Goal: Participate in discussion: Engage in conversation with other users on a specific topic

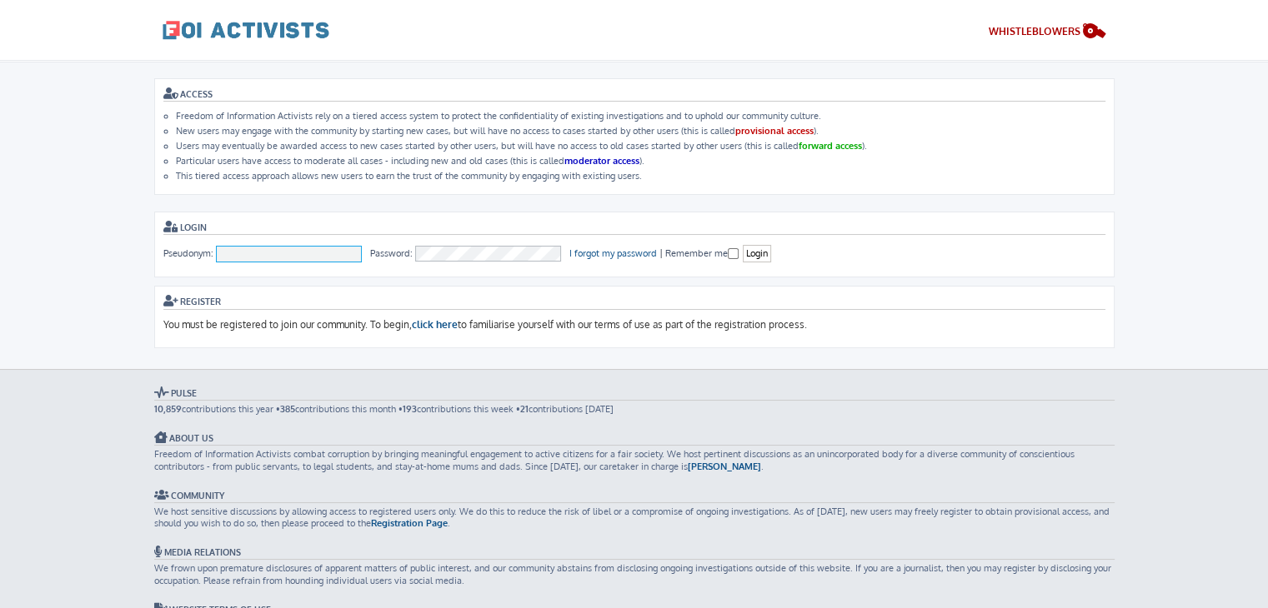
type input "To [PERSON_NAME]"
click at [284, 246] on input "To [PERSON_NAME]" at bounding box center [289, 254] width 147 height 17
click at [739, 212] on form "Login Pseudonym: To Nguyen Password: I forgot my password | Remember me Login" at bounding box center [634, 245] width 960 height 66
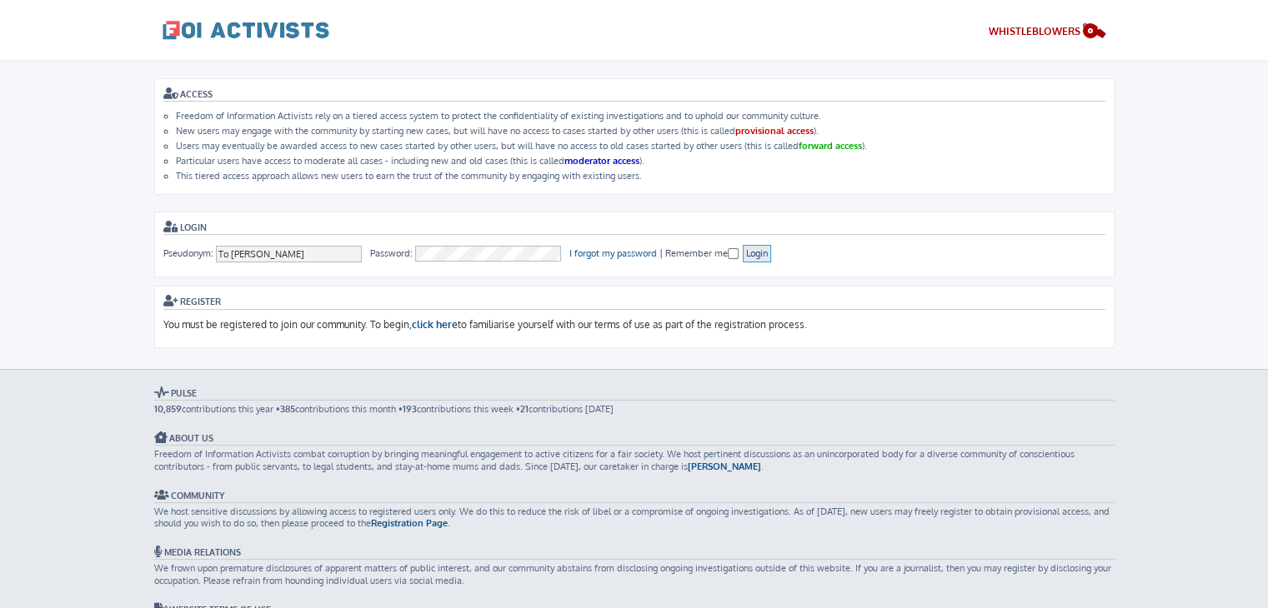
click at [756, 253] on input "Login" at bounding box center [757, 254] width 28 height 18
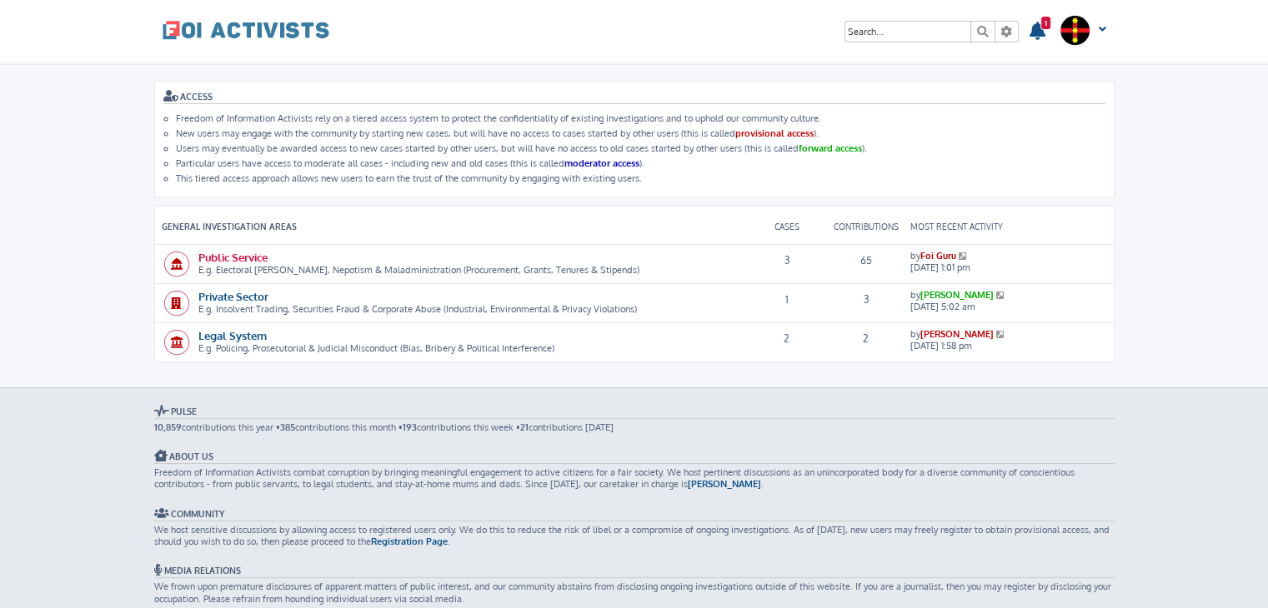
click at [237, 258] on link "Public Service" at bounding box center [232, 257] width 69 height 14
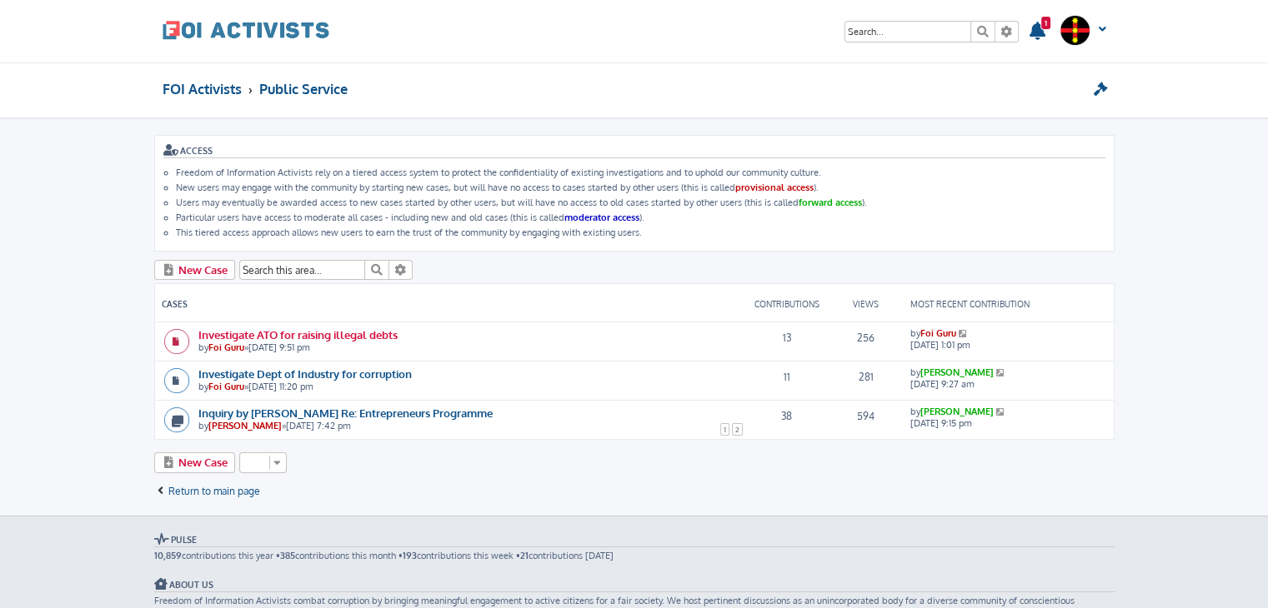
click at [360, 331] on link "Investigate ATO for raising illegal debts" at bounding box center [297, 335] width 199 height 14
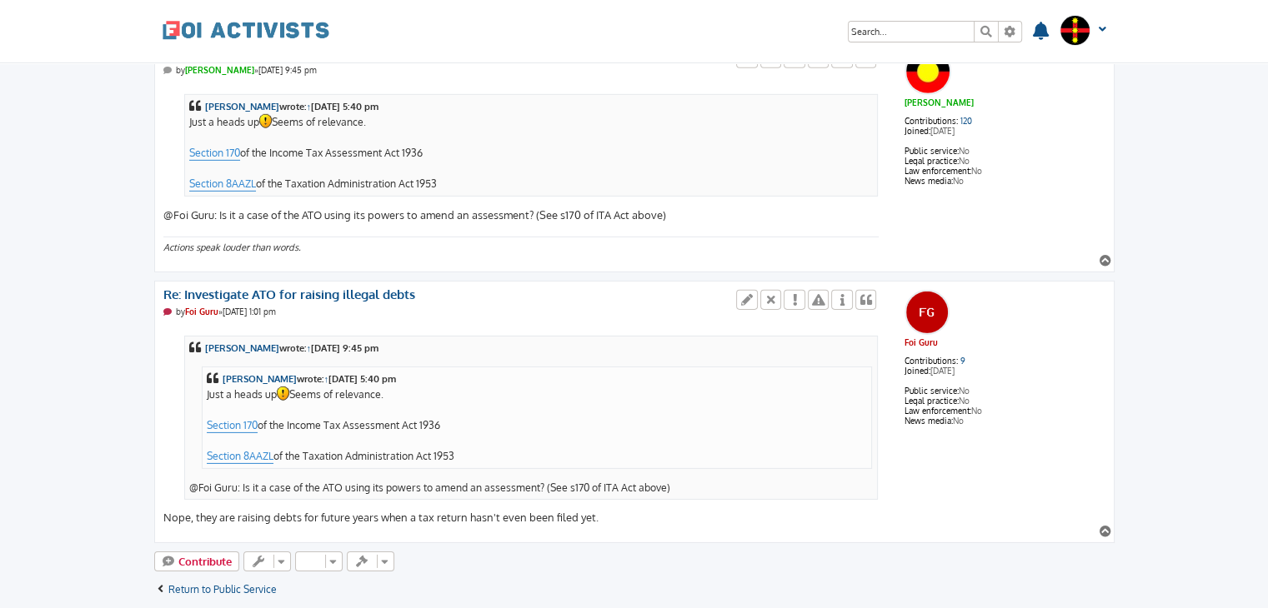
scroll to position [5213, 0]
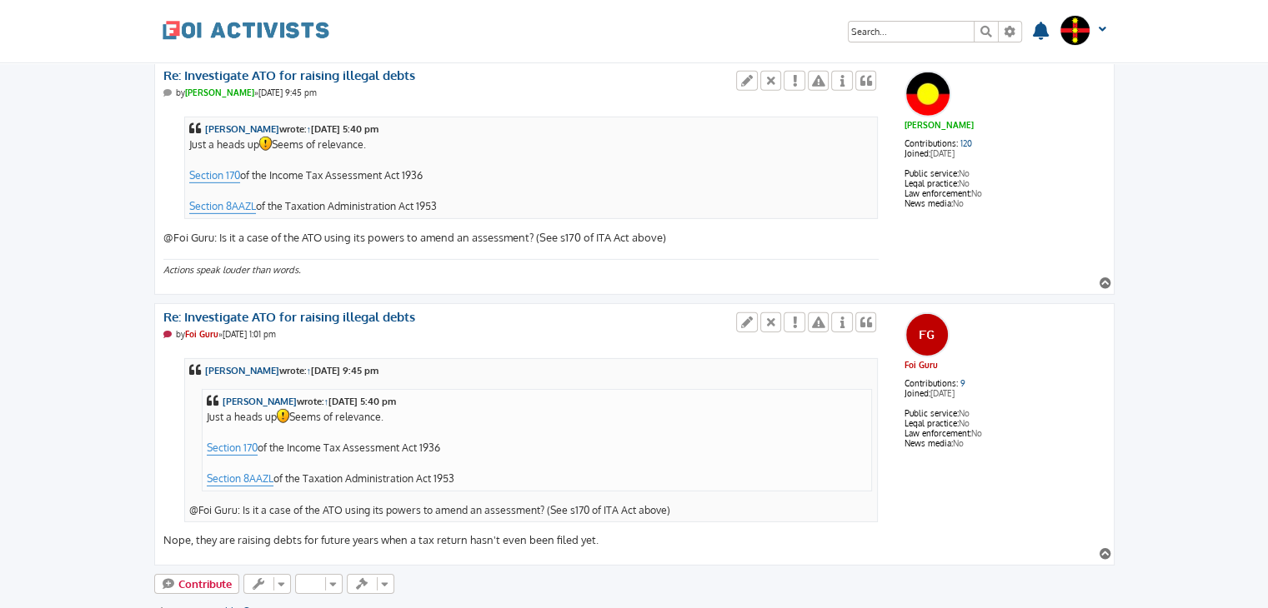
click at [592, 505] on div "Ted Jacobin wrote: ↑ Thu Oct 09, 2025 9:45 pm Ned Kelly wrote: ↑ Wed Oct 08, 20…" at bounding box center [521, 448] width 716 height 200
click at [663, 508] on div "Ted Jacobin wrote: ↑ Thu Oct 09, 2025 9:45 pm Ned Kelly wrote: ↑ Wed Oct 08, 20…" at bounding box center [521, 448] width 716 height 200
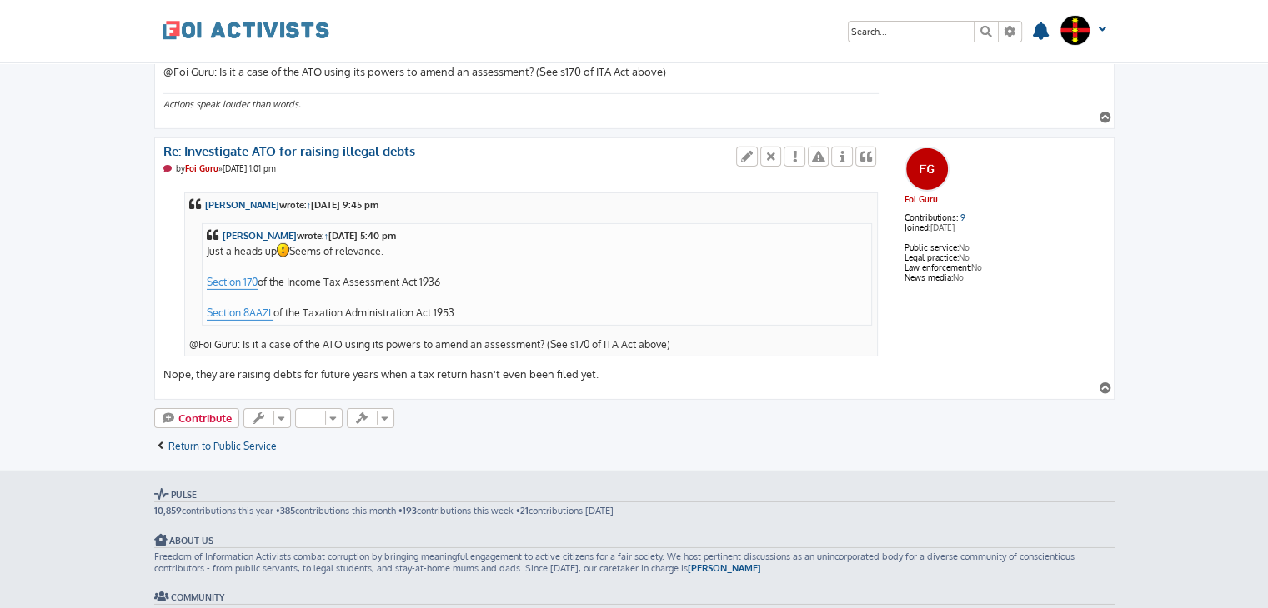
scroll to position [5358, 0]
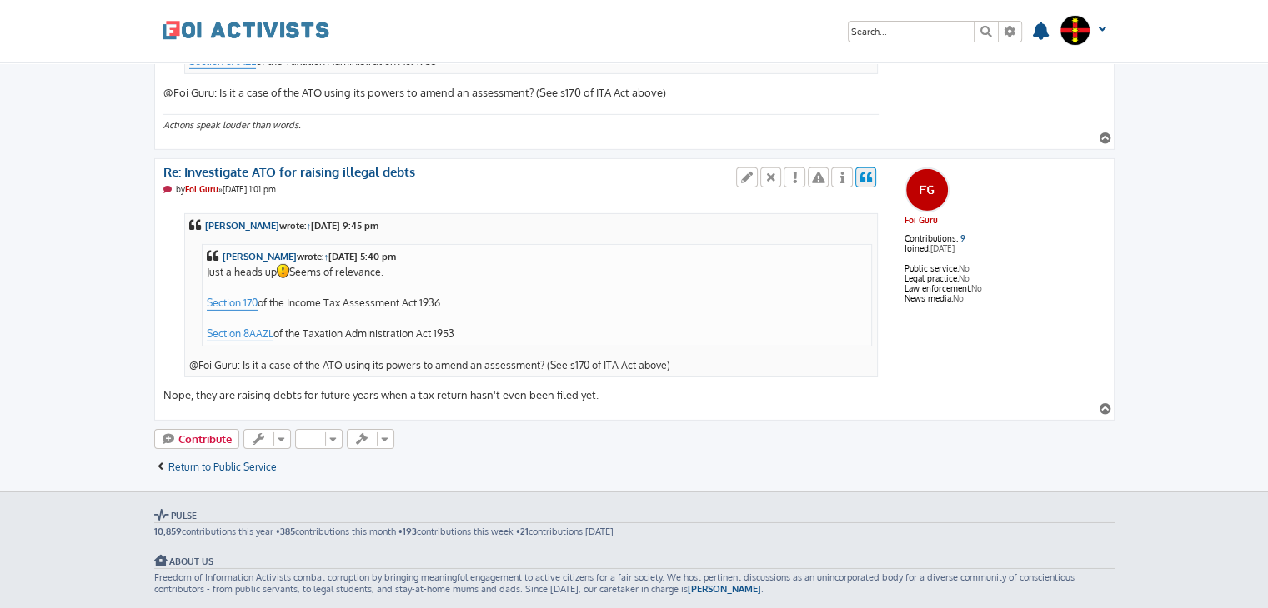
click at [865, 172] on icon at bounding box center [865, 178] width 15 height 12
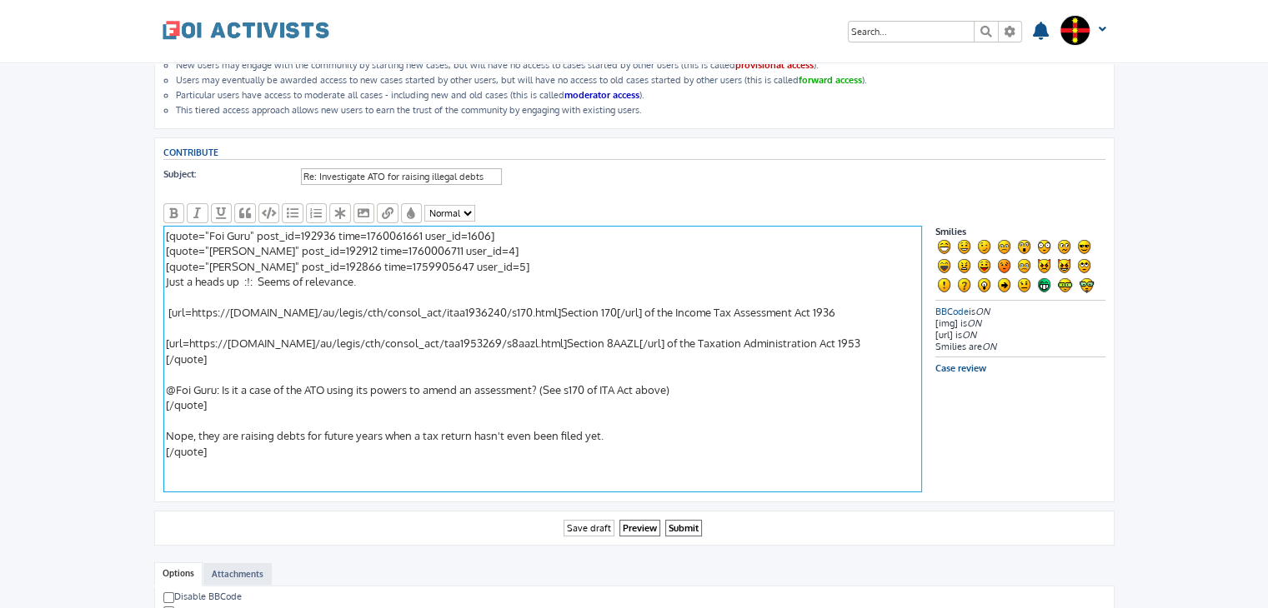
scroll to position [120, 0]
drag, startPoint x: 276, startPoint y: 410, endPoint x: 150, endPoint y: 251, distance: 202.9
click at [150, 251] on div "ACCESS Freedom of Information Activists rely on a tiered access system to prote…" at bounding box center [634, 512] width 985 height 1027
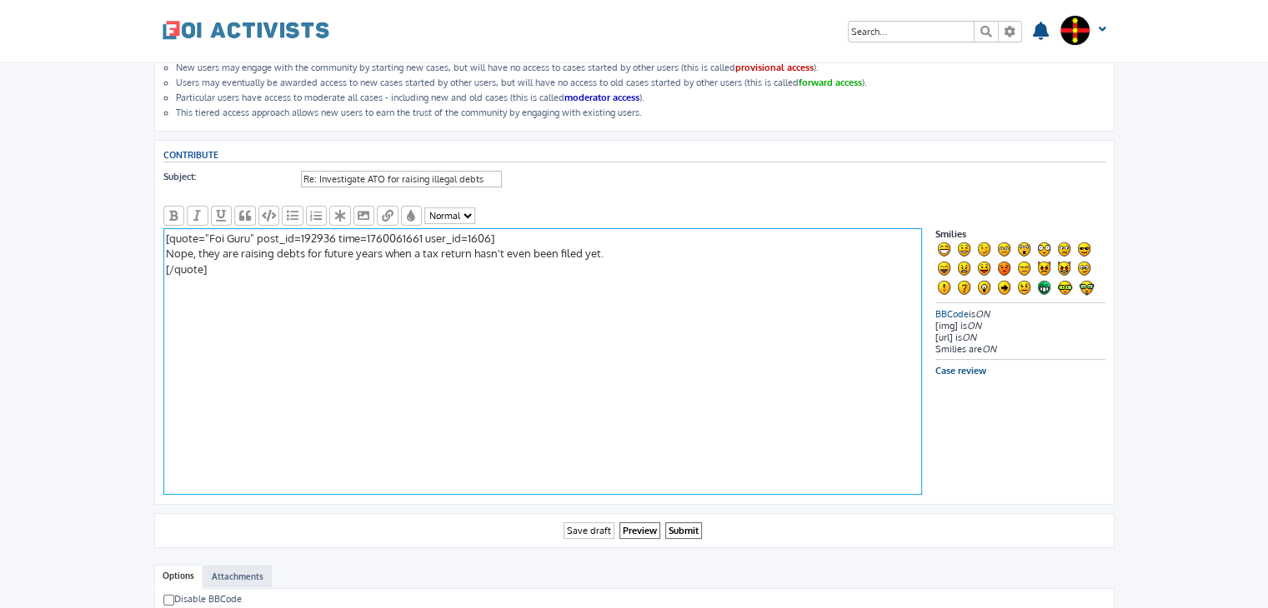
click at [293, 315] on textarea "[quote="Foi Guru" post_id=192936 time=1760061661 user_id=1606] [quote="Ted Jaco…" at bounding box center [542, 361] width 758 height 267
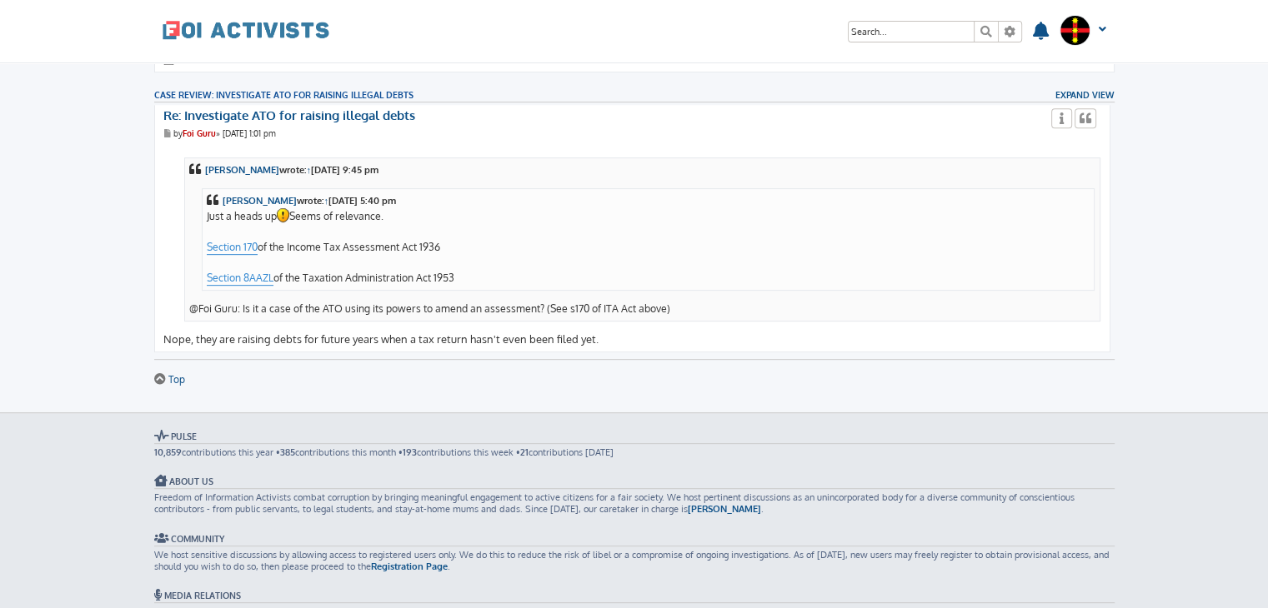
scroll to position [0, 0]
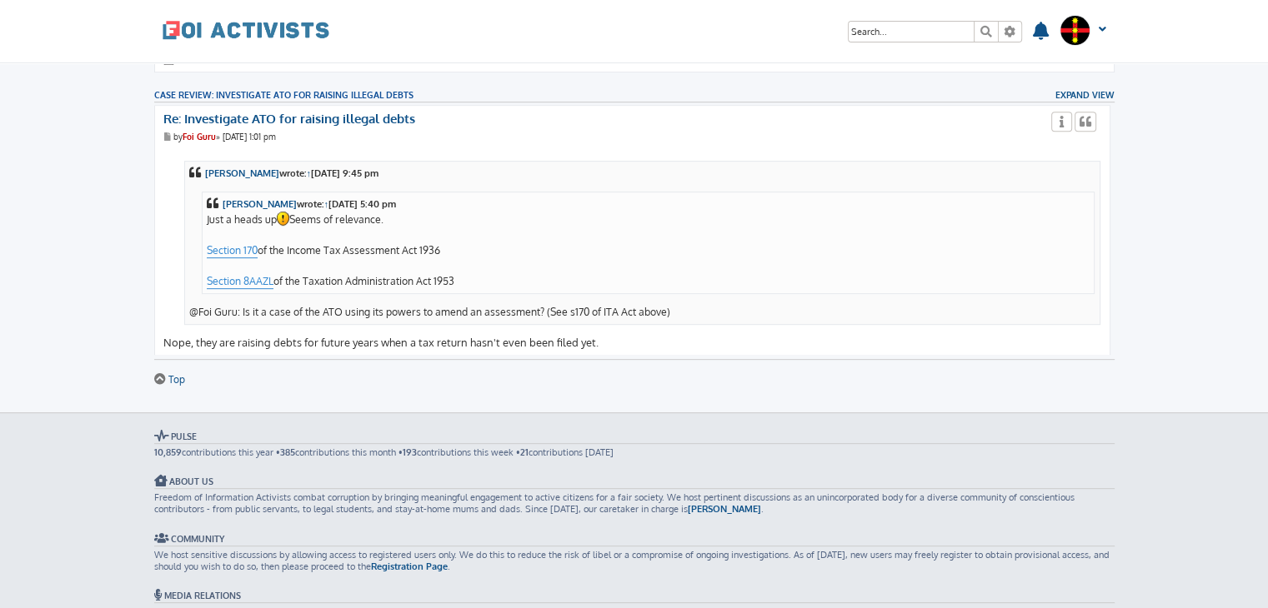
drag, startPoint x: 452, startPoint y: 244, endPoint x: 288, endPoint y: 245, distance: 163.3
click at [288, 245] on div "Ned Kelly wrote: ↑ Wed Oct 08, 2025 5:40 pm Just a heads up Seems of relevance.…" at bounding box center [648, 243] width 883 height 93
copy div "Income Tax Assessment Act 1936"
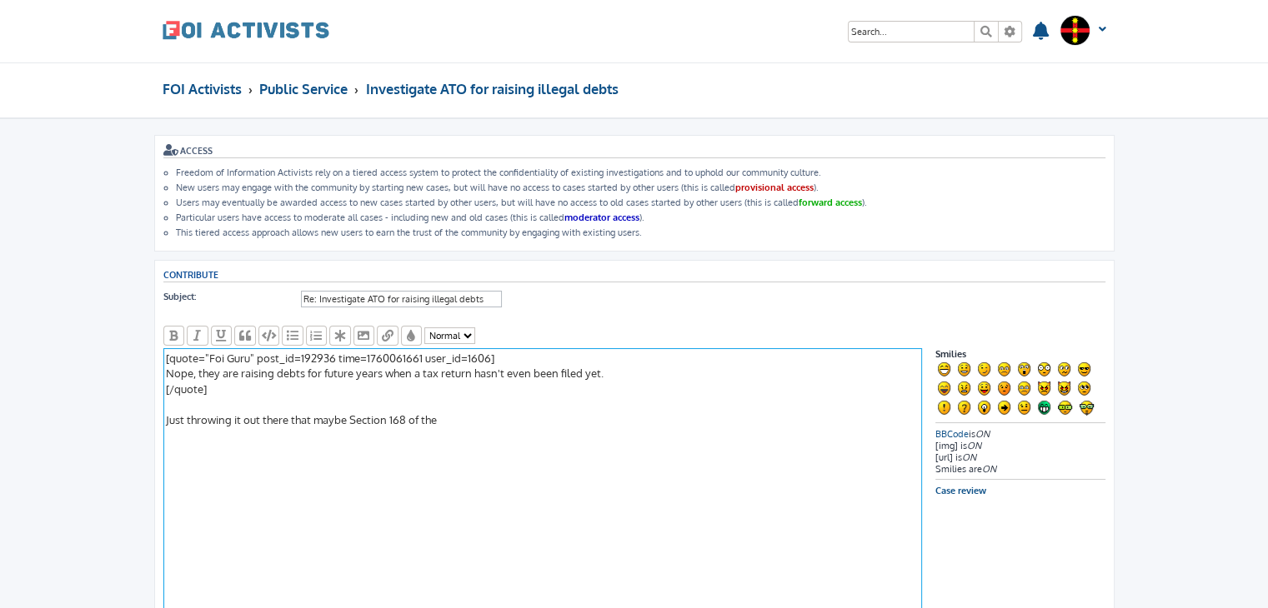
click at [470, 414] on textarea "[quote="Foi Guru" post_id=192936 time=1760061661 user_id=1606] [quote="Ted Jaco…" at bounding box center [542, 481] width 758 height 267
paste textarea "Income Tax Assessment Act 1936"
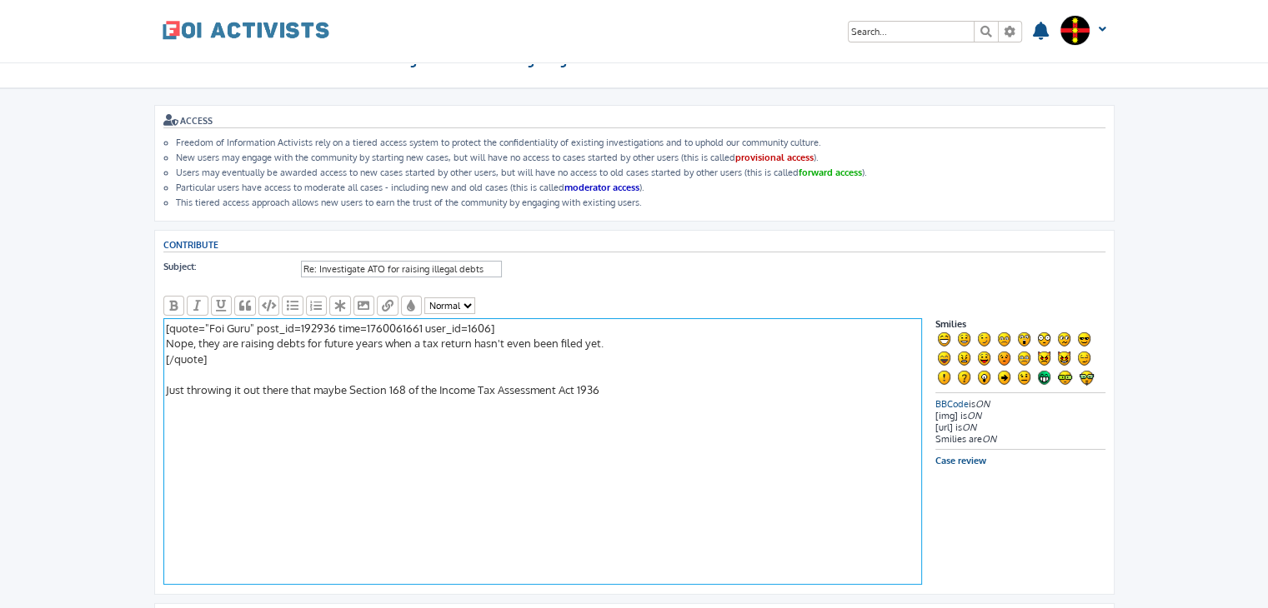
scroll to position [60, 0]
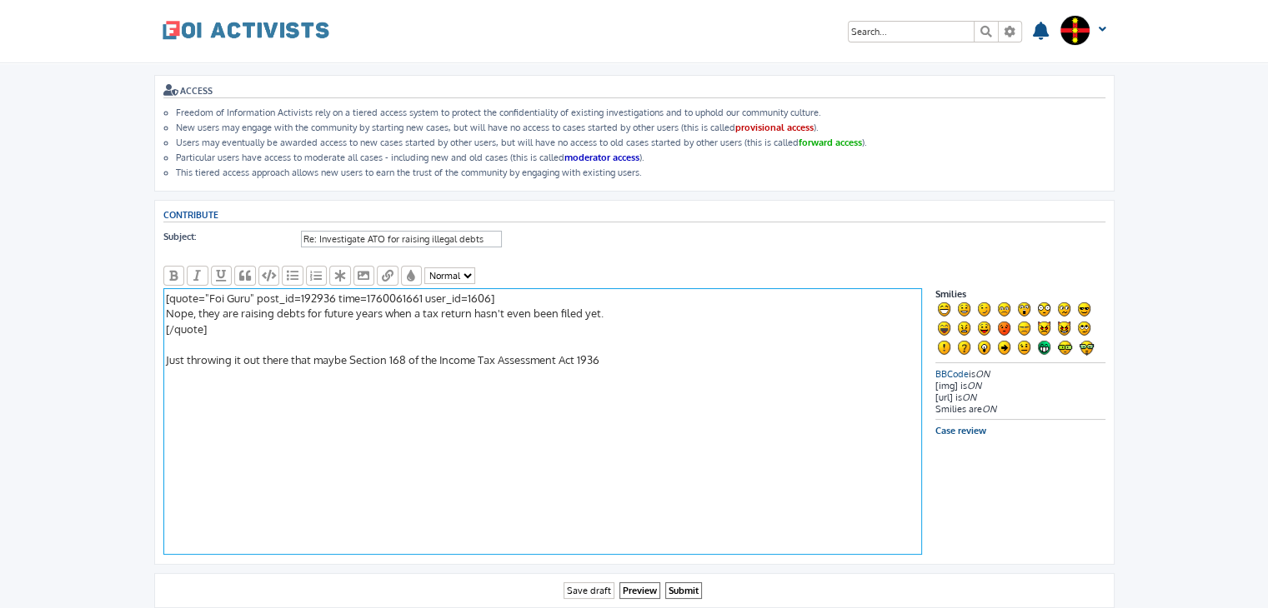
click at [623, 355] on textarea "[quote="Foi Guru" post_id=192936 time=1760061661 user_id=1606] [quote="Ted Jaco…" at bounding box center [542, 421] width 758 height 267
drag, startPoint x: 623, startPoint y: 355, endPoint x: 167, endPoint y: 361, distance: 455.9
click at [167, 361] on textarea "[quote="Foi Guru" post_id=192936 time=1760061661 user_id=1606] [quote="Ted Jaco…" at bounding box center [542, 421] width 758 height 267
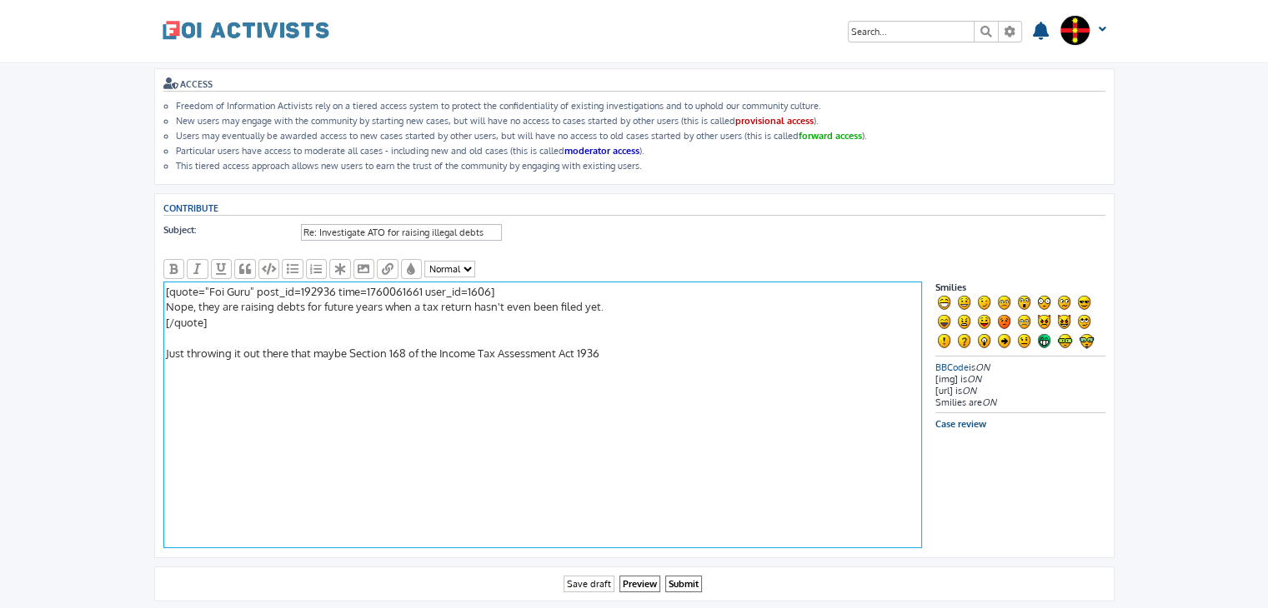
scroll to position [72, 0]
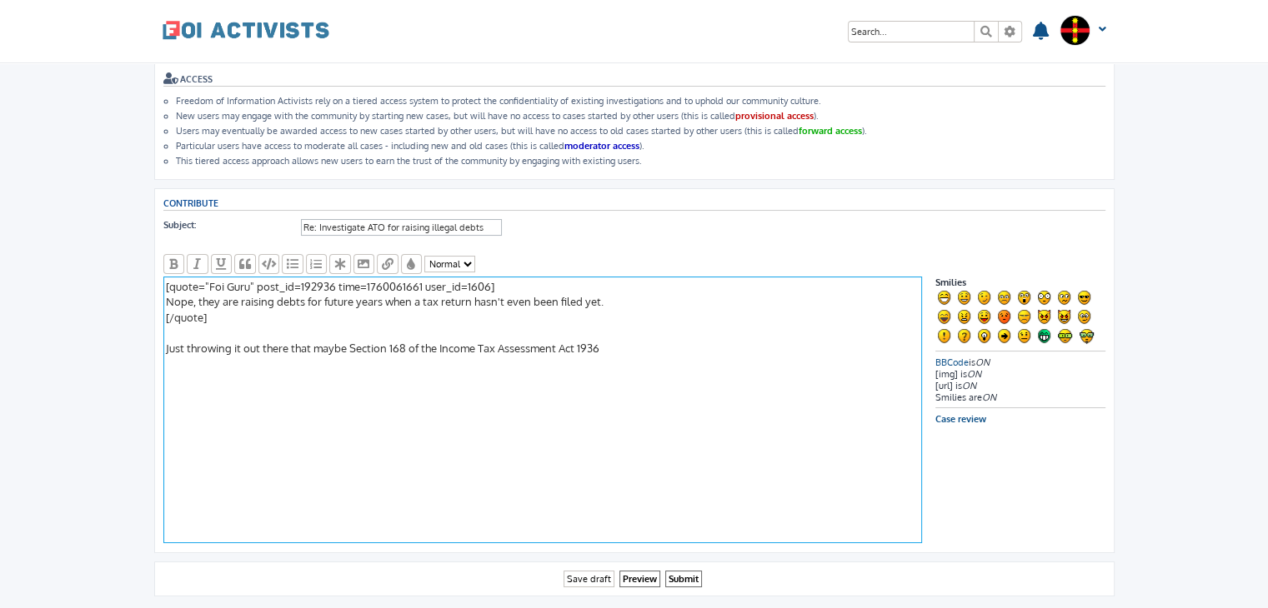
click at [367, 340] on textarea "[quote="Foi Guru" post_id=192936 time=1760061661 user_id=1606] [quote="Ted Jaco…" at bounding box center [542, 410] width 758 height 267
click at [378, 347] on textarea "[quote="Foi Guru" post_id=192936 time=1760061661 user_id=1606] [quote="Ted Jaco…" at bounding box center [542, 410] width 758 height 267
click at [631, 336] on textarea "[quote="Foi Guru" post_id=192936 time=1760061661 user_id=1606] [quote="Ted Jaco…" at bounding box center [542, 410] width 758 height 267
click at [349, 339] on textarea "[quote="Foi Guru" post_id=192936 time=1760061661 user_id=1606] [quote="Ted Jaco…" at bounding box center [542, 410] width 758 height 267
paste textarea "https://classic.austlii.edu.au/au/legis/cth/consol_act/itaa1936240/s168.html"
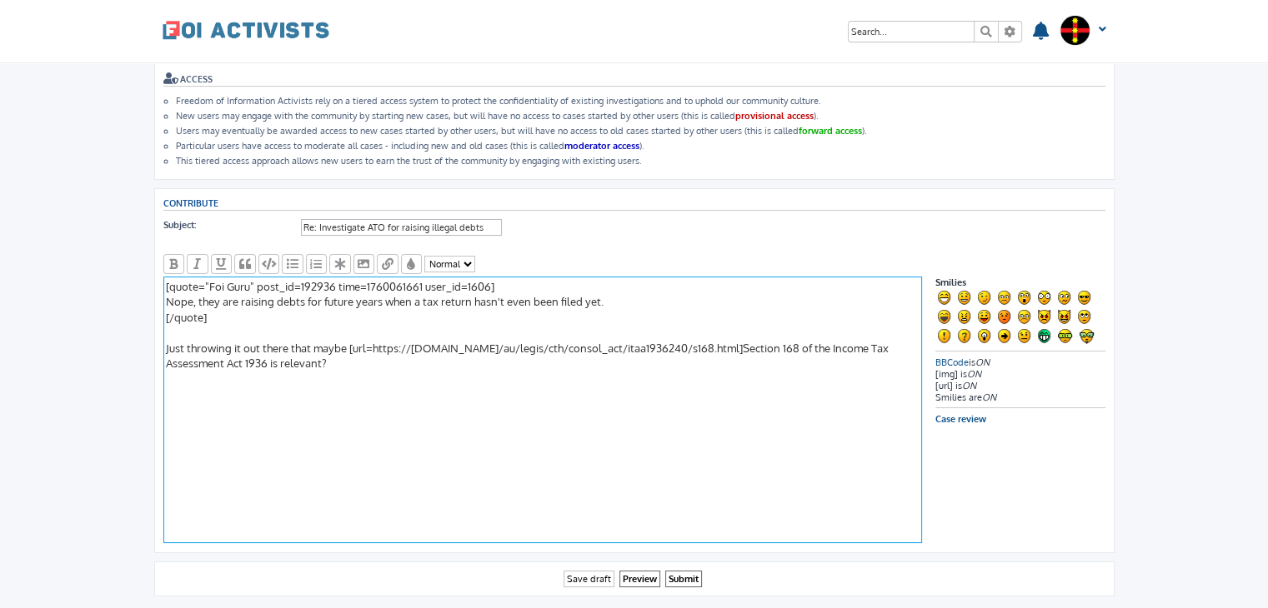
click at [807, 348] on textarea "[quote="Foi Guru" post_id=192936 time=1760061661 user_id=1606] [quote="Ted Jaco…" at bounding box center [542, 410] width 758 height 267
click at [707, 393] on textarea "[quote="Foi Guru" post_id=192936 time=1760061661 user_id=1606] [quote="Ted Jaco…" at bounding box center [542, 410] width 758 height 267
click at [348, 391] on textarea "[quote="Foi Guru" post_id=192936 time=1760061661 user_id=1606] [quote="Ted Jaco…" at bounding box center [542, 410] width 758 height 267
click at [455, 401] on textarea "[quote="Foi Guru" post_id=192936 time=1760061661 user_id=1606] [quote="Ted Jaco…" at bounding box center [542, 410] width 758 height 267
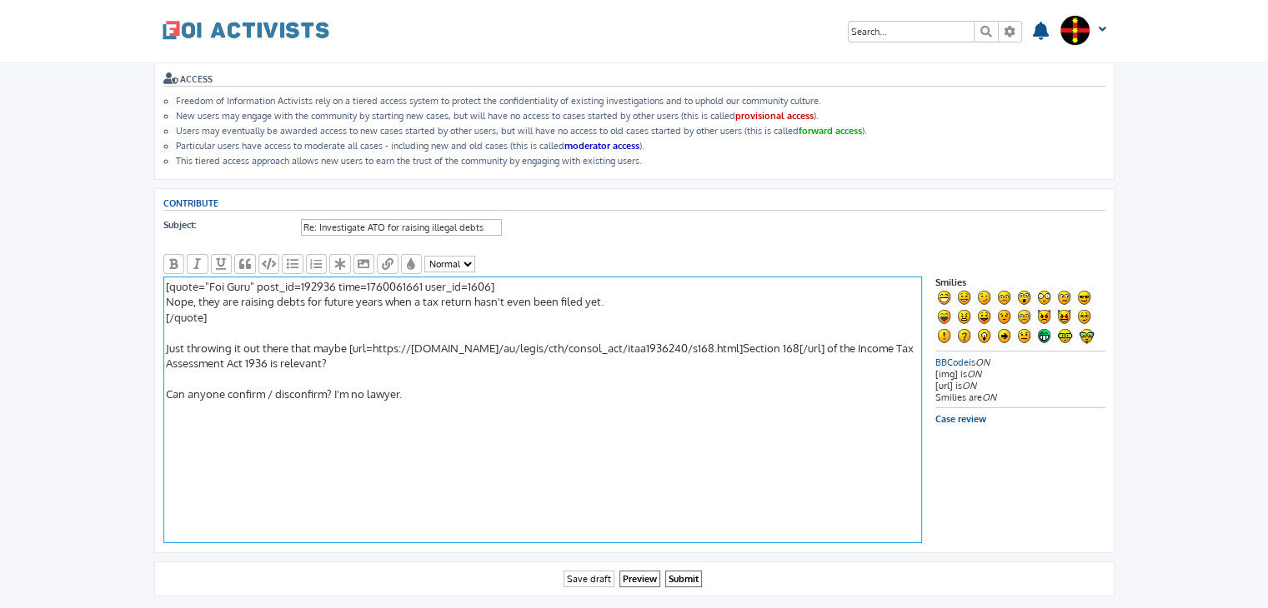
click at [417, 323] on textarea "[quote="Foi Guru" post_id=192936 time=1760061661 user_id=1606] [quote="Ted Jaco…" at bounding box center [542, 410] width 758 height 267
click at [412, 357] on textarea "[quote="Foi Guru" post_id=192936 time=1760061661 user_id=1606] [quote="Ted Jaco…" at bounding box center [542, 410] width 758 height 267
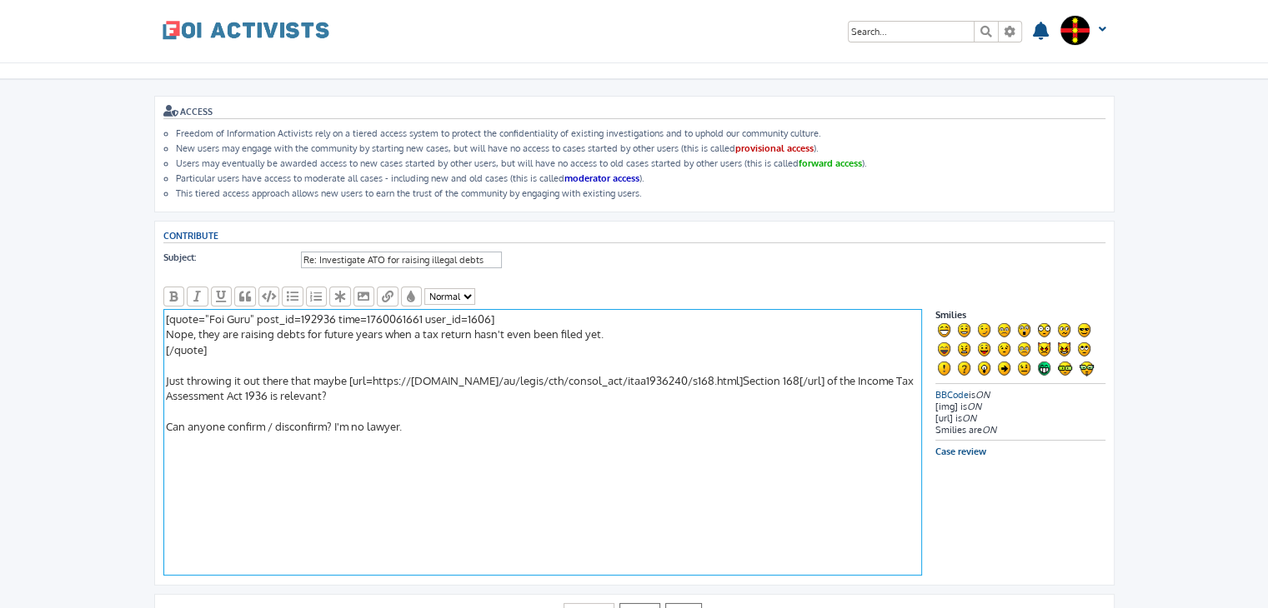
scroll to position [38, 0]
type textarea "[quote="Foi Guru" post_id=192936 time=1760061661 user_id=1606] Nope, they are r…"
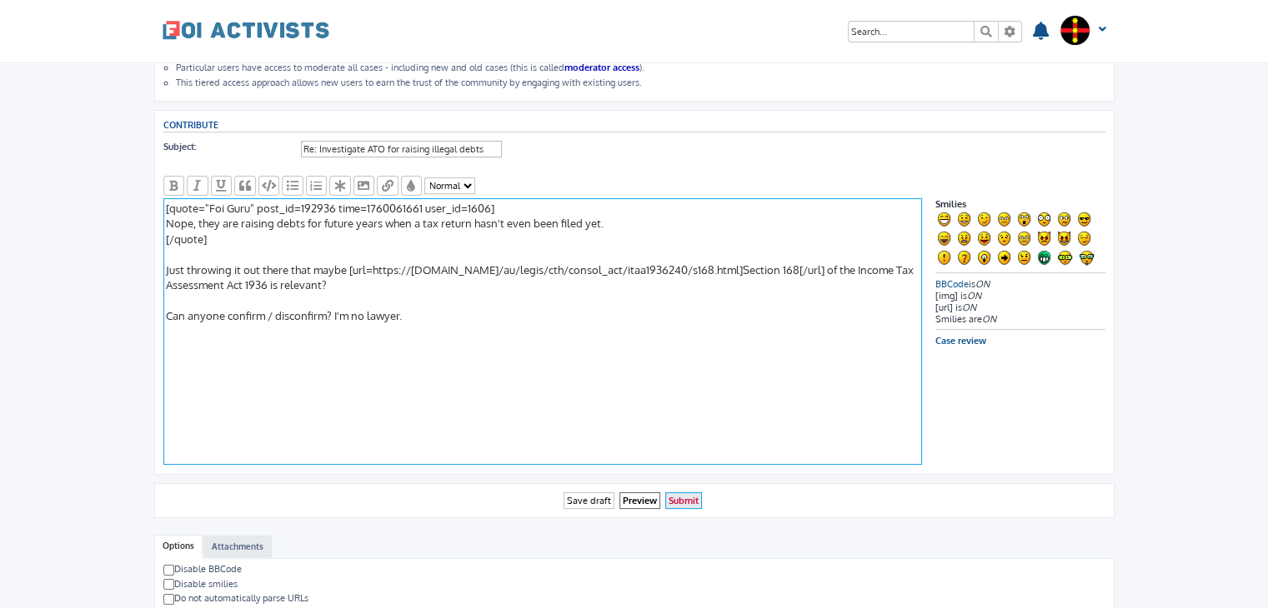
scroll to position [150, 0]
click at [680, 493] on input "Submit" at bounding box center [683, 502] width 37 height 18
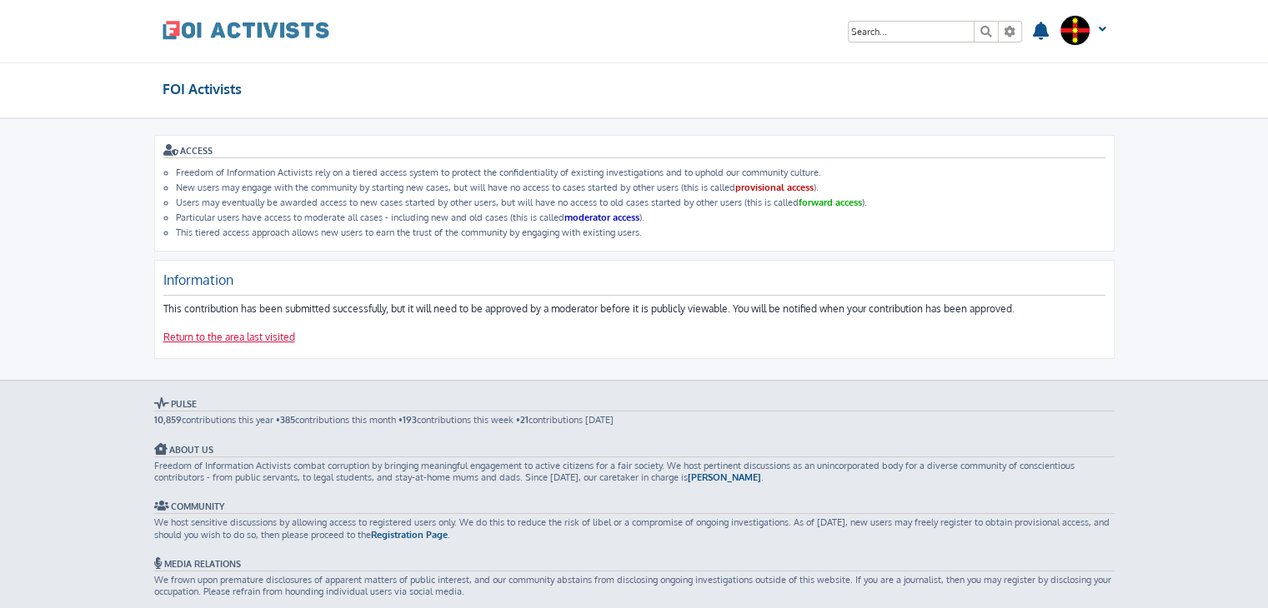
click at [247, 334] on link "Return to the area last visited" at bounding box center [229, 338] width 132 height 14
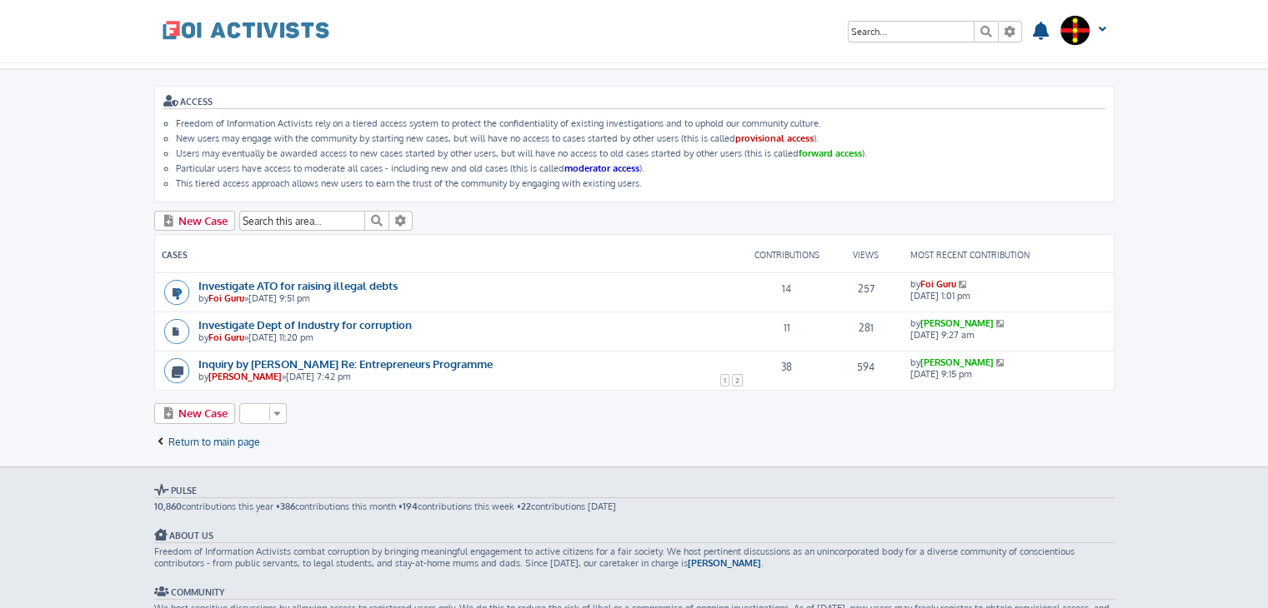
scroll to position [50, 0]
click at [359, 281] on link "Investigate ATO for raising illegal debts" at bounding box center [297, 285] width 199 height 14
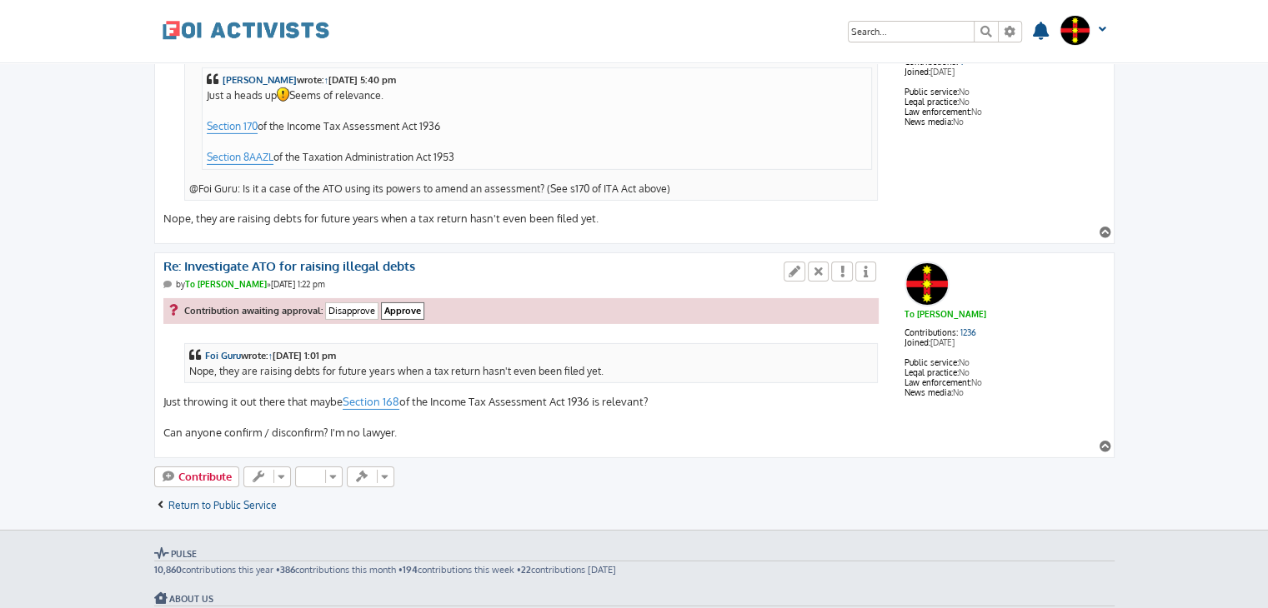
scroll to position [5525, 0]
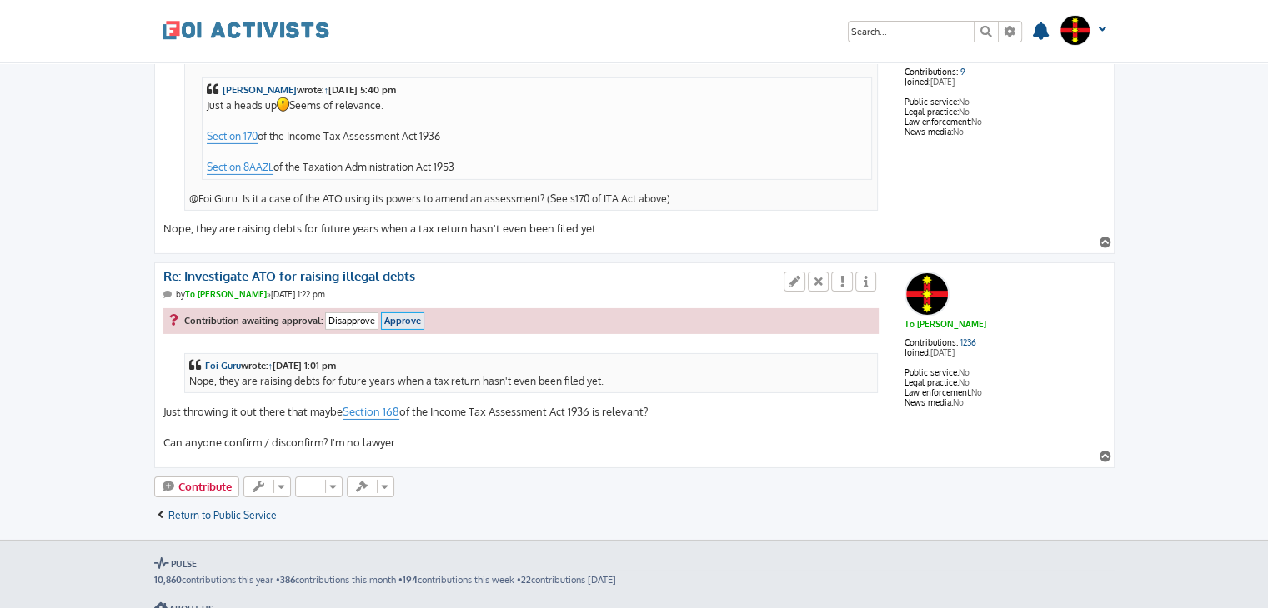
click at [408, 313] on input "Approve" at bounding box center [402, 322] width 43 height 18
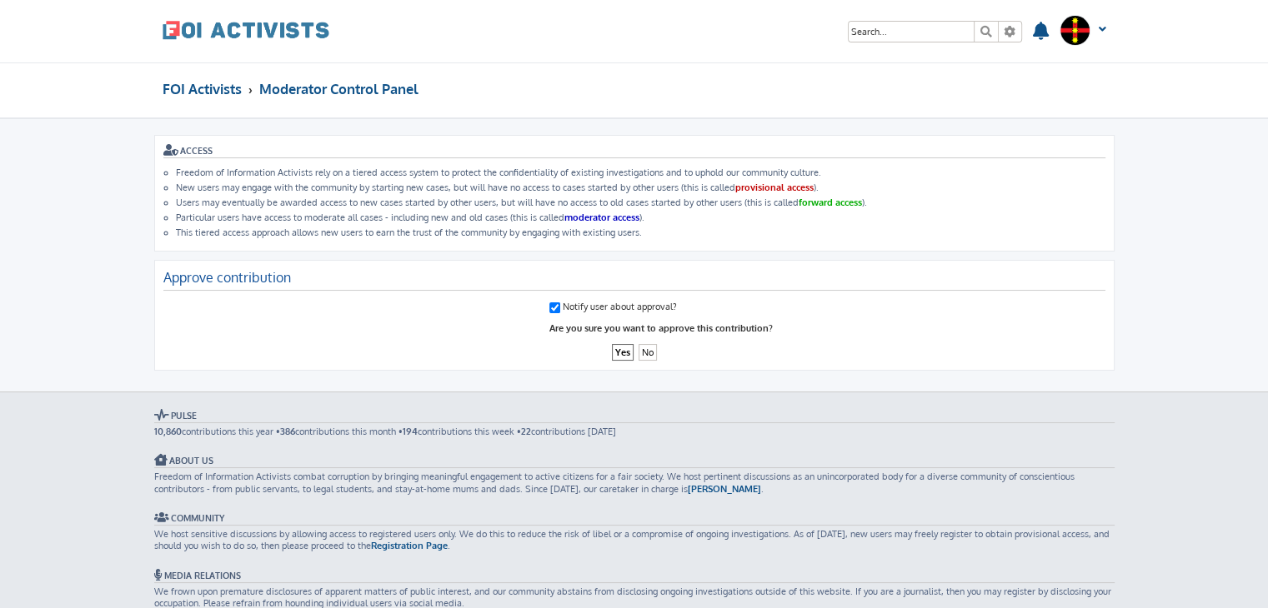
drag, startPoint x: 546, startPoint y: 298, endPoint x: 553, endPoint y: 304, distance: 10.0
click at [553, 304] on dl "Notify user about approval?" at bounding box center [634, 308] width 942 height 21
click at [553, 304] on input "Notify user about approval?" at bounding box center [554, 308] width 11 height 11
checkbox input "false"
click at [618, 348] on input "Yes" at bounding box center [623, 353] width 22 height 18
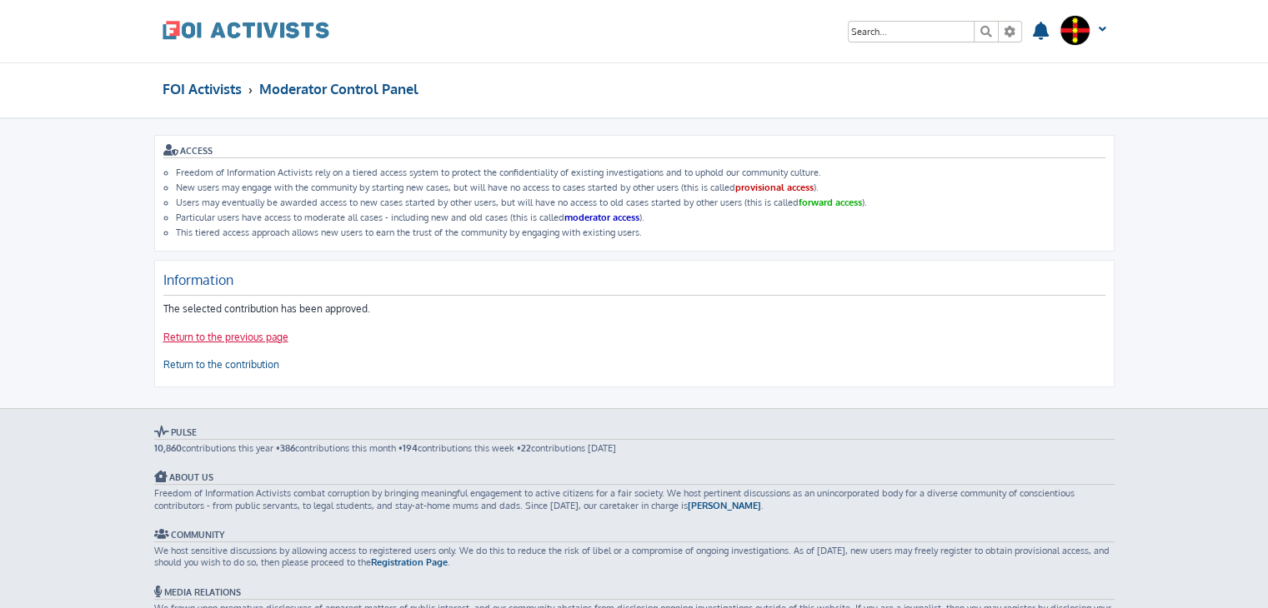
click at [241, 340] on link "Return to the previous page" at bounding box center [225, 338] width 125 height 14
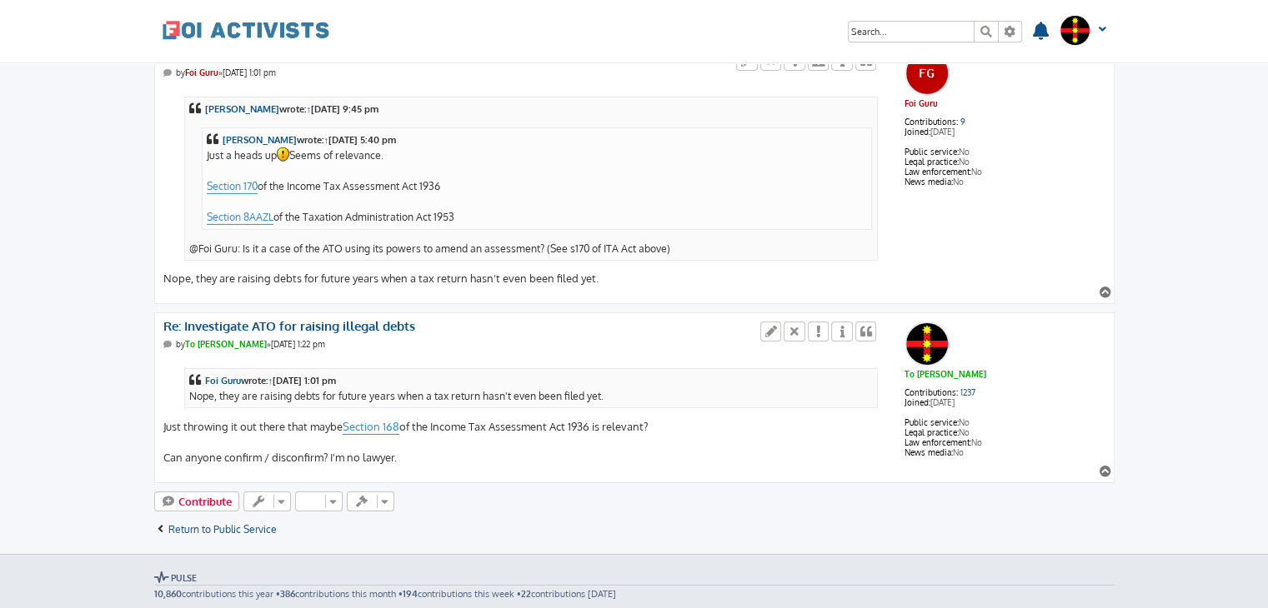
scroll to position [5466, 0]
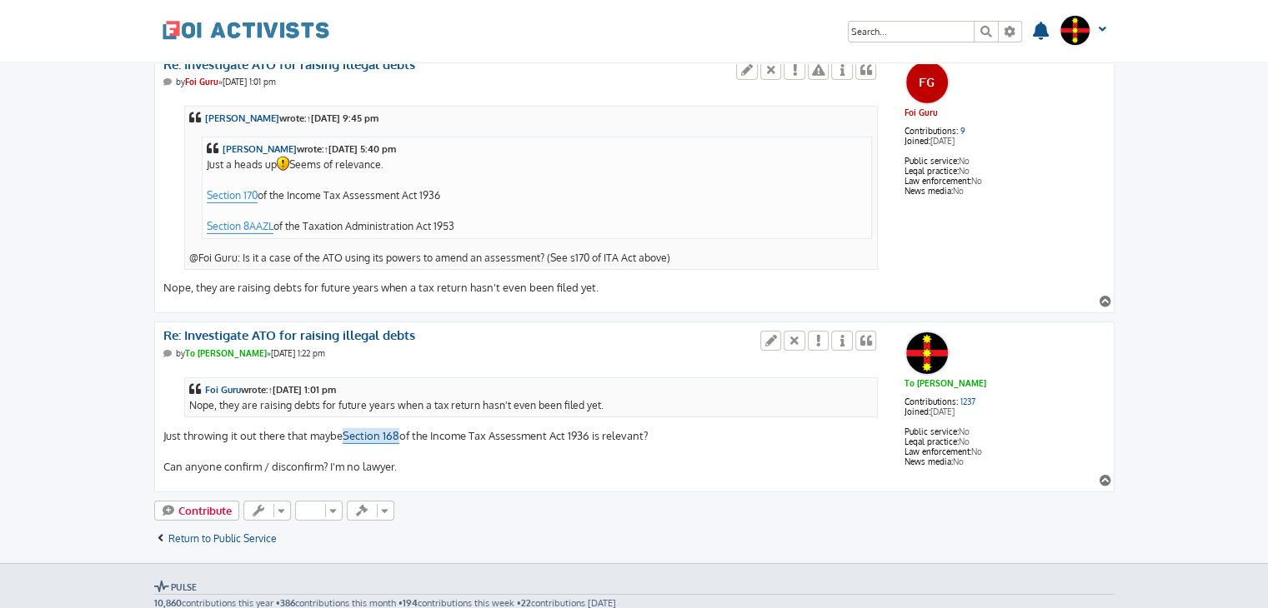
click at [390, 428] on link "Section 168" at bounding box center [371, 436] width 57 height 16
click at [574, 383] on div "Foi Guru wrote: ↑ Fri Oct 10, 2025 1:01 pm Nope, they are raising debts for fut…" at bounding box center [531, 398] width 684 height 30
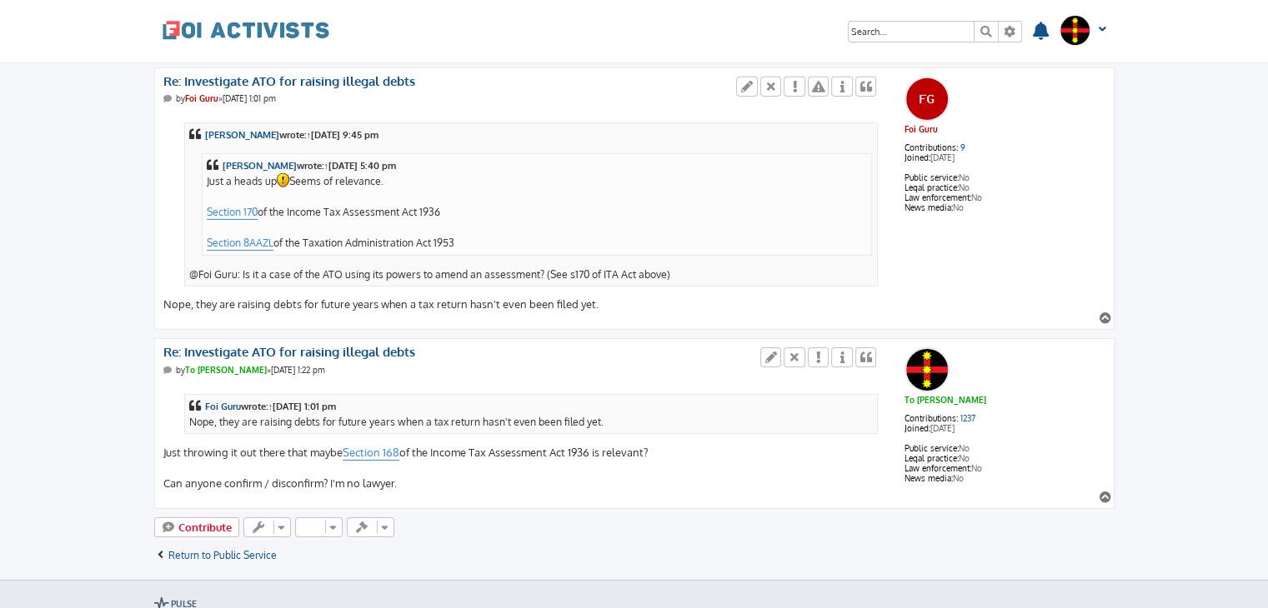
scroll to position [5448, 0]
click at [219, 400] on link "Foi Guru" at bounding box center [223, 407] width 36 height 15
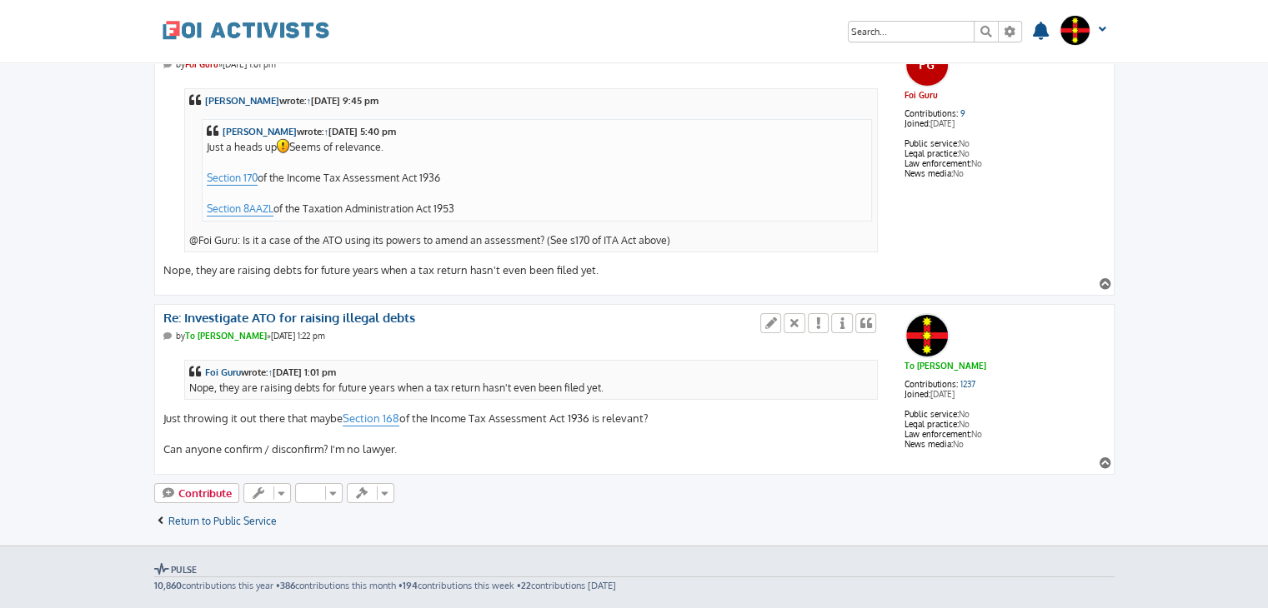
scroll to position [5483, 0]
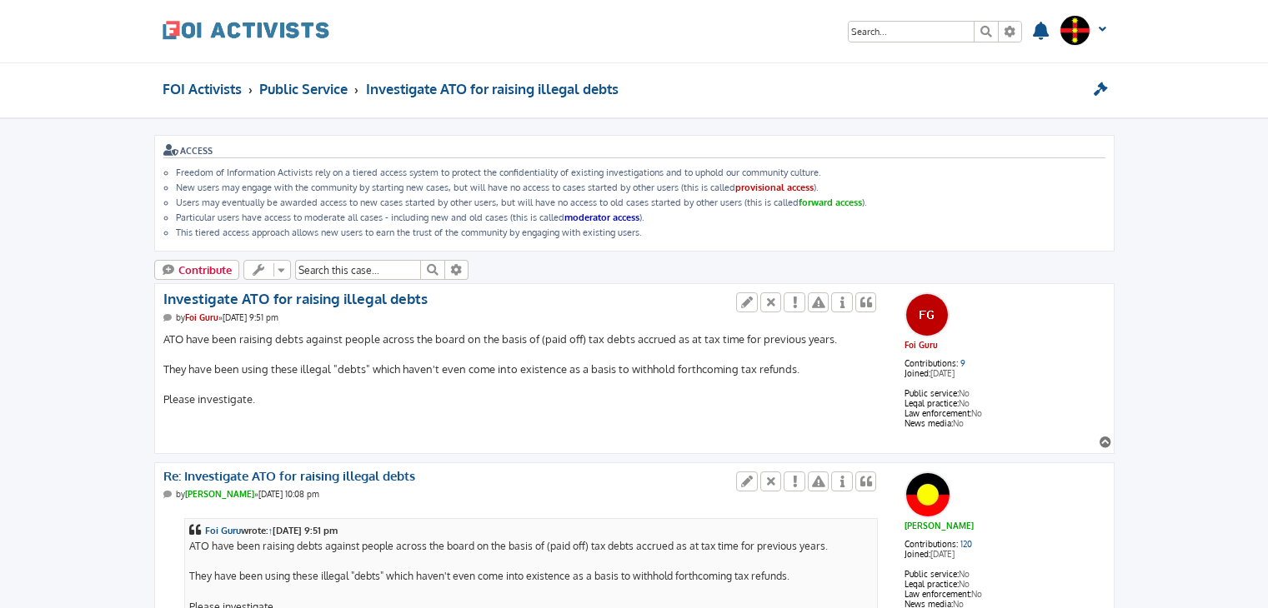
scroll to position [5448, 0]
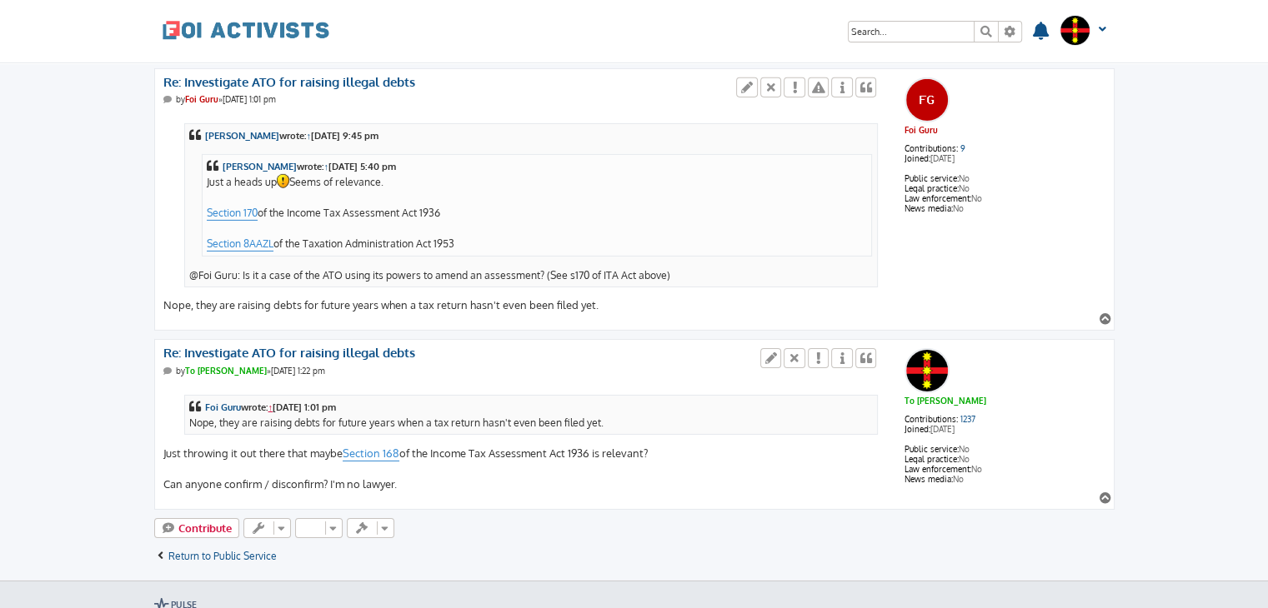
click at [273, 400] on link "↑" at bounding box center [270, 407] width 5 height 15
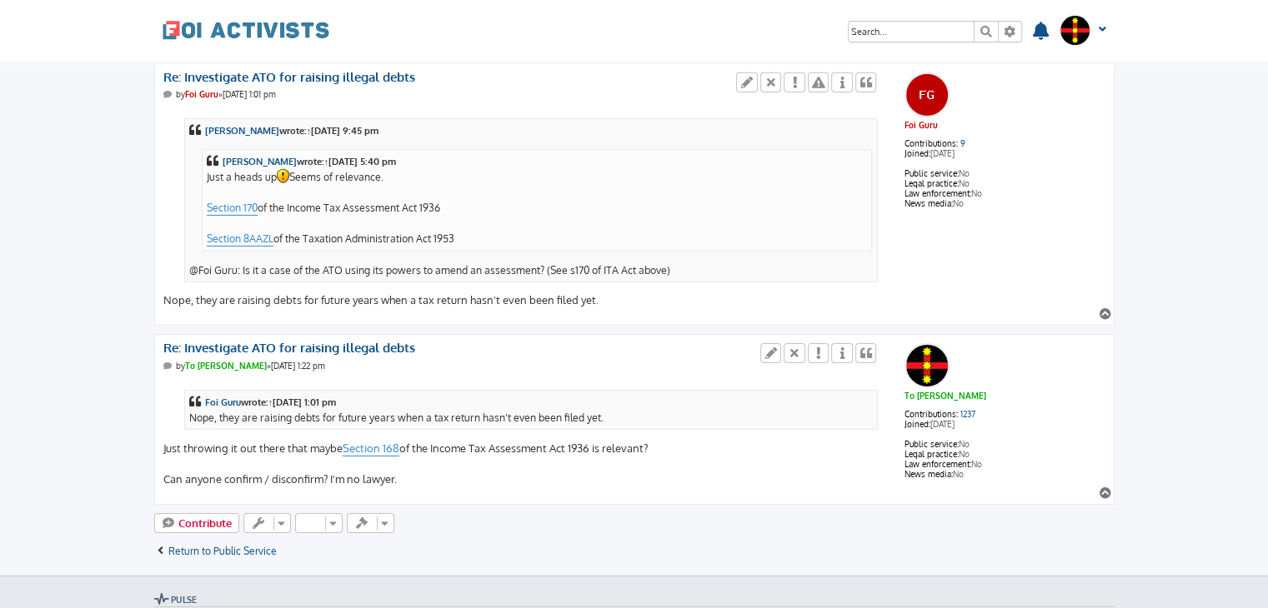
click at [171, 413] on div "Foi Guru wrote: ↑ Fri Oct 10, 2025 1:01 pm Nope, they are raising debts for fut…" at bounding box center [521, 434] width 716 height 108
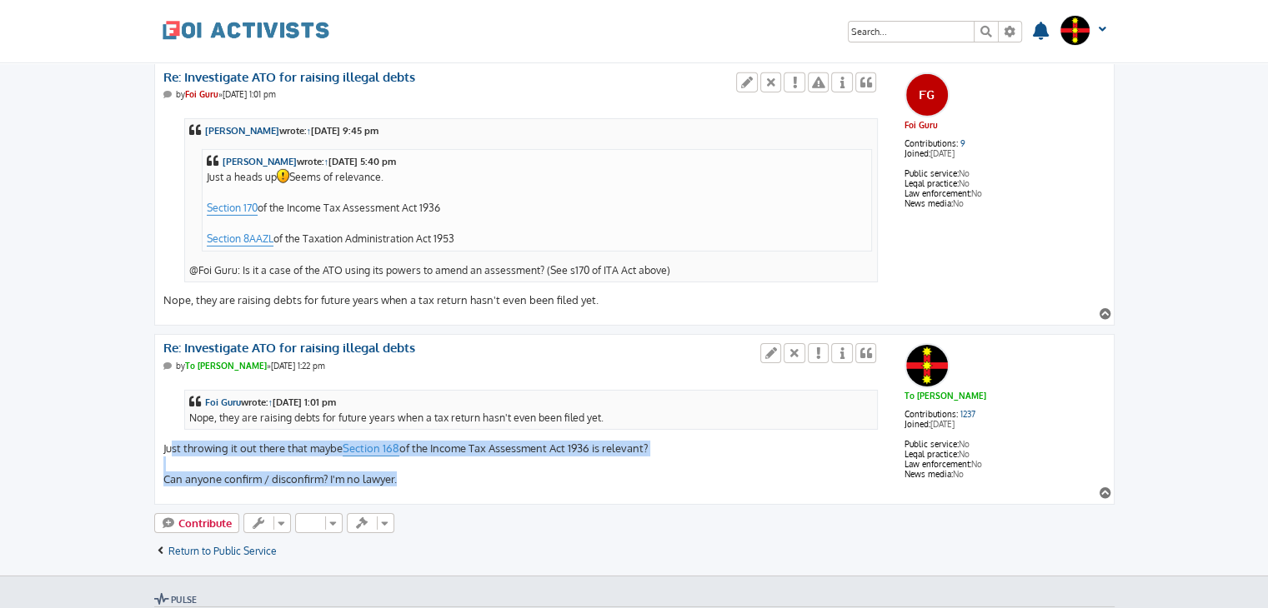
drag, startPoint x: 171, startPoint y: 413, endPoint x: 466, endPoint y: 449, distance: 297.2
click at [466, 449] on div "Foi Guru wrote: ↑ Fri Oct 10, 2025 1:01 pm Nope, they are raising debts for fut…" at bounding box center [521, 434] width 716 height 108
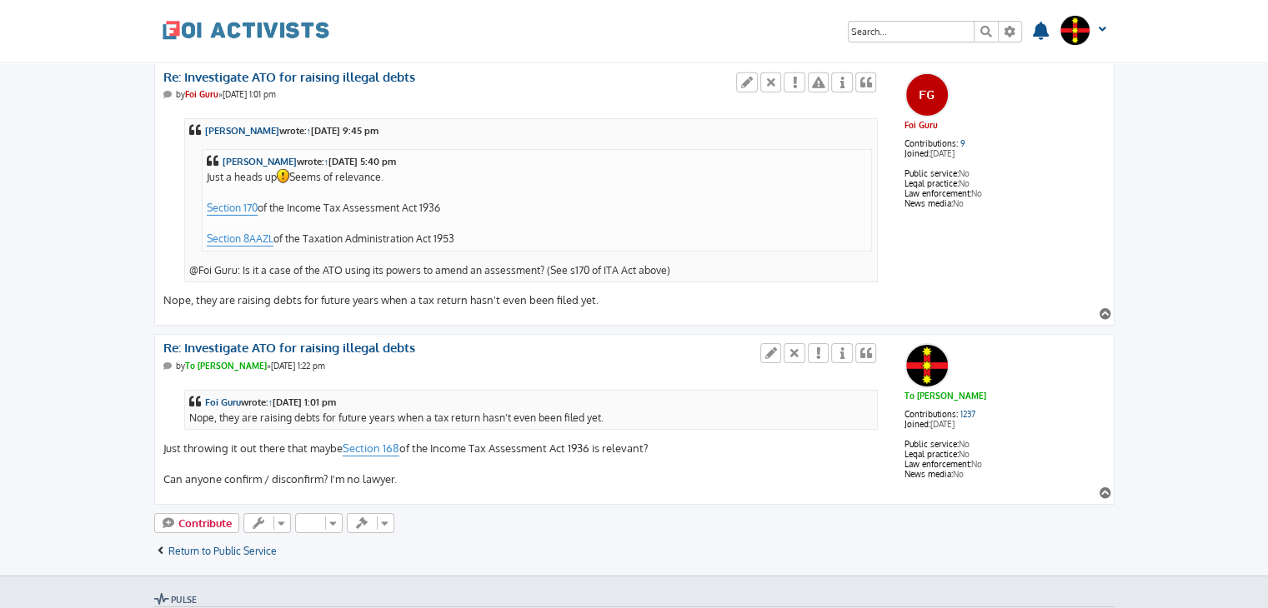
scroll to position [5443, 0]
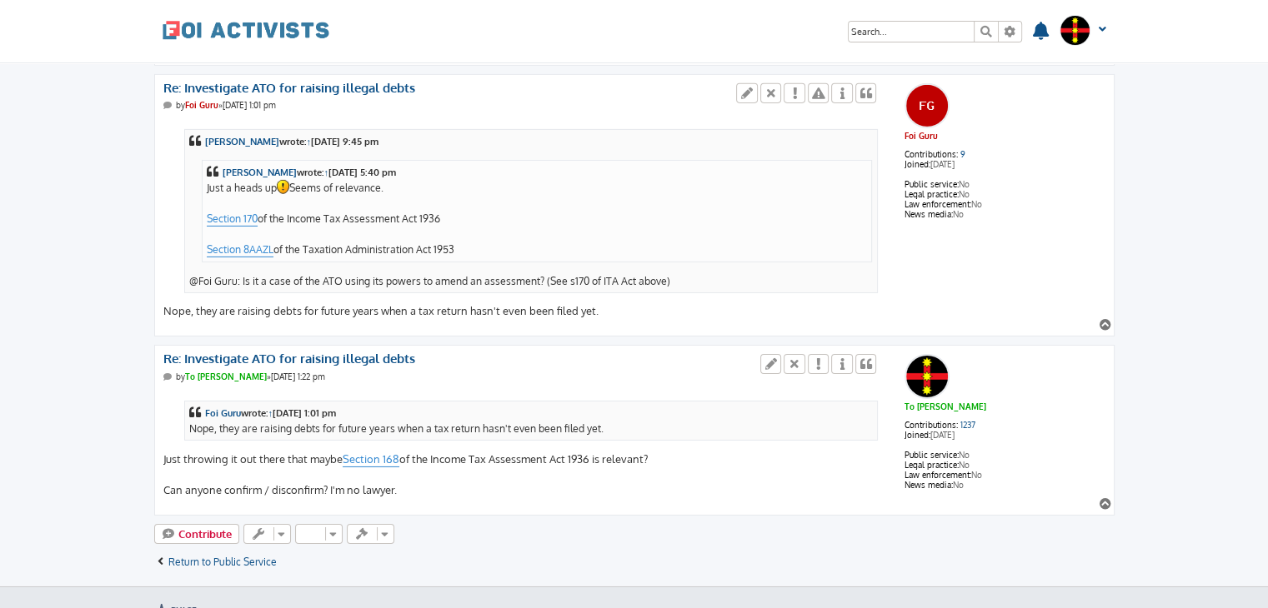
click at [452, 427] on div "Foi Guru wrote: ↑ Fri Oct 10, 2025 1:01 pm Nope, they are raising debts for fut…" at bounding box center [521, 445] width 716 height 108
drag, startPoint x: 452, startPoint y: 427, endPoint x: 637, endPoint y: 423, distance: 185.0
click at [637, 423] on div "Foi Guru wrote: ↑ Fri Oct 10, 2025 1:01 pm Nope, they are raising debts for fut…" at bounding box center [521, 445] width 716 height 108
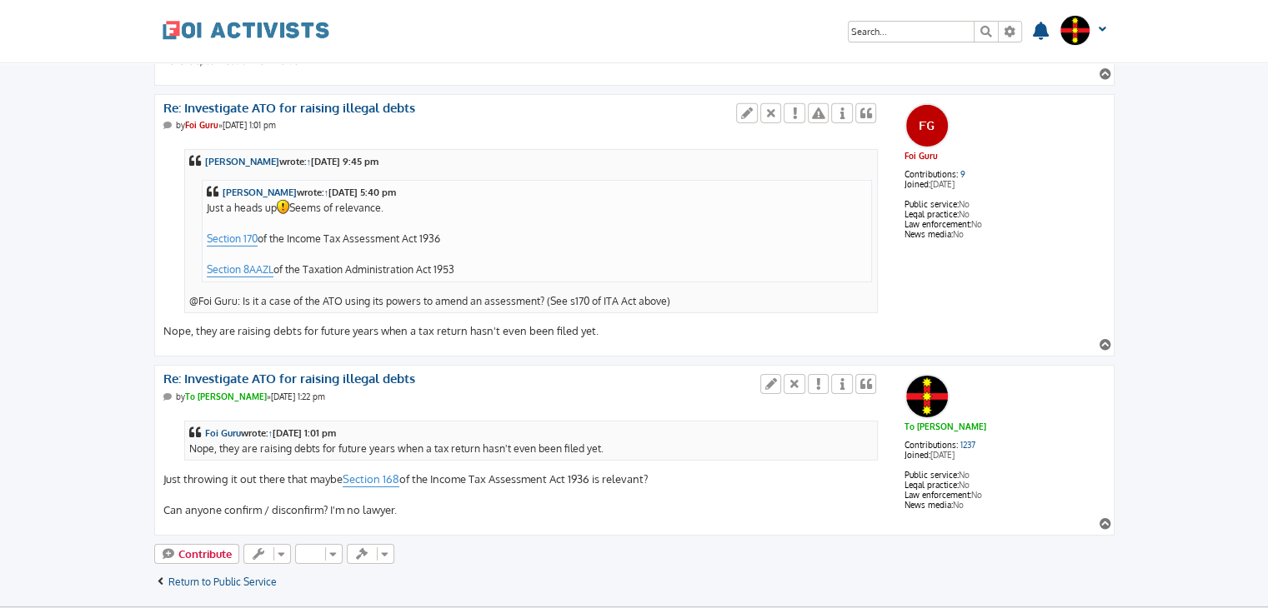
scroll to position [5430, 0]
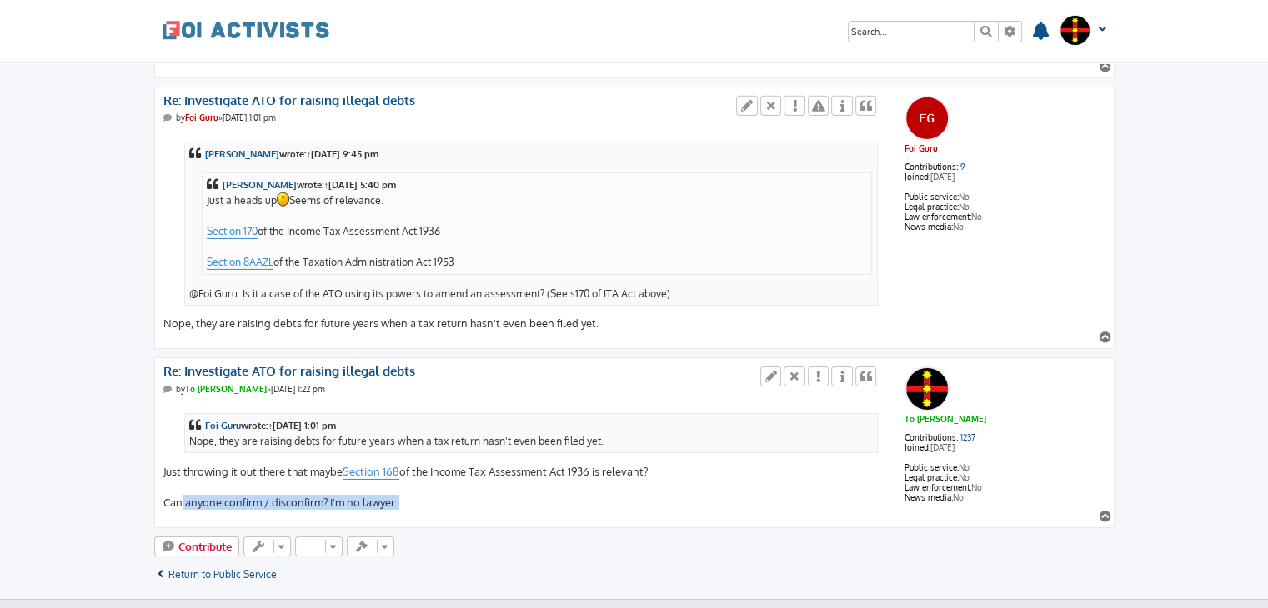
drag, startPoint x: 173, startPoint y: 468, endPoint x: 507, endPoint y: 493, distance: 334.2
click at [507, 493] on div "To Nguyen Contributions: 1237 Joined: Jul 21, 2020 Public service: No Legal pra…" at bounding box center [634, 443] width 960 height 171
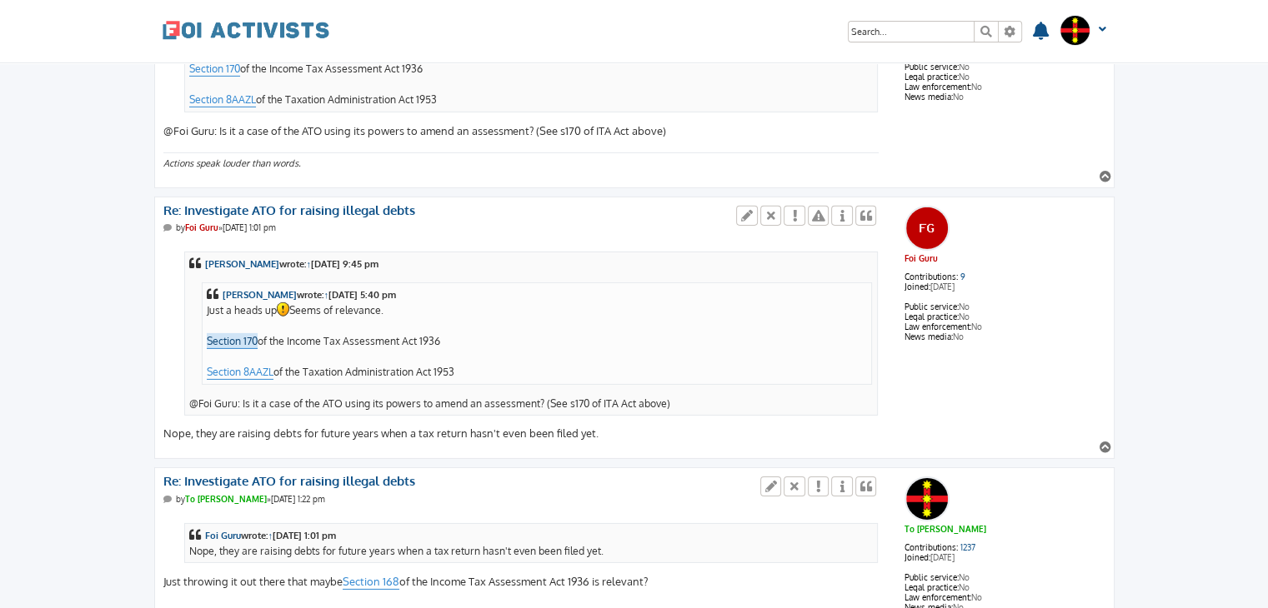
click at [243, 333] on link "Section 170" at bounding box center [232, 341] width 51 height 16
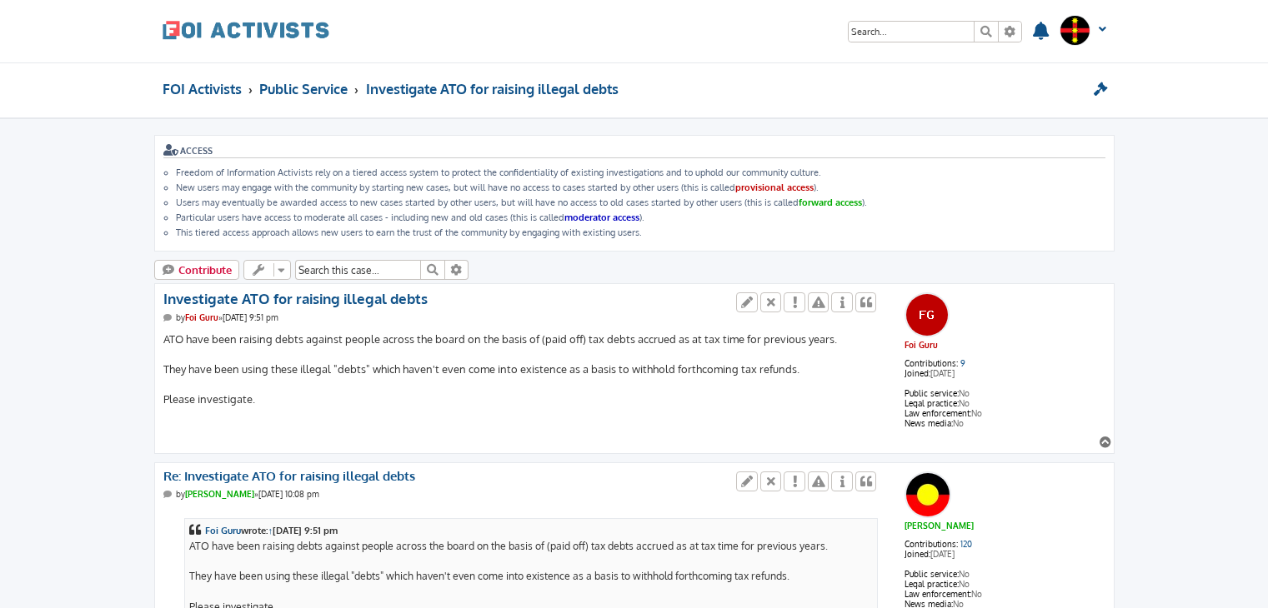
scroll to position [5320, 0]
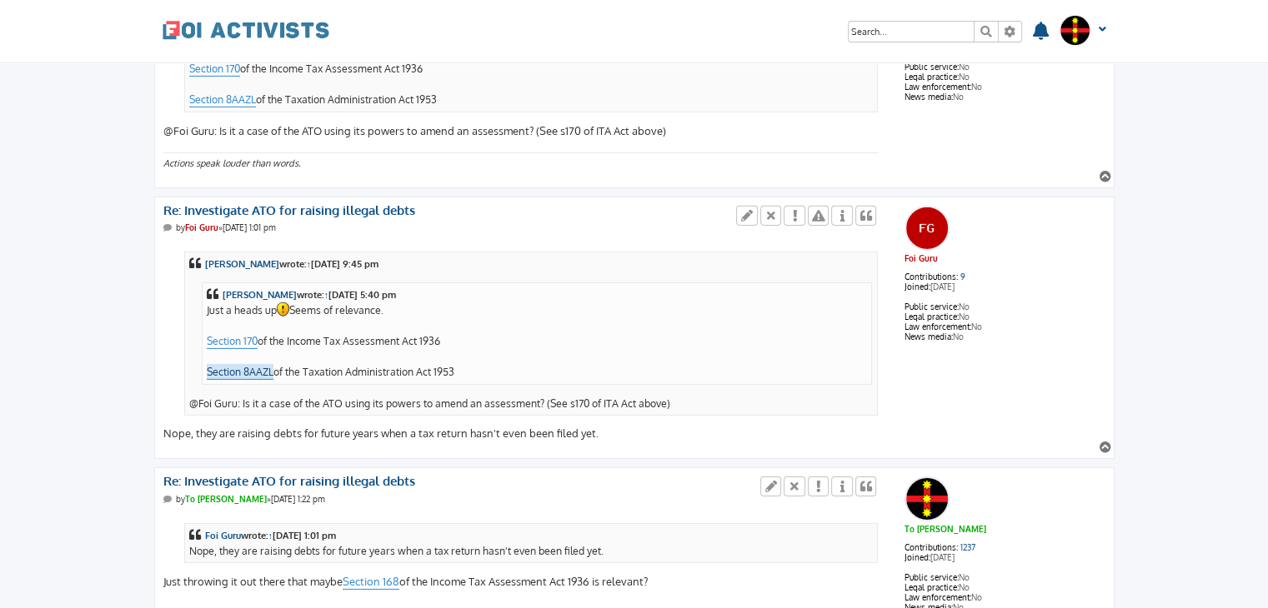
click at [246, 364] on link "Section 8AAZL" at bounding box center [240, 372] width 67 height 16
click at [237, 333] on link "Section 170" at bounding box center [232, 341] width 51 height 16
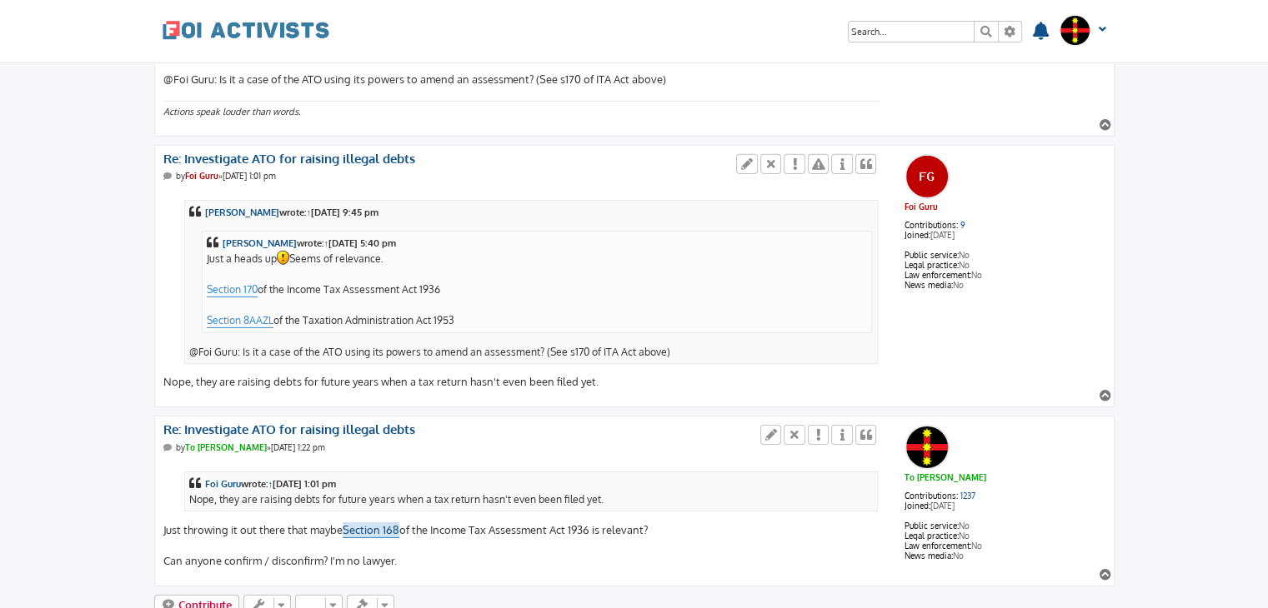
scroll to position [5370, 0]
click at [429, 301] on blockquote "Ned Kelly wrote: ↑ Wed Oct 08, 2025 5:40 pm Just a heads up Seems of relevance.…" at bounding box center [537, 284] width 671 height 103
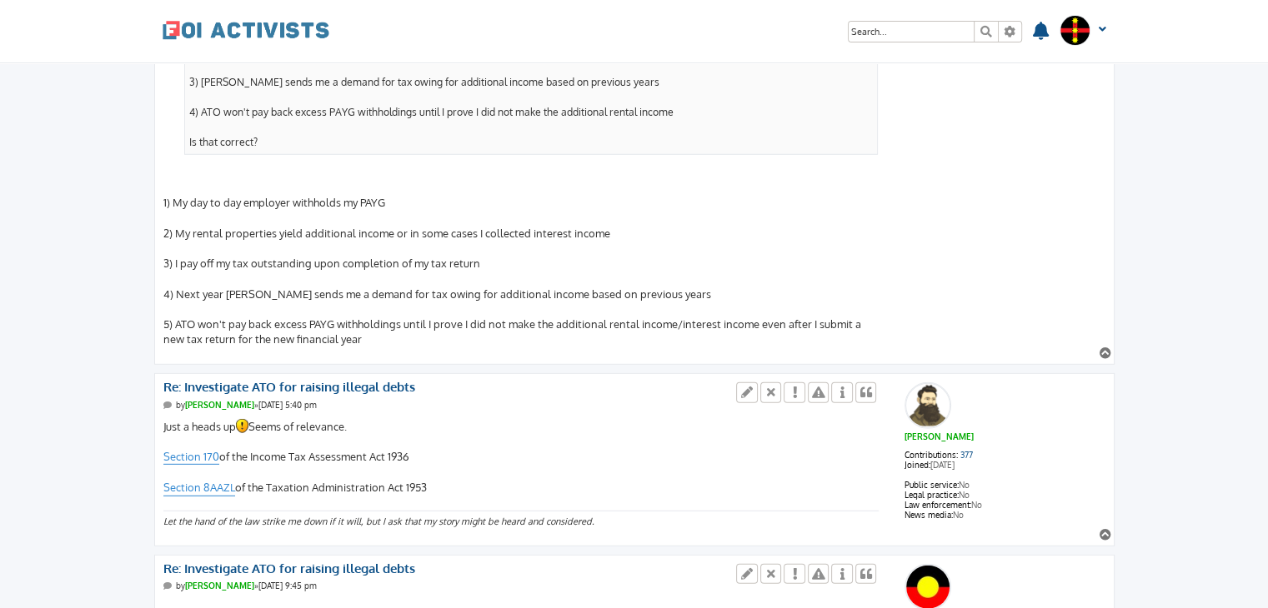
scroll to position [4708, 0]
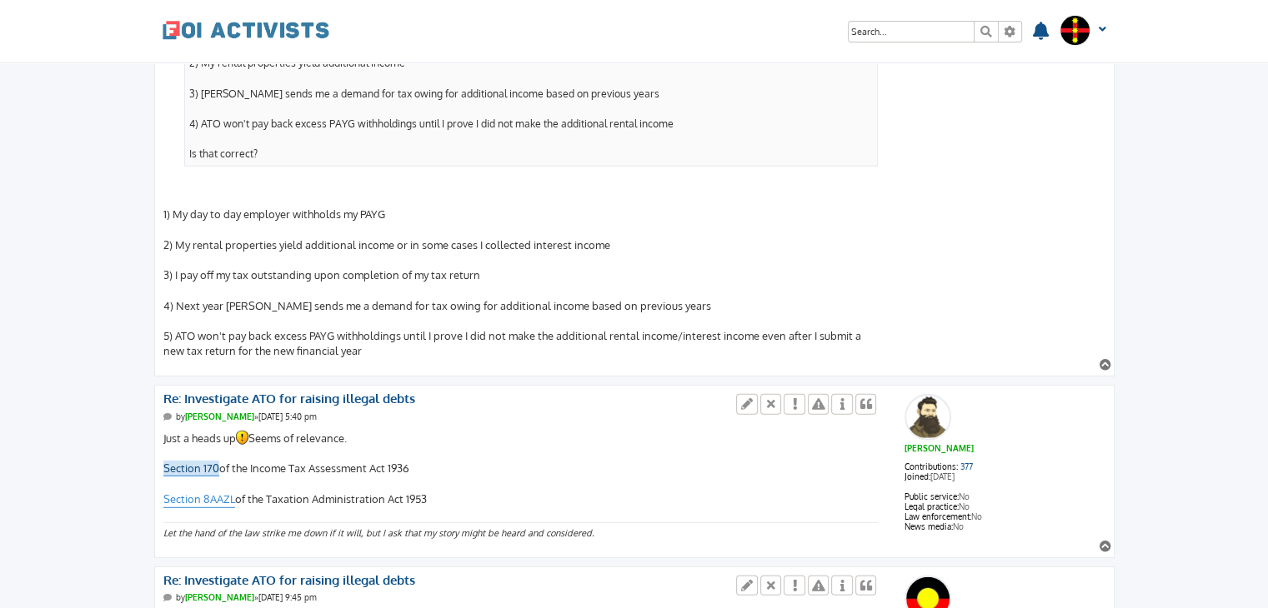
click at [194, 461] on link "Section 170" at bounding box center [191, 469] width 56 height 16
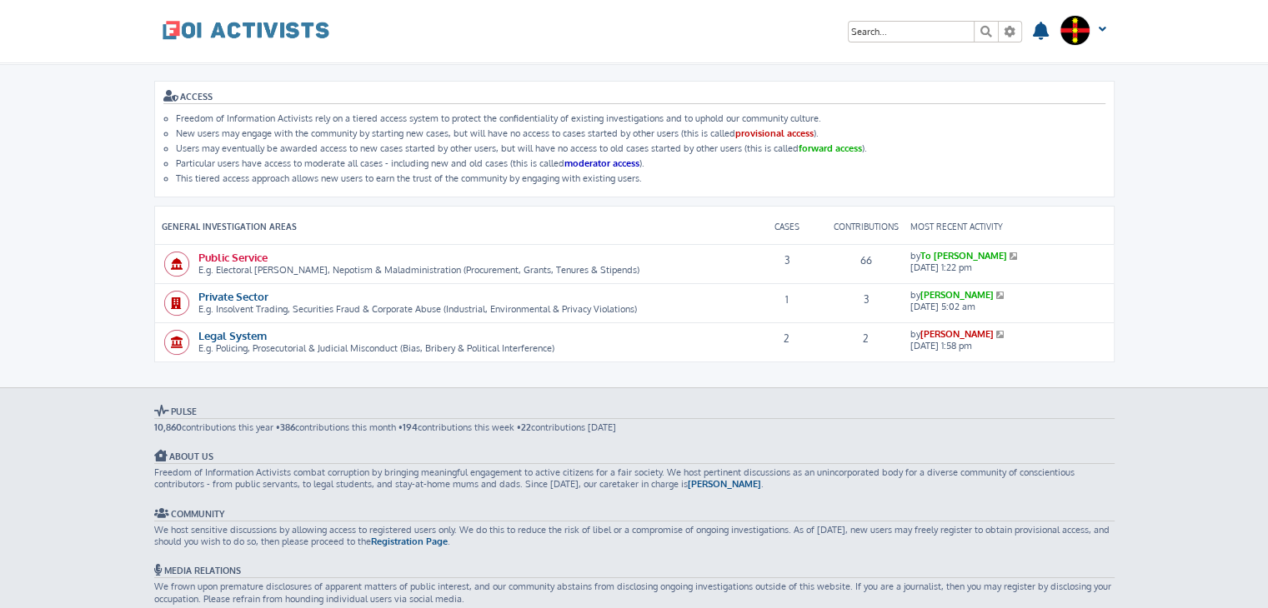
click at [239, 252] on link "Public Service" at bounding box center [232, 257] width 69 height 14
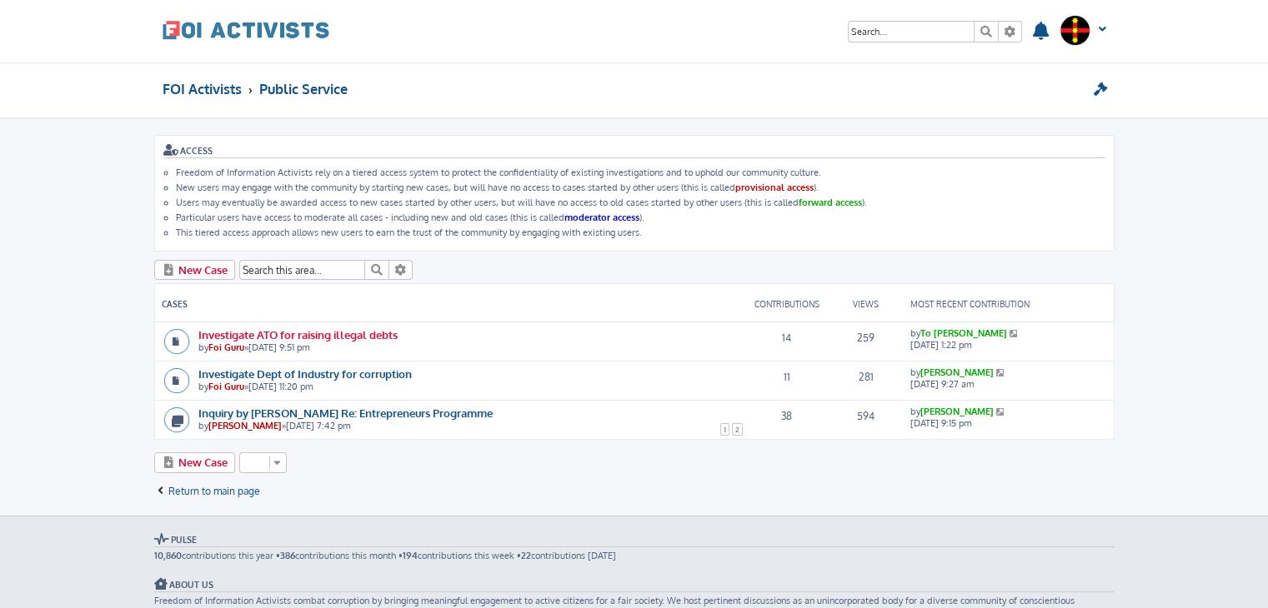
click at [372, 328] on link "Investigate ATO for raising illegal debts" at bounding box center [297, 335] width 199 height 14
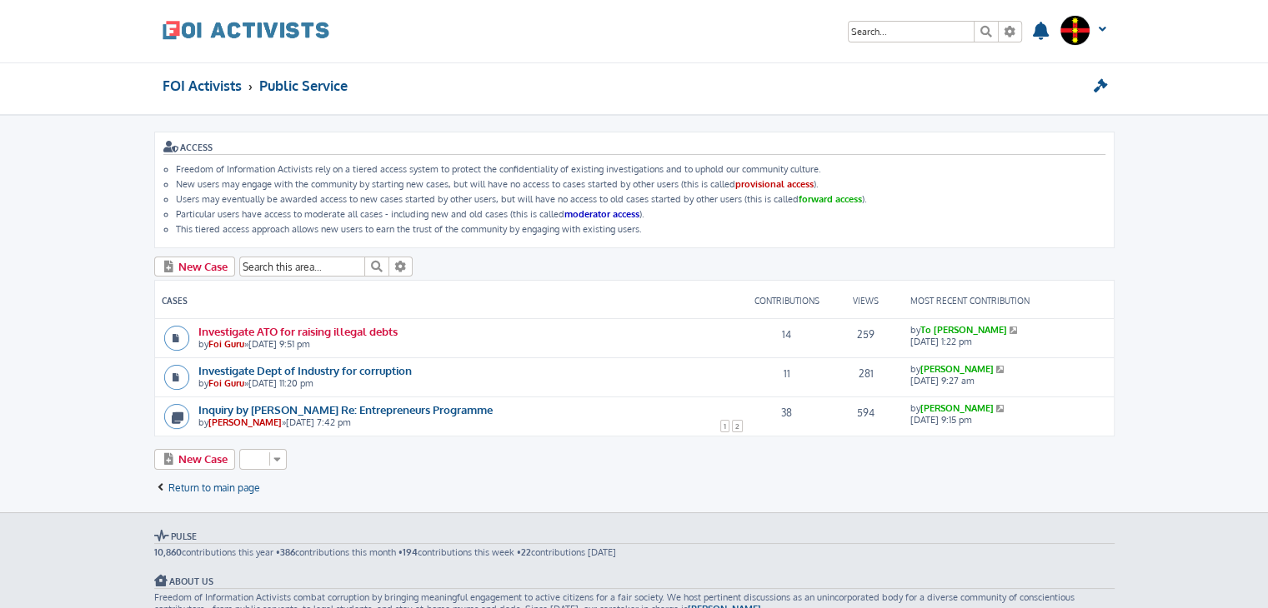
click at [342, 333] on link "Investigate ATO for raising illegal debts" at bounding box center [297, 331] width 199 height 14
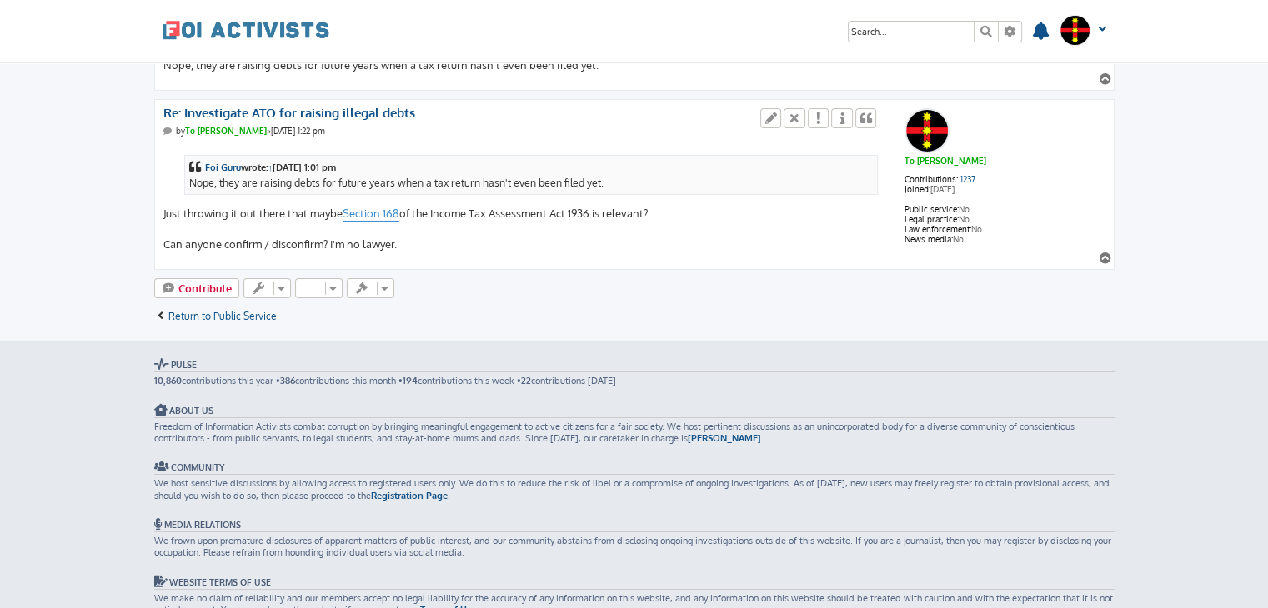
scroll to position [5376, 0]
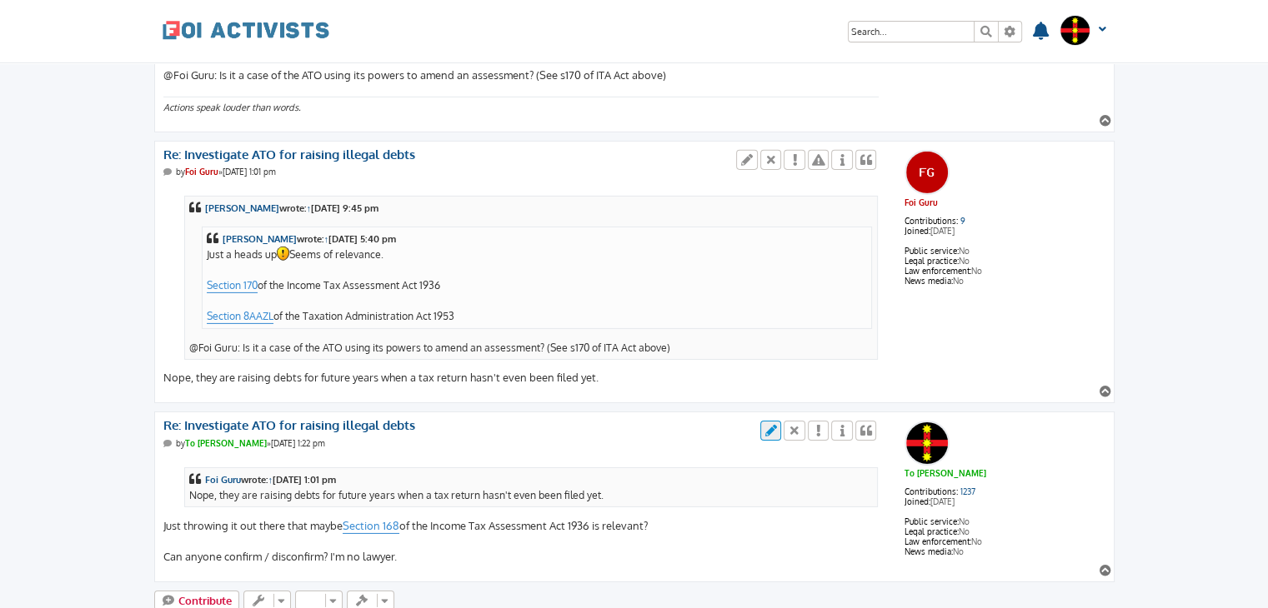
click at [772, 425] on icon at bounding box center [770, 431] width 15 height 12
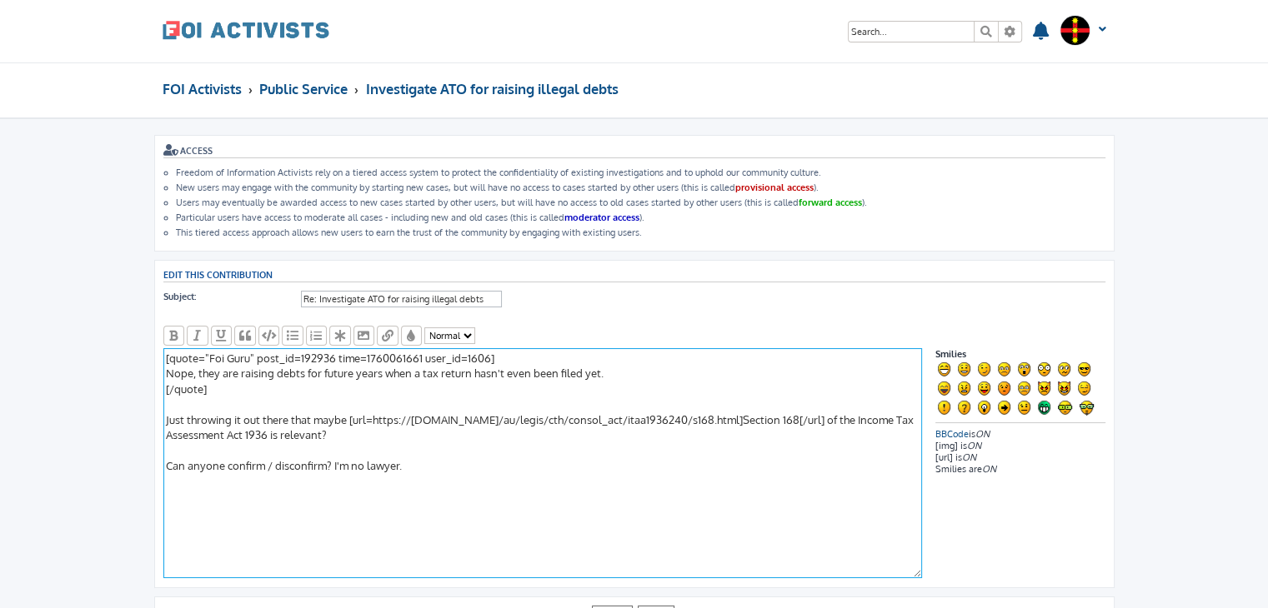
click at [363, 463] on textarea "[quote="Foi Guru" post_id=192936 time=1760061661 user_id=1606] Nope, they are r…" at bounding box center [542, 463] width 758 height 230
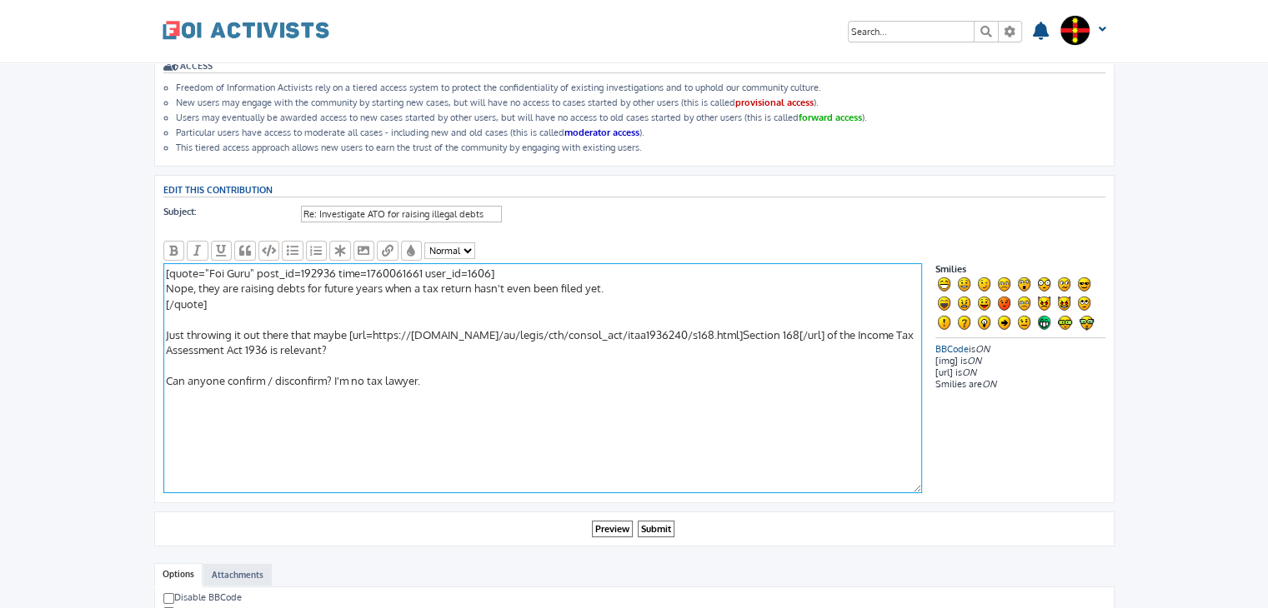
scroll to position [86, 0]
type textarea "[quote="Foi Guru" post_id=192936 time=1760061661 user_id=1606] Nope, they are r…"
click at [657, 523] on input "Submit" at bounding box center [656, 529] width 37 height 18
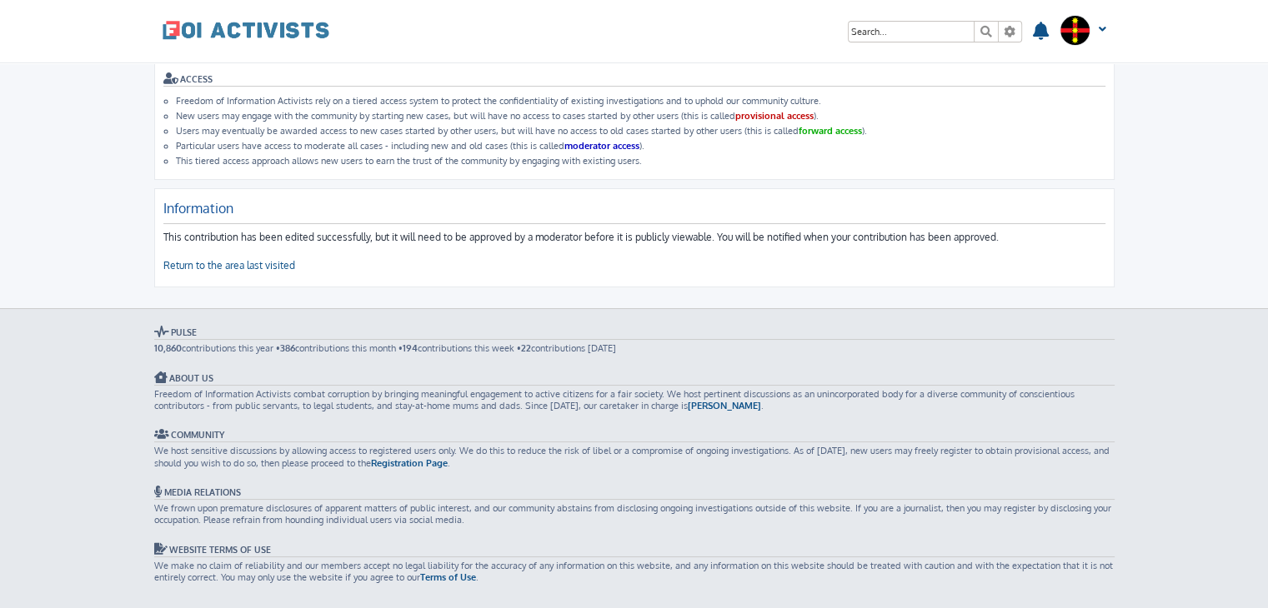
scroll to position [42, 0]
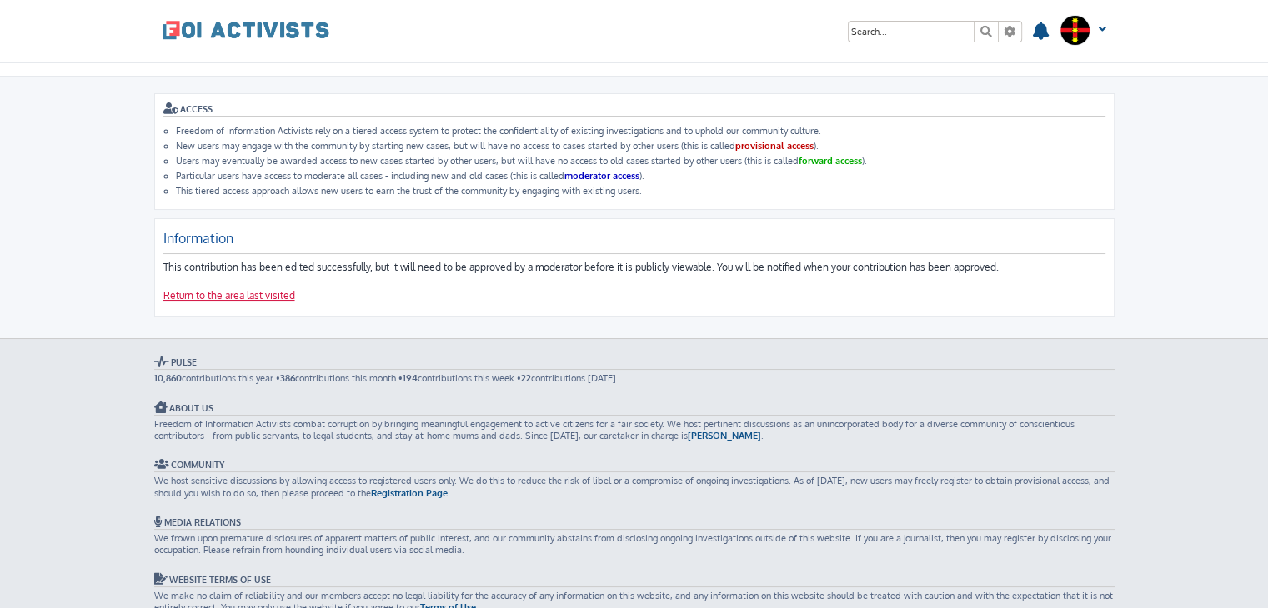
click at [245, 297] on link "Return to the area last visited" at bounding box center [229, 296] width 132 height 14
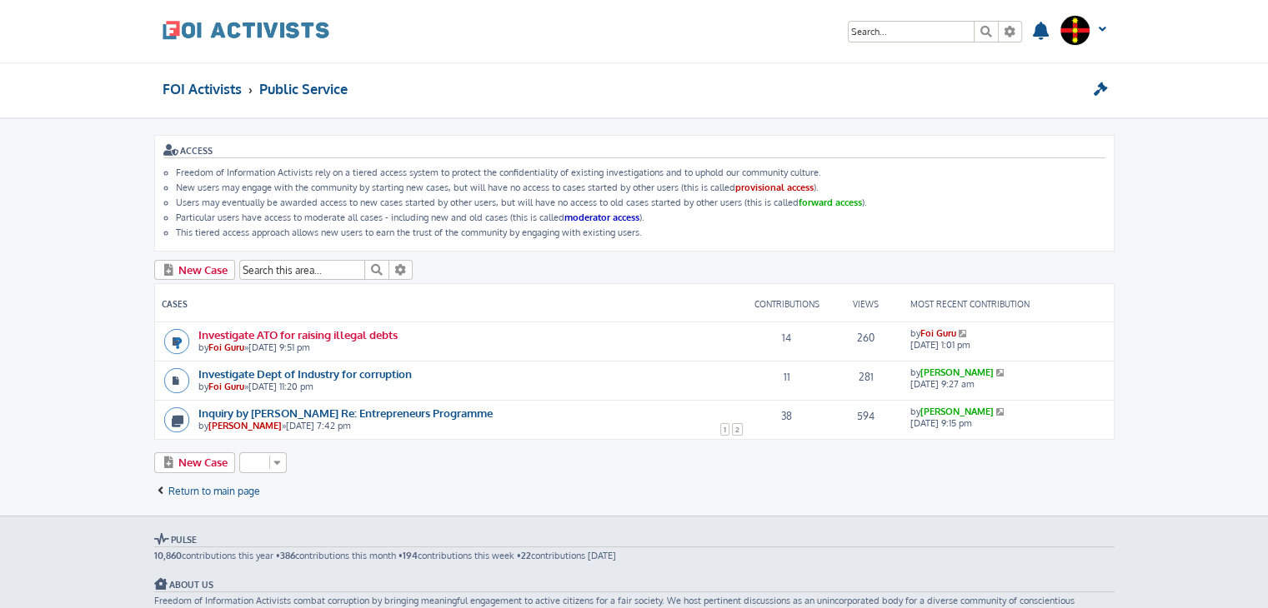
click at [256, 328] on link "Investigate ATO for raising illegal debts" at bounding box center [297, 335] width 199 height 14
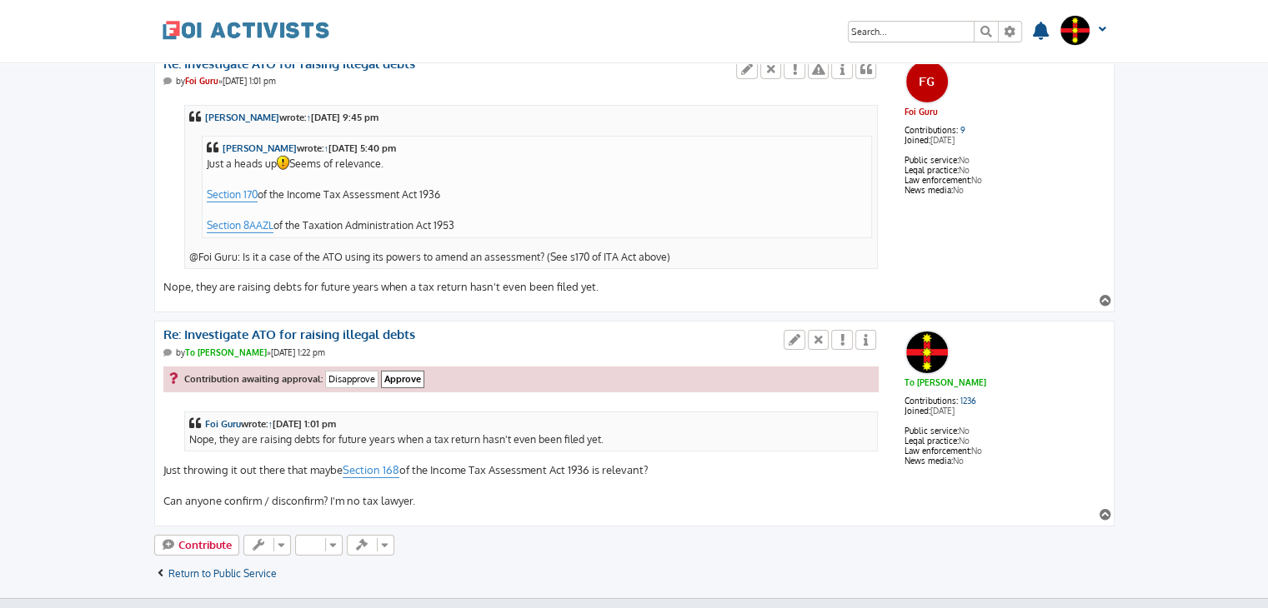
scroll to position [5723, 0]
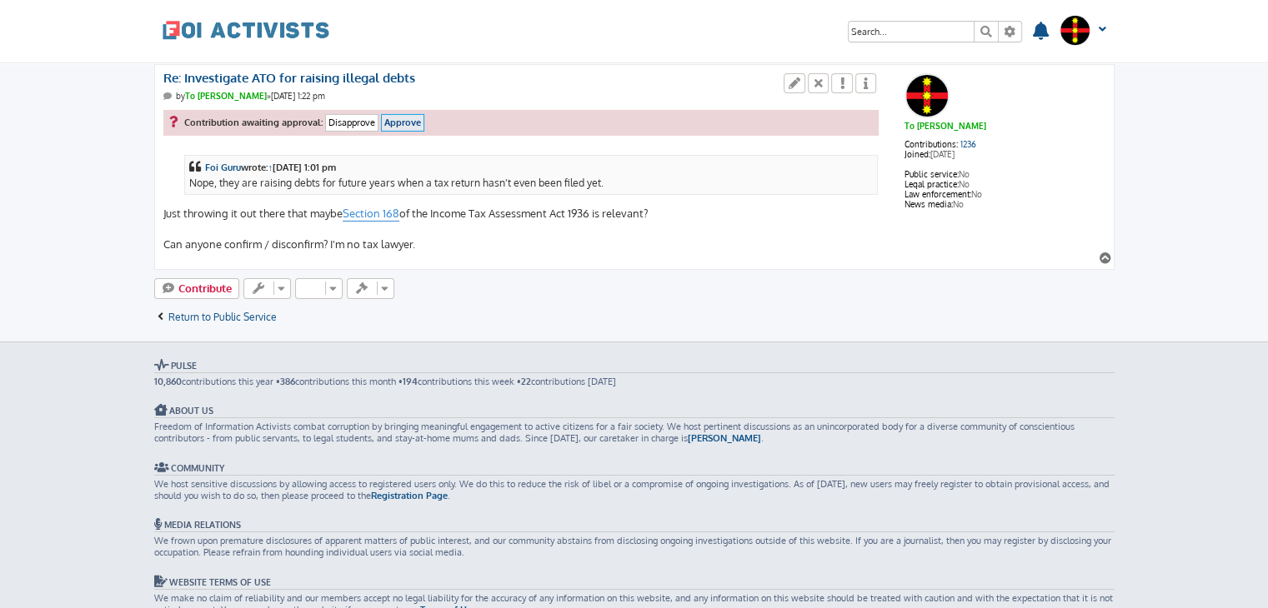
click at [407, 114] on input "Approve" at bounding box center [402, 123] width 43 height 18
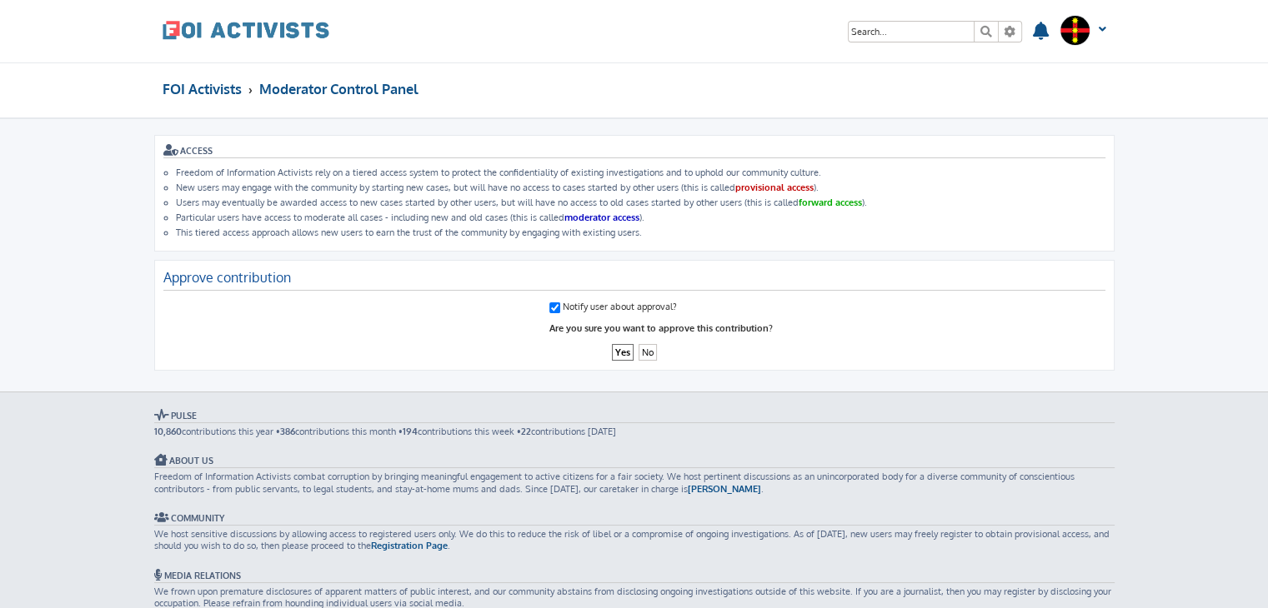
click at [554, 306] on input "Notify user about approval?" at bounding box center [554, 308] width 11 height 11
checkbox input "false"
click at [616, 349] on input "Yes" at bounding box center [623, 353] width 22 height 18
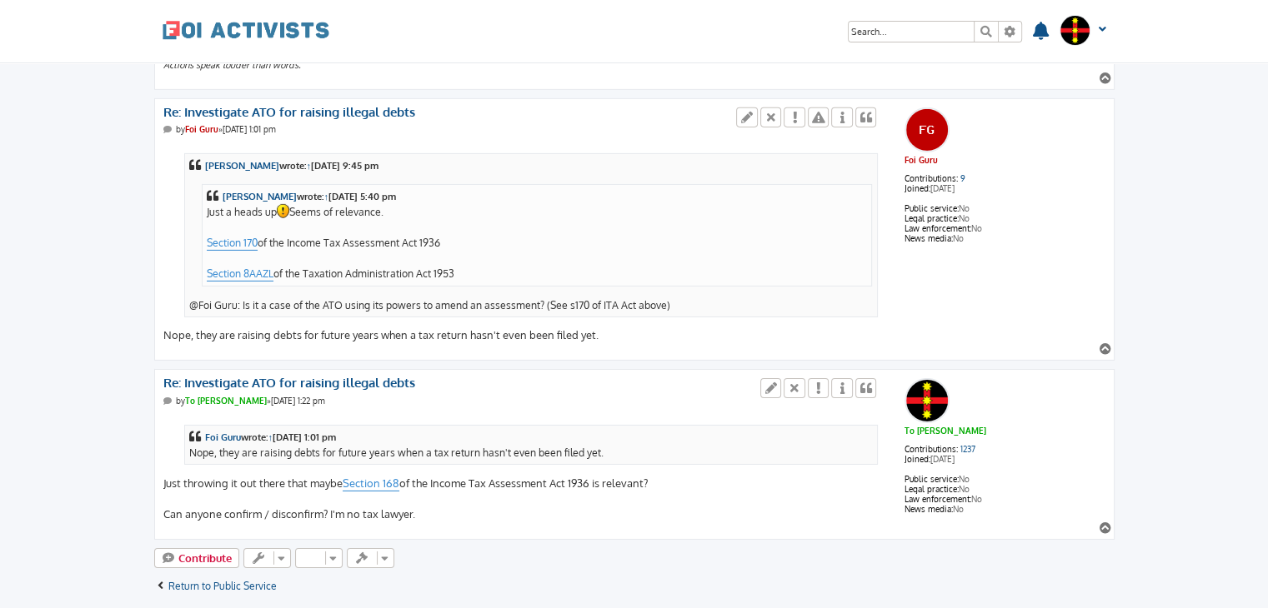
scroll to position [5363, 0]
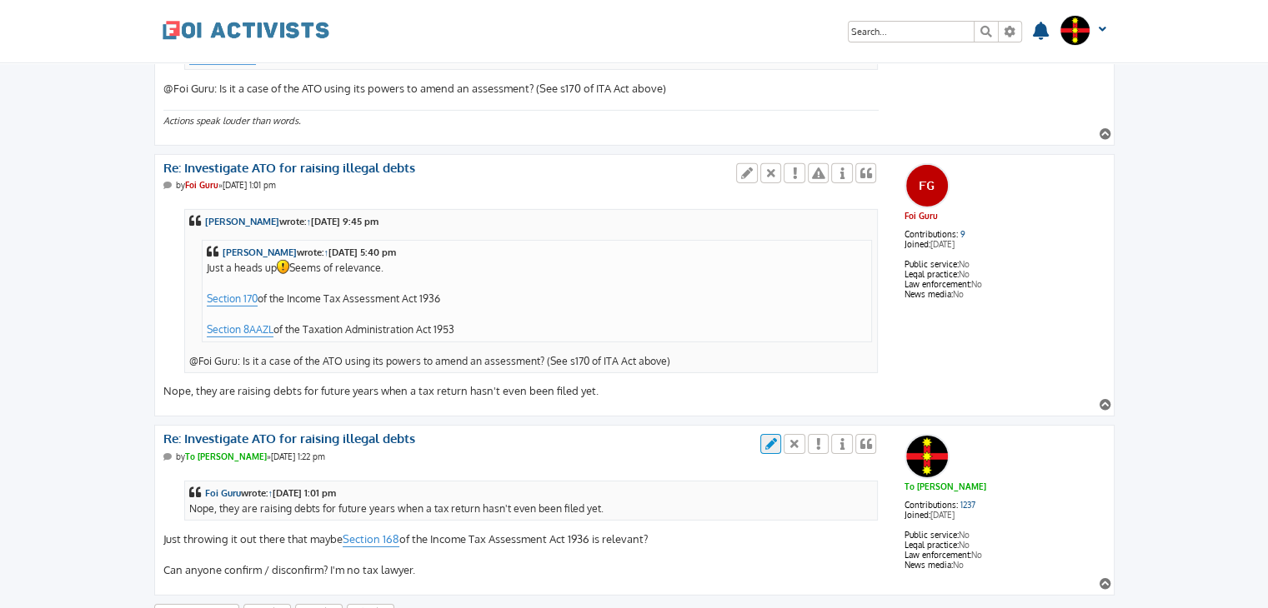
click at [771, 438] on icon at bounding box center [770, 444] width 15 height 12
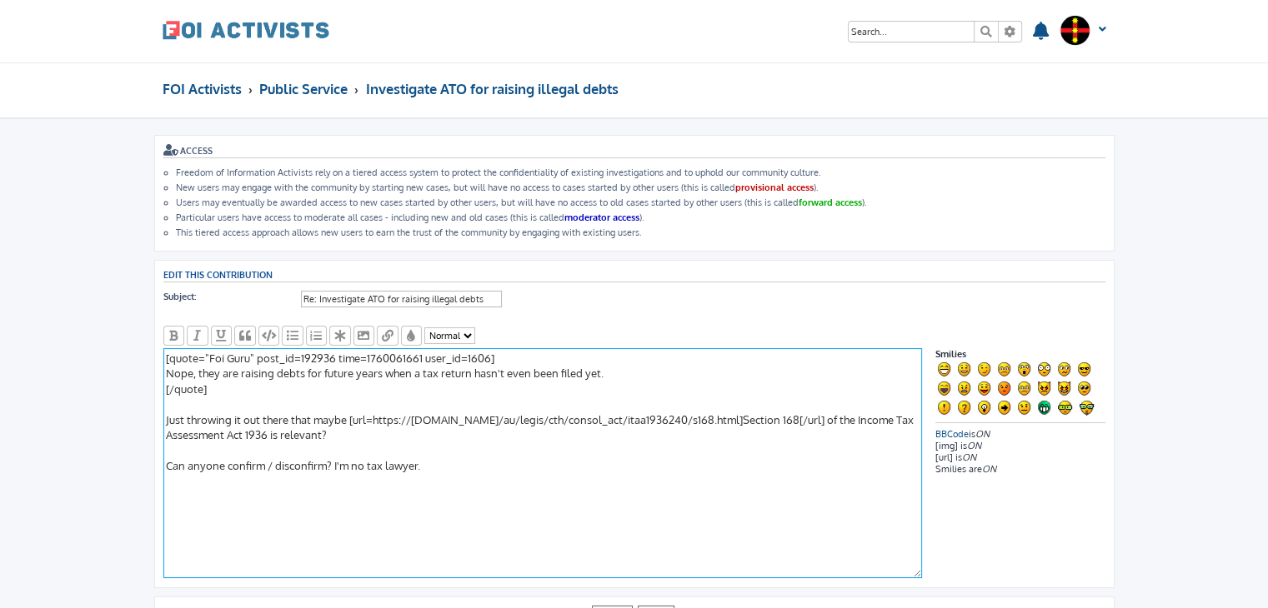
click at [408, 461] on textarea "[quote="Foi Guru" post_id=192936 time=1760061661 user_id=1606] Nope, they are r…" at bounding box center [542, 463] width 758 height 230
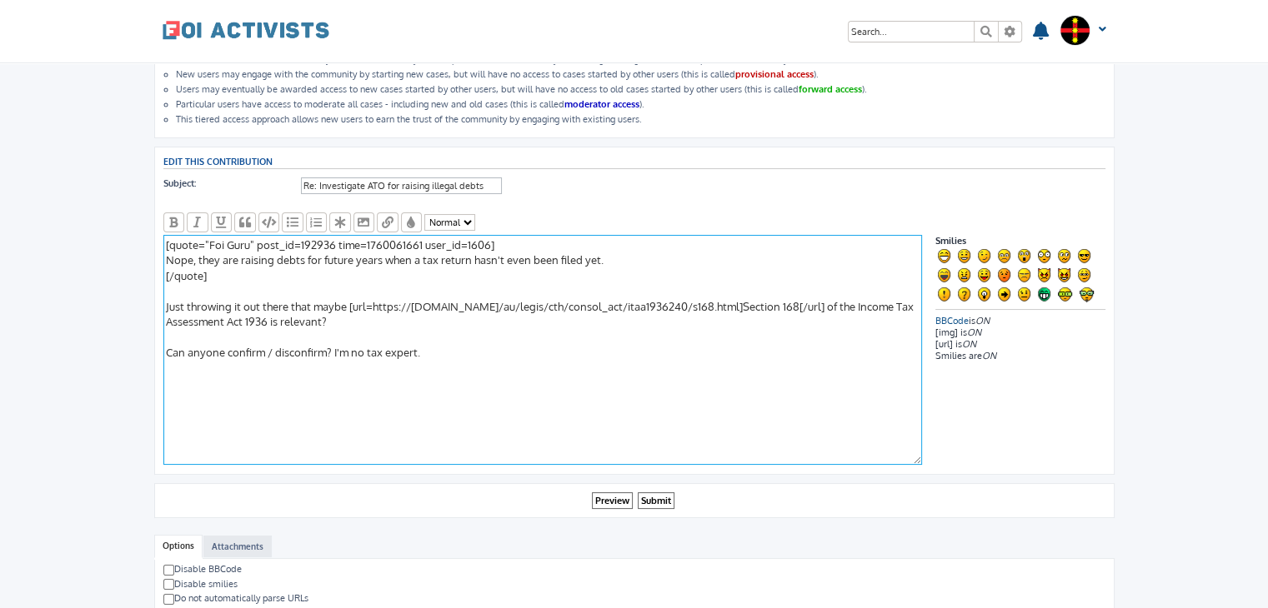
scroll to position [117, 0]
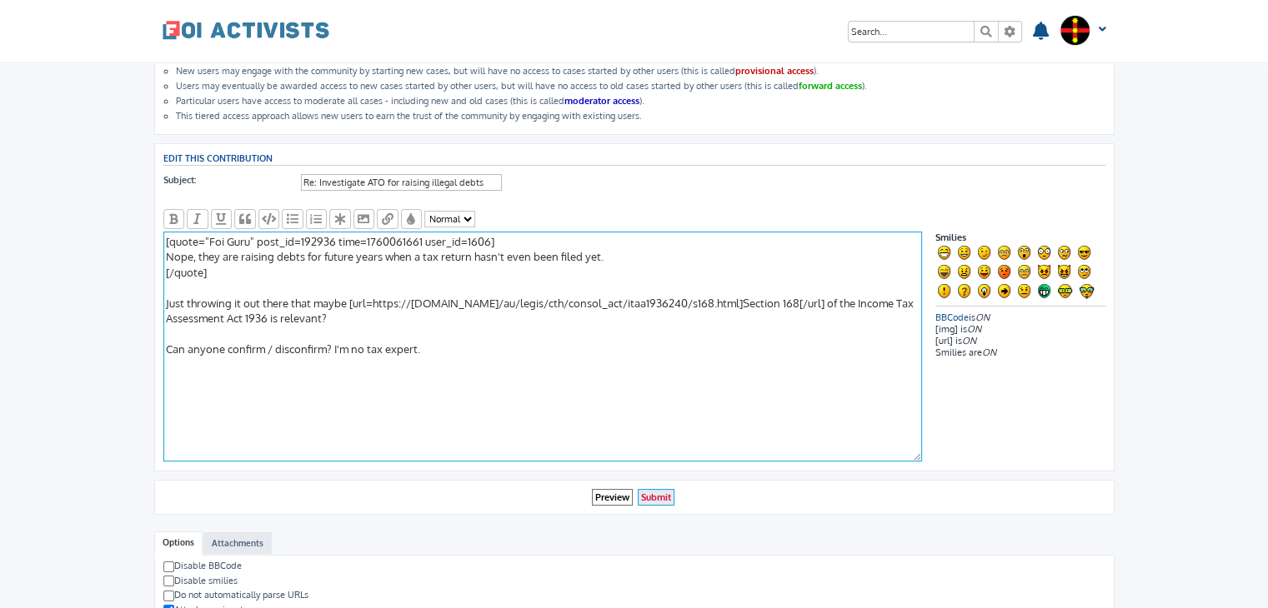
type textarea "[quote="Foi Guru" post_id=192936 time=1760061661 user_id=1606] Nope, they are r…"
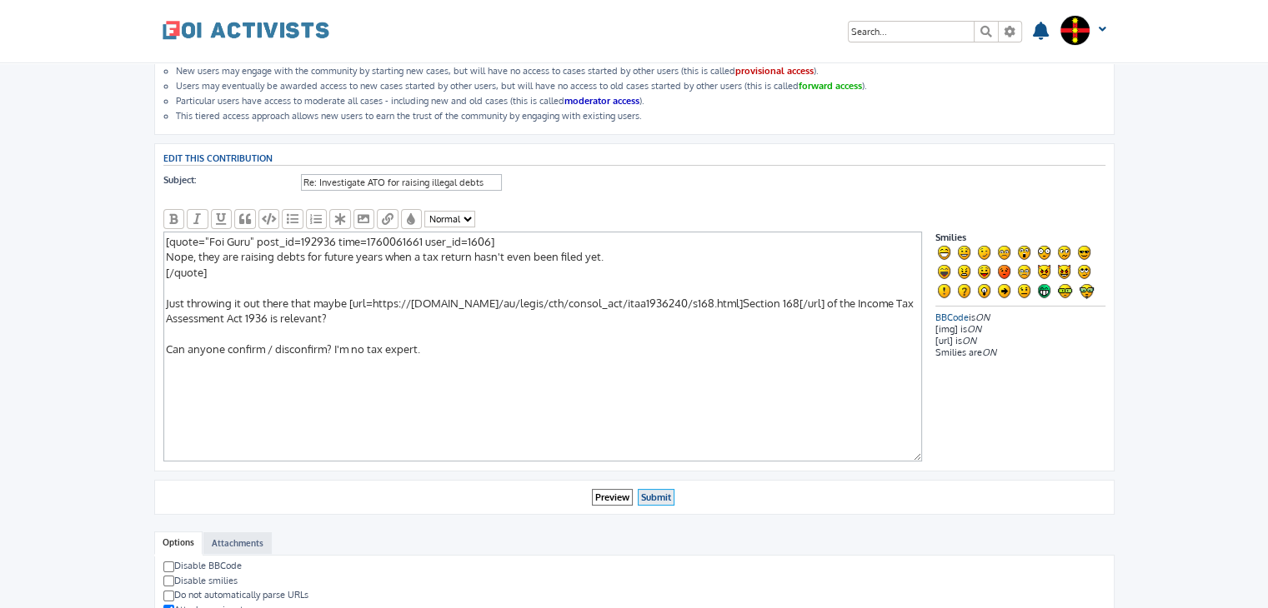
click at [657, 493] on input "Submit" at bounding box center [656, 498] width 37 height 18
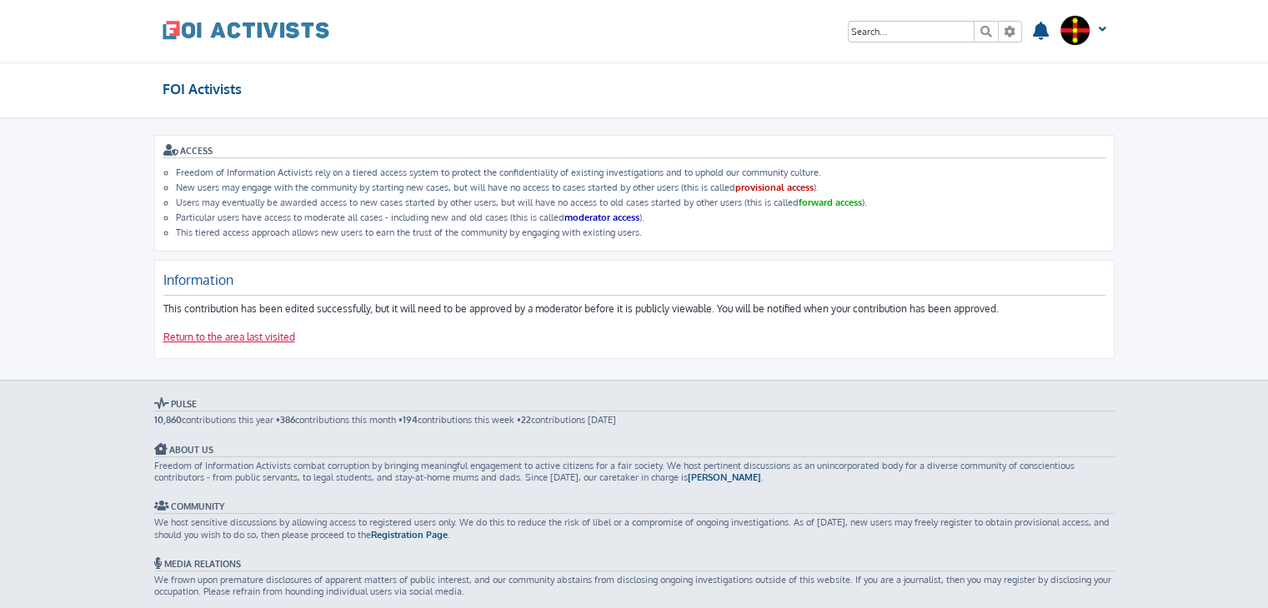
click at [211, 331] on link "Return to the area last visited" at bounding box center [229, 338] width 132 height 14
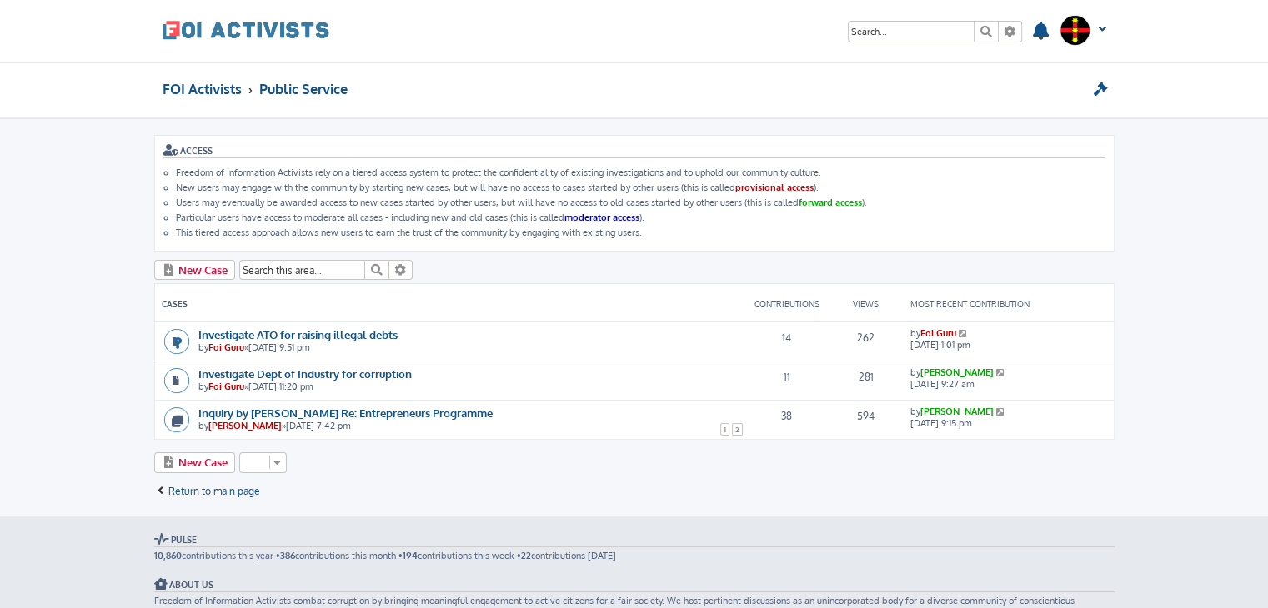
scroll to position [12, 0]
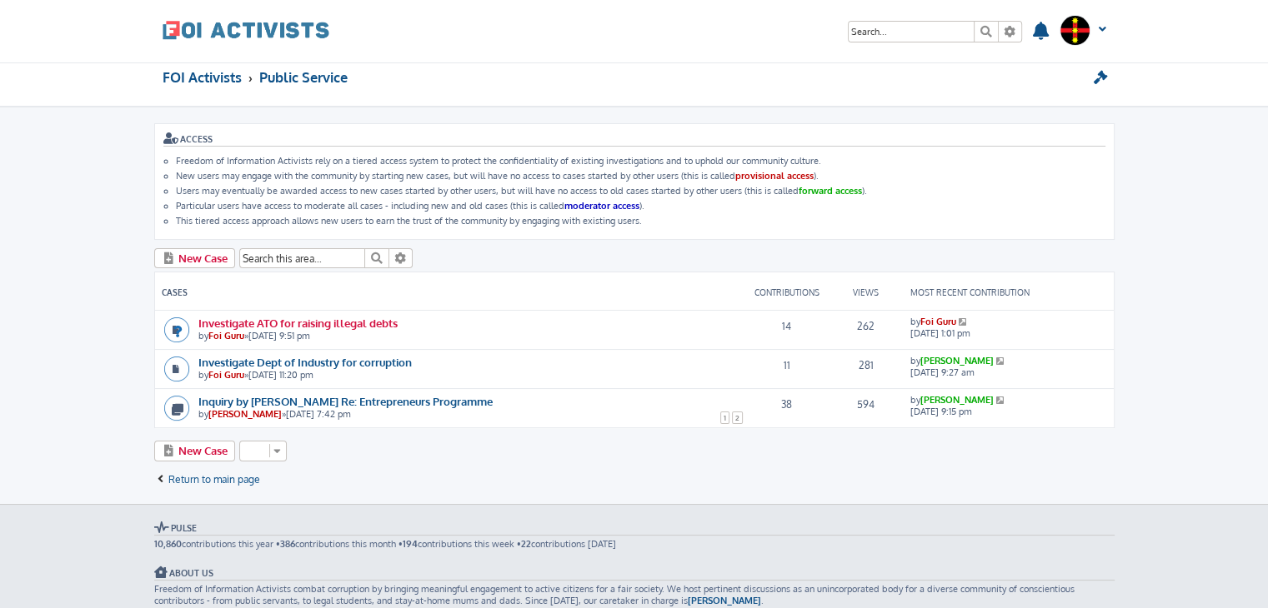
click at [322, 316] on link "Investigate ATO for raising illegal debts" at bounding box center [297, 323] width 199 height 14
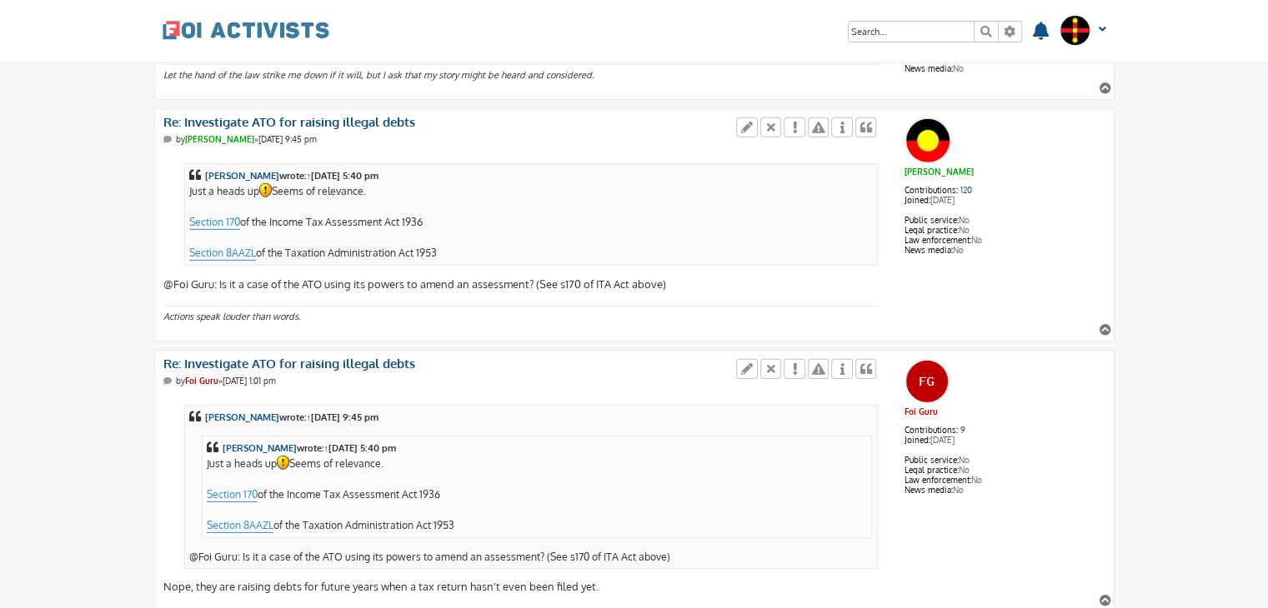
scroll to position [5723, 0]
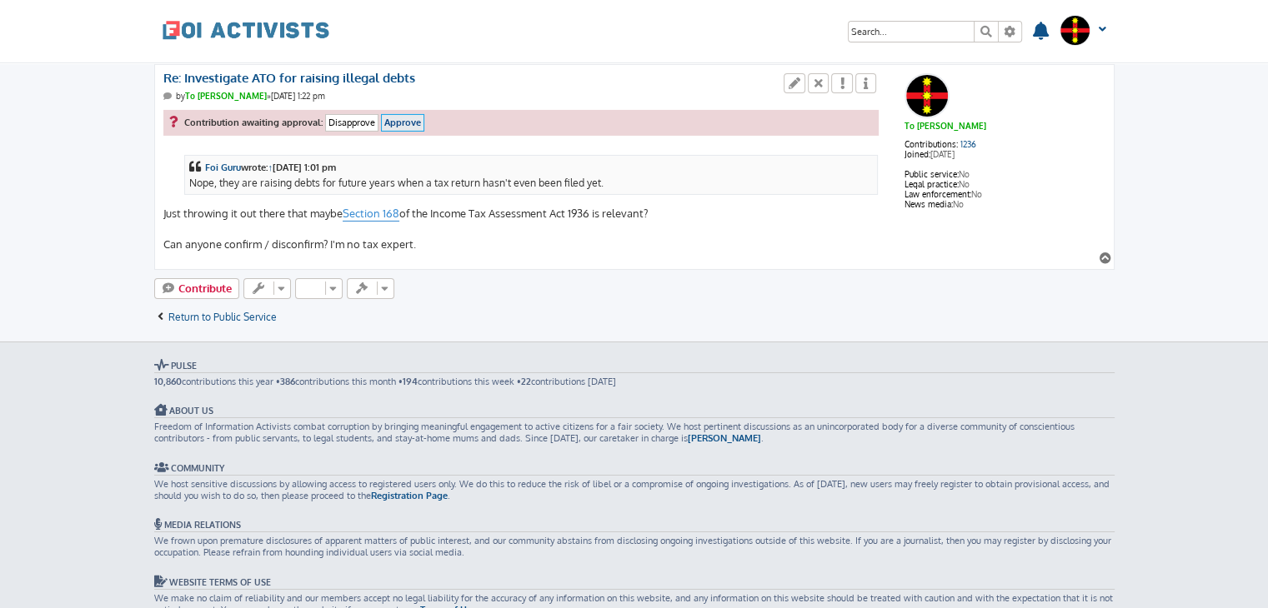
click at [398, 114] on input "Approve" at bounding box center [402, 123] width 43 height 18
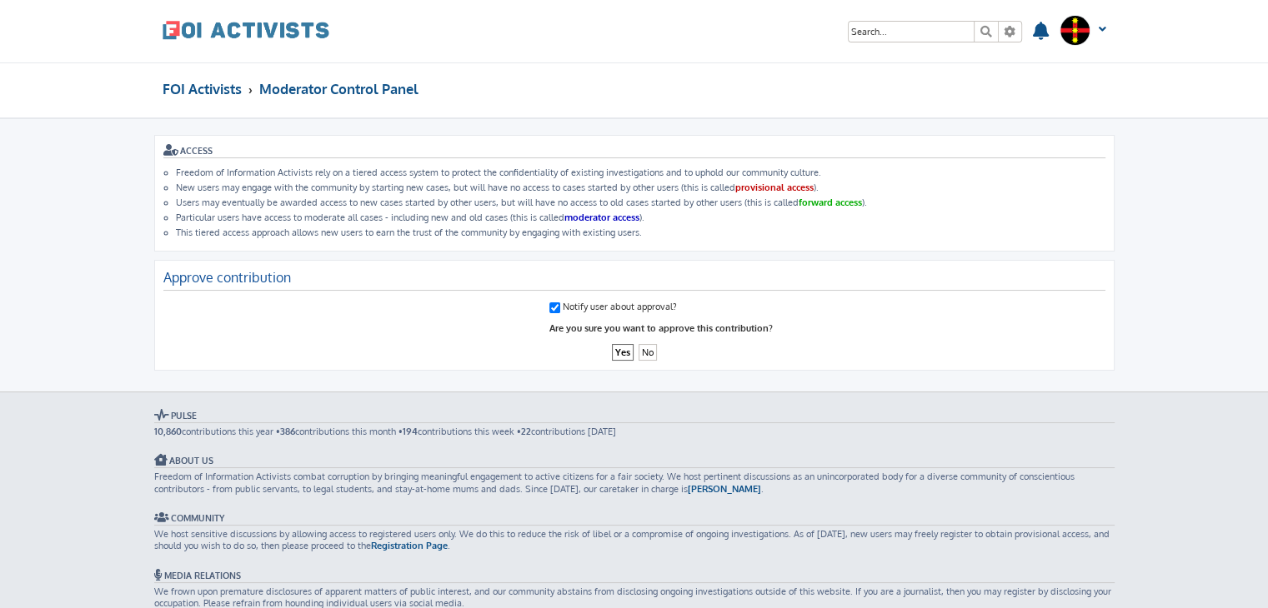
click at [549, 303] on input "Notify user about approval?" at bounding box center [554, 308] width 11 height 11
checkbox input "false"
click at [620, 349] on input "Yes" at bounding box center [623, 353] width 22 height 18
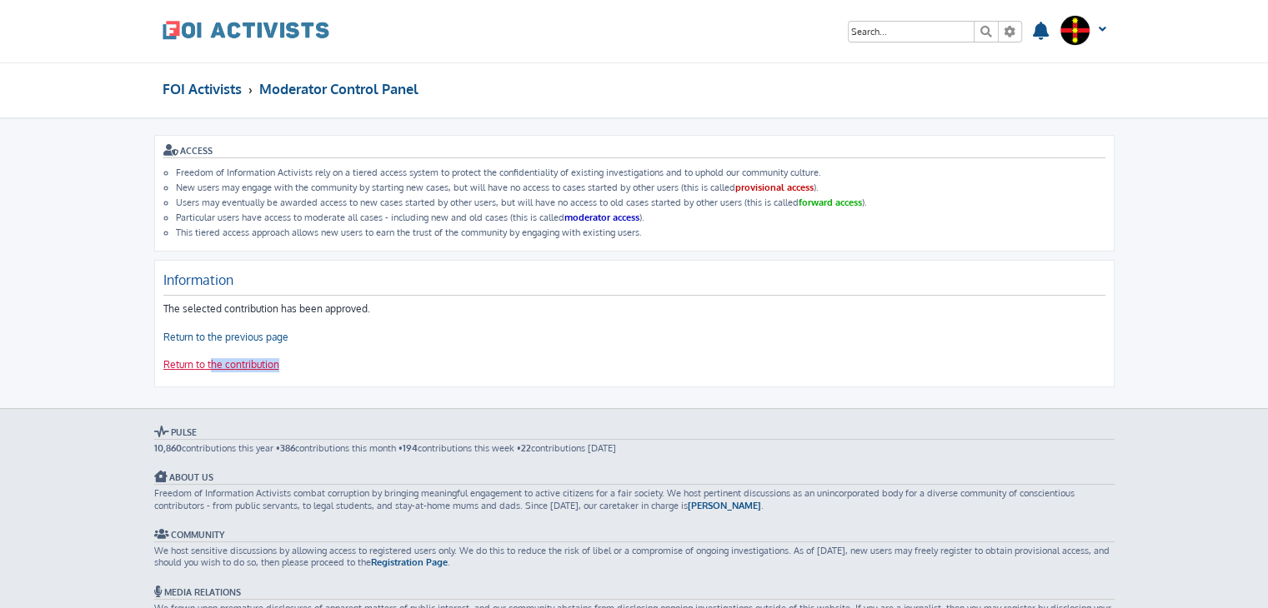
drag, startPoint x: 237, startPoint y: 372, endPoint x: 207, endPoint y: 355, distance: 34.3
click at [207, 355] on div "Information The selected contribution has been approved. Return to the previous…" at bounding box center [634, 324] width 960 height 128
click at [207, 358] on link "Return to the contribution" at bounding box center [221, 365] width 116 height 14
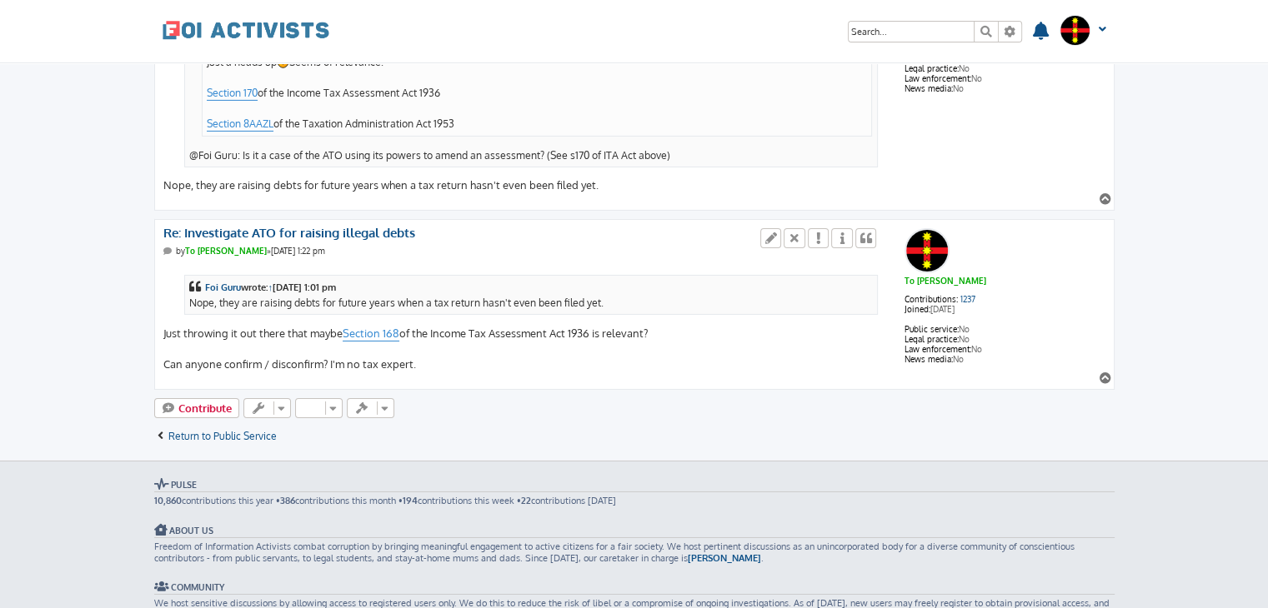
scroll to position [5514, 0]
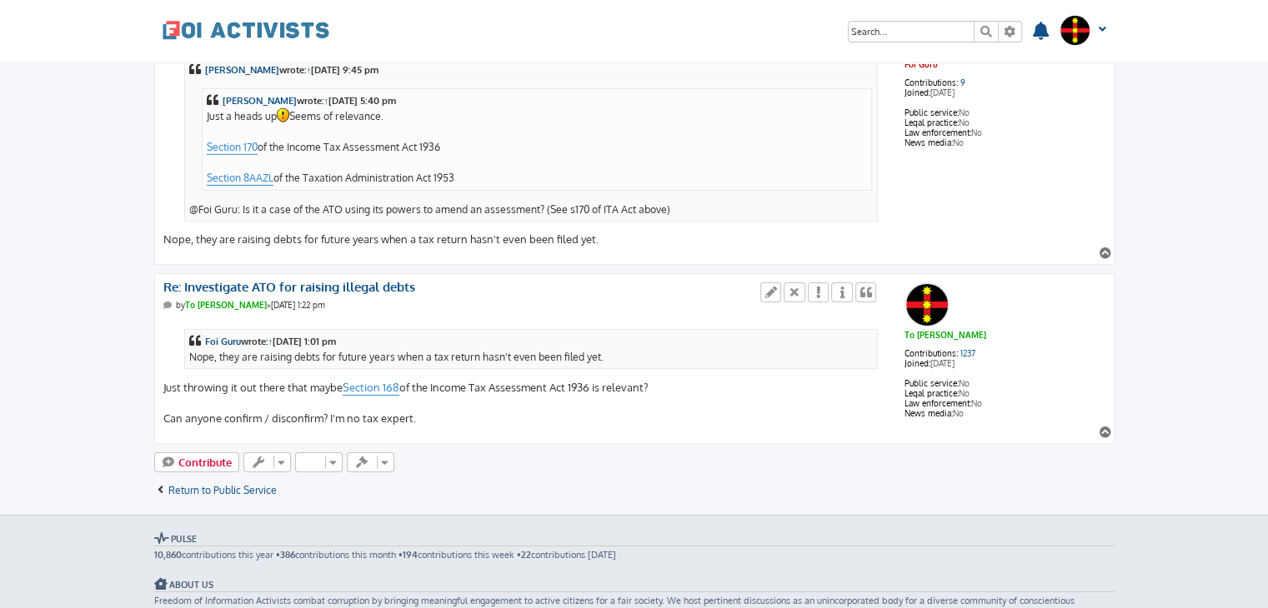
drag, startPoint x: 168, startPoint y: 382, endPoint x: 473, endPoint y: 383, distance: 305.0
click at [473, 383] on div "Foi Guru wrote: ↑ Fri Oct 10, 2025 1:01 pm Nope, they are raising debts for fut…" at bounding box center [521, 373] width 716 height 108
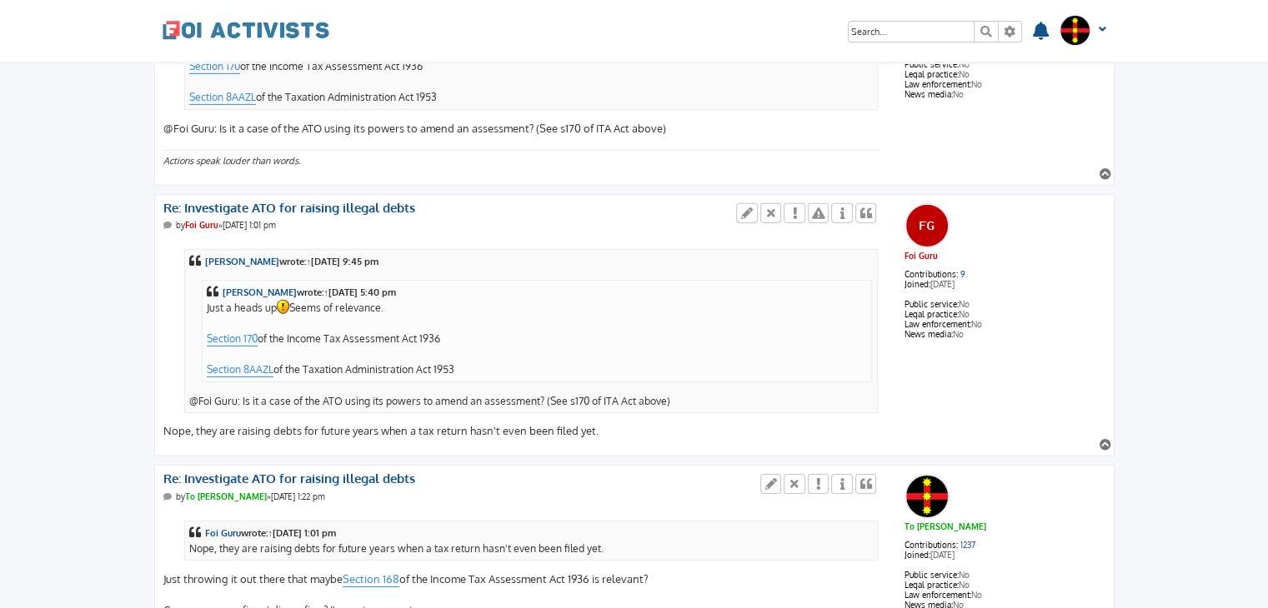
scroll to position [5336, 0]
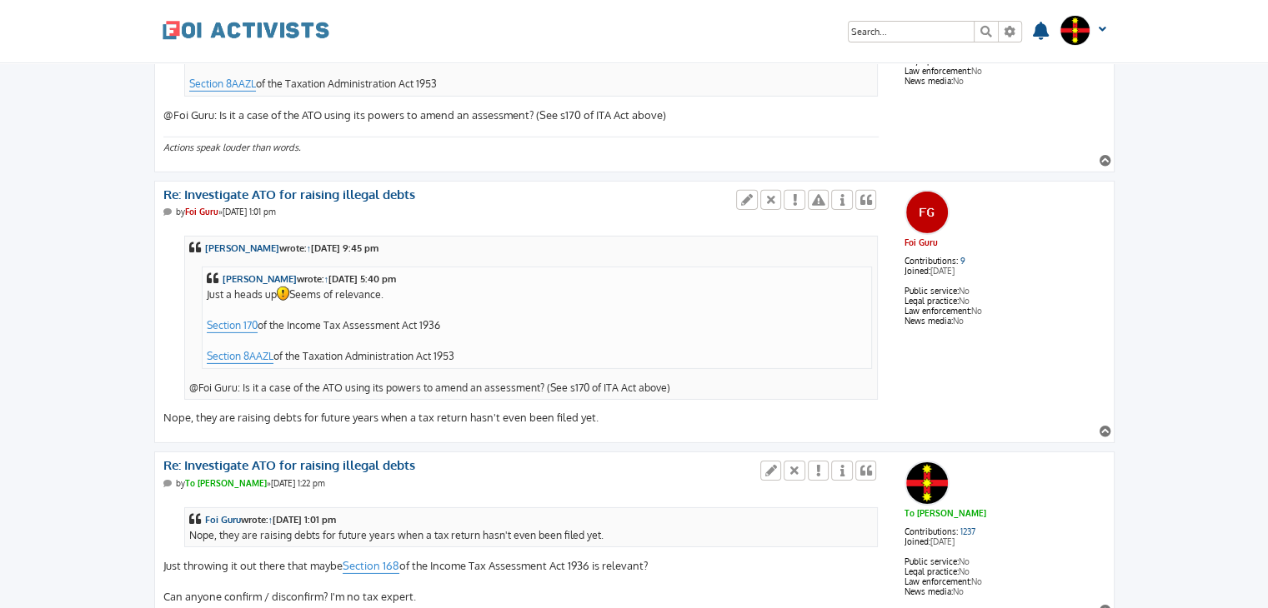
click at [207, 383] on div "Ted Jacobin wrote: ↑ Thu Oct 09, 2025 9:45 pm Ned Kelly wrote: ↑ Wed Oct 08, 20…" at bounding box center [521, 326] width 716 height 200
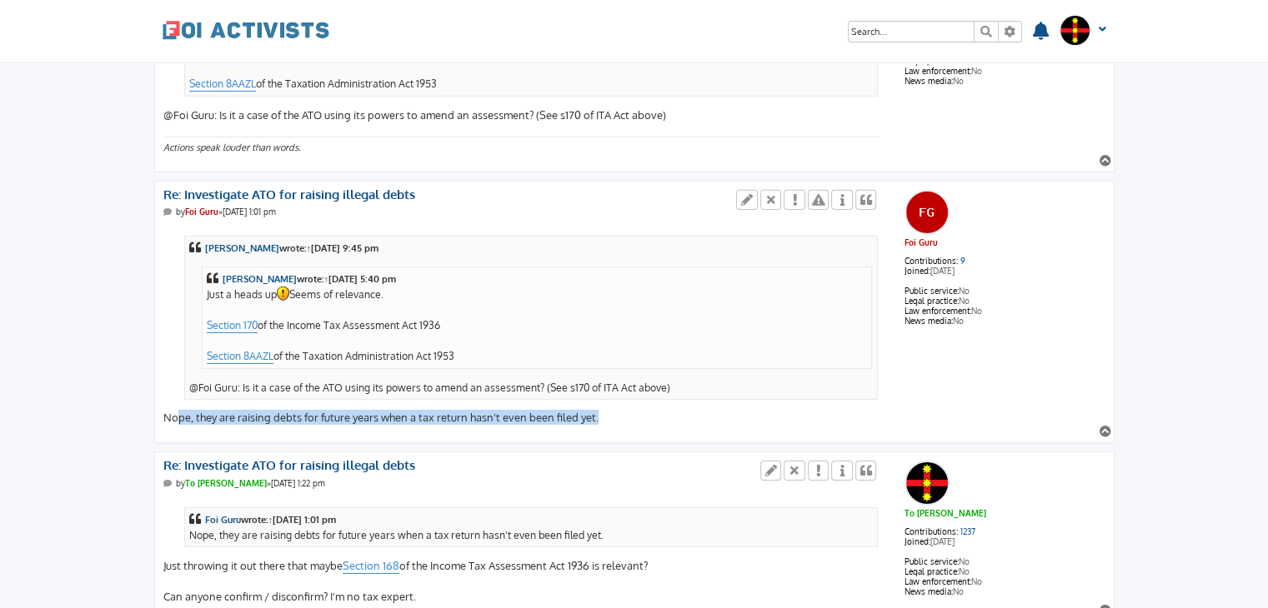
click at [207, 383] on div "Ted Jacobin wrote: ↑ Thu Oct 09, 2025 9:45 pm Ned Kelly wrote: ↑ Wed Oct 08, 20…" at bounding box center [521, 326] width 716 height 200
click at [535, 379] on div "Ted Jacobin wrote: ↑ Thu Oct 09, 2025 9:45 pm Ned Kelly wrote: ↑ Wed Oct 08, 20…" at bounding box center [521, 326] width 716 height 200
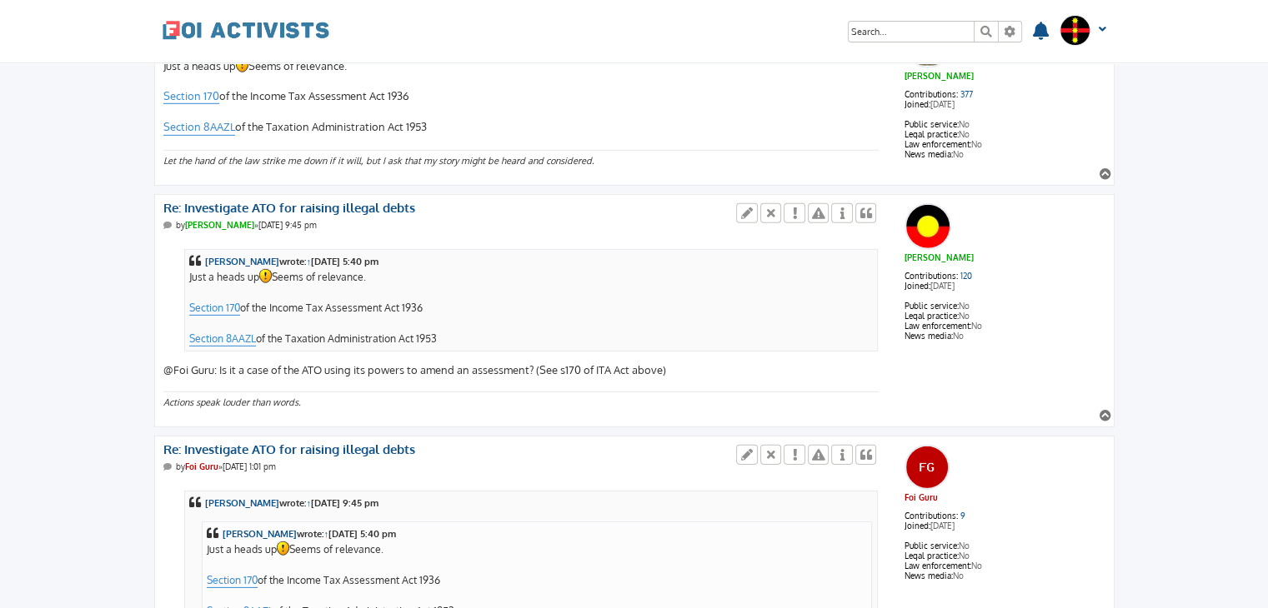
scroll to position [5045, 0]
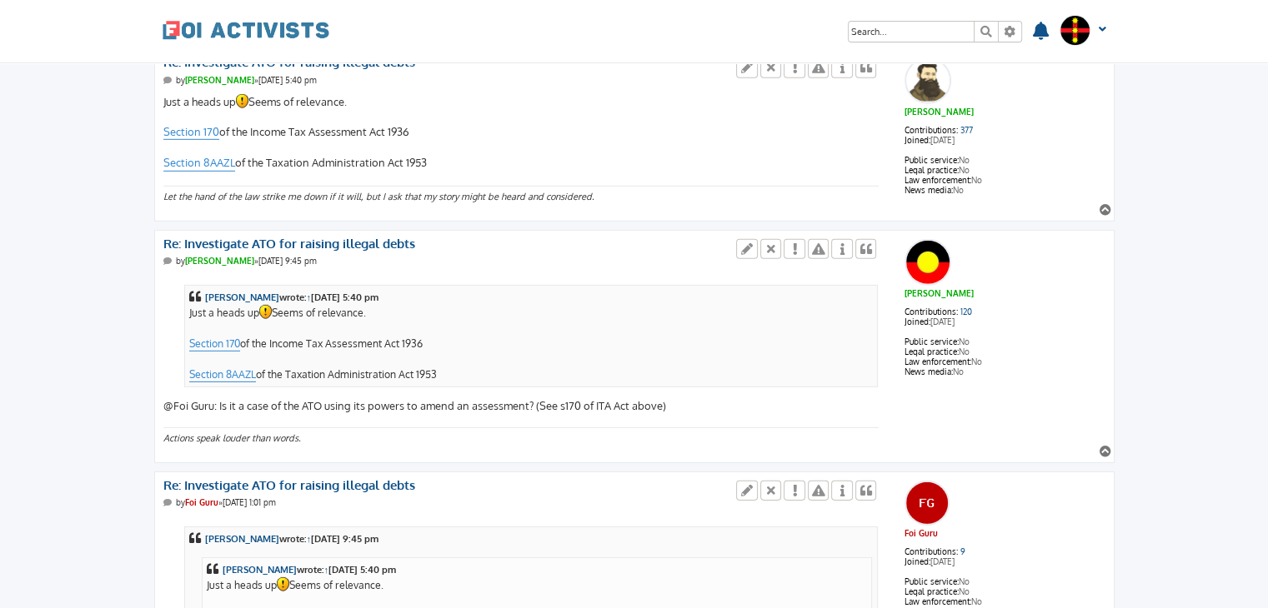
click at [507, 370] on div "Ned Kelly wrote: ↑ Wed Oct 08, 2025 5:40 pm Just a heads up Seems of relevance.…" at bounding box center [521, 344] width 716 height 139
drag, startPoint x: 507, startPoint y: 370, endPoint x: 654, endPoint y: 370, distance: 147.5
click at [654, 370] on div "Ned Kelly wrote: ↑ Wed Oct 08, 2025 5:40 pm Just a heads up Seems of relevance.…" at bounding box center [521, 344] width 716 height 139
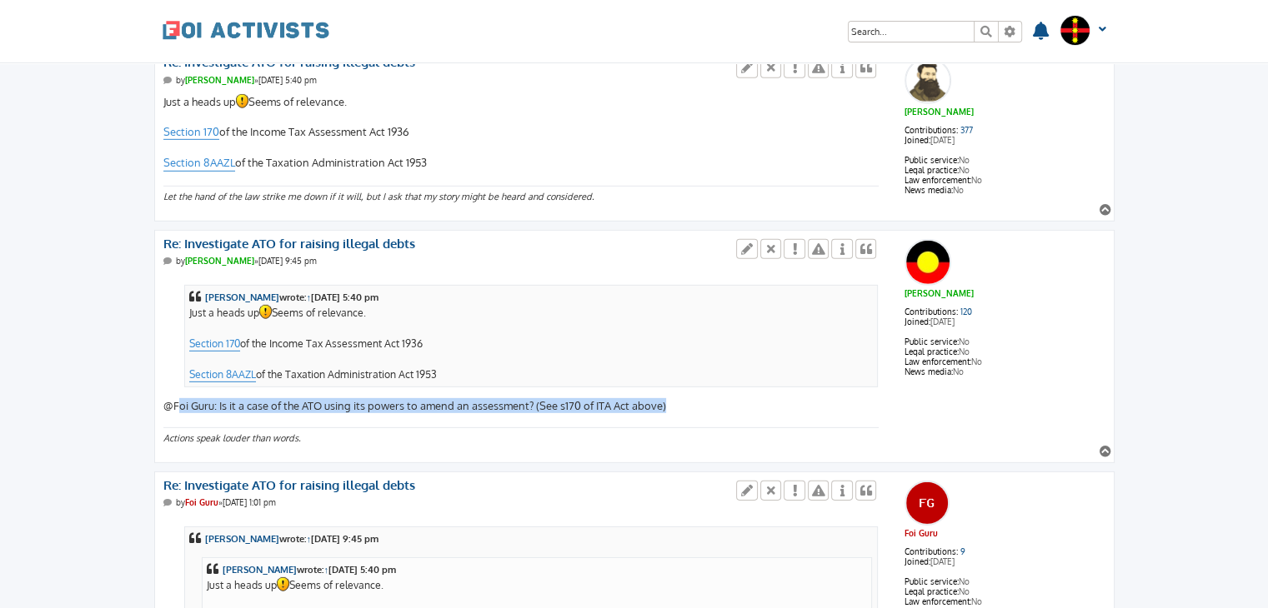
click at [654, 370] on div "Ned Kelly wrote: ↑ Wed Oct 08, 2025 5:40 pm Just a heads up Seems of relevance.…" at bounding box center [521, 344] width 716 height 139
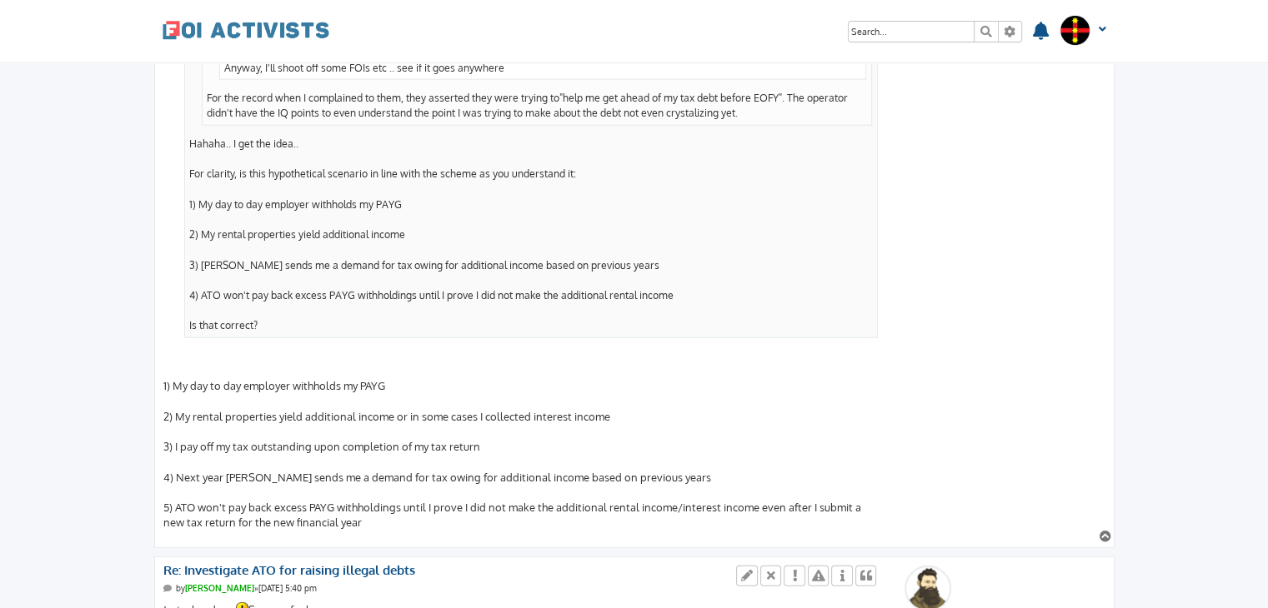
scroll to position [4538, 0]
click at [176, 348] on div "To Nguyen wrote: ↑ Wed Oct 08, 2025 4:19 pm Foi Guru wrote: ↑ Wed Oct 08, 2025 …" at bounding box center [521, 156] width 716 height 745
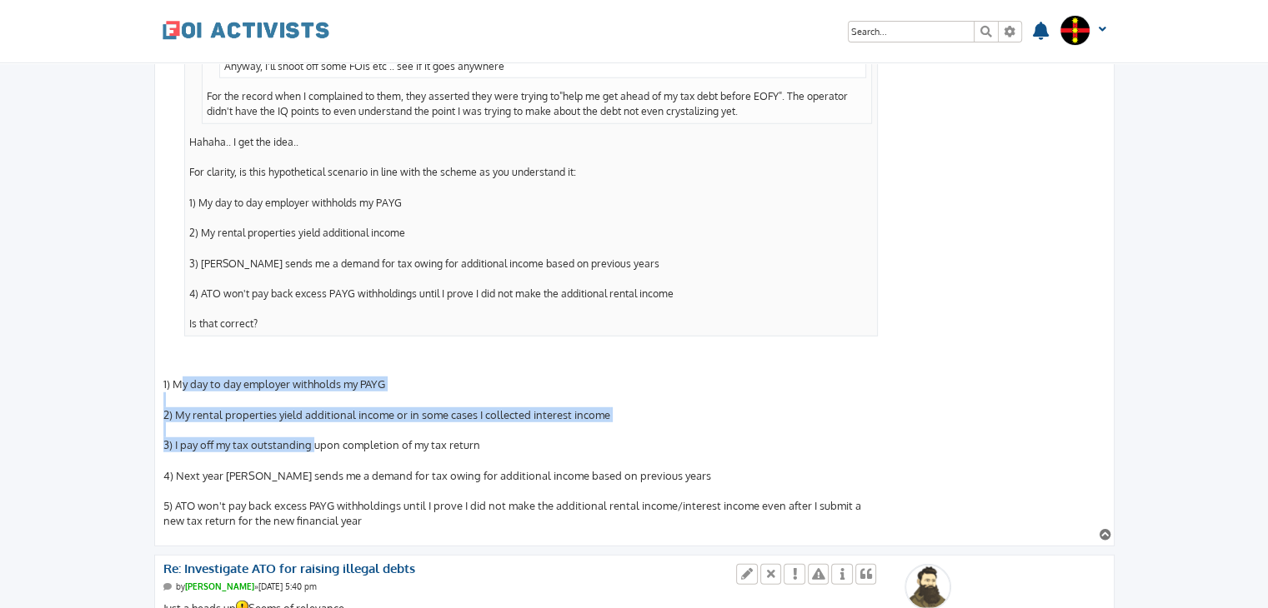
drag, startPoint x: 176, startPoint y: 348, endPoint x: 305, endPoint y: 414, distance: 145.4
click at [305, 414] on div "To Nguyen wrote: ↑ Wed Oct 08, 2025 4:19 pm Foi Guru wrote: ↑ Wed Oct 08, 2025 …" at bounding box center [521, 156] width 716 height 745
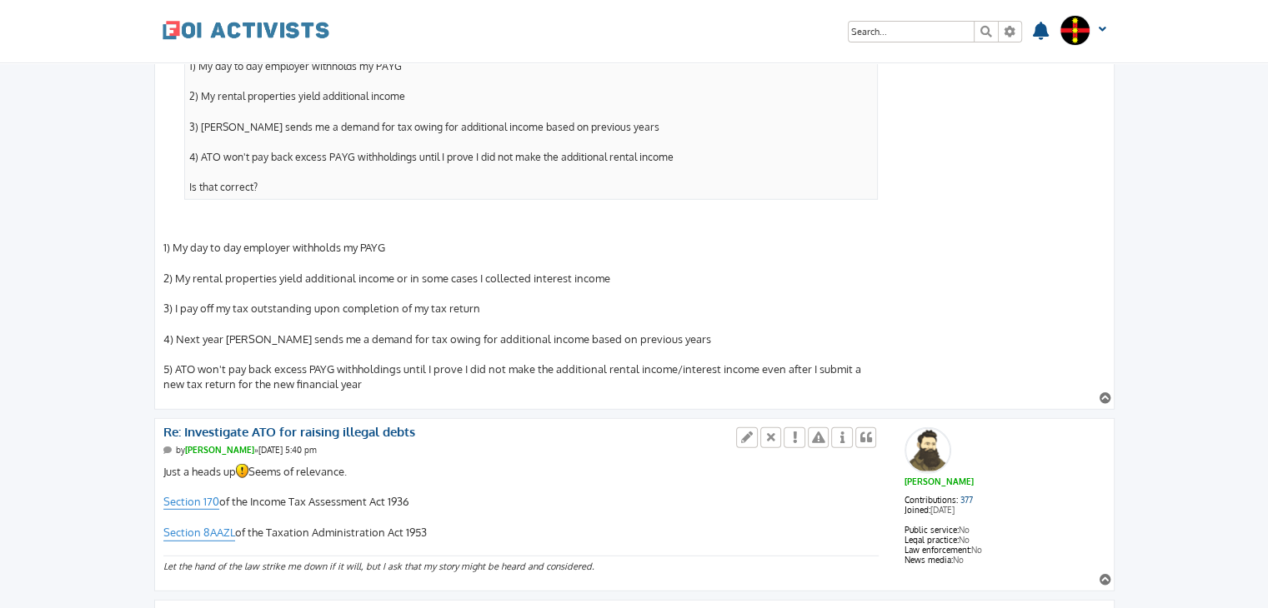
scroll to position [4674, 0]
click at [178, 340] on div "To Nguyen wrote: ↑ Wed Oct 08, 2025 4:19 pm Foi Guru wrote: ↑ Wed Oct 08, 2025 …" at bounding box center [521, 20] width 716 height 745
drag, startPoint x: 178, startPoint y: 340, endPoint x: 327, endPoint y: 348, distance: 149.4
click at [327, 348] on div "To Nguyen wrote: ↑ Wed Oct 08, 2025 4:19 pm Foi Guru wrote: ↑ Wed Oct 08, 2025 …" at bounding box center [521, 20] width 716 height 745
click at [221, 303] on div "To Nguyen wrote: ↑ Wed Oct 08, 2025 4:19 pm Foi Guru wrote: ↑ Wed Oct 08, 2025 …" at bounding box center [521, 20] width 716 height 745
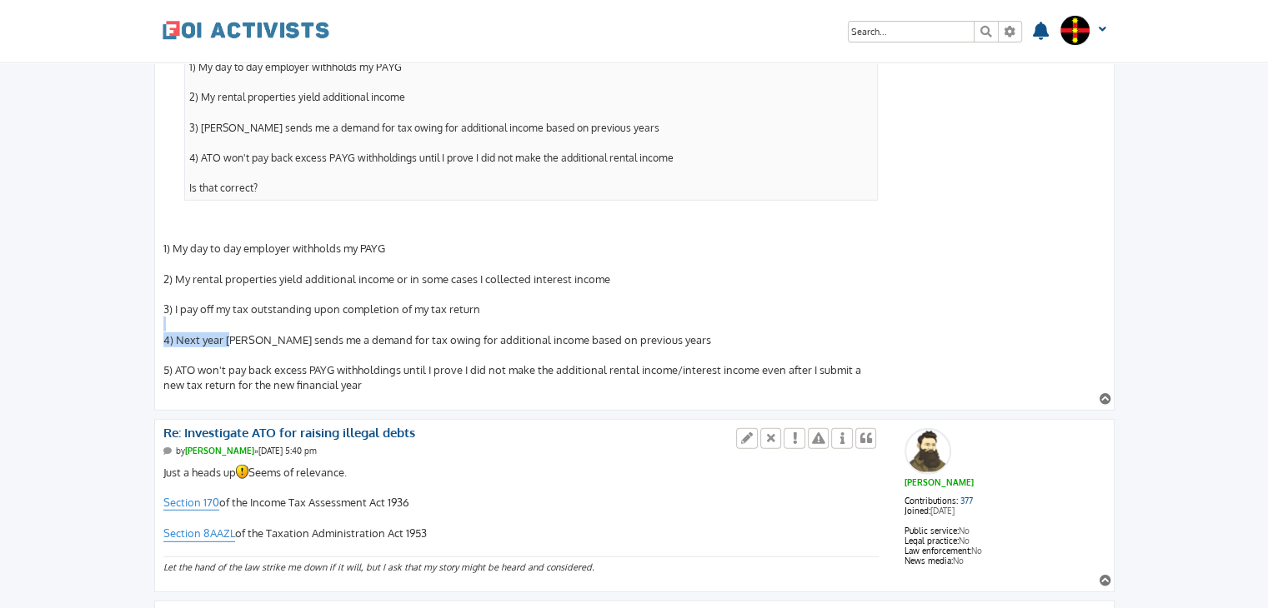
drag, startPoint x: 221, startPoint y: 303, endPoint x: 507, endPoint y: 298, distance: 285.9
click at [507, 298] on div "To Nguyen wrote: ↑ Wed Oct 08, 2025 4:19 pm Foi Guru wrote: ↑ Wed Oct 08, 2025 …" at bounding box center [521, 20] width 716 height 745
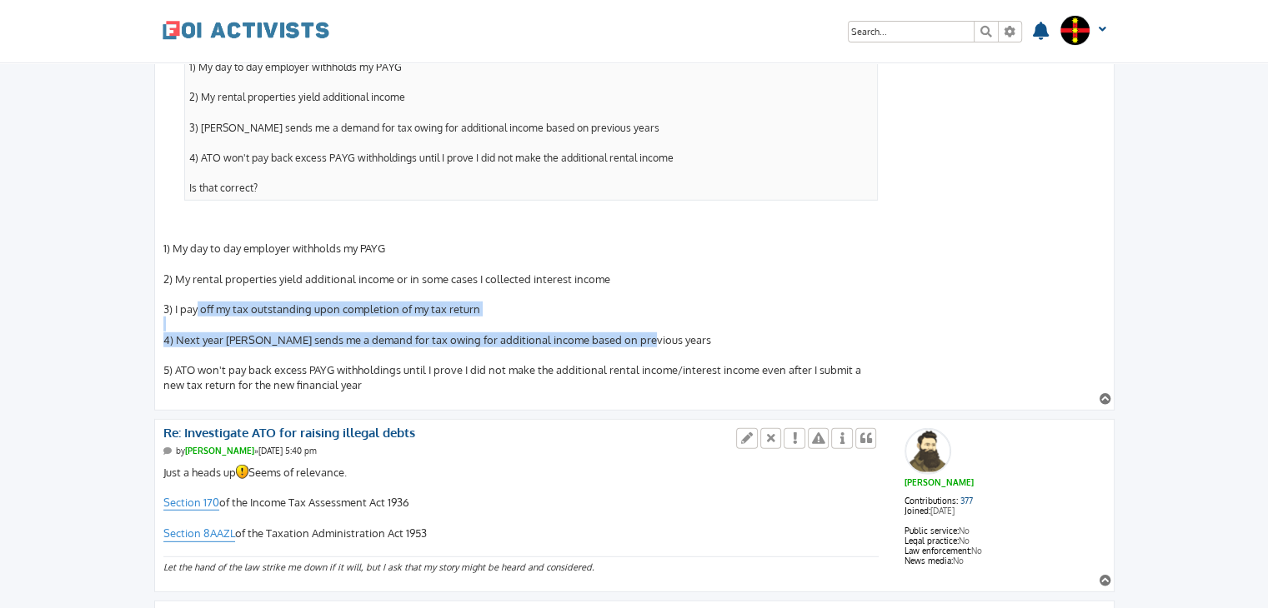
drag, startPoint x: 630, startPoint y: 308, endPoint x: 193, endPoint y: 274, distance: 438.0
click at [193, 274] on div "To Nguyen wrote: ↑ Wed Oct 08, 2025 4:19 pm Foi Guru wrote: ↑ Wed Oct 08, 2025 …" at bounding box center [521, 20] width 716 height 745
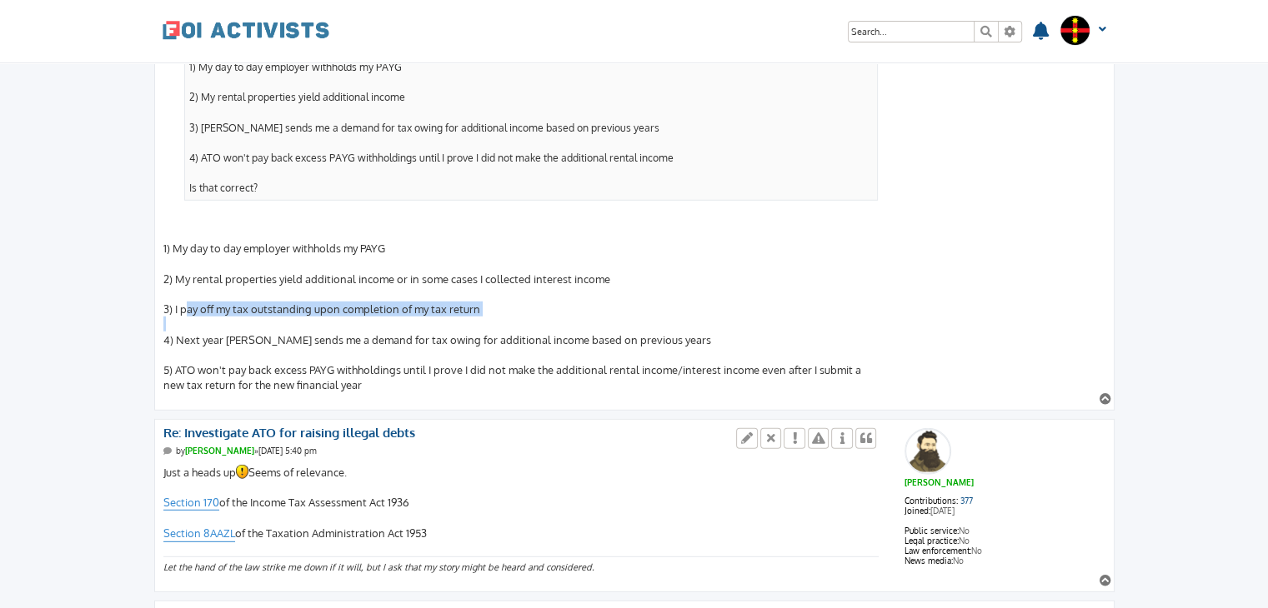
drag, startPoint x: 193, startPoint y: 274, endPoint x: 466, endPoint y: 292, distance: 273.1
click at [466, 292] on div "To Nguyen wrote: ↑ Wed Oct 08, 2025 4:19 pm Foi Guru wrote: ↑ Wed Oct 08, 2025 …" at bounding box center [521, 20] width 716 height 745
drag, startPoint x: 192, startPoint y: 338, endPoint x: 410, endPoint y: 352, distance: 218.7
click at [410, 352] on div "To Nguyen wrote: ↑ Wed Oct 08, 2025 4:19 pm Foi Guru wrote: ↑ Wed Oct 08, 2025 …" at bounding box center [521, 20] width 716 height 745
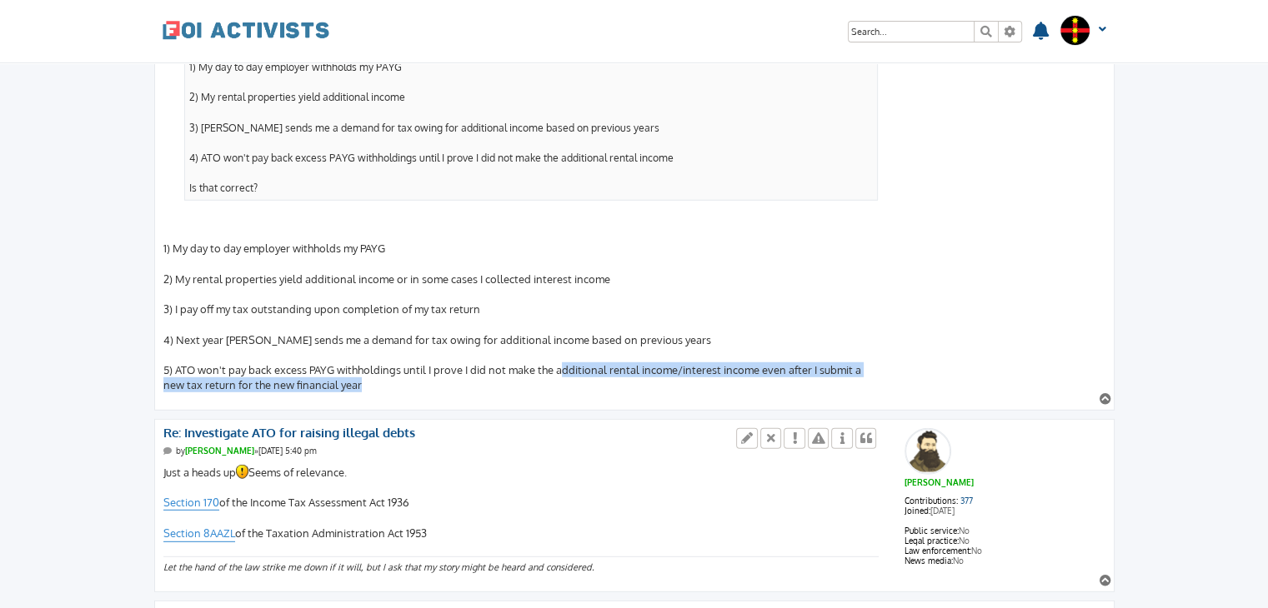
drag, startPoint x: 410, startPoint y: 352, endPoint x: 556, endPoint y: 333, distance: 147.1
click at [556, 333] on div "To Nguyen wrote: ↑ Wed Oct 08, 2025 4:19 pm Foi Guru wrote: ↑ Wed Oct 08, 2025 …" at bounding box center [521, 20] width 716 height 745
drag, startPoint x: 556, startPoint y: 333, endPoint x: 703, endPoint y: 353, distance: 148.9
click at [703, 353] on div "To Nguyen wrote: ↑ Wed Oct 08, 2025 4:19 pm Foi Guru wrote: ↑ Wed Oct 08, 2025 …" at bounding box center [521, 20] width 716 height 745
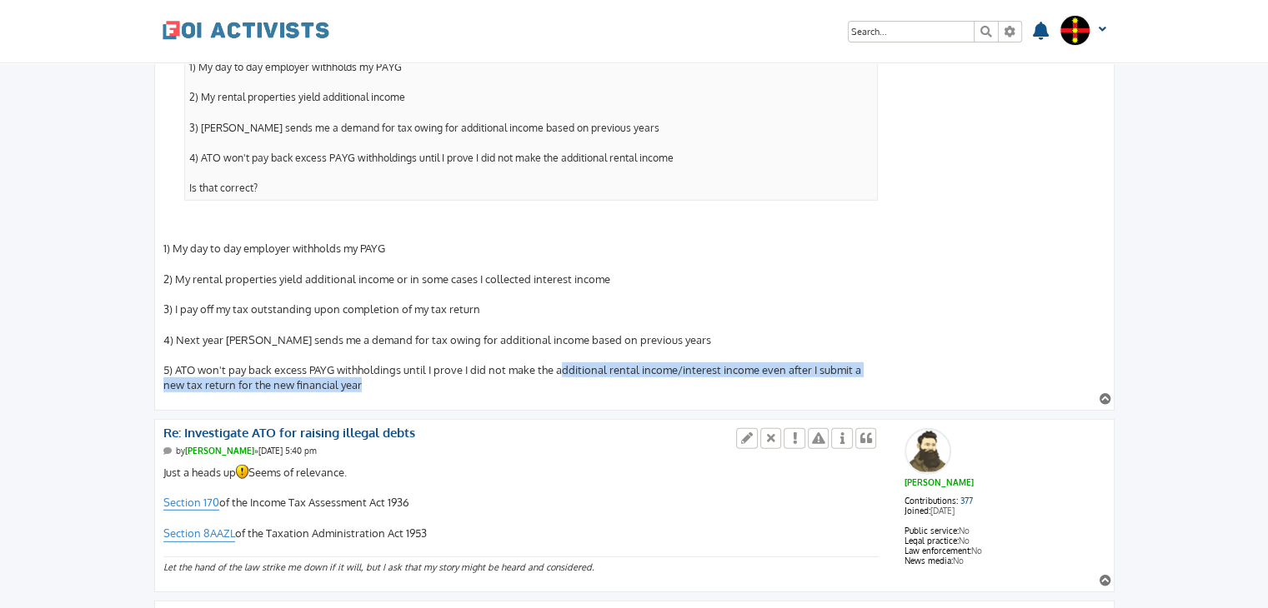
click at [703, 353] on div "To Nguyen wrote: ↑ Wed Oct 08, 2025 4:19 pm Foi Guru wrote: ↑ Wed Oct 08, 2025 …" at bounding box center [521, 20] width 716 height 745
drag, startPoint x: 703, startPoint y: 353, endPoint x: 185, endPoint y: 338, distance: 518.6
click at [185, 338] on div "To Nguyen wrote: ↑ Wed Oct 08, 2025 4:19 pm Foi Guru wrote: ↑ Wed Oct 08, 2025 …" at bounding box center [521, 20] width 716 height 745
drag, startPoint x: 185, startPoint y: 338, endPoint x: 417, endPoint y: 357, distance: 232.5
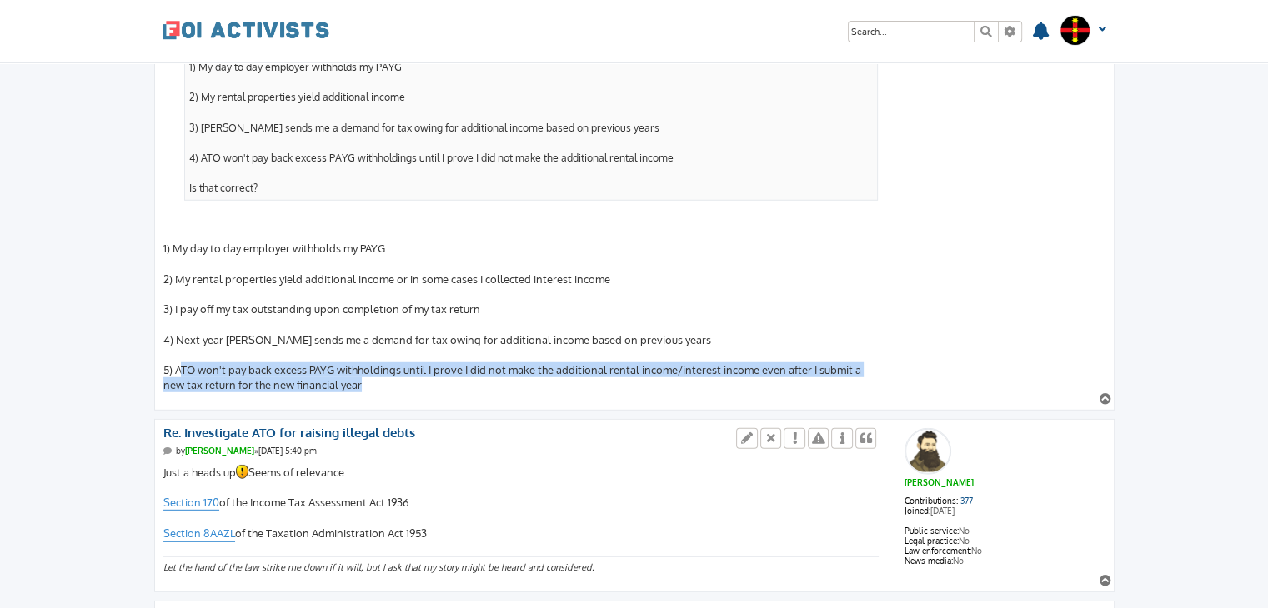
click at [417, 357] on div "To Nguyen wrote: ↑ Wed Oct 08, 2025 4:19 pm Foi Guru wrote: ↑ Wed Oct 08, 2025 …" at bounding box center [521, 20] width 716 height 745
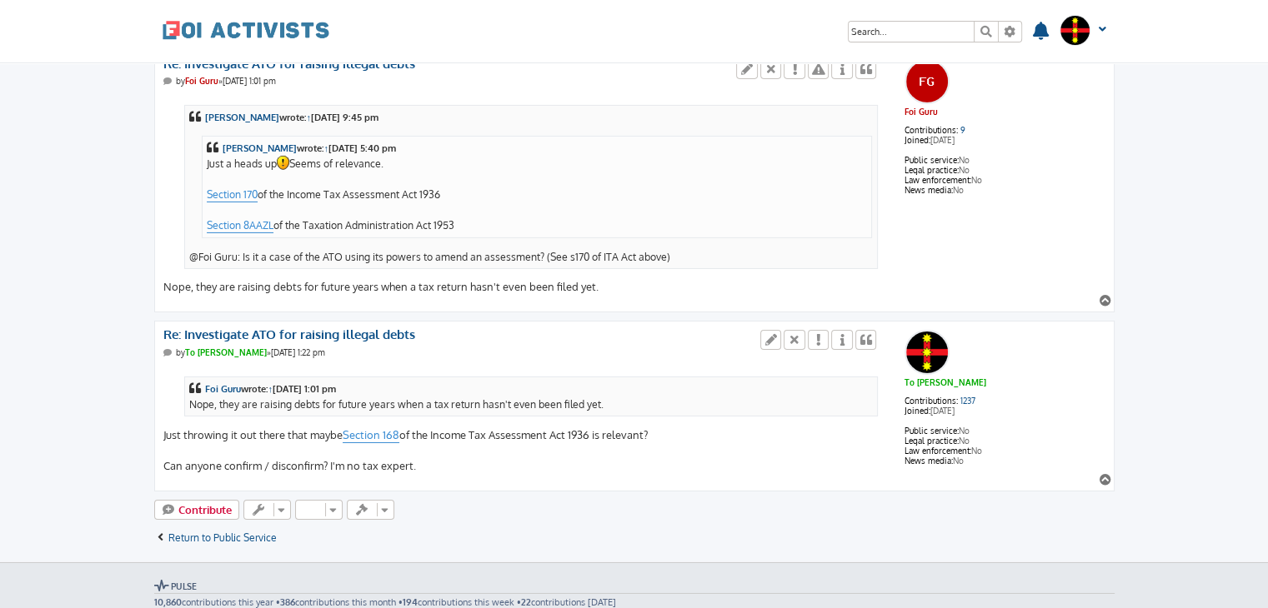
scroll to position [5466, 0]
click at [368, 428] on link "Section 168" at bounding box center [371, 436] width 57 height 16
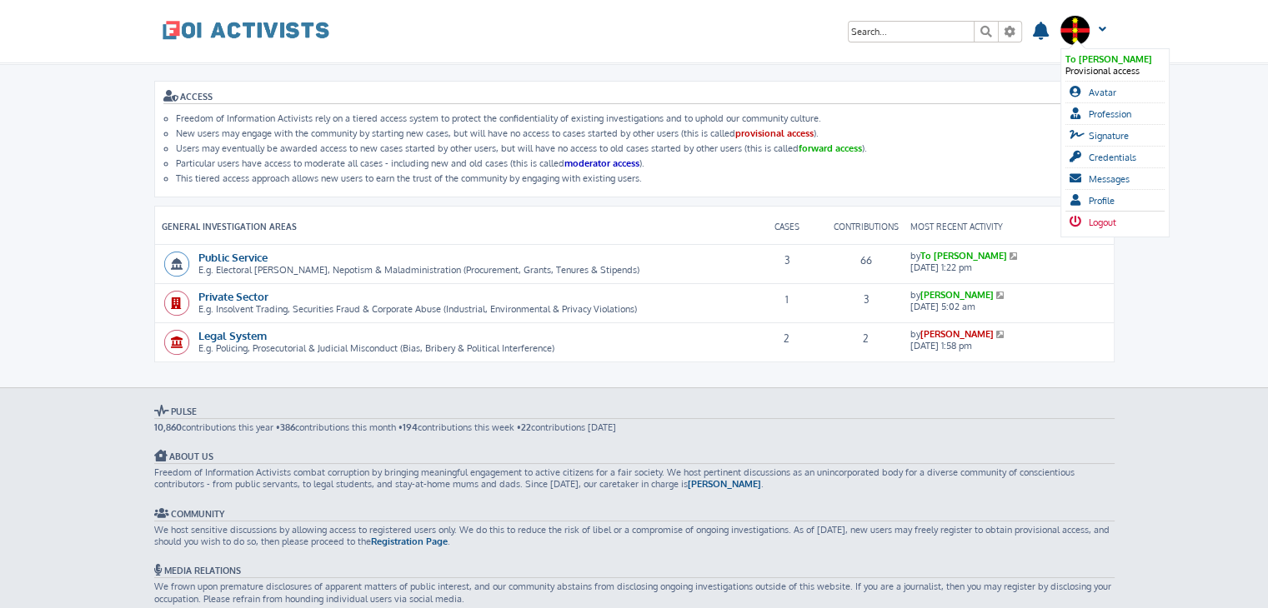
click at [1103, 217] on span "Logout" at bounding box center [1102, 223] width 28 height 12
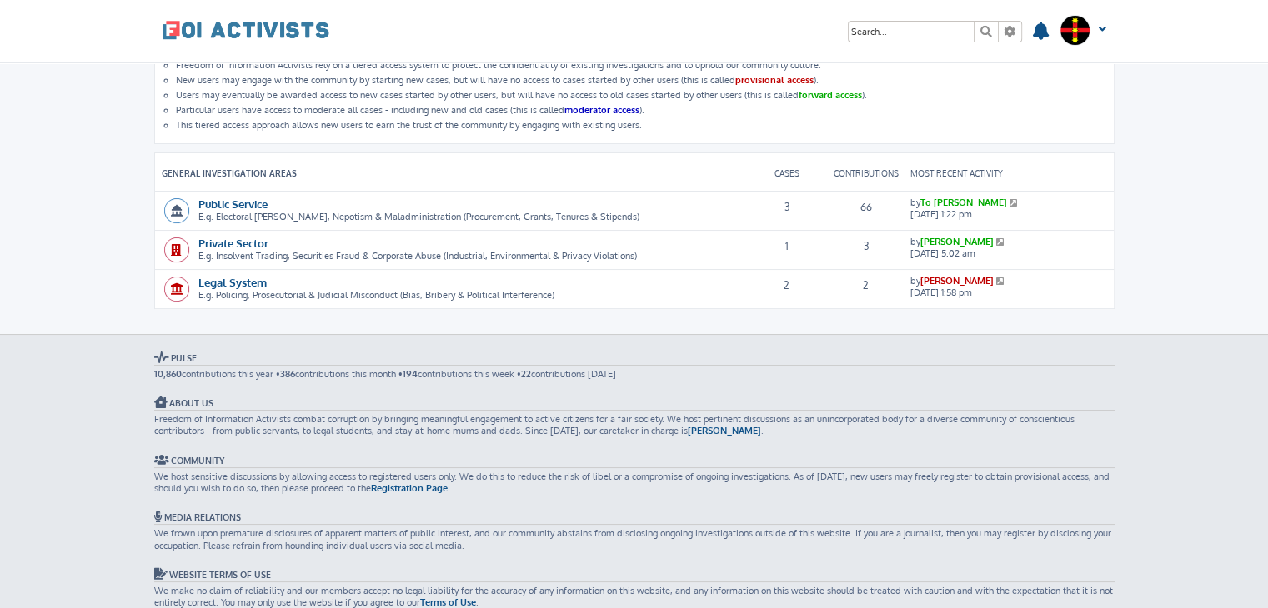
scroll to position [53, 0]
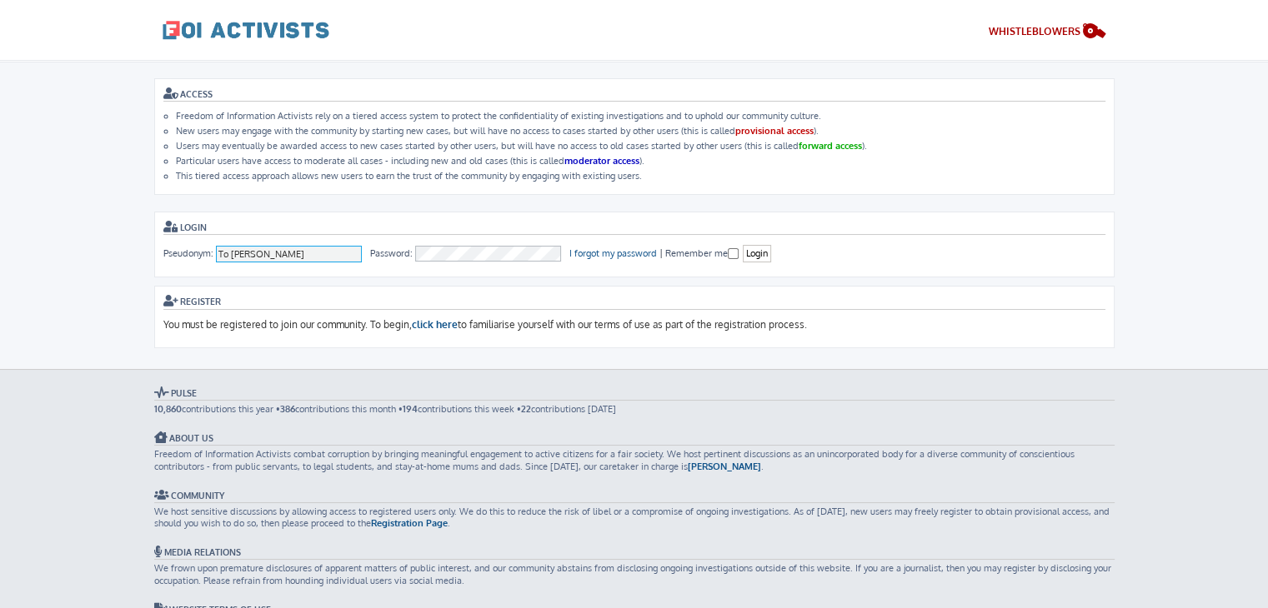
click at [323, 249] on input "To [PERSON_NAME]" at bounding box center [289, 254] width 147 height 17
type input "ausacladmin"
click at [762, 256] on input "Login" at bounding box center [757, 254] width 28 height 18
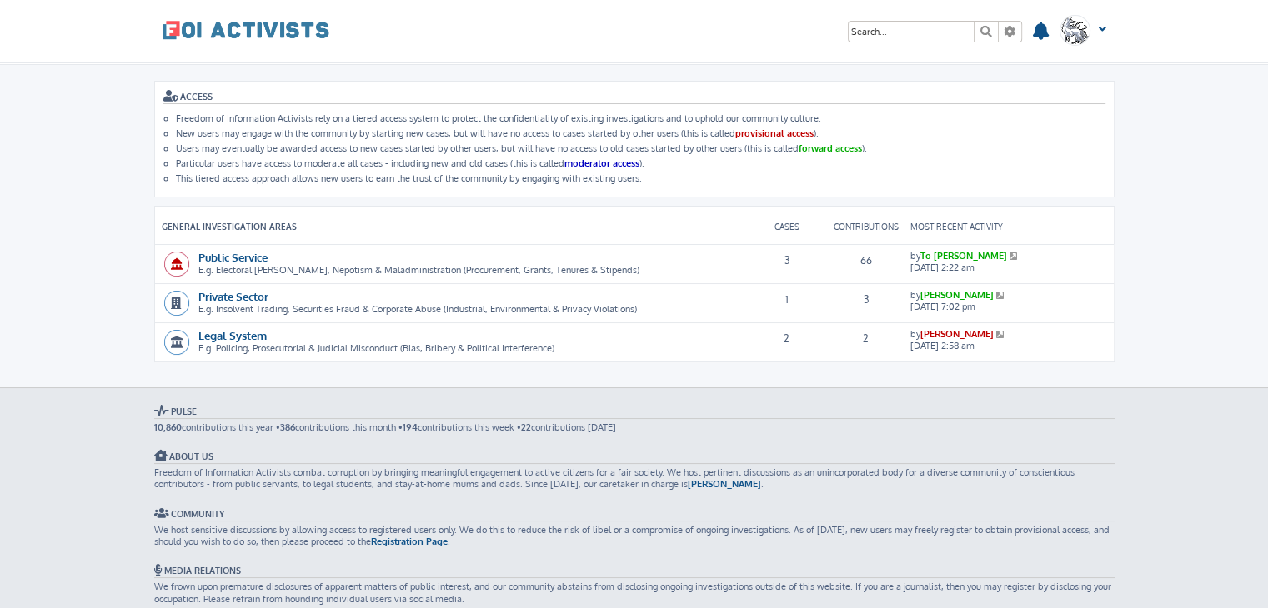
click at [945, 250] on link "To [PERSON_NAME]" at bounding box center [963, 256] width 87 height 12
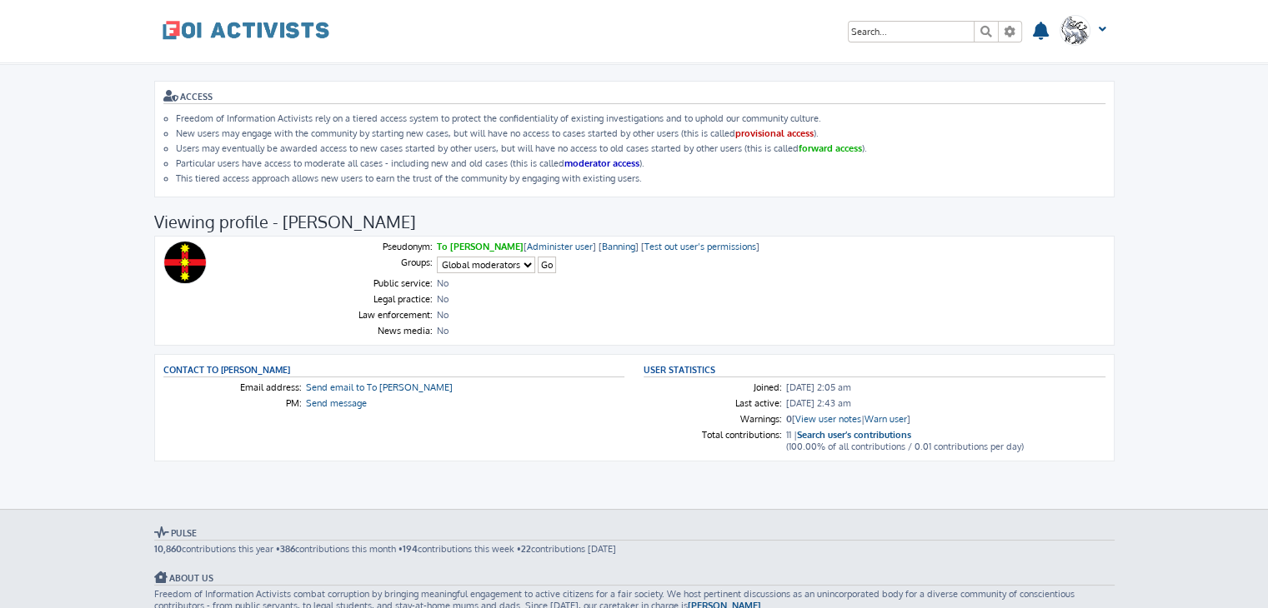
click at [179, 94] on h3 "ACCESS" at bounding box center [634, 97] width 942 height 14
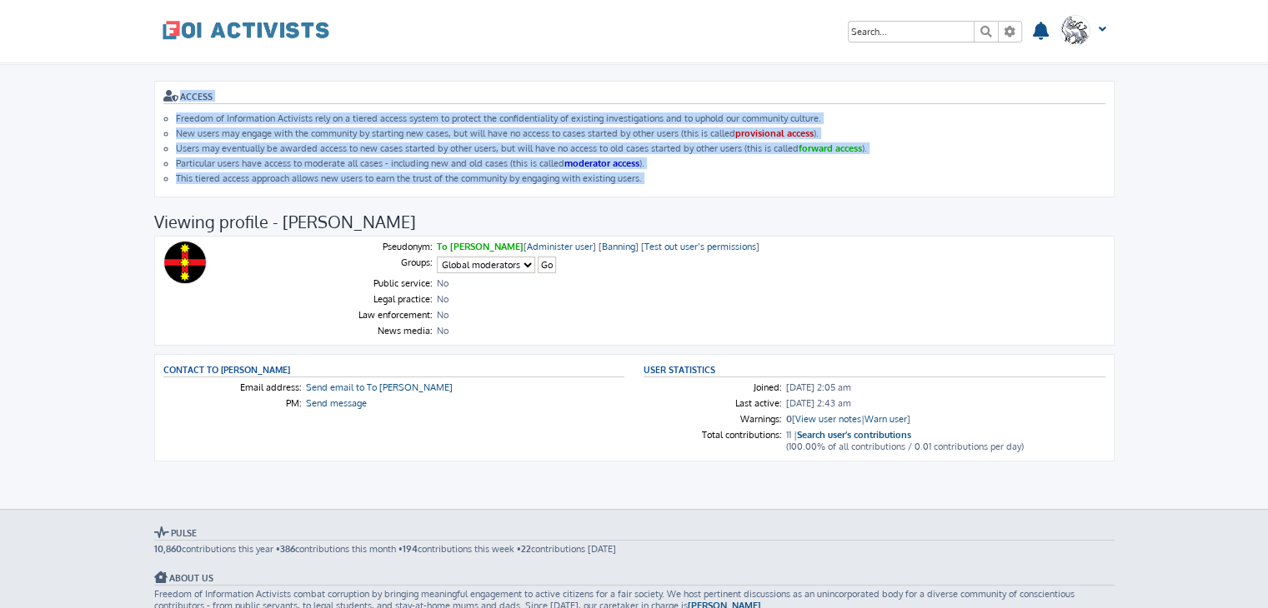
drag, startPoint x: 179, startPoint y: 94, endPoint x: 668, endPoint y: 171, distance: 495.1
click at [668, 171] on div "ACCESS Freedom of Information Activists rely on a tiered access system to prote…" at bounding box center [634, 139] width 960 height 117
click at [668, 173] on li "This tiered access approach allows new users to earn the trust of the community…" at bounding box center [640, 179] width 929 height 12
drag, startPoint x: 668, startPoint y: 171, endPoint x: 147, endPoint y: 77, distance: 530.1
click at [147, 77] on div "ACCESS Freedom of Information Activists rely on a tiered access system to prote…" at bounding box center [634, 287] width 985 height 444
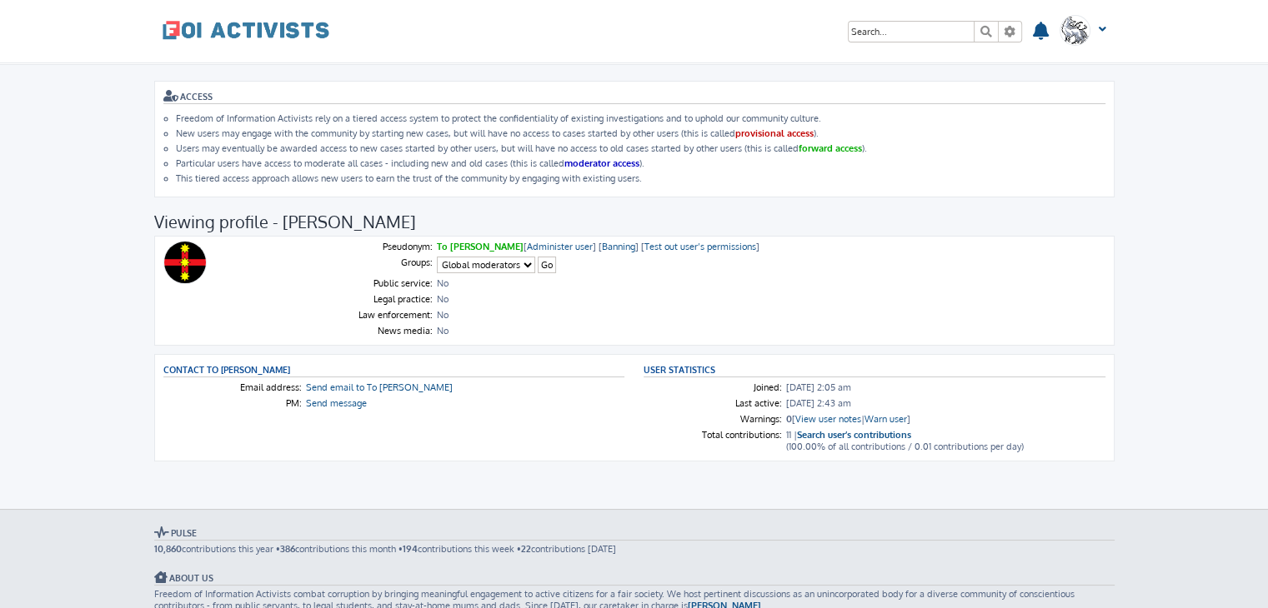
click at [147, 77] on div "ACCESS Freedom of Information Activists rely on a tiered access system to prote…" at bounding box center [634, 287] width 985 height 444
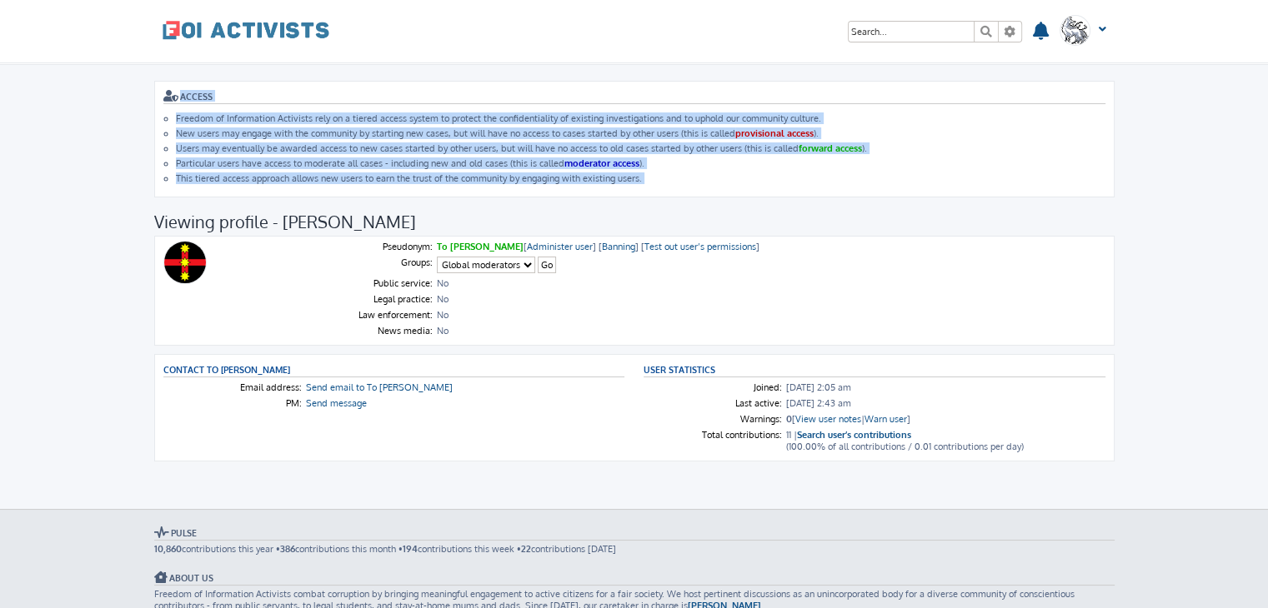
drag, startPoint x: 147, startPoint y: 77, endPoint x: 648, endPoint y: 184, distance: 512.2
click at [648, 184] on div "ACCESS Freedom of Information Activists rely on a tiered access system to prote…" at bounding box center [634, 287] width 985 height 444
click at [648, 184] on div "ACCESS Freedom of Information Activists rely on a tiered access system to prote…" at bounding box center [634, 139] width 960 height 117
drag, startPoint x: 648, startPoint y: 184, endPoint x: 165, endPoint y: 91, distance: 491.4
click at [165, 91] on div "ACCESS Freedom of Information Activists rely on a tiered access system to prote…" at bounding box center [634, 139] width 960 height 117
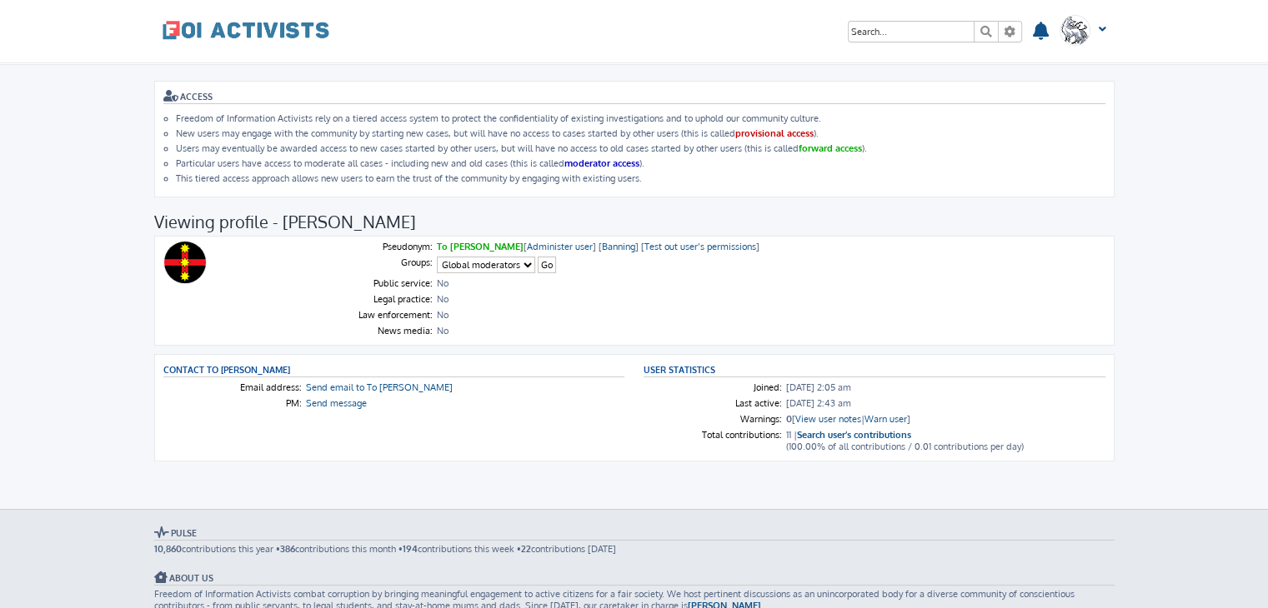
click at [165, 91] on icon at bounding box center [171, 96] width 17 height 12
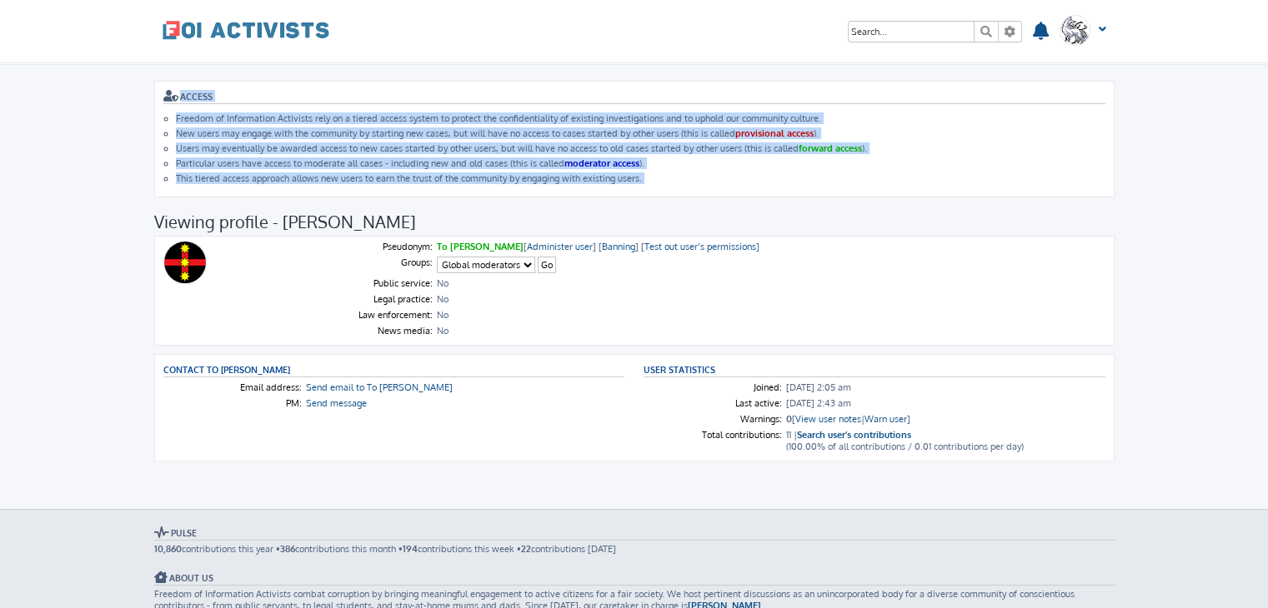
drag, startPoint x: 165, startPoint y: 91, endPoint x: 640, endPoint y: 181, distance: 483.5
click at [640, 181] on div "ACCESS Freedom of Information Activists rely on a tiered access system to prote…" at bounding box center [634, 139] width 960 height 117
click at [640, 181] on li "This tiered access approach allows new users to earn the trust of the community…" at bounding box center [640, 179] width 929 height 12
drag, startPoint x: 640, startPoint y: 181, endPoint x: 137, endPoint y: 87, distance: 512.1
click at [137, 87] on body "Freedom of Information Activists Skip to content Search Advanced search Search …" at bounding box center [634, 437] width 1268 height 748
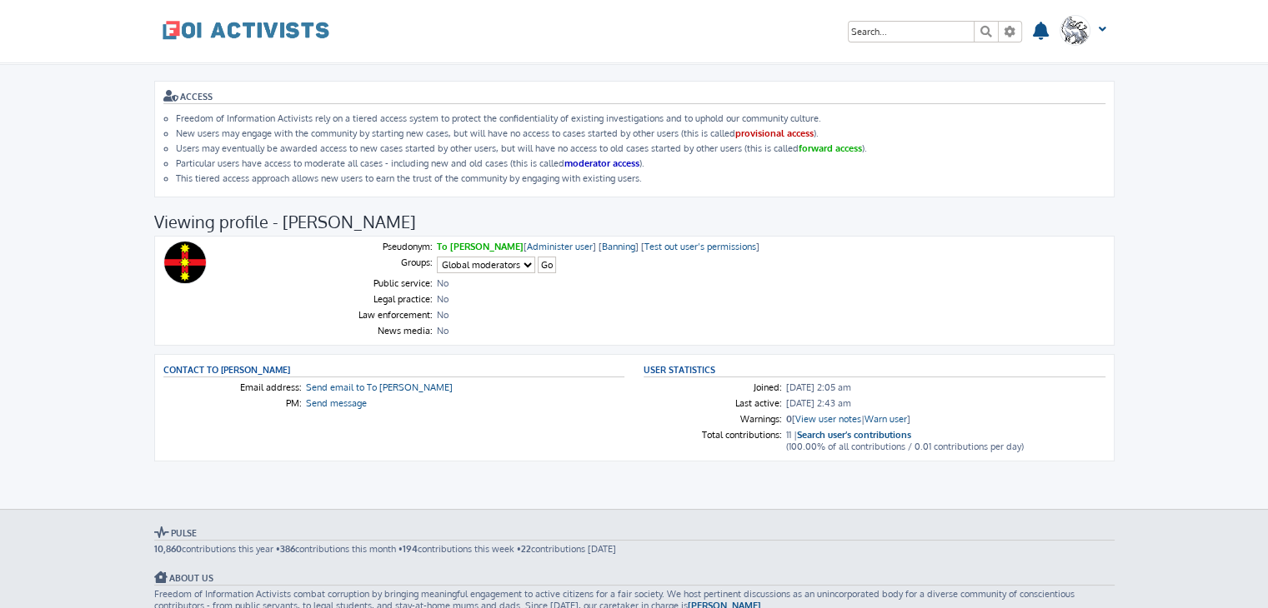
click at [137, 87] on body "Freedom of Information Activists Skip to content Search Advanced search Search …" at bounding box center [634, 437] width 1268 height 748
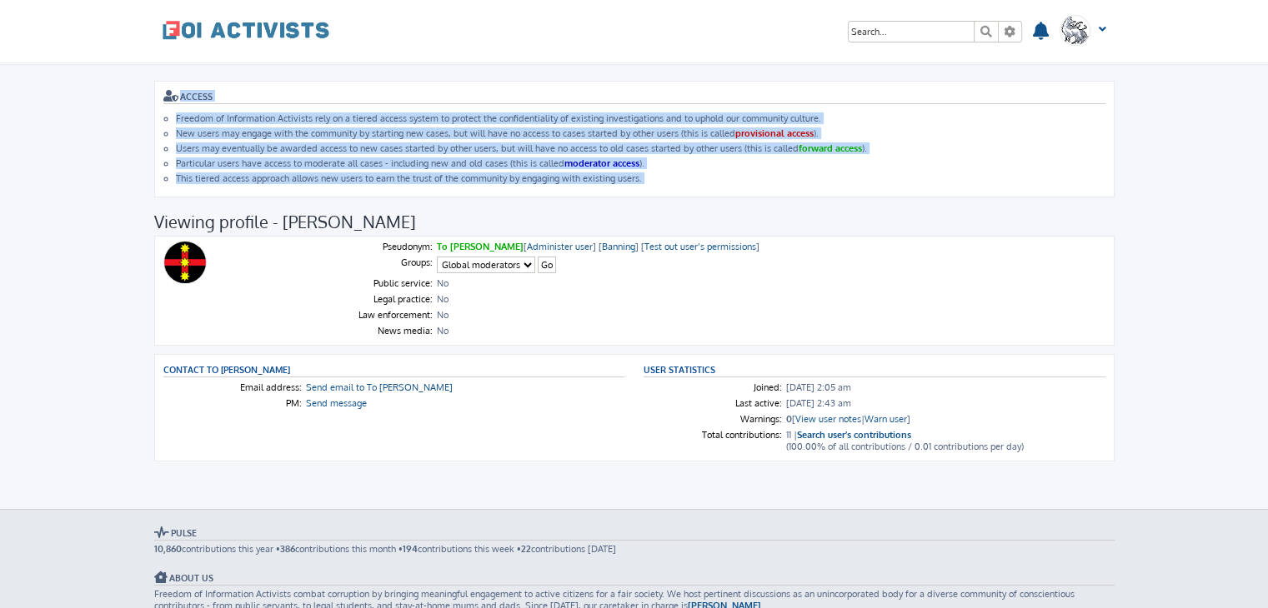
drag, startPoint x: 137, startPoint y: 87, endPoint x: 687, endPoint y: 183, distance: 558.4
click at [687, 183] on body "Freedom of Information Activists Skip to content Search Advanced search Search …" at bounding box center [634, 437] width 1268 height 748
click at [687, 183] on div "ACCESS Freedom of Information Activists rely on a tiered access system to prote…" at bounding box center [634, 139] width 960 height 117
drag, startPoint x: 687, startPoint y: 183, endPoint x: 143, endPoint y: 78, distance: 553.5
click at [143, 78] on div "ACCESS Freedom of Information Activists rely on a tiered access system to prote…" at bounding box center [634, 287] width 985 height 444
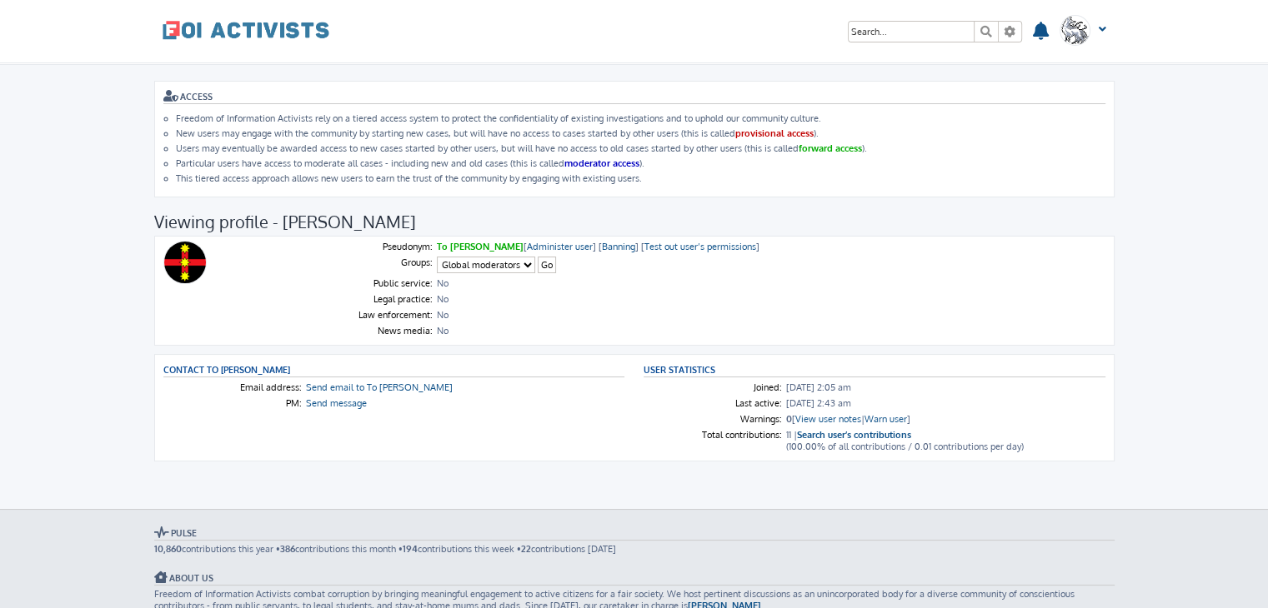
click at [143, 78] on div "ACCESS Freedom of Information Activists rely on a tiered access system to prote…" at bounding box center [634, 287] width 985 height 444
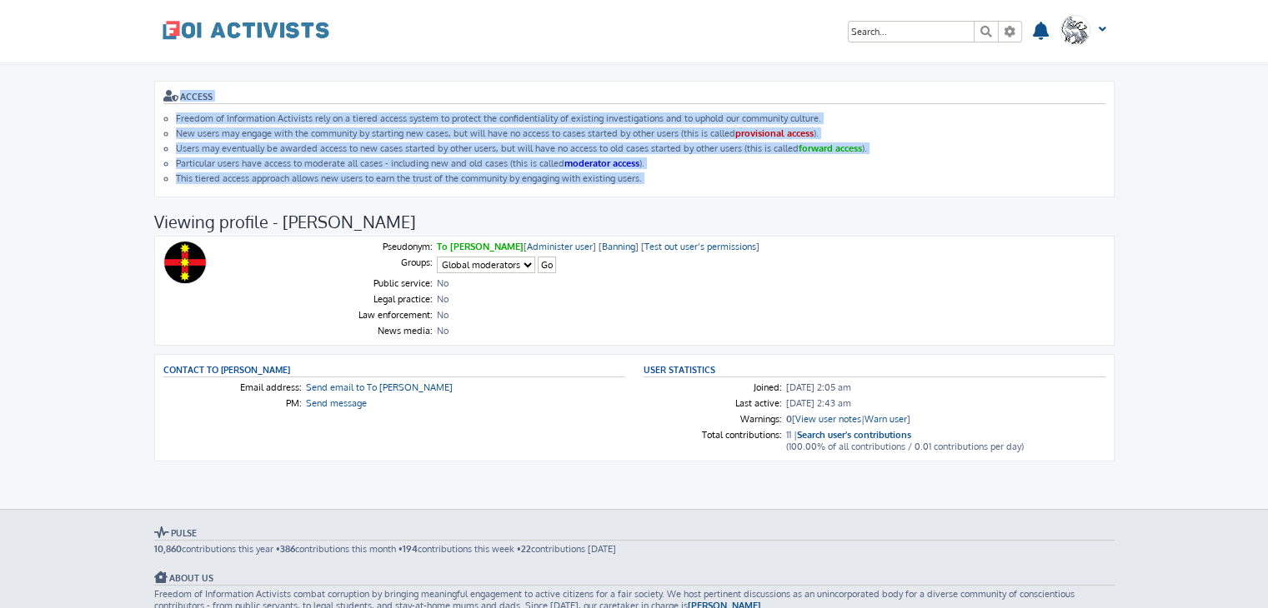
drag, startPoint x: 143, startPoint y: 78, endPoint x: 676, endPoint y: 182, distance: 542.6
click at [676, 182] on div "ACCESS Freedom of Information Activists rely on a tiered access system to prote…" at bounding box center [634, 287] width 985 height 444
click at [676, 182] on div "ACCESS Freedom of Information Activists rely on a tiered access system to prote…" at bounding box center [634, 139] width 960 height 117
drag, startPoint x: 676, startPoint y: 182, endPoint x: 109, endPoint y: 71, distance: 577.4
click at [109, 71] on body "Freedom of Information Activists Skip to content Search Advanced search Search …" at bounding box center [634, 437] width 1268 height 748
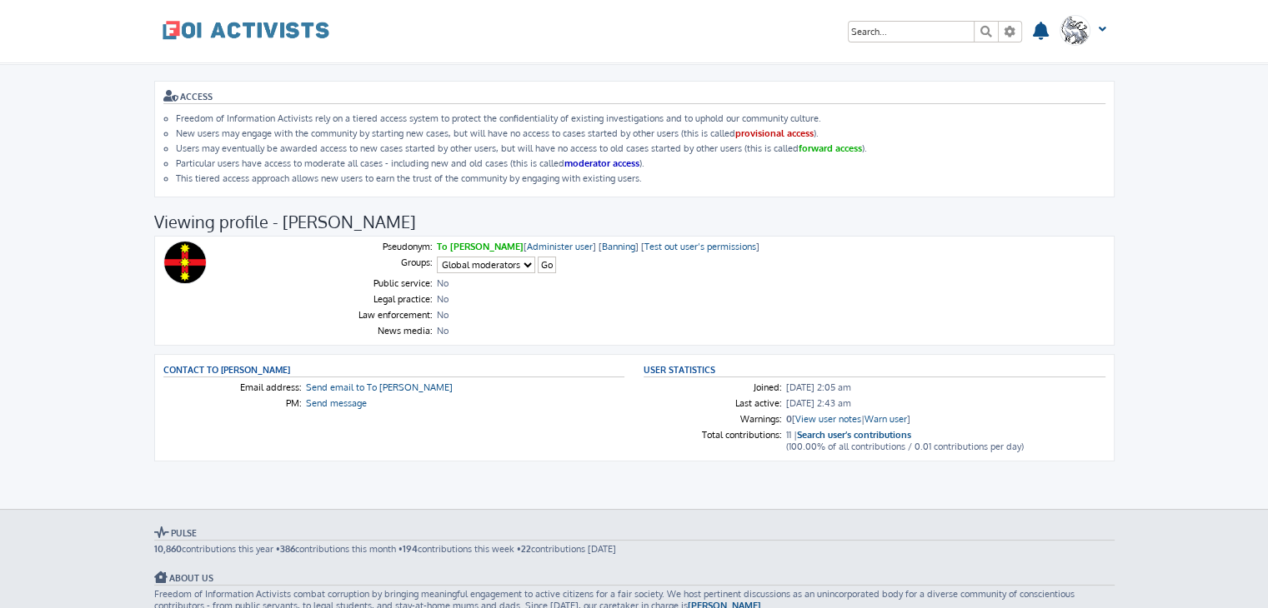
click at [109, 71] on body "Freedom of Information Activists Skip to content Search Advanced search Search …" at bounding box center [634, 437] width 1268 height 748
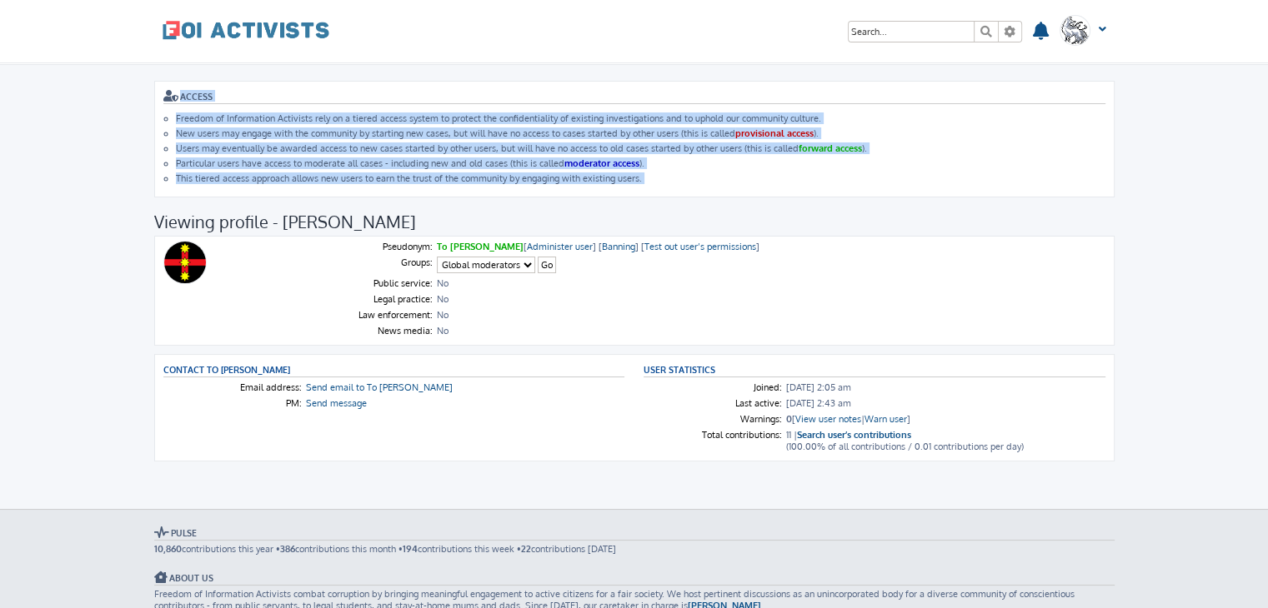
drag, startPoint x: 109, startPoint y: 71, endPoint x: 716, endPoint y: 182, distance: 616.7
click at [716, 182] on body "Freedom of Information Activists Skip to content Search Advanced search Search …" at bounding box center [634, 437] width 1268 height 748
click at [716, 182] on div "ACCESS Freedom of Information Activists rely on a tiered access system to prote…" at bounding box center [634, 139] width 960 height 117
drag, startPoint x: 716, startPoint y: 182, endPoint x: 128, endPoint y: 78, distance: 596.7
click at [128, 78] on body "Freedom of Information Activists Skip to content Search Advanced search Search …" at bounding box center [634, 437] width 1268 height 748
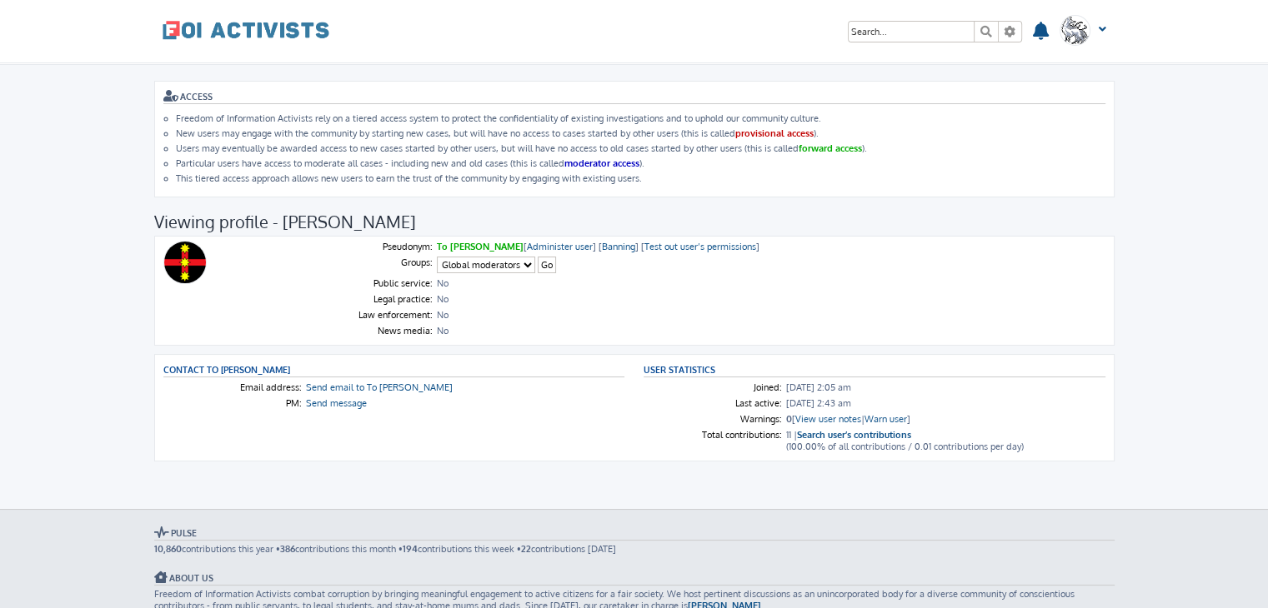
click at [128, 78] on body "Freedom of Information Activists Skip to content Search Advanced search Search …" at bounding box center [634, 437] width 1268 height 748
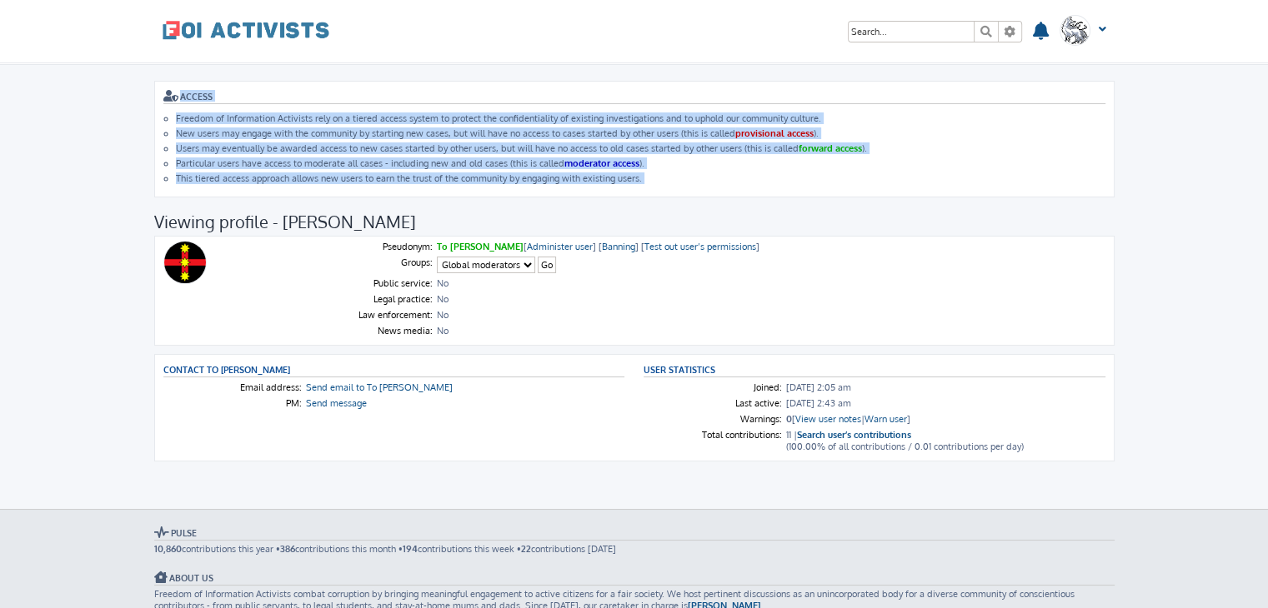
drag, startPoint x: 128, startPoint y: 78, endPoint x: 690, endPoint y: 183, distance: 571.4
click at [690, 183] on body "Freedom of Information Activists Skip to content Search Advanced search Search …" at bounding box center [634, 437] width 1268 height 748
click at [690, 183] on div "ACCESS Freedom of Information Activists rely on a tiered access system to prote…" at bounding box center [634, 139] width 960 height 117
drag, startPoint x: 690, startPoint y: 183, endPoint x: 143, endPoint y: 75, distance: 557.1
click at [143, 75] on div "ACCESS Freedom of Information Activists rely on a tiered access system to prote…" at bounding box center [634, 287] width 985 height 444
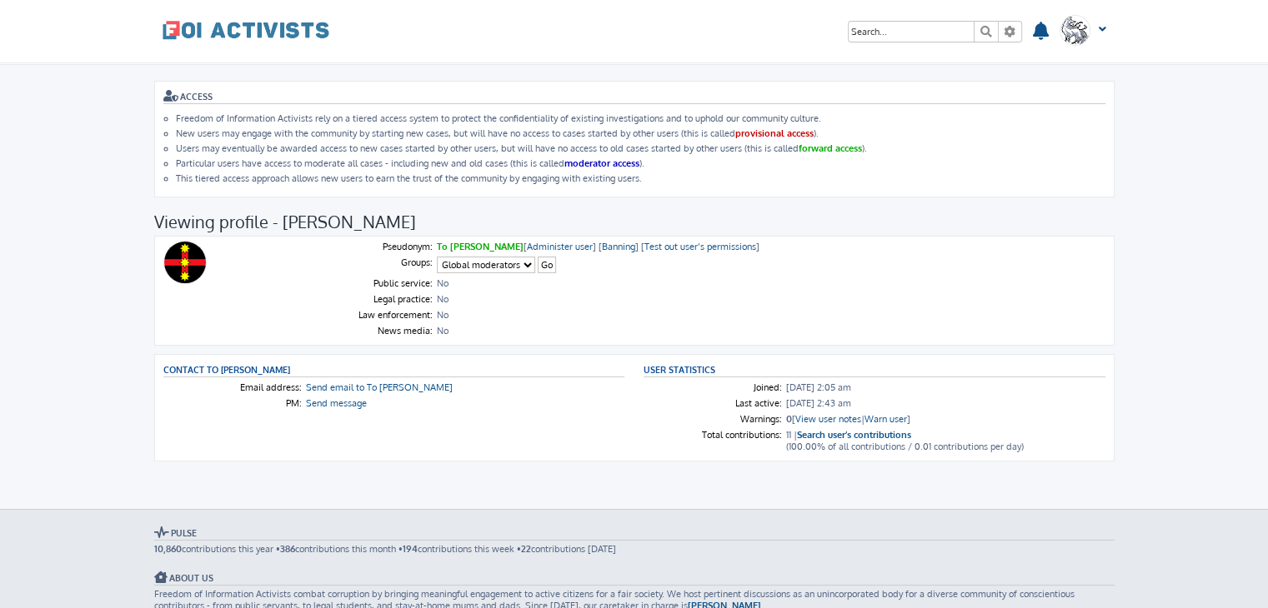
click at [143, 75] on div "ACCESS Freedom of Information Activists rely on a tiered access system to prote…" at bounding box center [634, 287] width 985 height 444
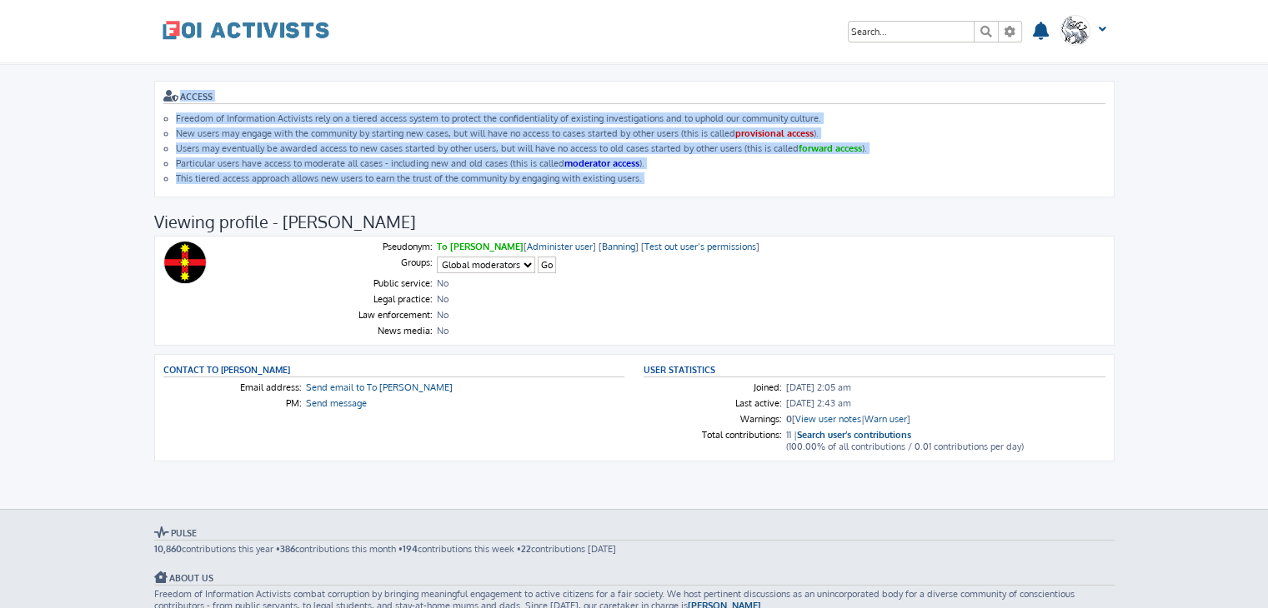
drag, startPoint x: 143, startPoint y: 75, endPoint x: 685, endPoint y: 184, distance: 552.6
click at [685, 184] on div "ACCESS Freedom of Information Activists rely on a tiered access system to prote…" at bounding box center [634, 287] width 985 height 444
click at [685, 184] on div "ACCESS Freedom of Information Activists rely on a tiered access system to prote…" at bounding box center [634, 139] width 960 height 117
drag, startPoint x: 685, startPoint y: 184, endPoint x: 131, endPoint y: 86, distance: 562.8
click at [131, 86] on body "Freedom of Information Activists Skip to content Search Advanced search Search …" at bounding box center [634, 437] width 1268 height 748
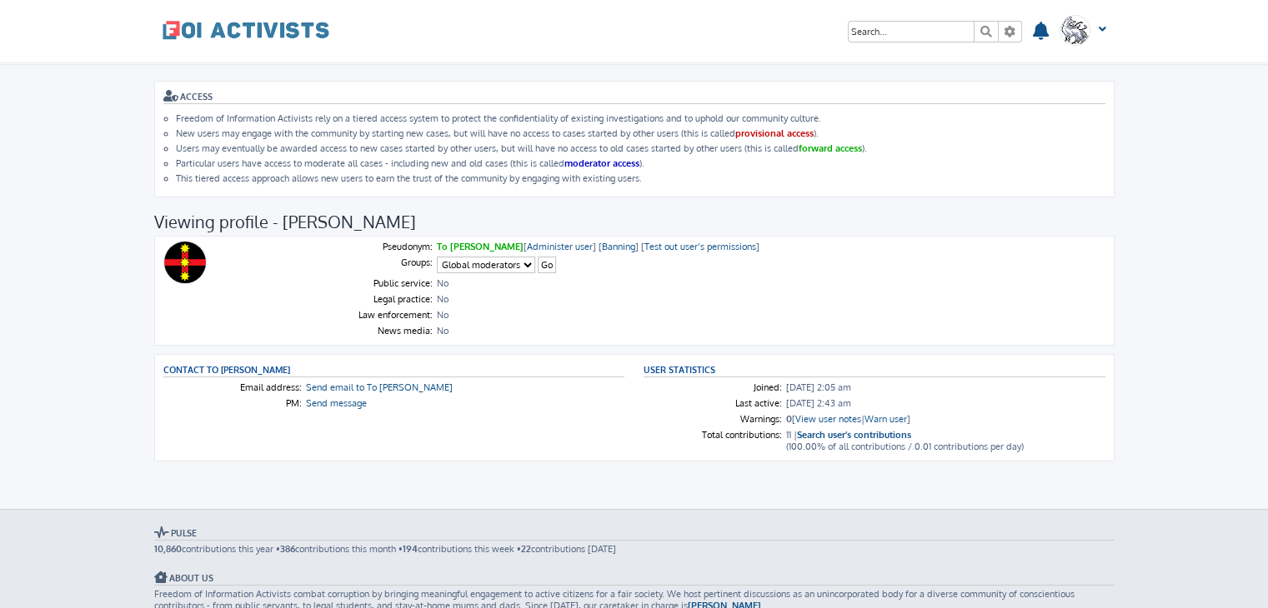
click at [131, 86] on body "Freedom of Information Activists Skip to content Search Advanced search Search …" at bounding box center [634, 437] width 1268 height 748
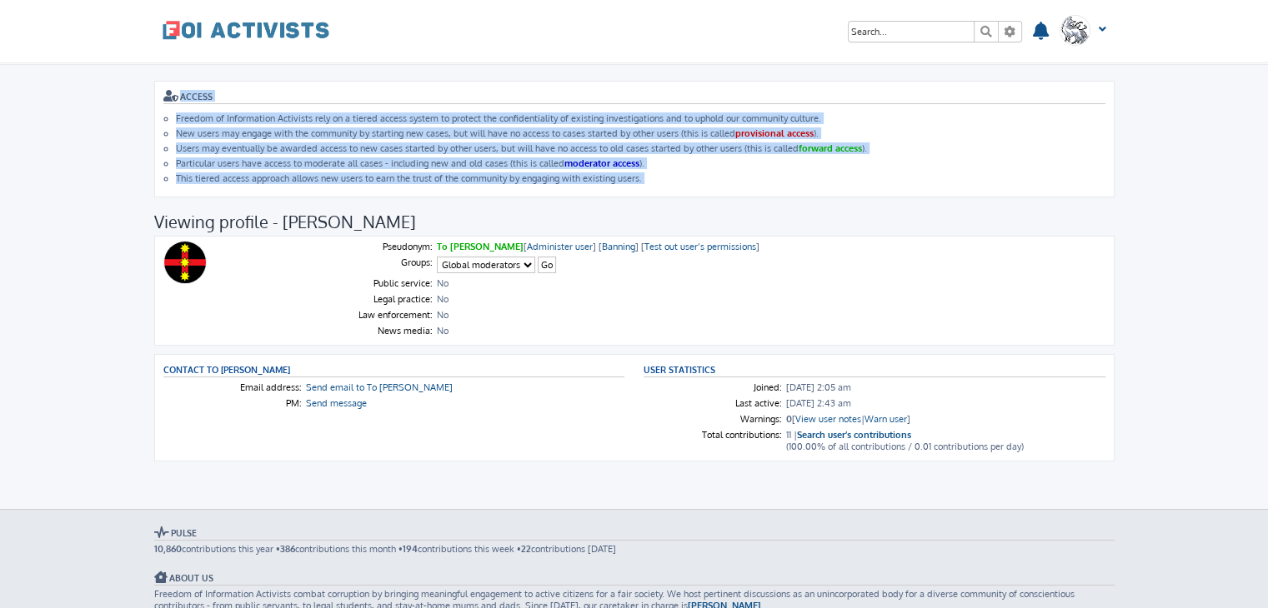
drag, startPoint x: 131, startPoint y: 86, endPoint x: 707, endPoint y: 183, distance: 584.0
click at [707, 183] on body "Freedom of Information Activists Skip to content Search Advanced search Search …" at bounding box center [634, 437] width 1268 height 748
click at [707, 183] on div "ACCESS Freedom of Information Activists rely on a tiered access system to prote…" at bounding box center [634, 139] width 960 height 117
drag, startPoint x: 707, startPoint y: 183, endPoint x: 121, endPoint y: 64, distance: 597.8
click at [121, 64] on body "Freedom of Information Activists Skip to content Search Advanced search Search …" at bounding box center [634, 437] width 1268 height 748
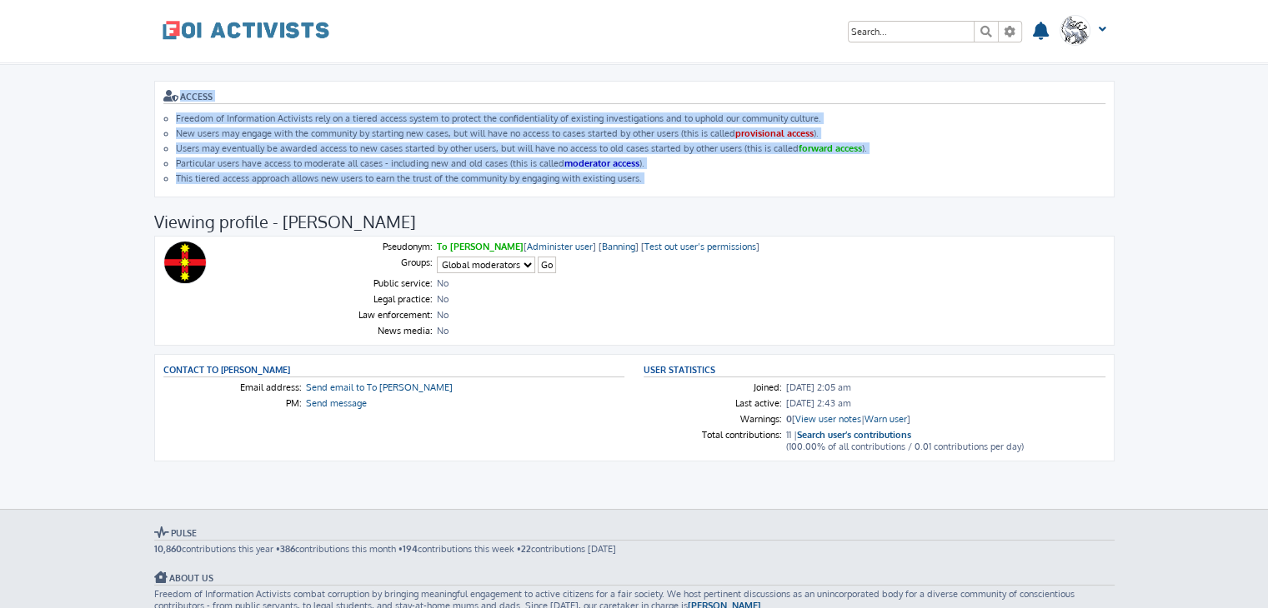
click at [121, 64] on div at bounding box center [634, 64] width 1268 height 2
drag, startPoint x: 121, startPoint y: 64, endPoint x: 750, endPoint y: 188, distance: 641.3
click at [750, 188] on body "Freedom of Information Activists Skip to content Search Advanced search Search …" at bounding box center [634, 437] width 1268 height 748
click at [750, 188] on div "ACCESS Freedom of Information Activists rely on a tiered access system to prote…" at bounding box center [634, 139] width 960 height 117
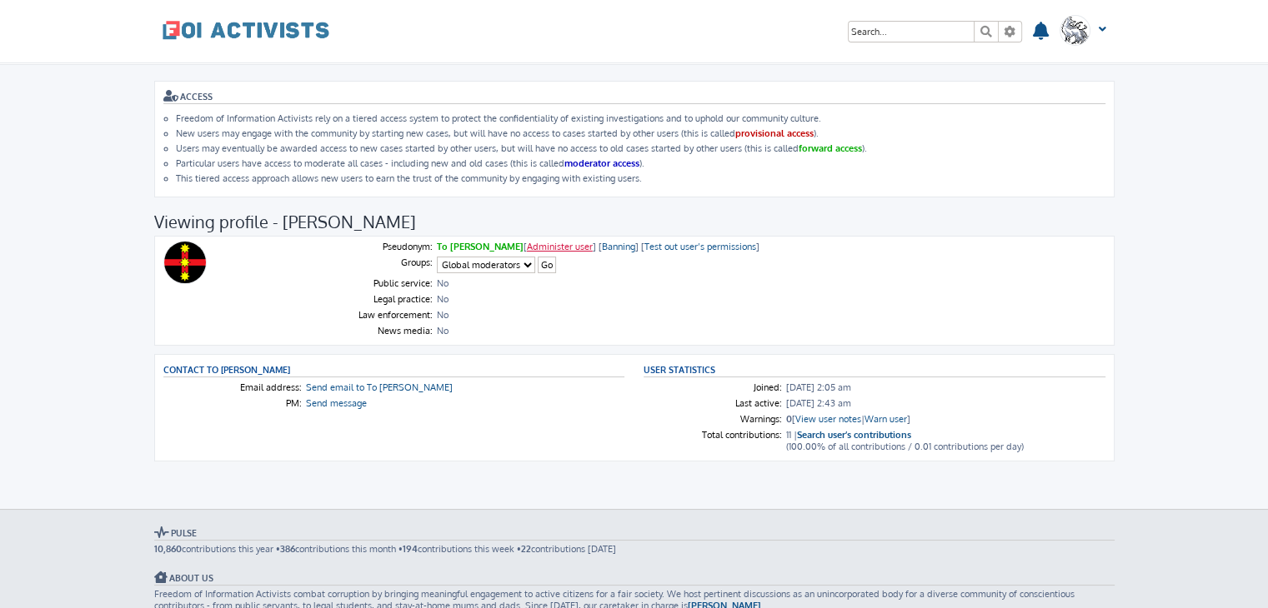
click at [527, 243] on link "Administer user" at bounding box center [560, 247] width 66 height 12
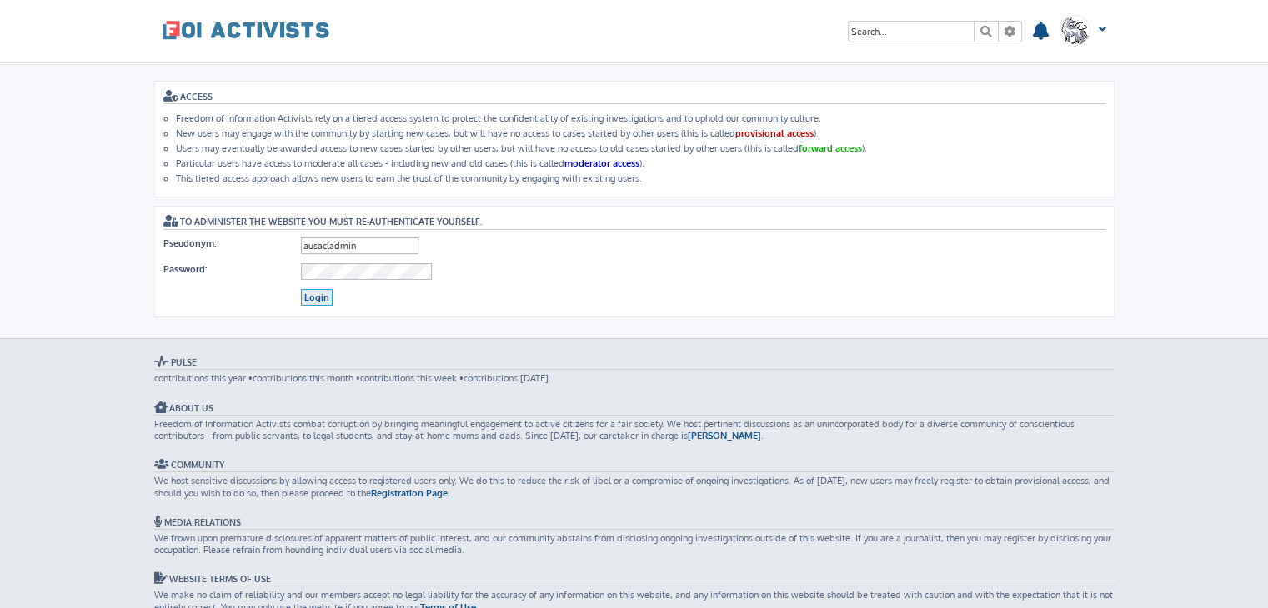
click at [310, 294] on input "Login" at bounding box center [317, 298] width 32 height 18
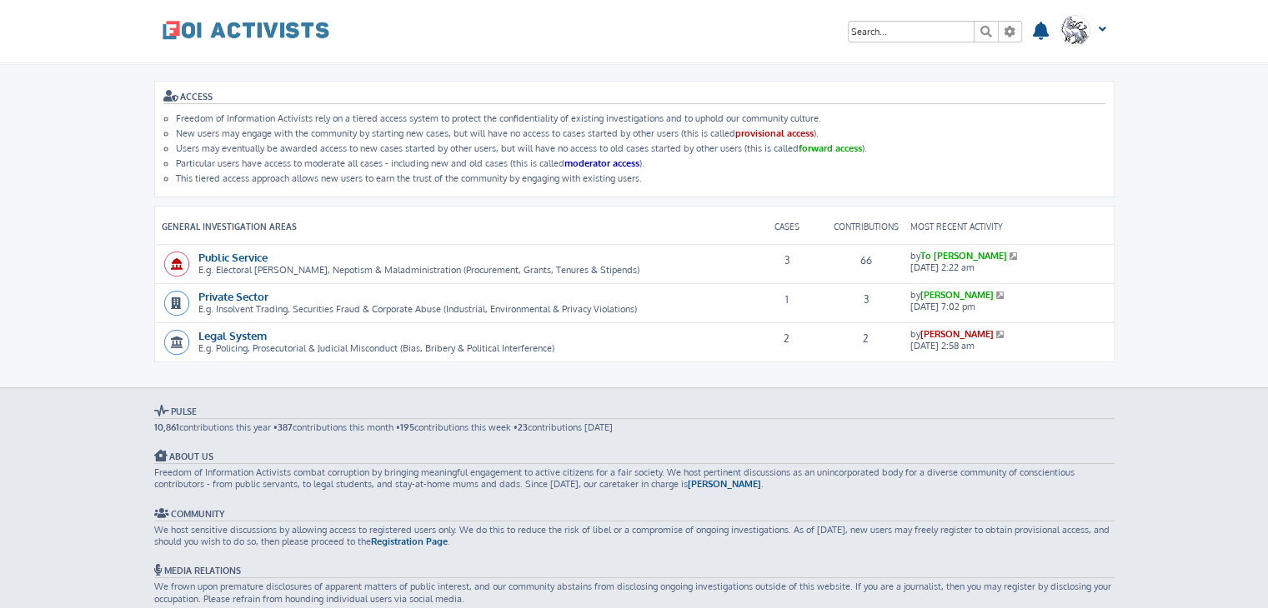
click at [251, 241] on li "General Investigation Areas Cases Contributions Most recent activity" at bounding box center [634, 226] width 958 height 38
click at [238, 251] on link "Public Service" at bounding box center [232, 257] width 69 height 14
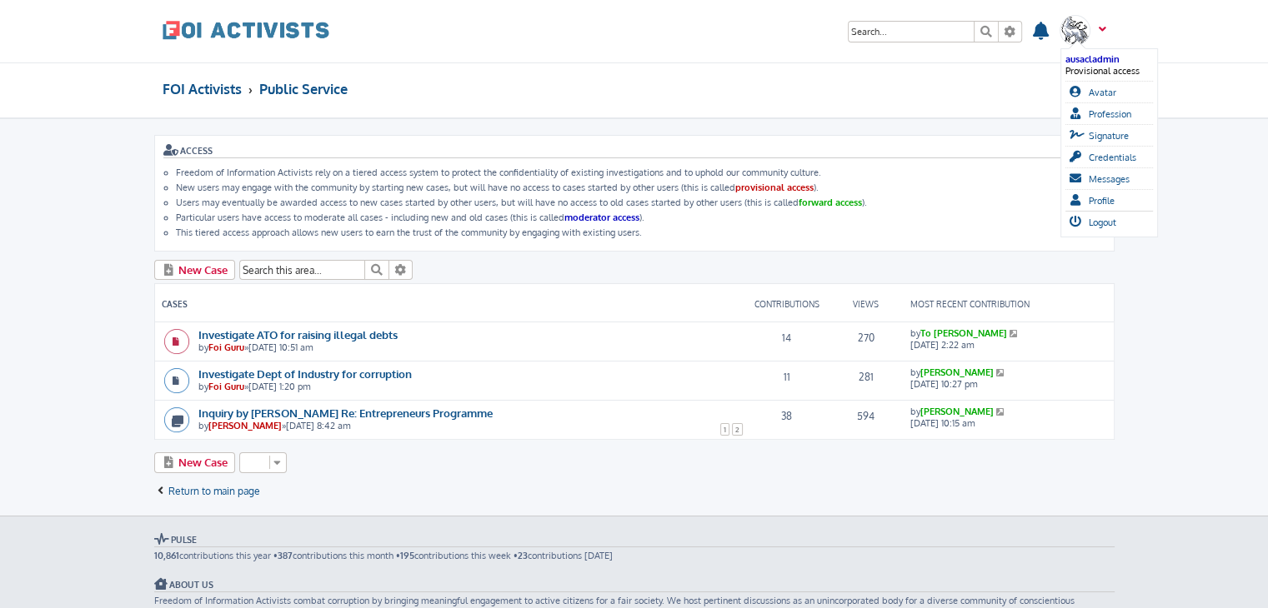
click at [1098, 27] on span at bounding box center [1099, 36] width 13 height 18
click at [1009, 330] on icon at bounding box center [1014, 333] width 11 height 8
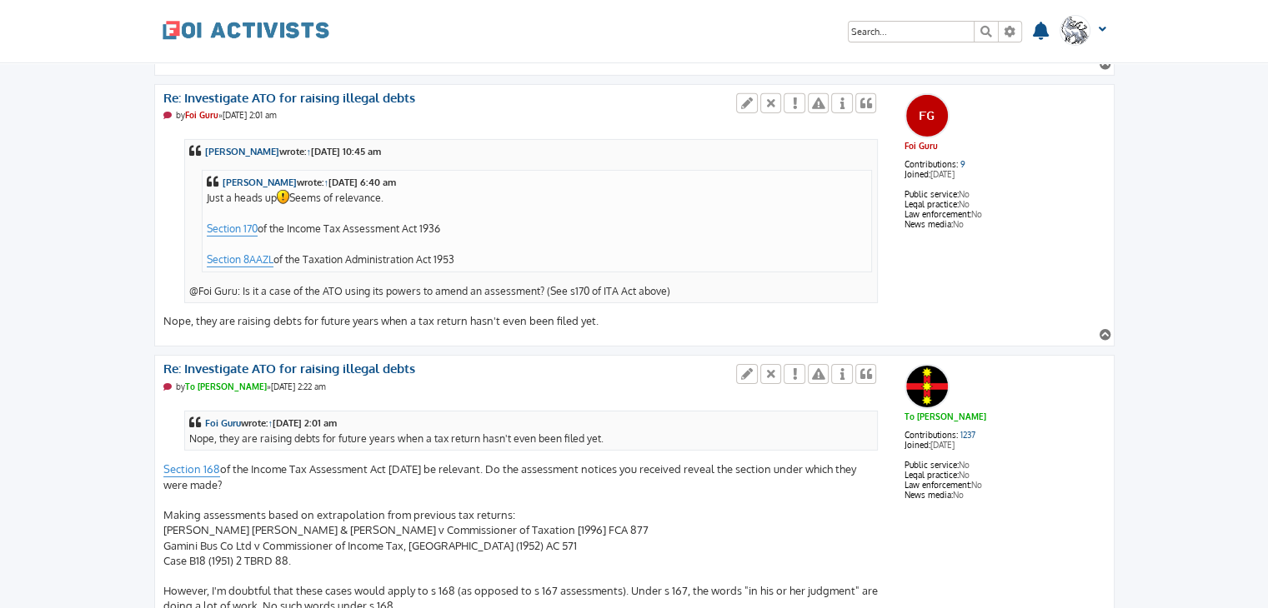
scroll to position [5431, 0]
click at [228, 223] on link "Section 170" at bounding box center [232, 231] width 51 height 16
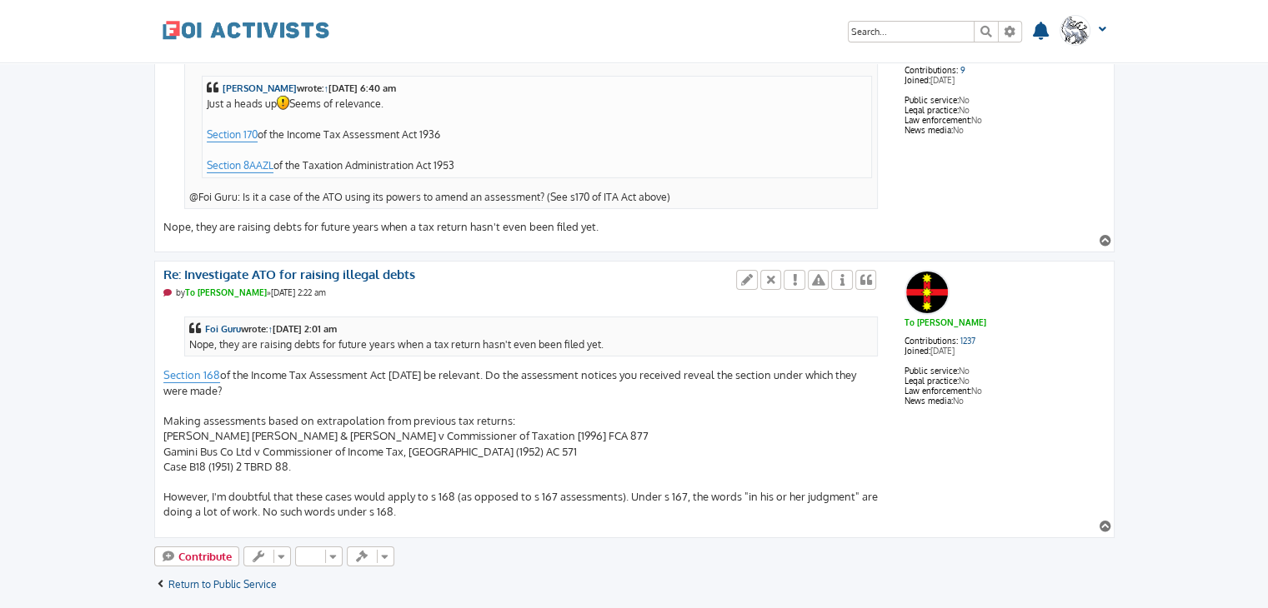
scroll to position [5541, 0]
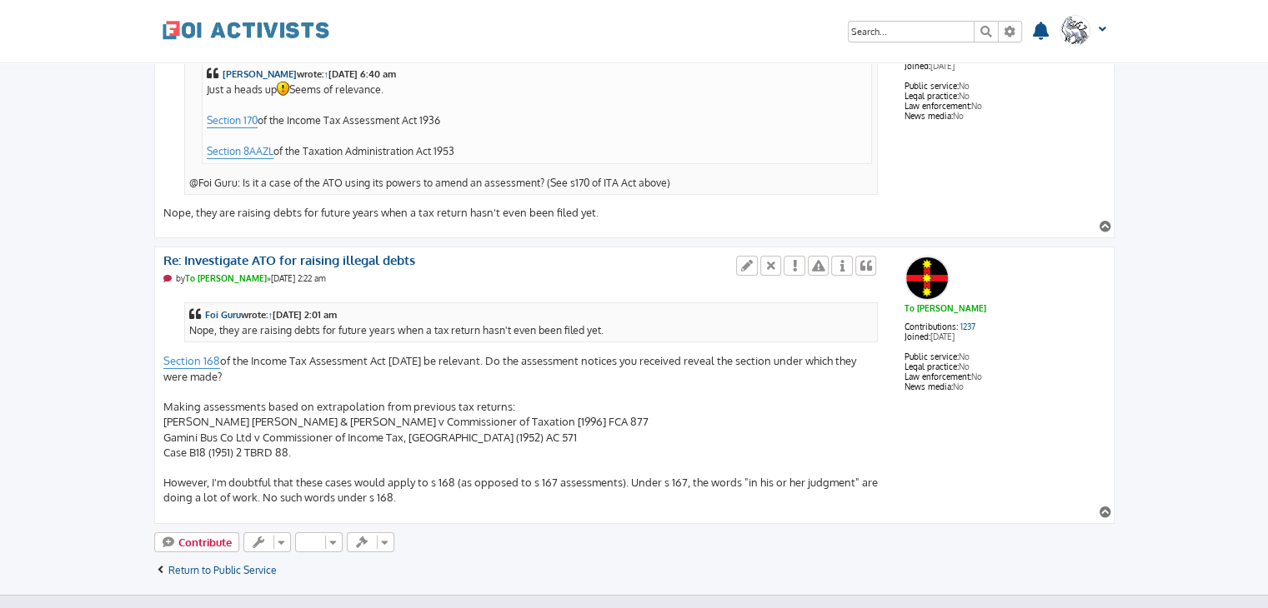
click at [480, 446] on div "Foi Guru wrote: ↑ Fri Oct 10, 2025 2:01 am Nope, they are raising debts for fut…" at bounding box center [521, 400] width 716 height 214
drag, startPoint x: 480, startPoint y: 446, endPoint x: 593, endPoint y: 443, distance: 113.4
click at [593, 443] on div "Foi Guru wrote: ↑ Fri Oct 10, 2025 2:01 am Nope, they are raising debts for fut…" at bounding box center [521, 400] width 716 height 214
drag, startPoint x: 627, startPoint y: 445, endPoint x: 257, endPoint y: 464, distance: 370.5
click at [257, 464] on div "Foi Guru wrote: ↑ Fri Oct 10, 2025 2:01 am Nope, they are raising debts for fut…" at bounding box center [521, 400] width 716 height 214
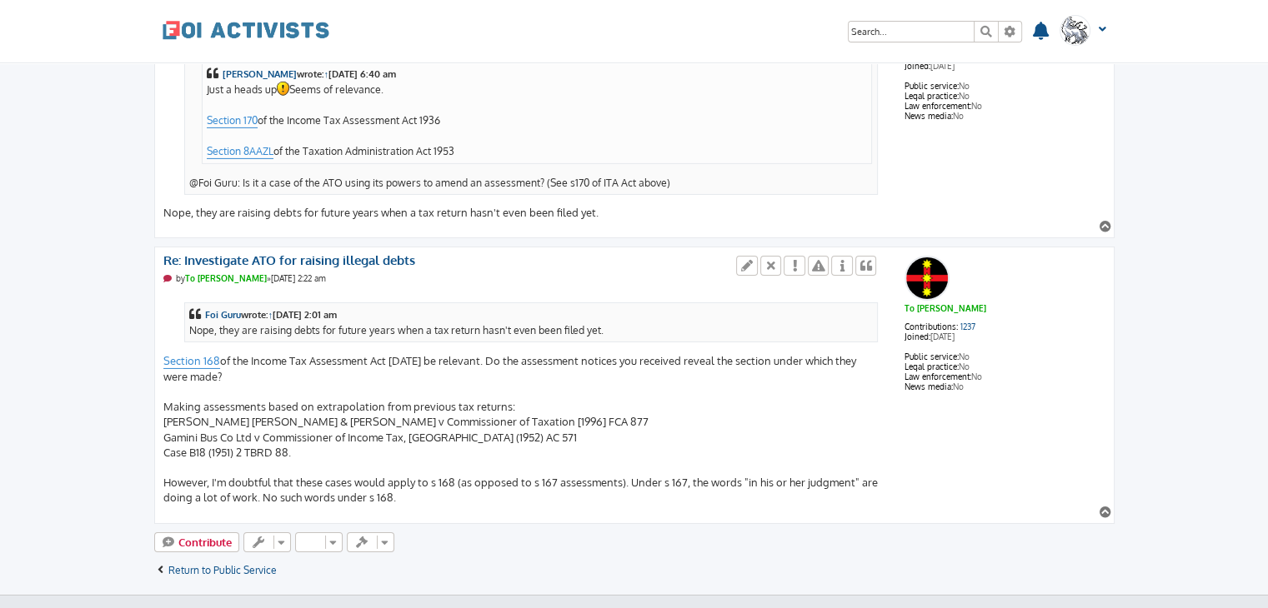
click at [266, 463] on div "Foi Guru wrote: ↑ Fri Oct 10, 2025 2:01 am Nope, they are raising debts for fut…" at bounding box center [521, 400] width 716 height 214
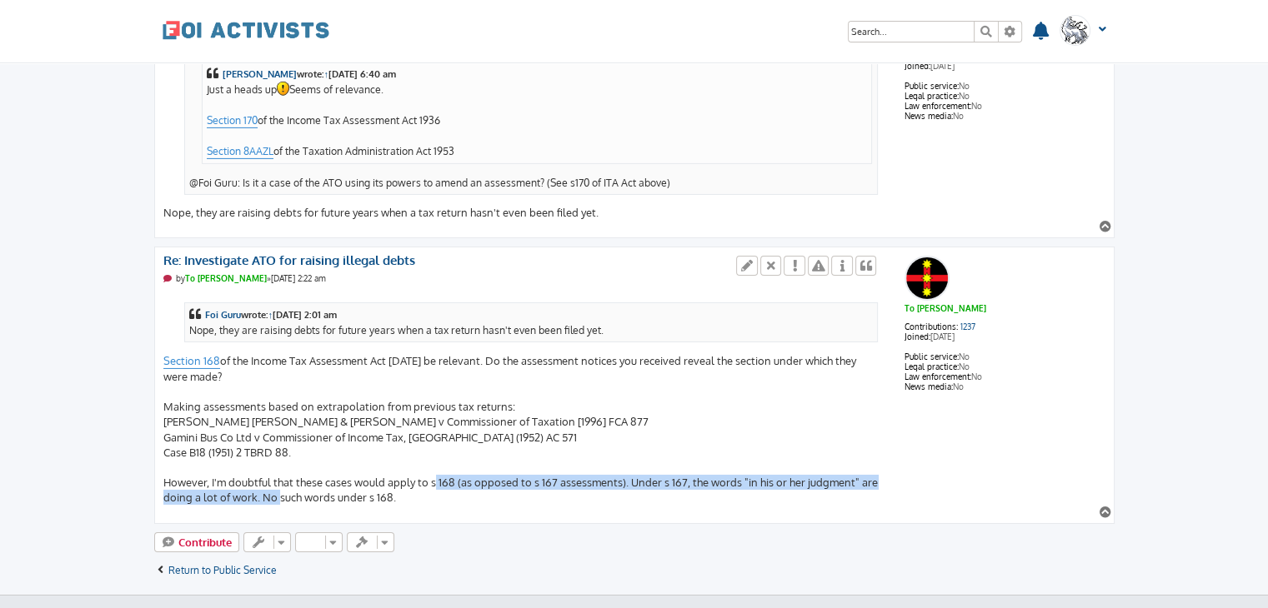
drag, startPoint x: 266, startPoint y: 463, endPoint x: 428, endPoint y: 453, distance: 162.0
click at [428, 453] on div "Foi Guru wrote: ↑ [DATE] 2:01 am Nope, they are raising debts for future years …" at bounding box center [521, 400] width 716 height 214
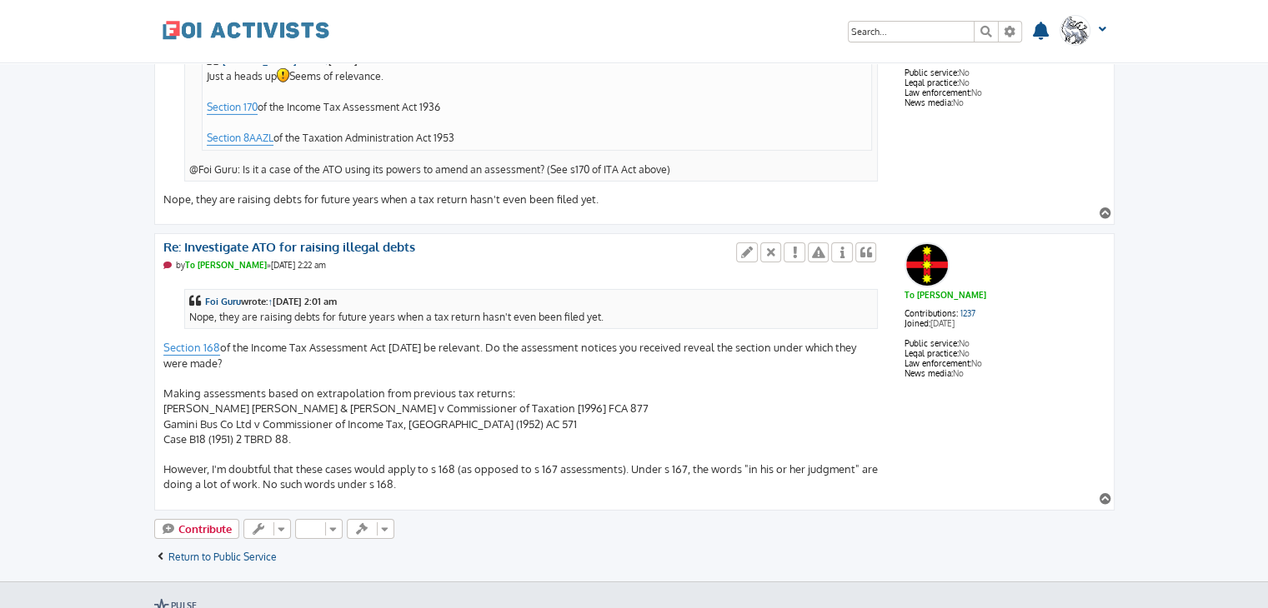
click at [589, 376] on div "Foi Guru wrote: ↑ [DATE] 2:01 am Nope, they are raising debts for future years …" at bounding box center [521, 386] width 716 height 214
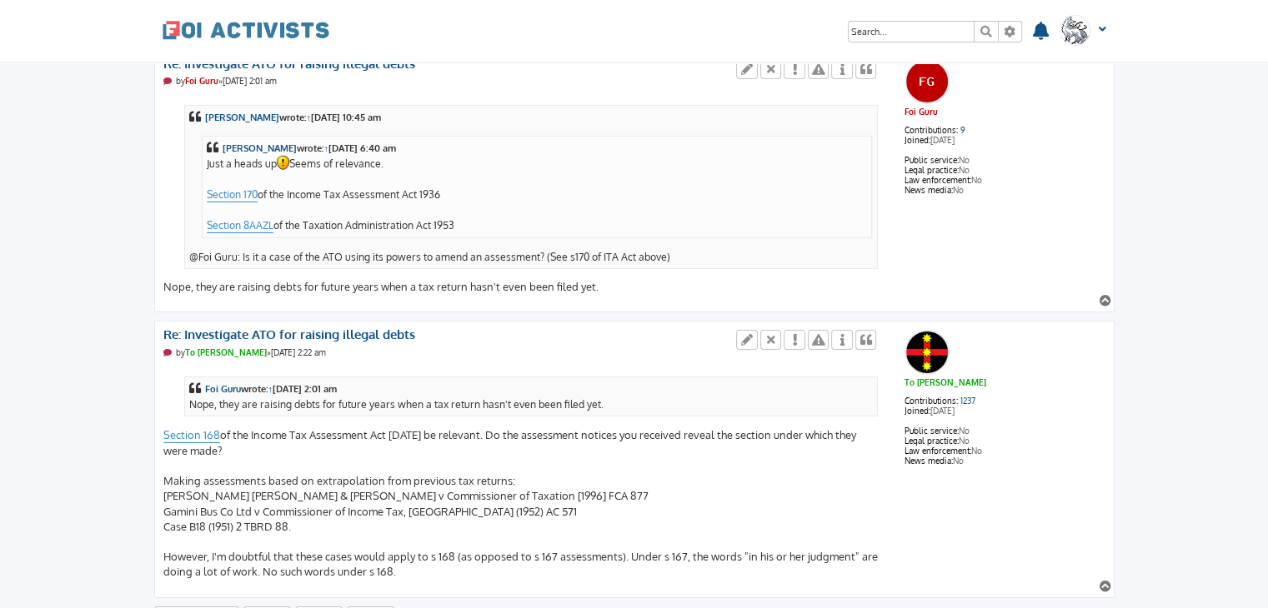
scroll to position [5518, 0]
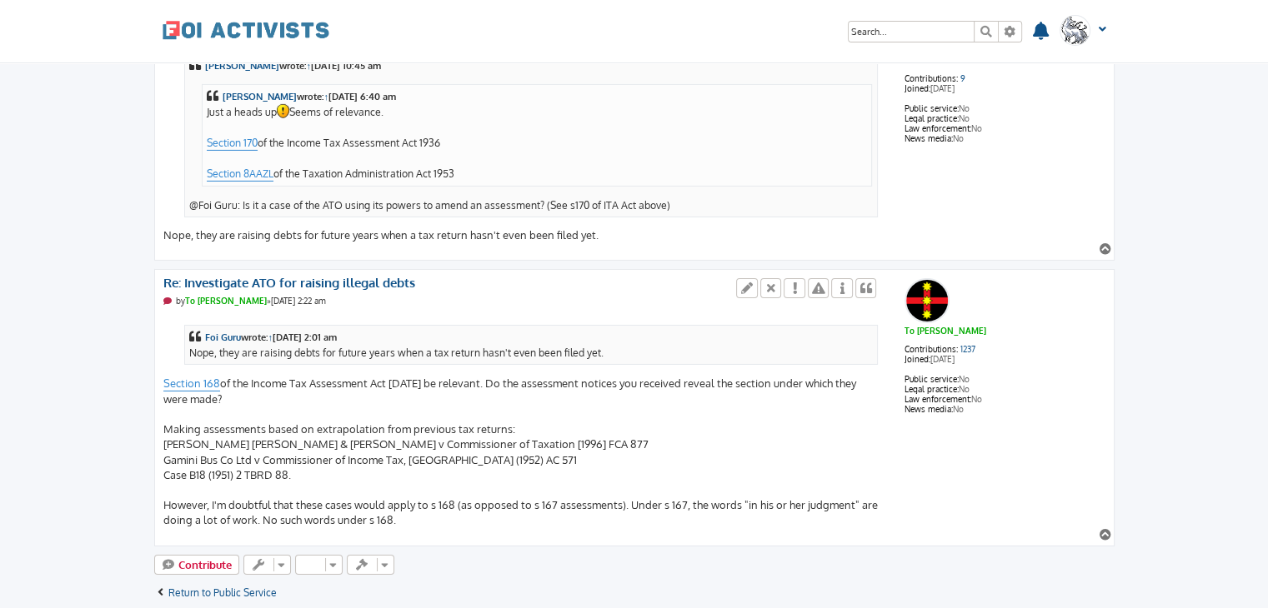
click at [260, 196] on div "Ted Jacobin wrote: ↑ Thu Oct 09, 2025 10:45 am Ned Kelly wrote: ↑ Wed Oct 08, 2…" at bounding box center [521, 143] width 716 height 200
drag, startPoint x: 260, startPoint y: 196, endPoint x: 582, endPoint y: 194, distance: 321.7
click at [582, 194] on div "Ted Jacobin wrote: ↑ Thu Oct 09, 2025 10:45 am Ned Kelly wrote: ↑ Wed Oct 08, 2…" at bounding box center [521, 143] width 716 height 200
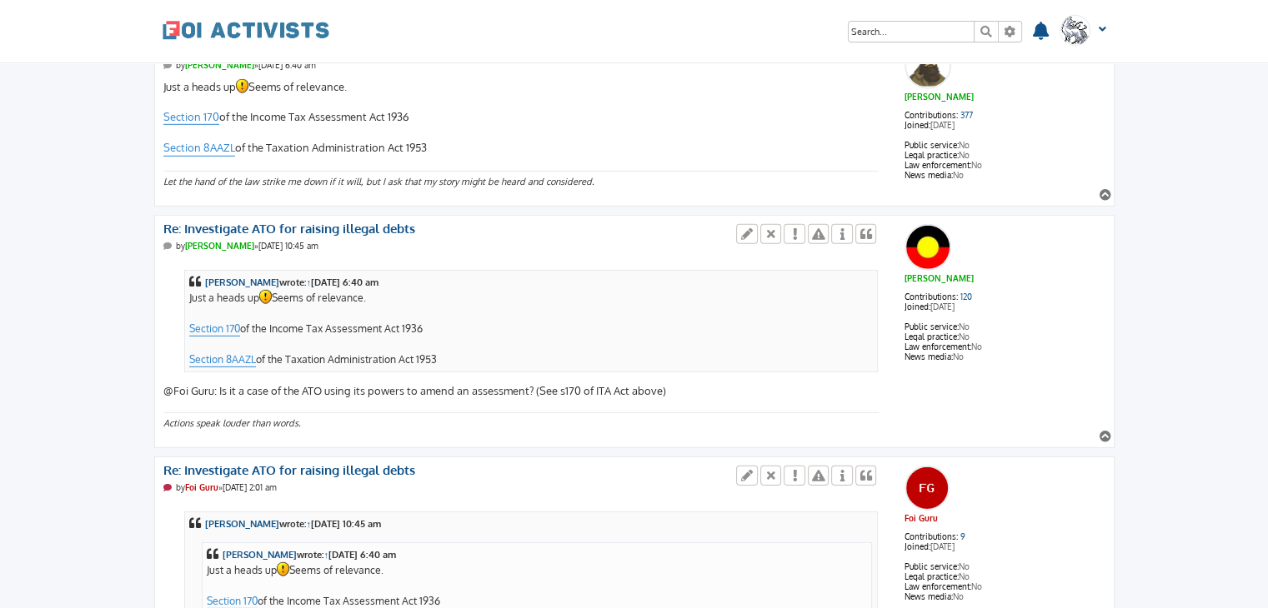
scroll to position [5073, 0]
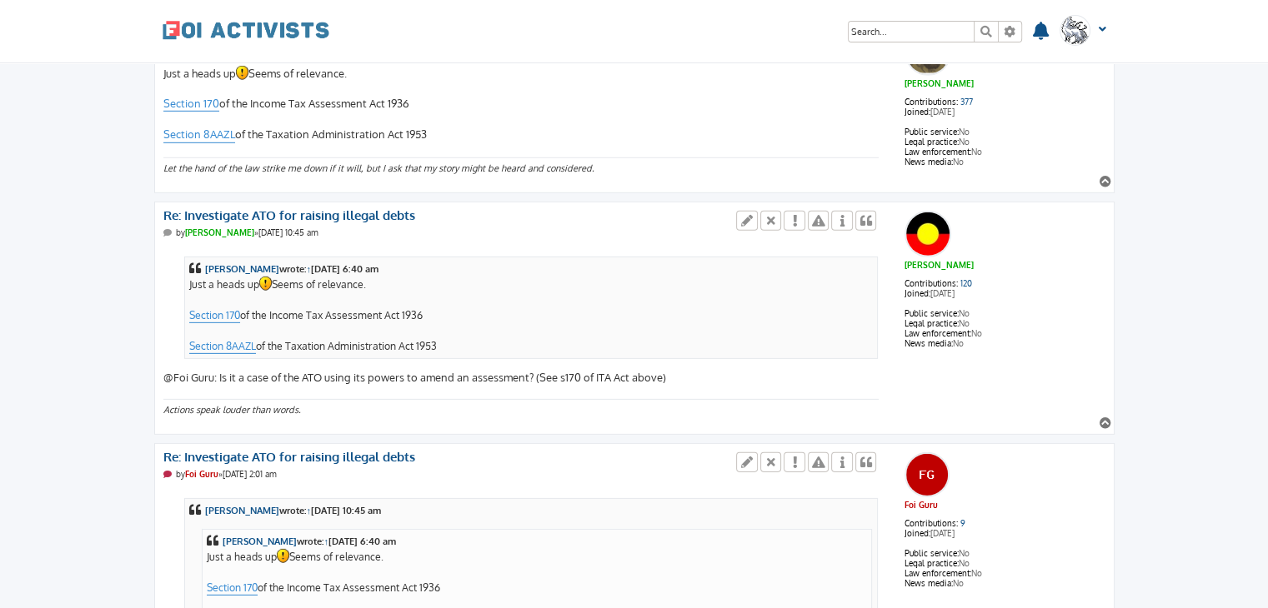
click at [548, 342] on div "Ned Kelly wrote: ↑ Wed Oct 08, 2025 6:40 am Just a heads up Seems of relevance.…" at bounding box center [521, 316] width 716 height 139
drag, startPoint x: 548, startPoint y: 342, endPoint x: 657, endPoint y: 348, distance: 109.4
click at [657, 348] on div "Ned Kelly wrote: ↑ Wed Oct 08, 2025 6:40 am Just a heads up Seems of relevance.…" at bounding box center [521, 316] width 716 height 139
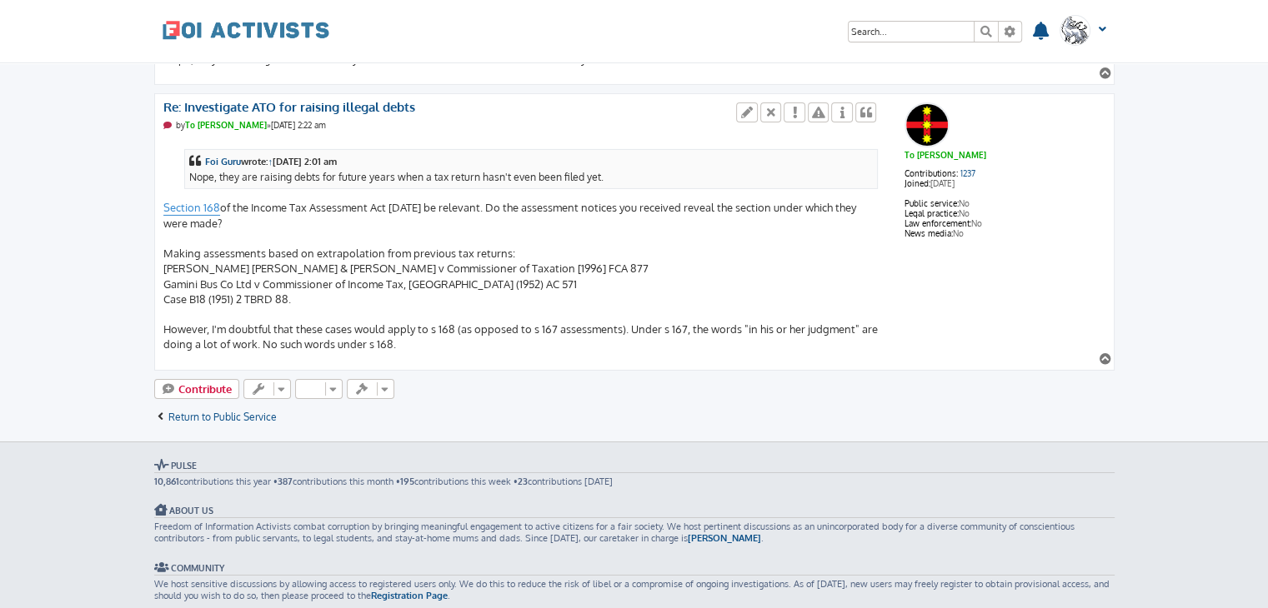
scroll to position [5630, 0]
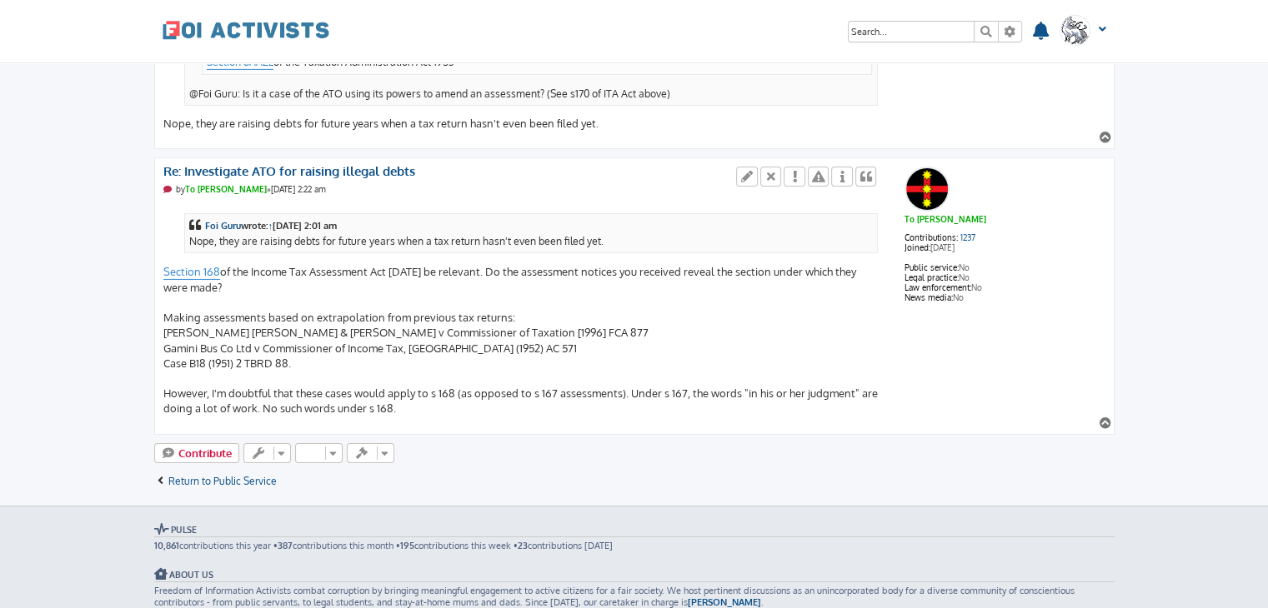
click at [176, 298] on div "Foi Guru wrote: ↑ Fri Oct 10, 2025 2:01 am Nope, they are raising debts for fut…" at bounding box center [521, 310] width 716 height 214
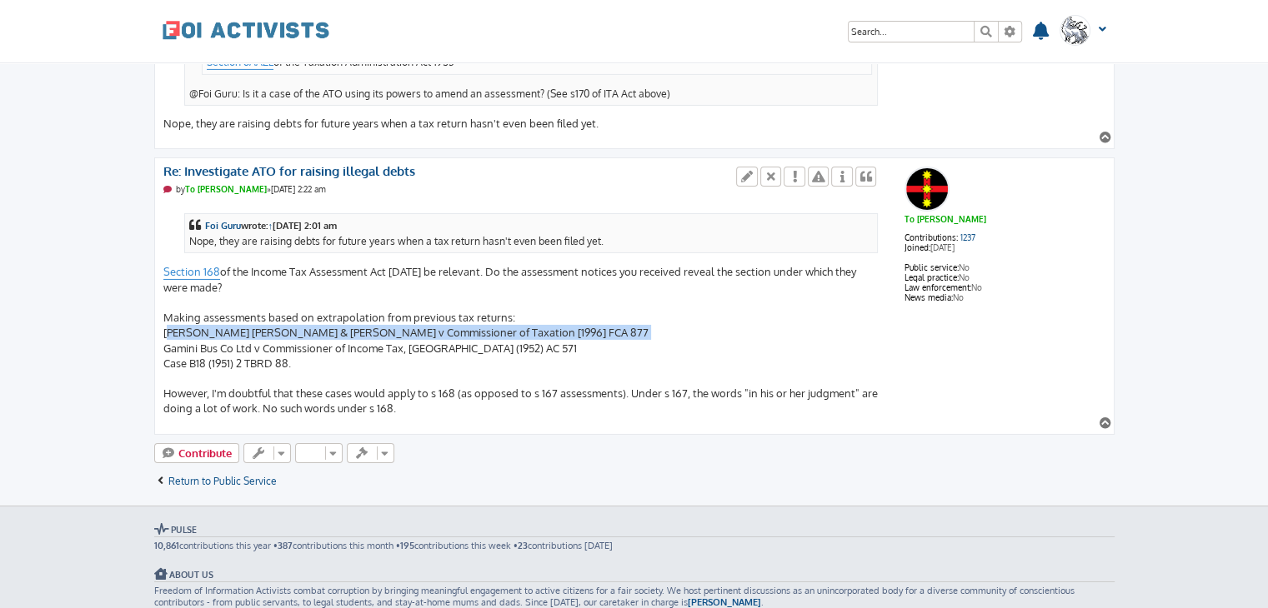
drag, startPoint x: 176, startPoint y: 298, endPoint x: 528, endPoint y: 301, distance: 352.5
click at [528, 301] on div "Foi Guru wrote: ↑ Fri Oct 10, 2025 2:01 am Nope, they are raising debts for fut…" at bounding box center [521, 310] width 716 height 214
copy div "[PERSON_NAME] [PERSON_NAME] & [PERSON_NAME] v Commissioner of Taxation [1996] F…"
click at [446, 302] on div "Foi Guru wrote: ↑ Fri Oct 10, 2025 2:01 am Nope, they are raising debts for fut…" at bounding box center [521, 310] width 716 height 214
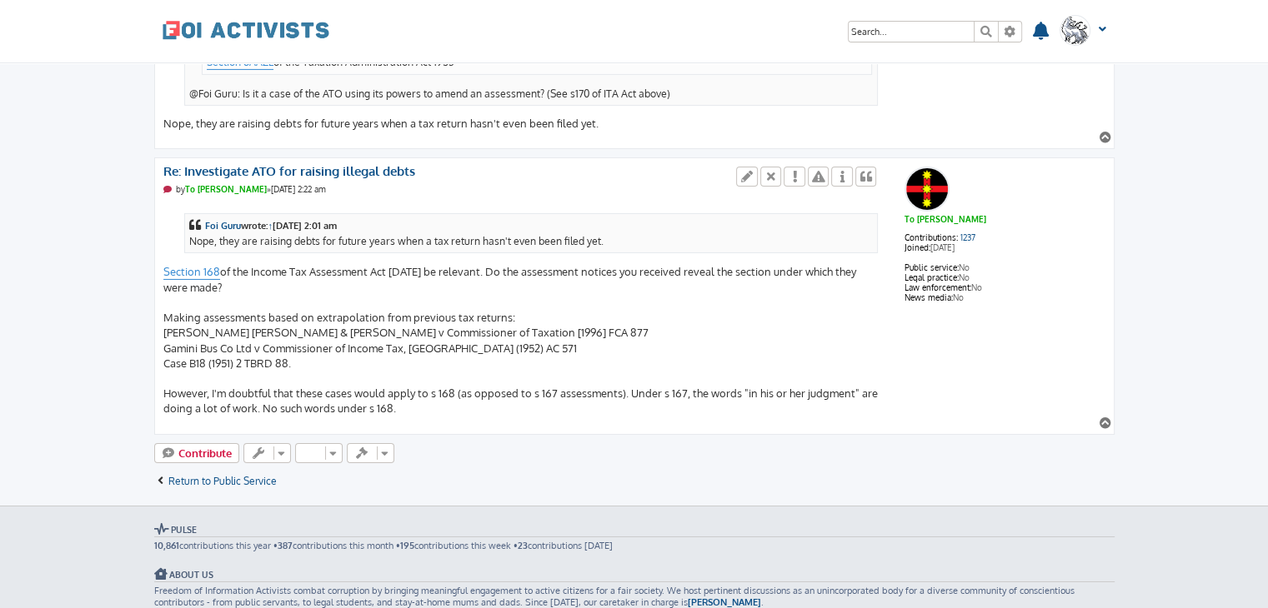
click at [526, 294] on div "Foi Guru wrote: ↑ Fri Oct 10, 2025 2:01 am Nope, they are raising debts for fut…" at bounding box center [521, 310] width 716 height 214
drag, startPoint x: 520, startPoint y: 294, endPoint x: 161, endPoint y: 296, distance: 359.2
click at [161, 296] on div "To Nguyen Contributions: 1237 Joined: Jul 21, 2020 Public service: No Legal pra…" at bounding box center [634, 296] width 960 height 277
copy div "[PERSON_NAME] [PERSON_NAME] & [PERSON_NAME] v Commissioner of Taxation [1996] F…"
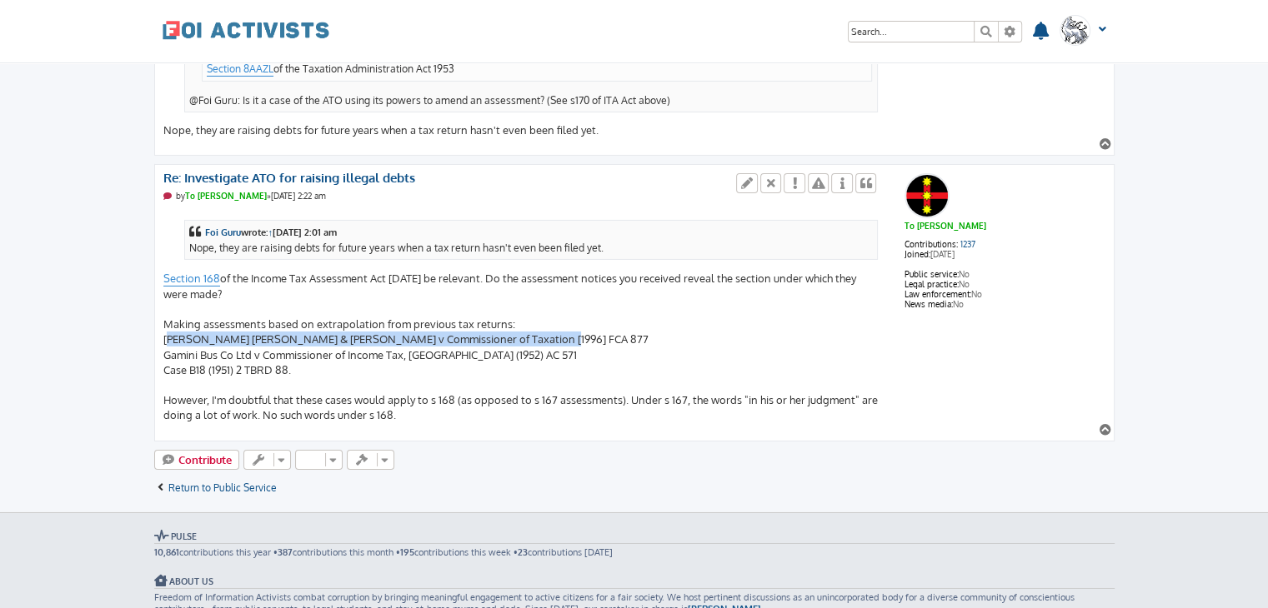
scroll to position [5620, 0]
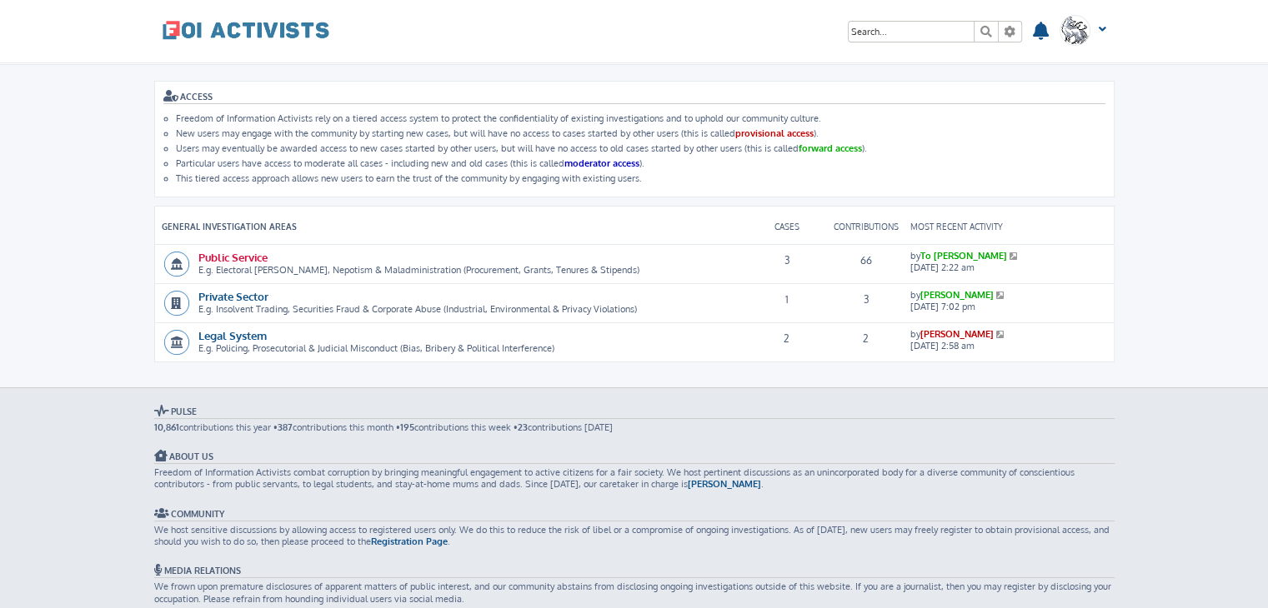
click at [240, 254] on link "Public Service" at bounding box center [232, 257] width 69 height 14
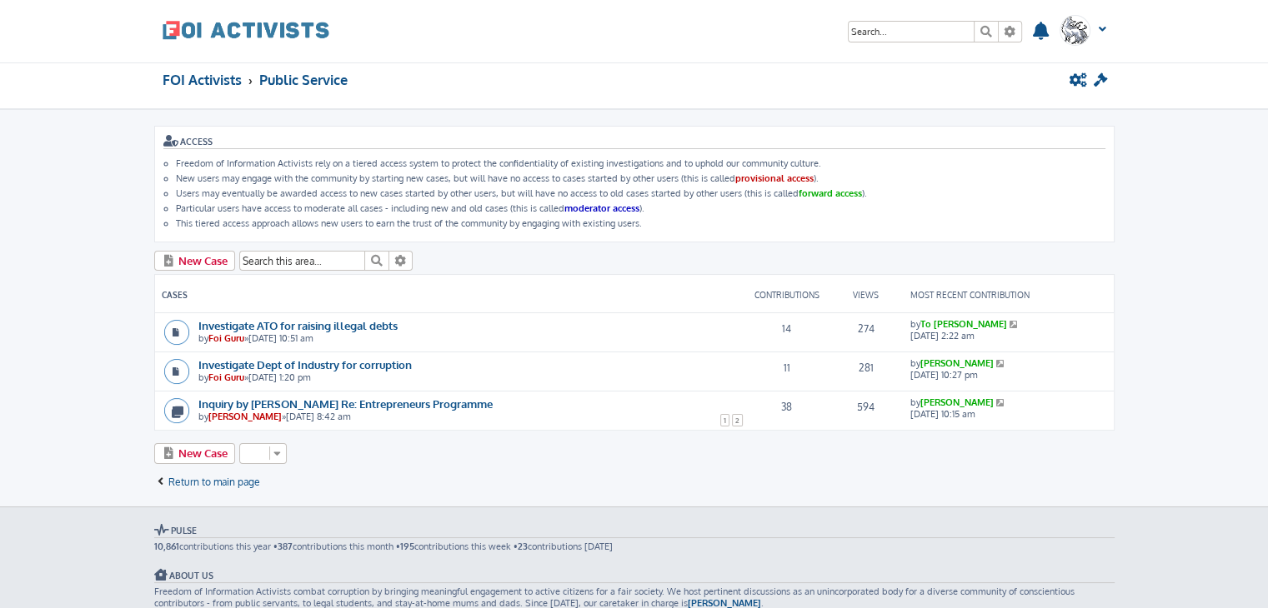
scroll to position [6, 0]
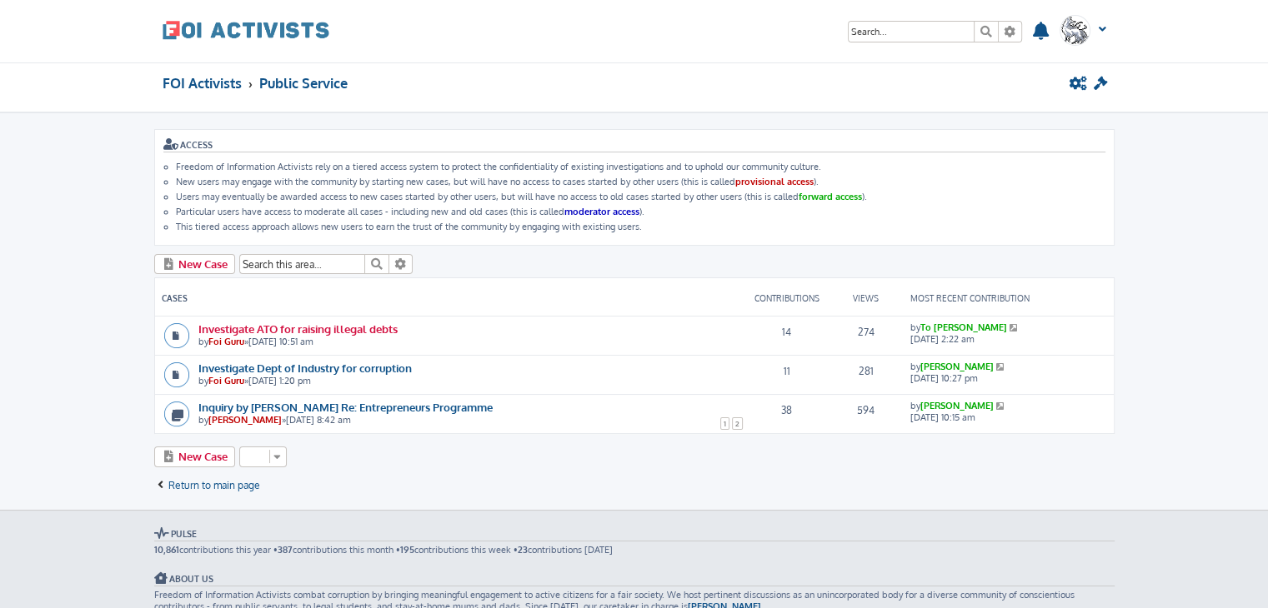
click link "Investigate ATO for raising illegal debts"
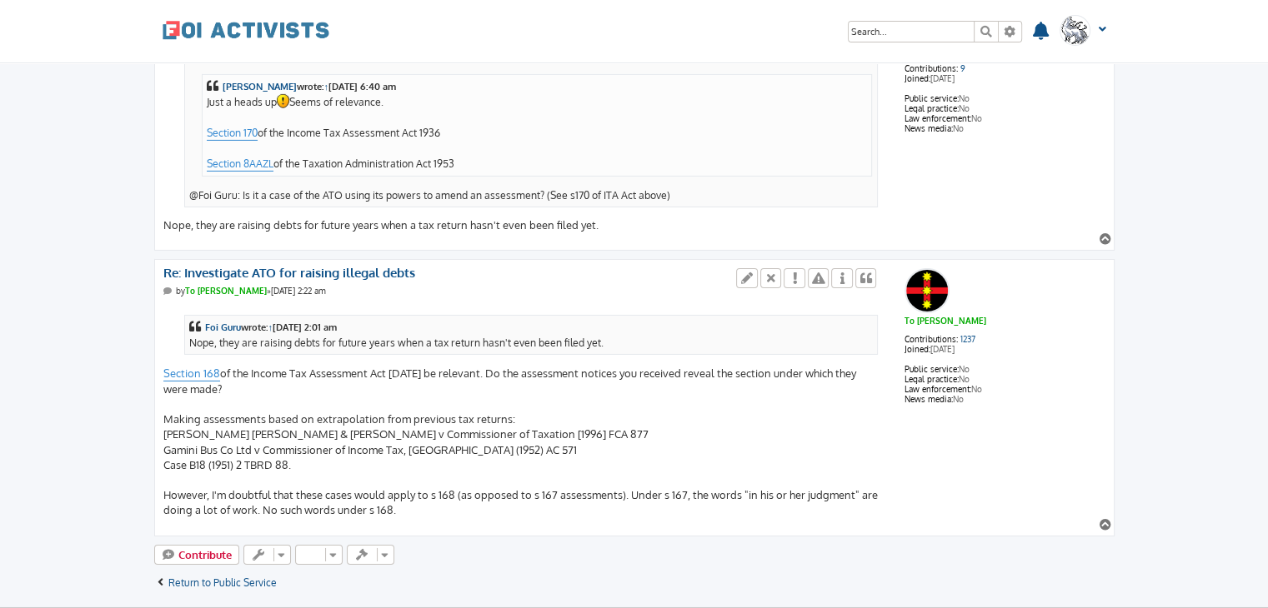
scroll to position [5541, 0]
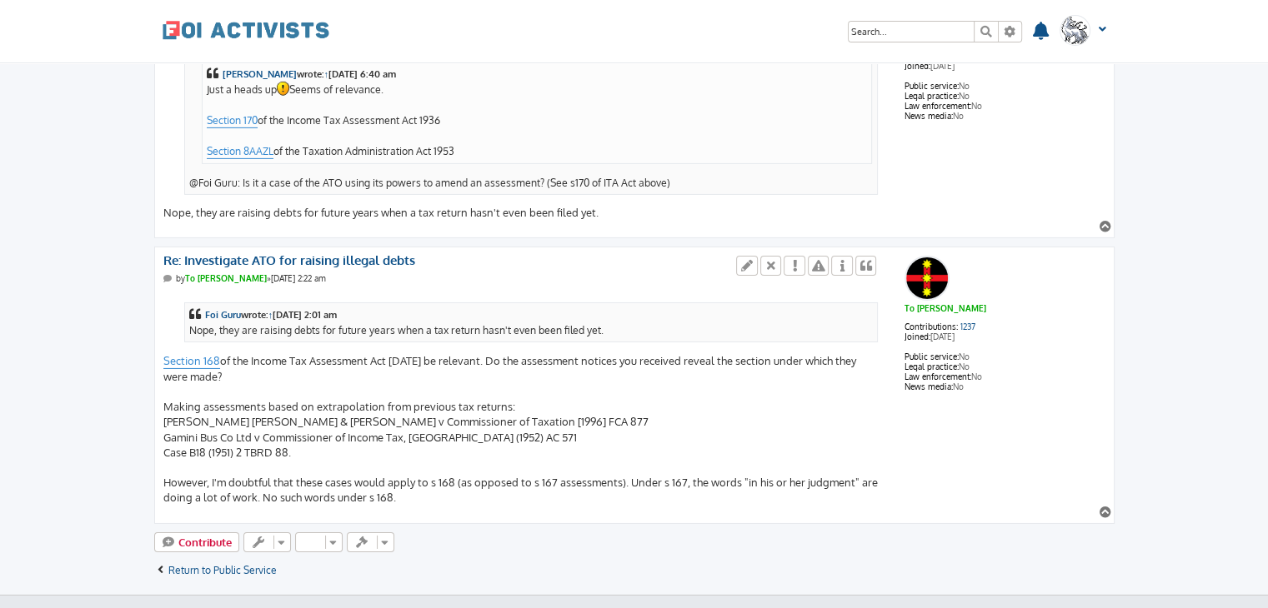
drag, startPoint x: 224, startPoint y: 324, endPoint x: 246, endPoint y: 342, distance: 27.9
click at [246, 342] on div "Foi Guru wrote: ↑ [DATE] 2:01 am Nope, they are raising debts for future years …" at bounding box center [521, 400] width 716 height 214
click at [246, 342] on div "Foi Guru wrote: ↑ Fri Oct 10, 2025 2:01 am Nope, they are raising debts for fut…" at bounding box center [521, 400] width 716 height 214
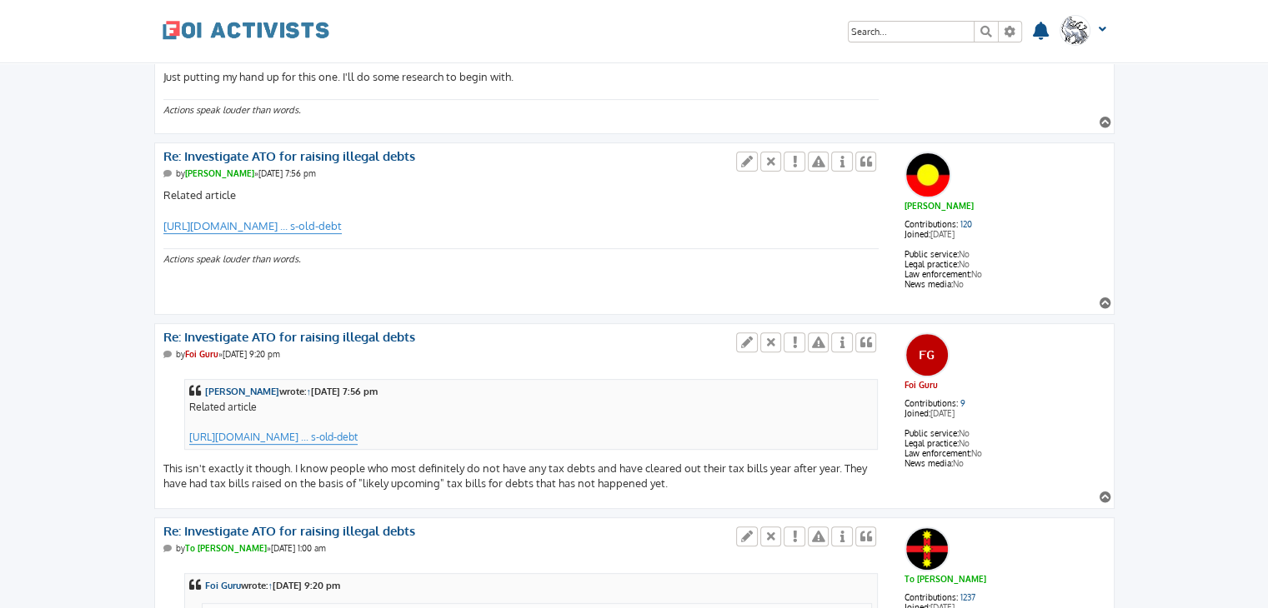
scroll to position [0, 0]
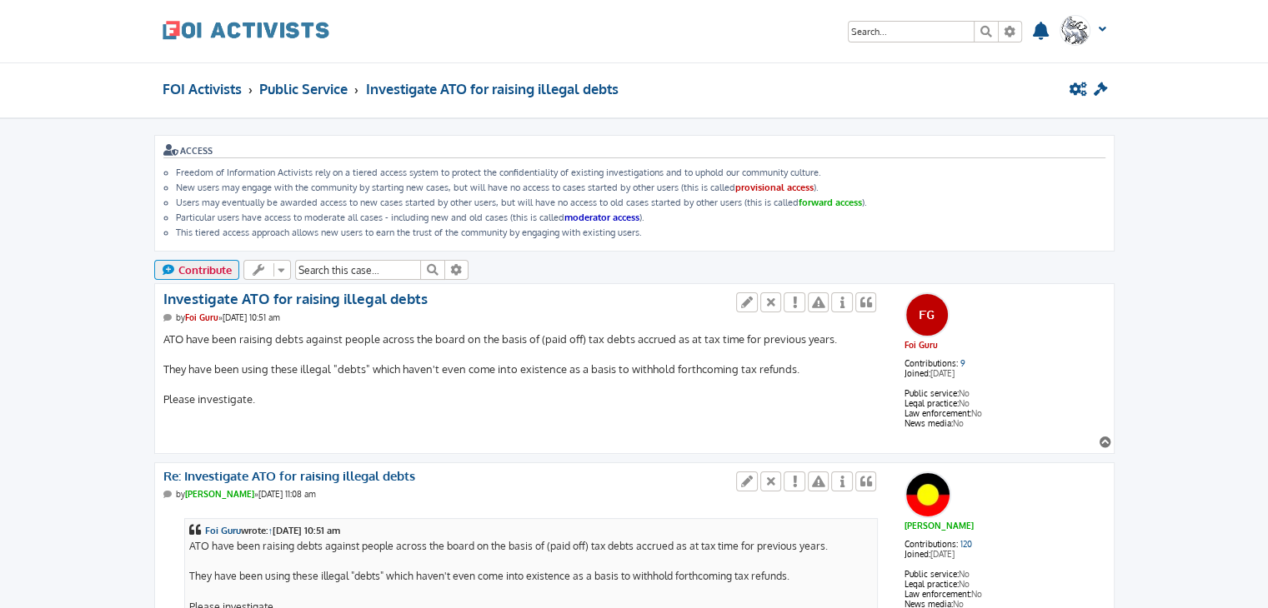
click at [202, 274] on link "Contribute" at bounding box center [197, 270] width 86 height 20
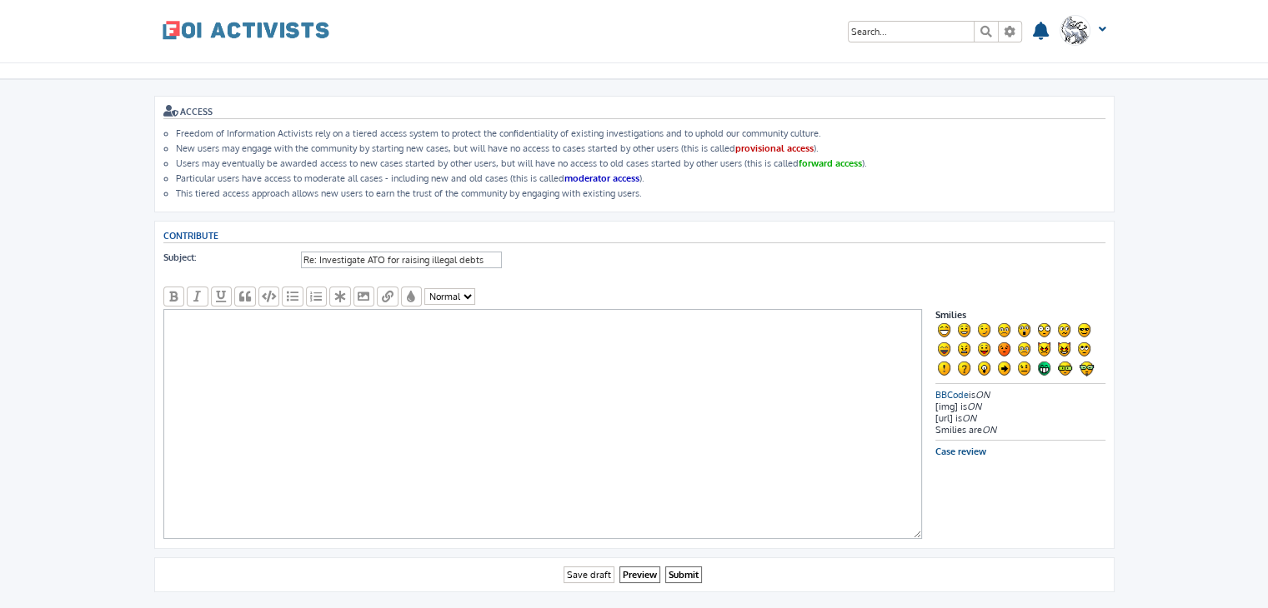
scroll to position [33, 0]
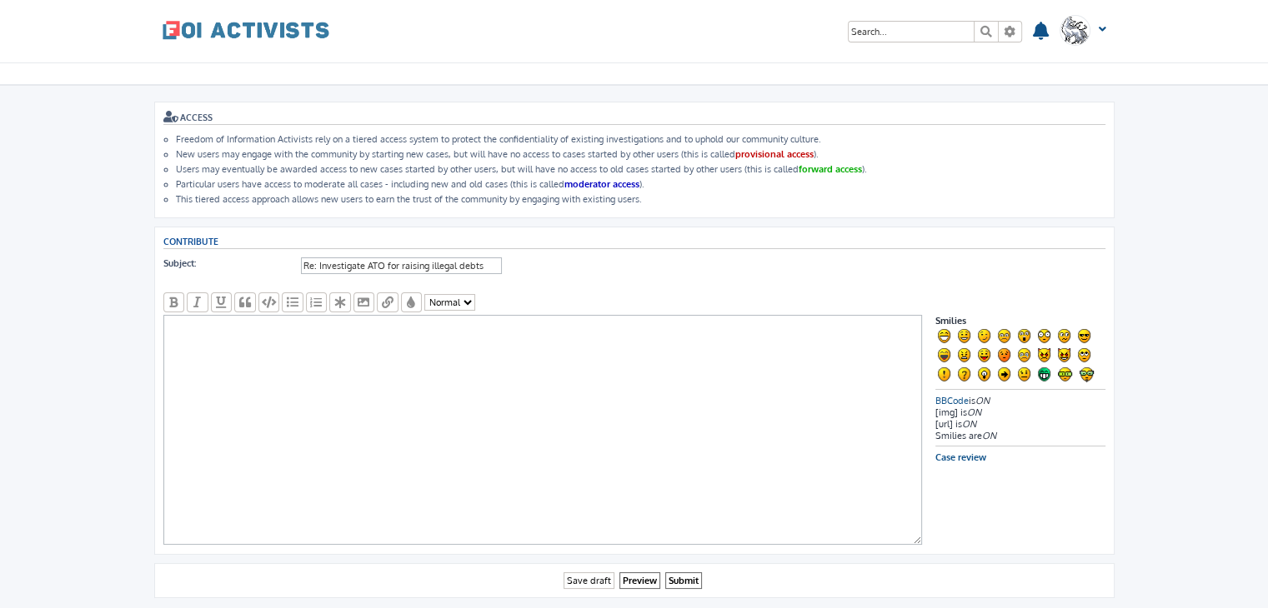
click at [260, 28] on span at bounding box center [246, 29] width 167 height 42
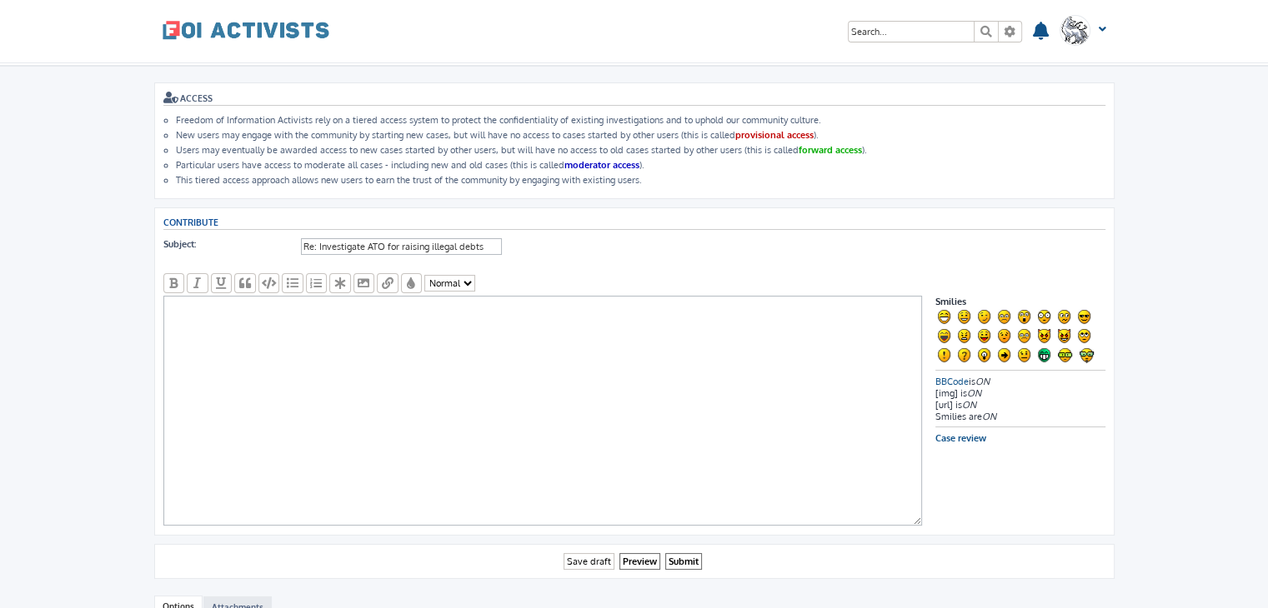
scroll to position [53, 0]
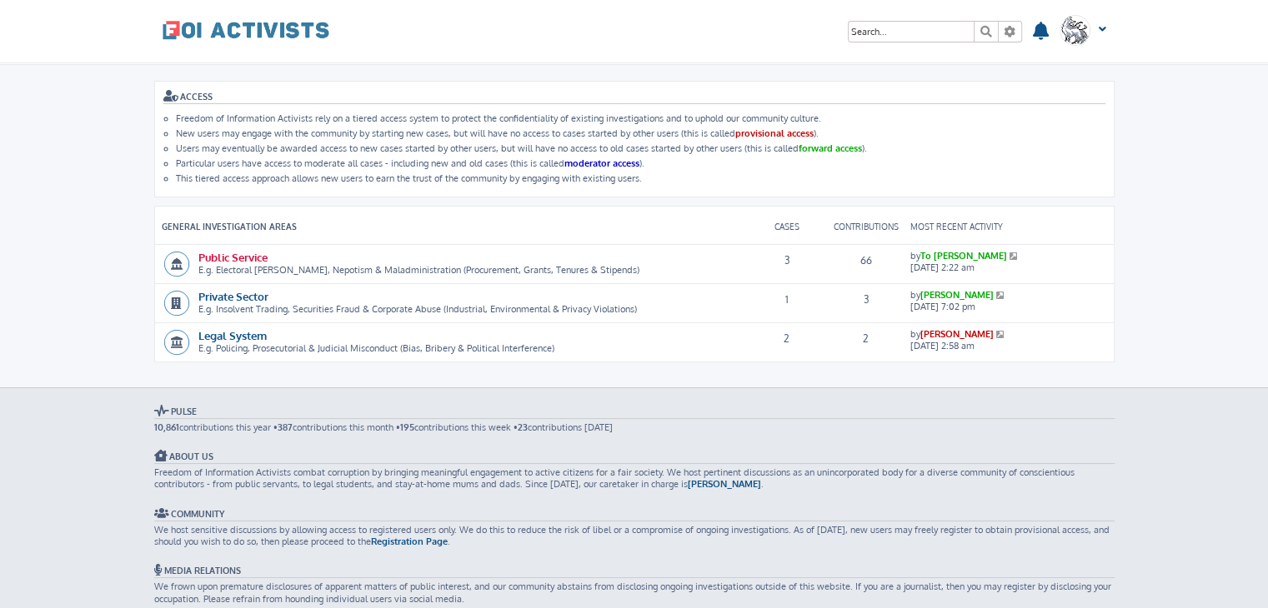
click at [237, 253] on link "Public Service" at bounding box center [232, 257] width 69 height 14
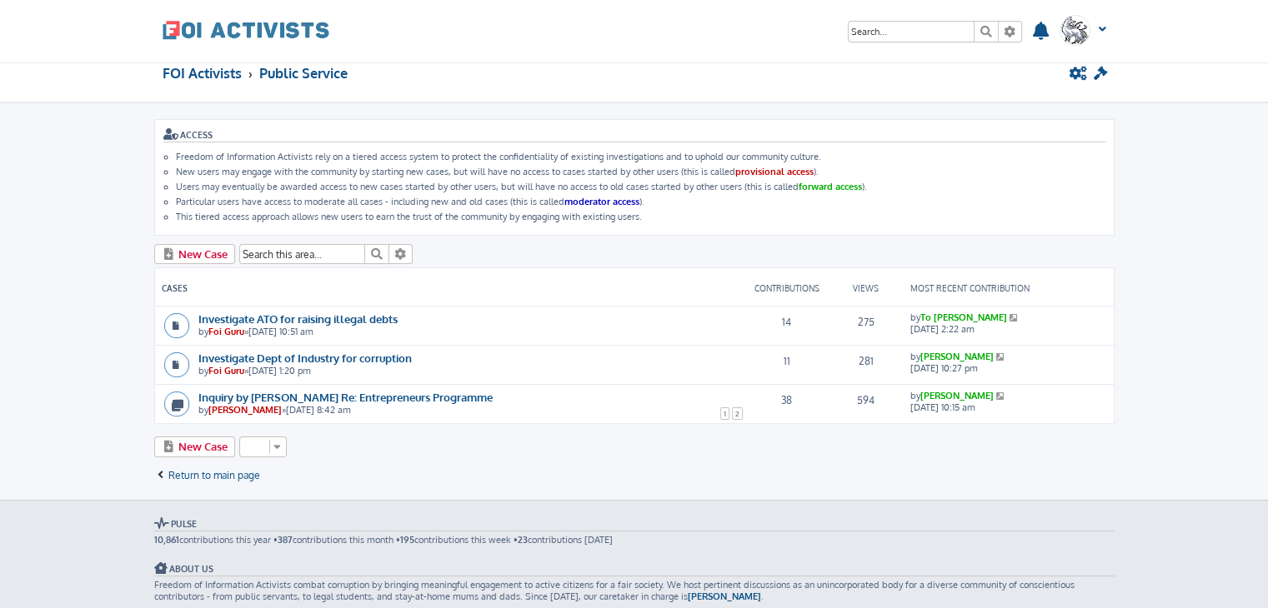
scroll to position [17, 0]
click at [373, 313] on link "Investigate ATO for raising illegal debts" at bounding box center [297, 318] width 199 height 14
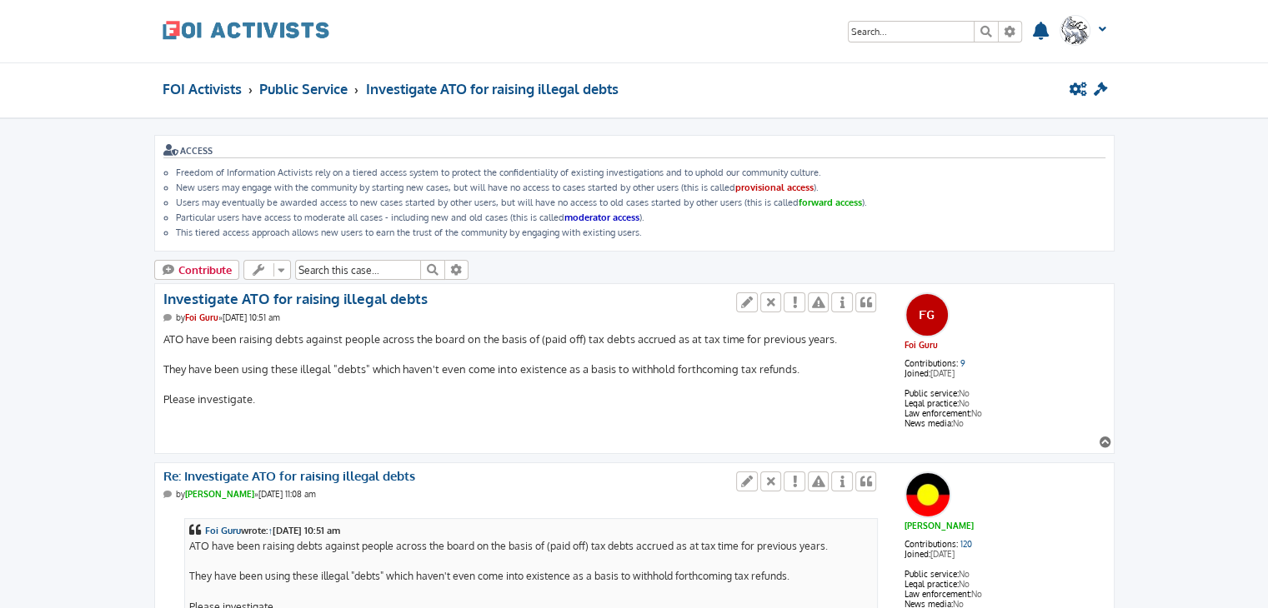
scroll to position [89, 0]
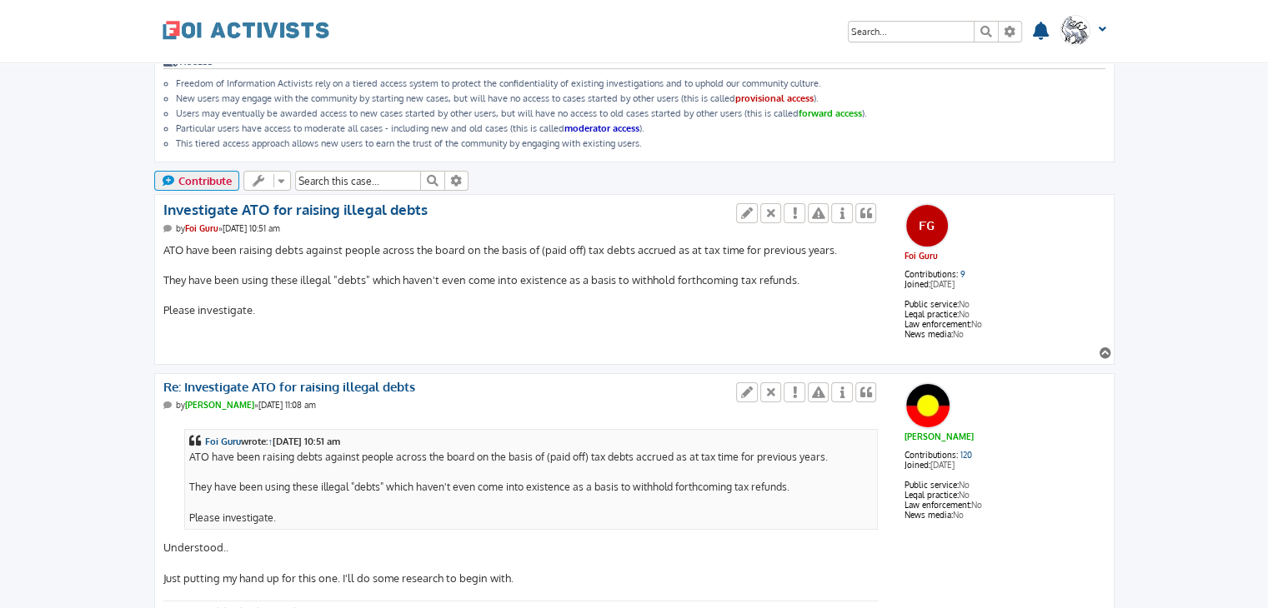
click at [206, 177] on span "Contribute" at bounding box center [204, 180] width 53 height 13
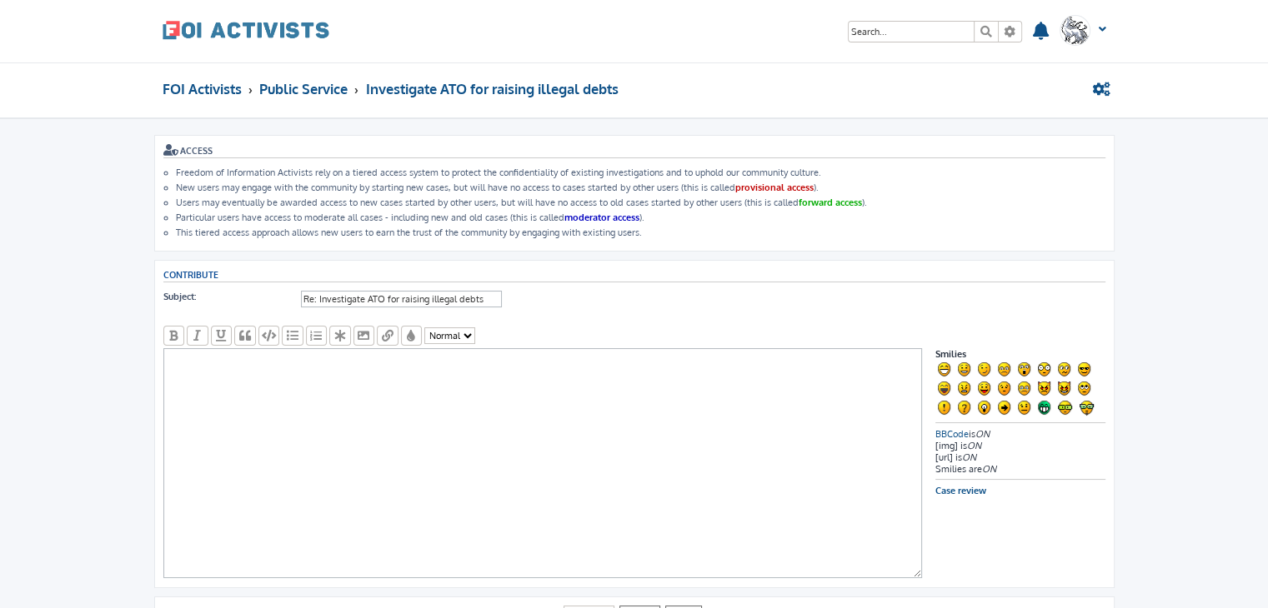
scroll to position [169, 0]
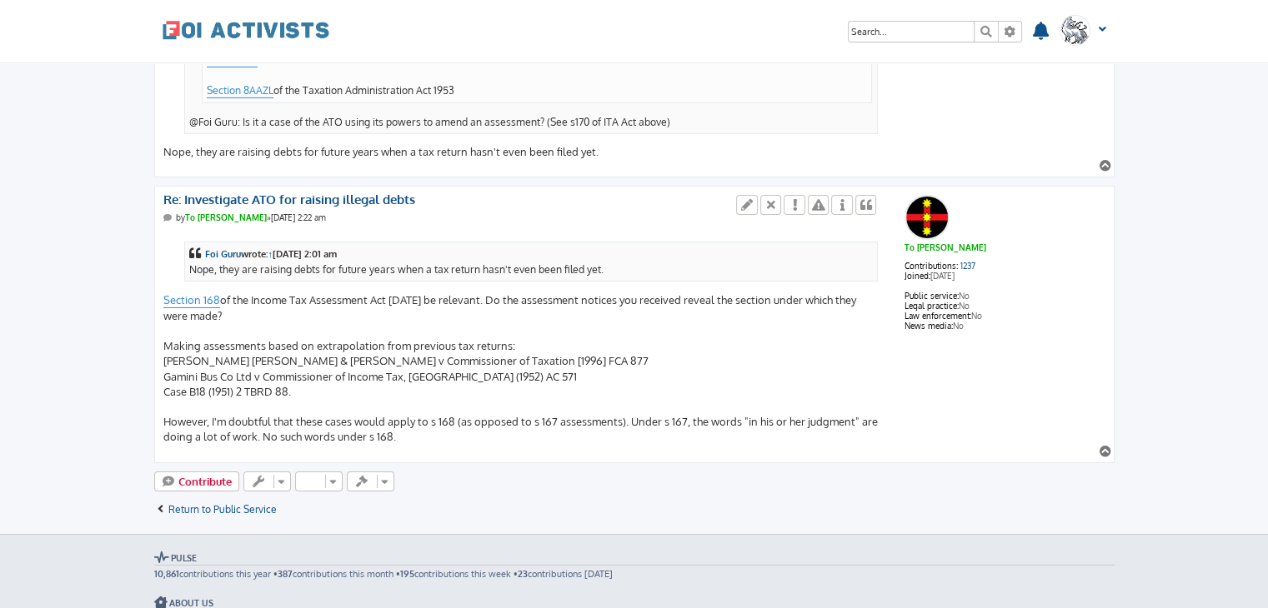
click at [580, 318] on div "Foi Guru wrote: ↑ Fri Oct 10, 2025 2:01 am Nope, they are raising debts for fut…" at bounding box center [521, 339] width 716 height 214
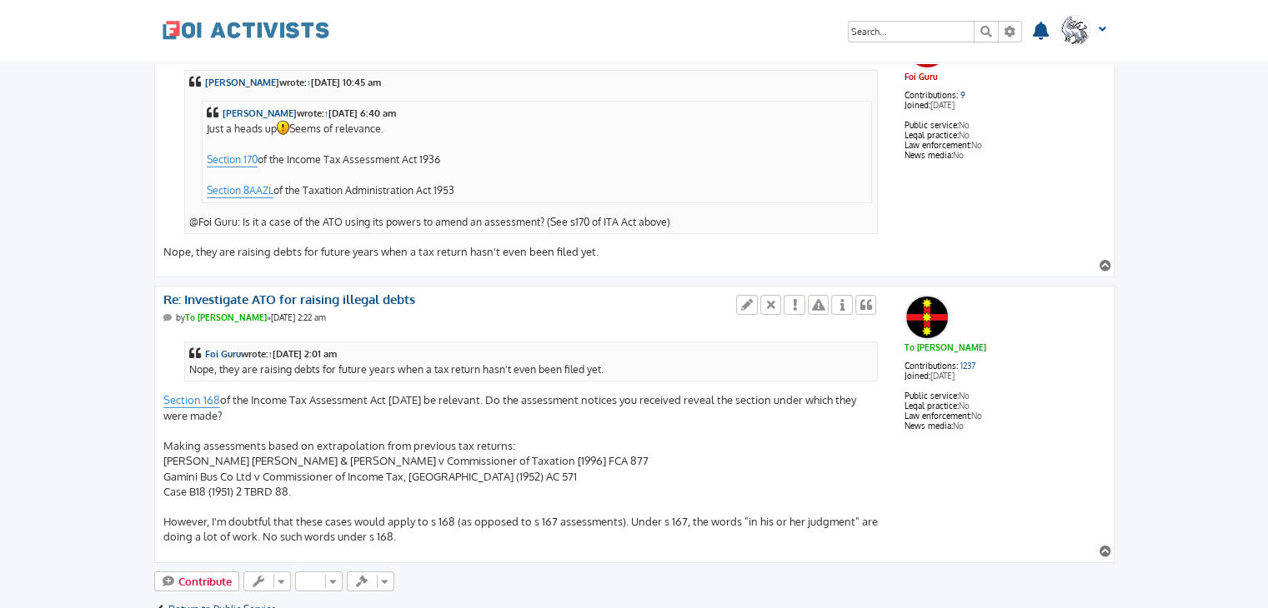
scroll to position [5503, 0]
click at [168, 213] on div "Ted Jacobin wrote: ↑ Thu Oct 09, 2025 10:45 am Ned Kelly wrote: ↑ Wed Oct 08, 2…" at bounding box center [521, 158] width 716 height 200
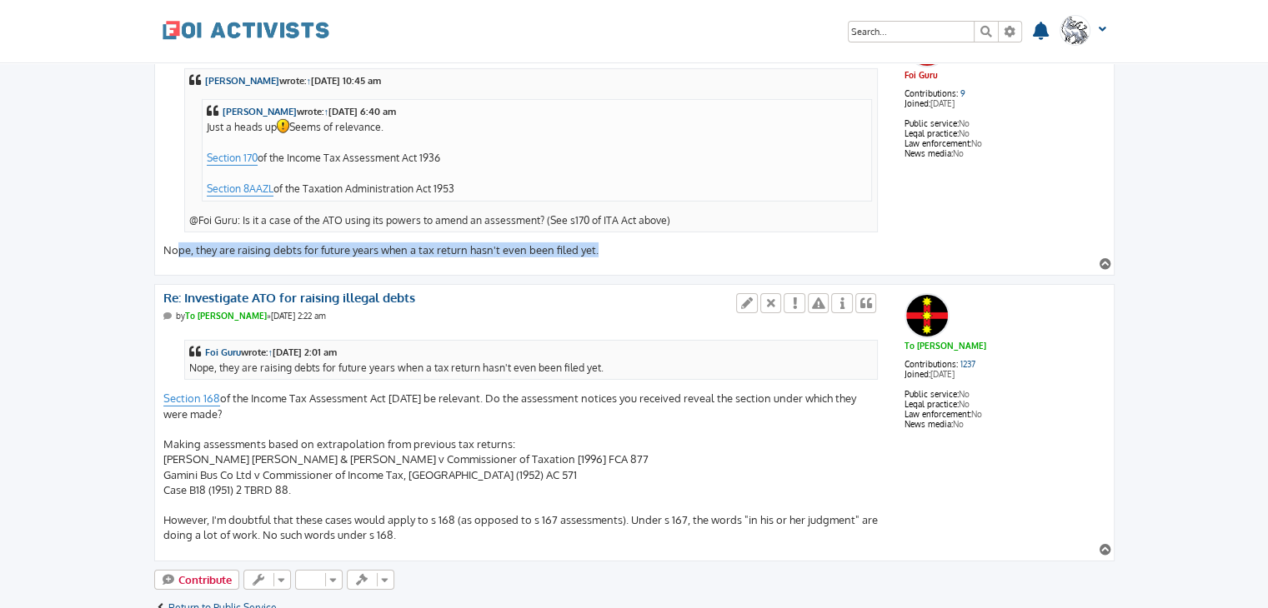
drag, startPoint x: 168, startPoint y: 213, endPoint x: 617, endPoint y: 213, distance: 449.2
click at [617, 213] on div "Ted Jacobin wrote: ↑ Thu Oct 09, 2025 10:45 am Ned Kelly wrote: ↑ Wed Oct 08, 2…" at bounding box center [521, 158] width 716 height 200
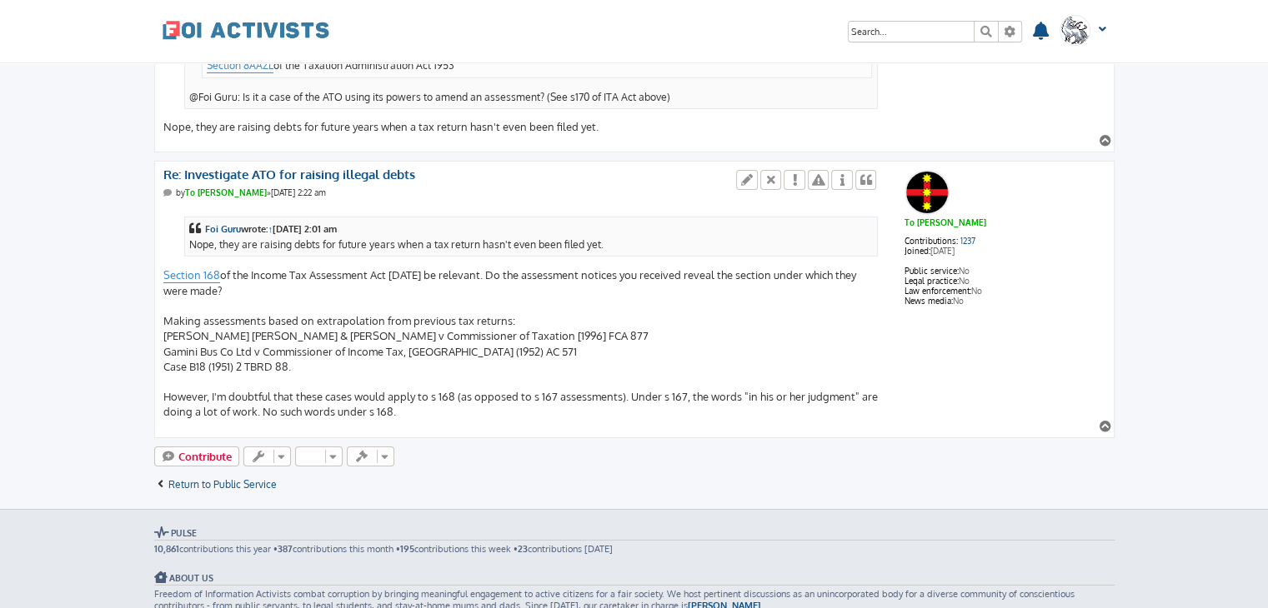
scroll to position [5625, 0]
drag, startPoint x: 296, startPoint y: 331, endPoint x: 163, endPoint y: 332, distance: 132.5
click at [163, 332] on div "Foi Guru wrote: ↑ Fri Oct 10, 2025 2:01 am Nope, they are raising debts for fut…" at bounding box center [521, 315] width 716 height 214
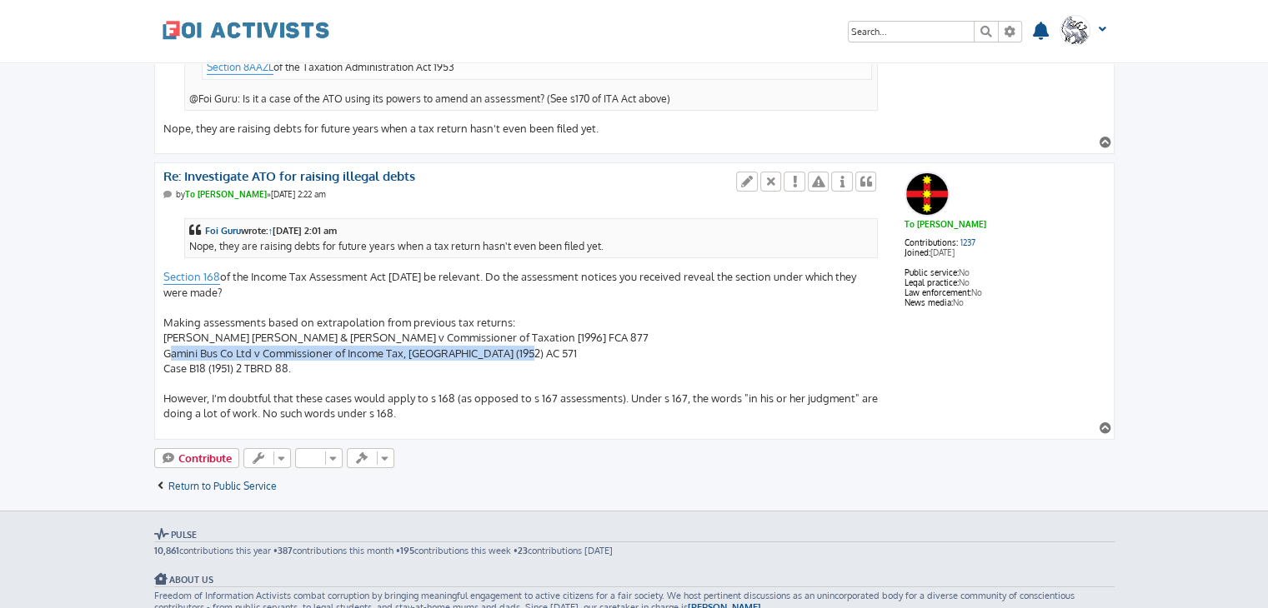
drag, startPoint x: 523, startPoint y: 316, endPoint x: 163, endPoint y: 318, distance: 359.2
click at [163, 318] on div "Foi Guru wrote: ↑ Fri Oct 10, 2025 2:01 am Nope, they are raising debts for fut…" at bounding box center [521, 315] width 716 height 214
copy div "Gamini Bus Co Ltd v Commissioner of Income Tax, Colombo (1952) AC 571"
click at [167, 298] on div "Foi Guru wrote: ↑ Fri Oct 10, 2025 2:01 am Nope, they are raising debts for fut…" at bounding box center [521, 315] width 716 height 214
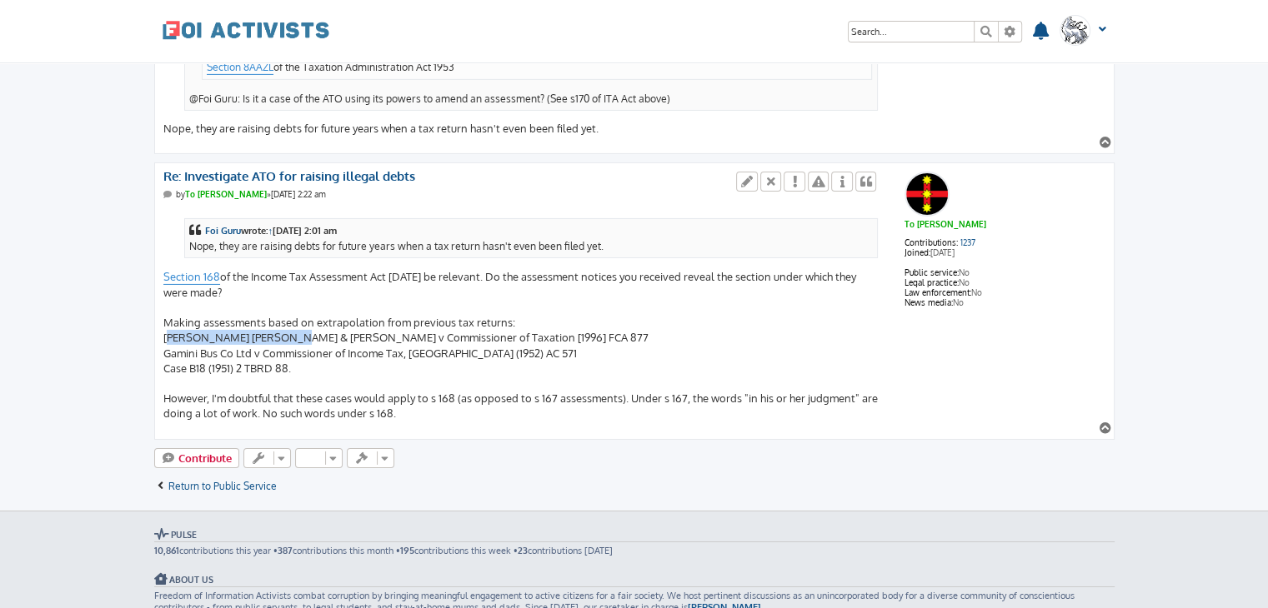
drag, startPoint x: 167, startPoint y: 298, endPoint x: 266, endPoint y: 303, distance: 99.3
click at [266, 303] on div "Foi Guru wrote: ↑ Fri Oct 10, 2025 2:01 am Nope, they are raising debts for fut…" at bounding box center [521, 315] width 716 height 214
copy div "Favaro, Gerald Antonio"
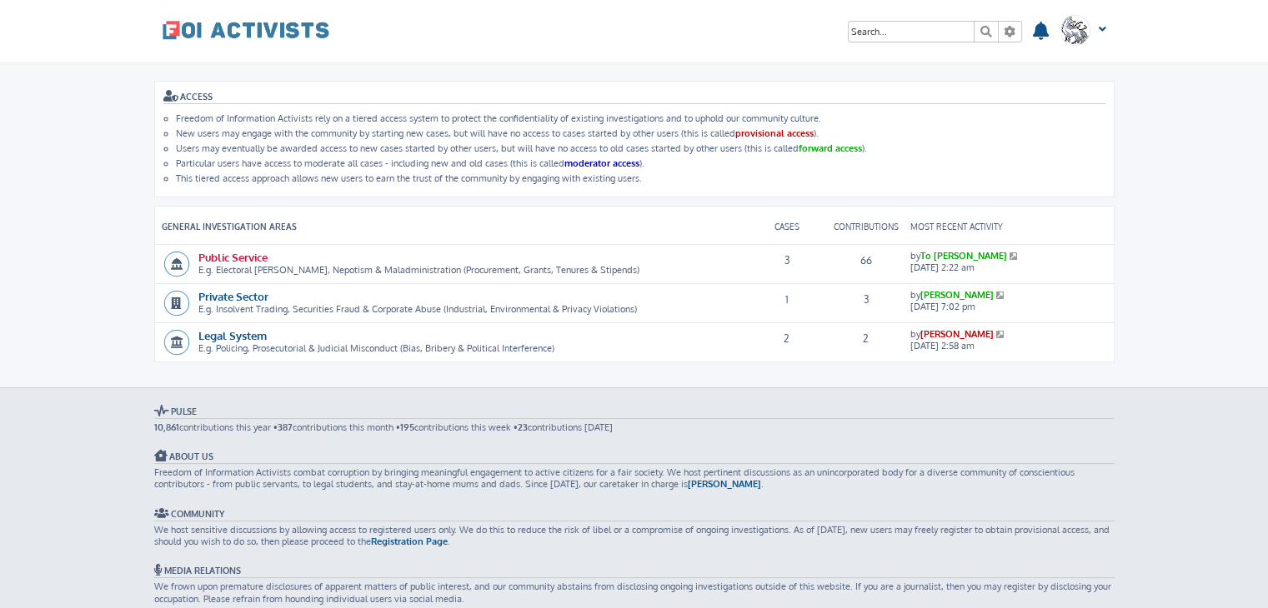
click at [221, 254] on link "Public Service" at bounding box center [232, 257] width 69 height 14
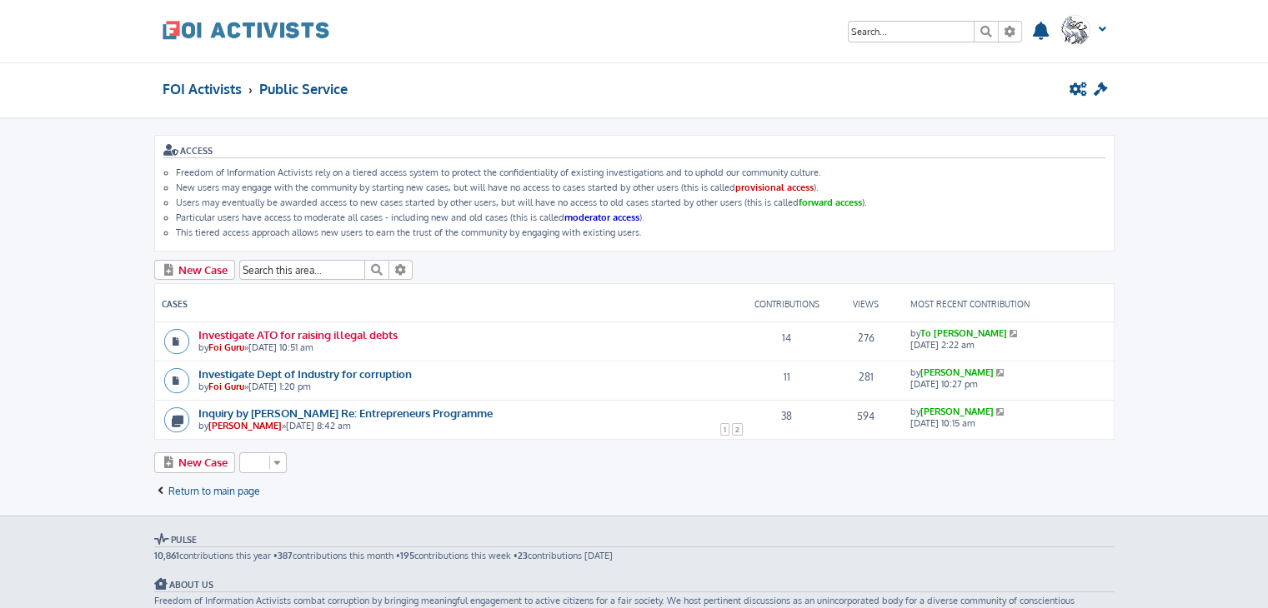
click at [270, 328] on link "Investigate ATO for raising illegal debts" at bounding box center [297, 335] width 199 height 14
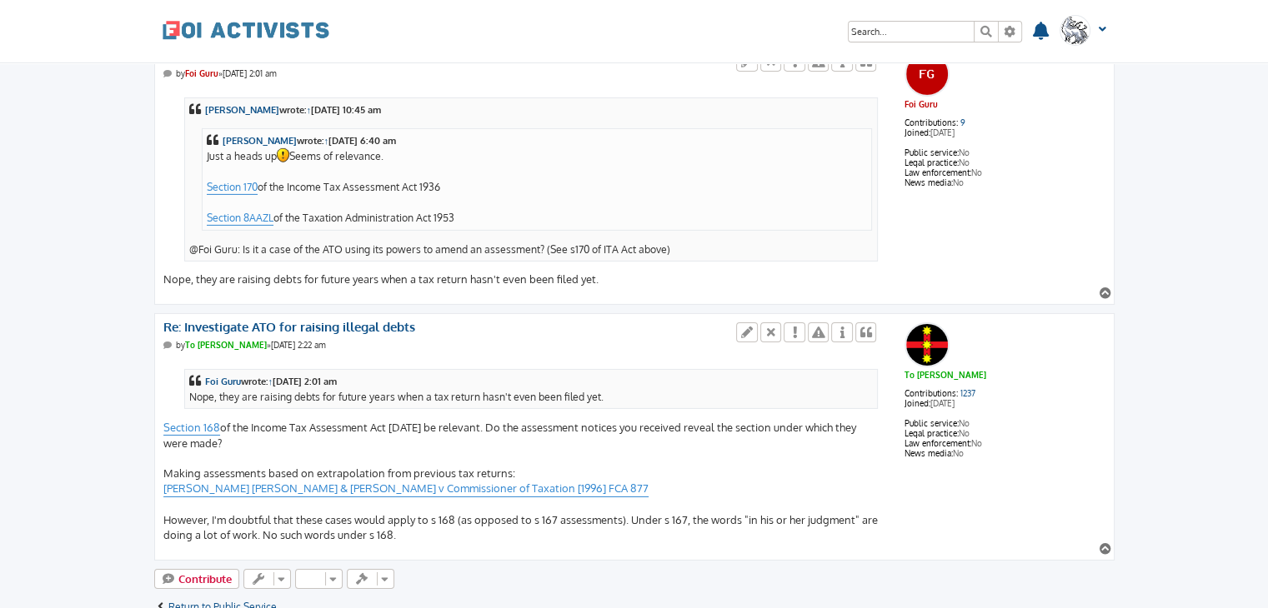
scroll to position [5523, 0]
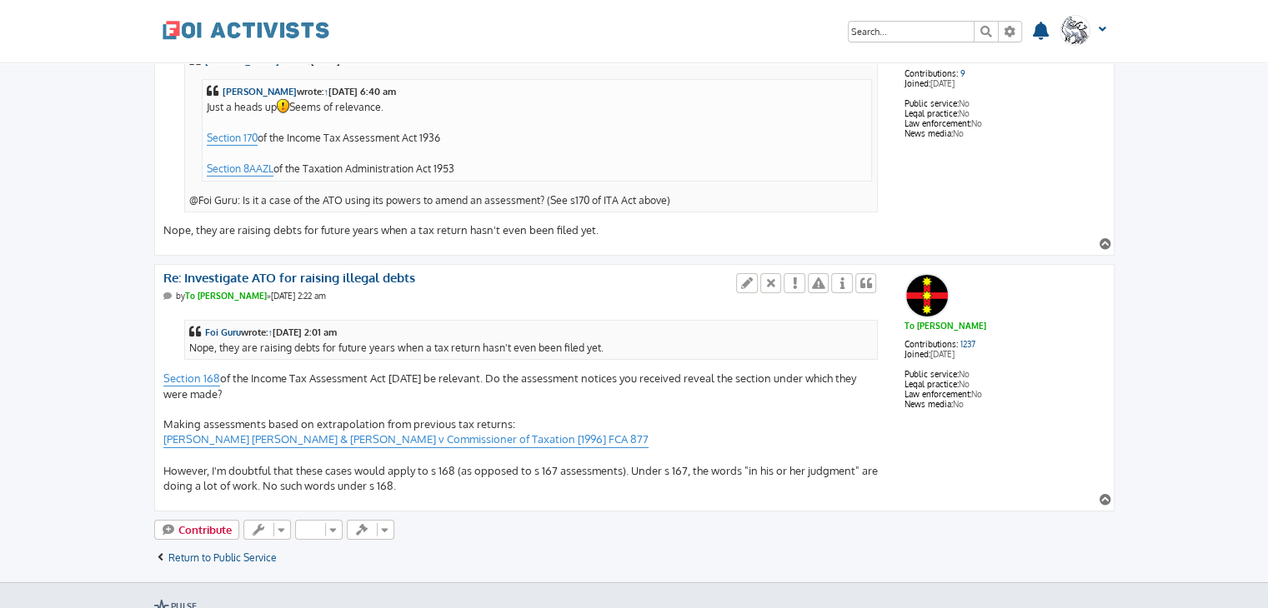
click at [390, 436] on div "Foi Guru wrote: ↑ Fri Oct 10, 2025 2:01 am Nope, they are raising debts for fut…" at bounding box center [521, 402] width 716 height 185
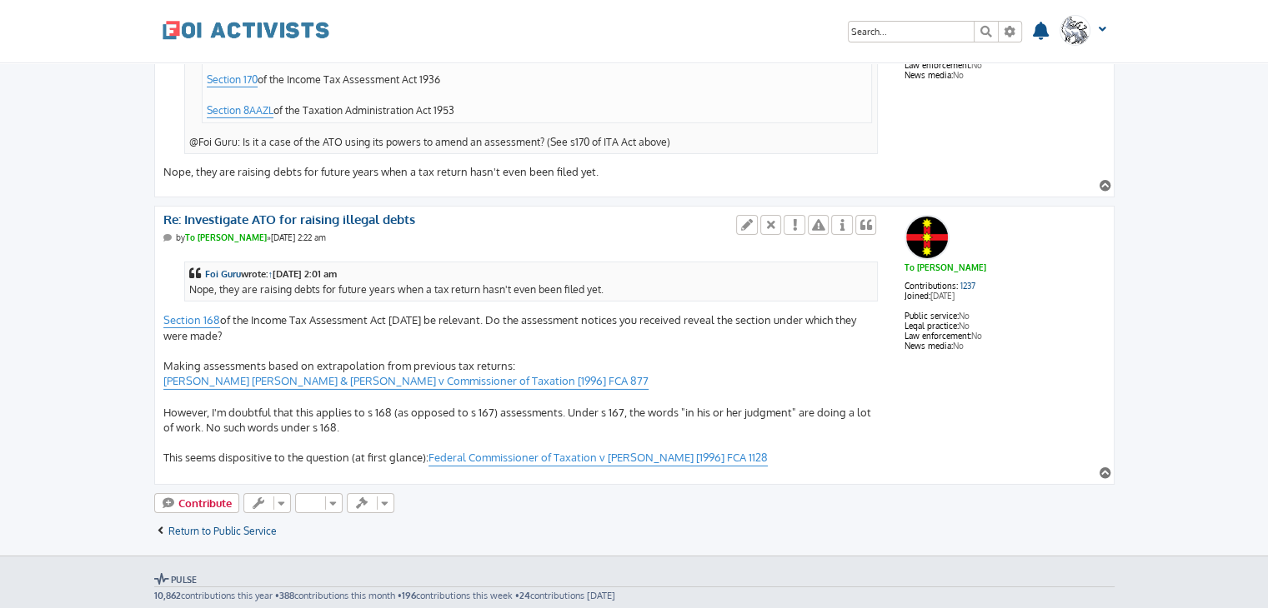
scroll to position [5578, 0]
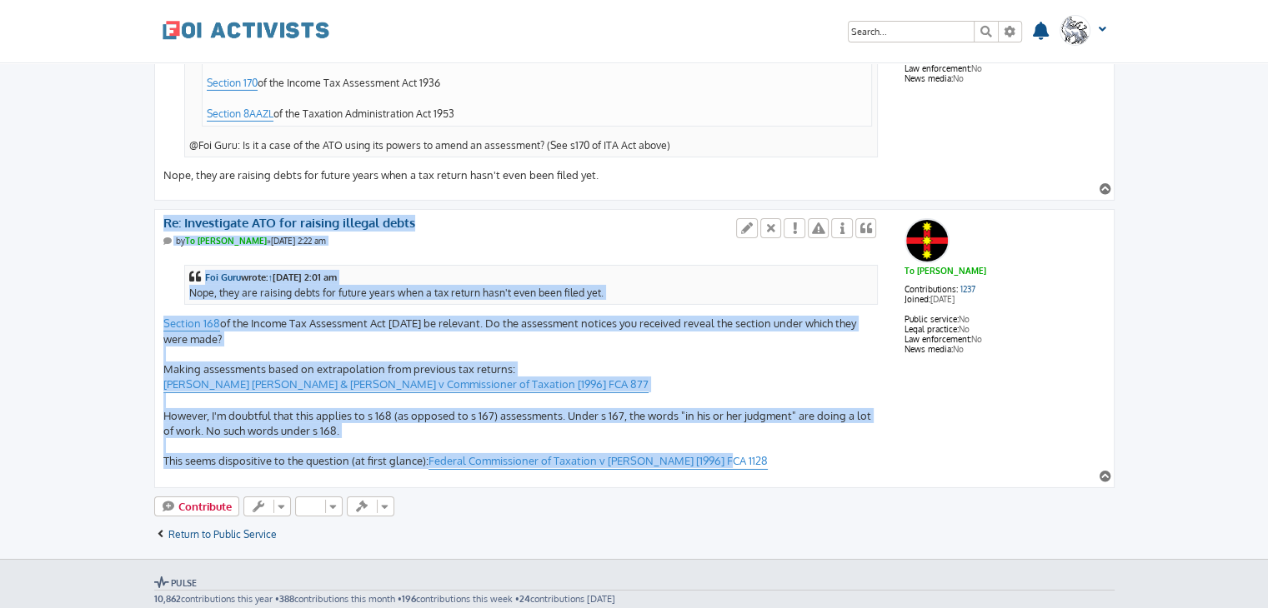
drag, startPoint x: 141, startPoint y: 179, endPoint x: 741, endPoint y: 413, distance: 643.8
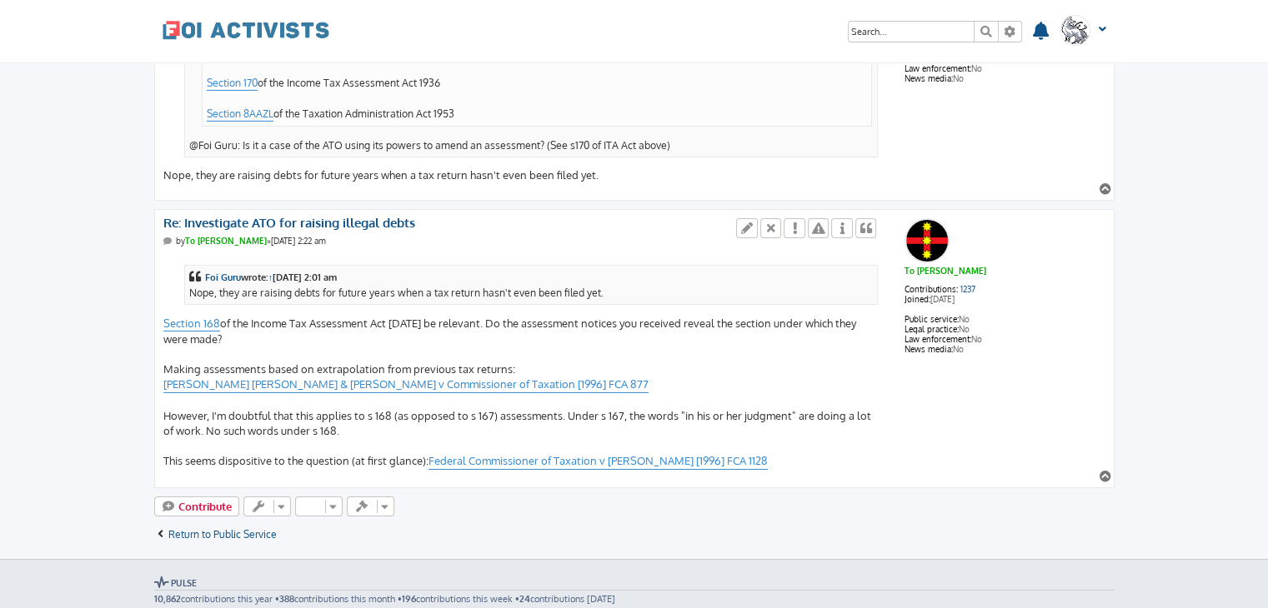
click at [741, 413] on div "Foi Guru wrote: ↑ [DATE] 2:01 am Nope, they are raising debts for future years …" at bounding box center [521, 363] width 716 height 216
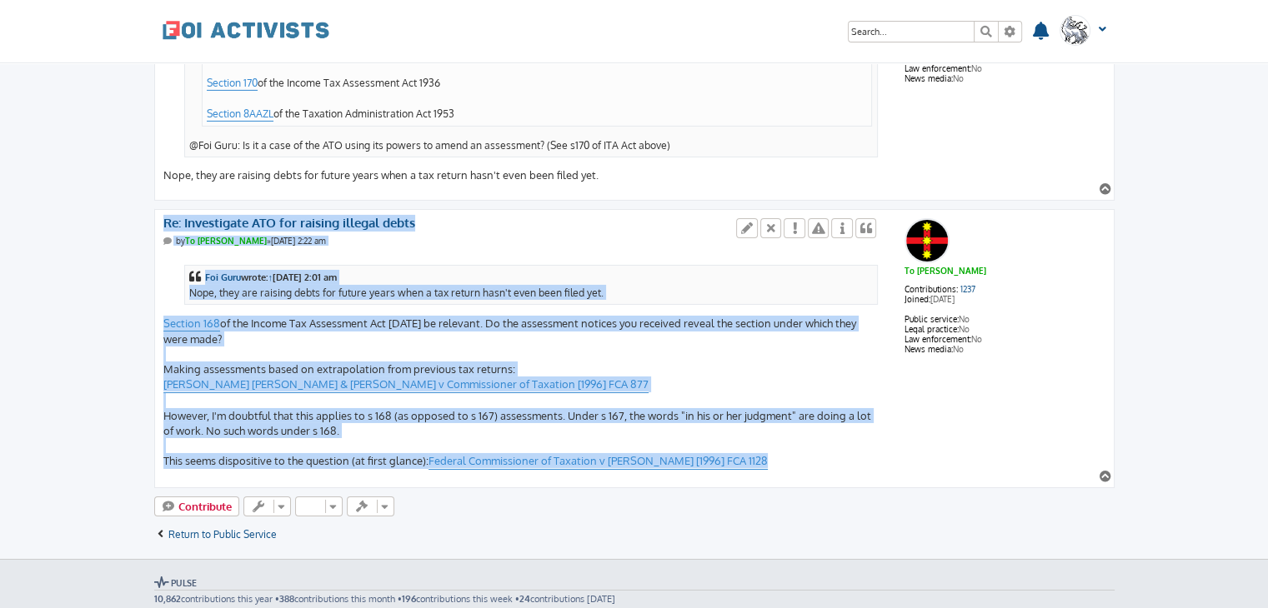
drag, startPoint x: 741, startPoint y: 413, endPoint x: 146, endPoint y: 184, distance: 637.3
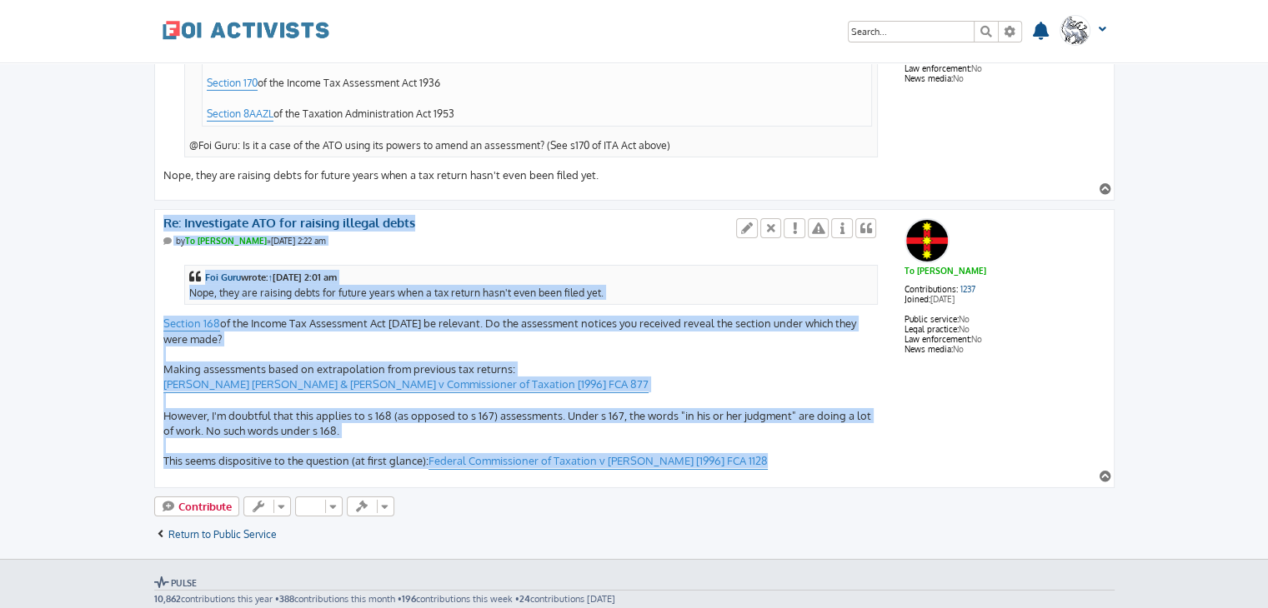
drag, startPoint x: 146, startPoint y: 184, endPoint x: 756, endPoint y: 409, distance: 650.2
click at [756, 409] on div "Foi Guru wrote: ↑ Fri Oct 10, 2025 2:01 am Nope, they are raising debts for fut…" at bounding box center [521, 363] width 716 height 216
drag, startPoint x: 756, startPoint y: 409, endPoint x: 138, endPoint y: 185, distance: 656.9
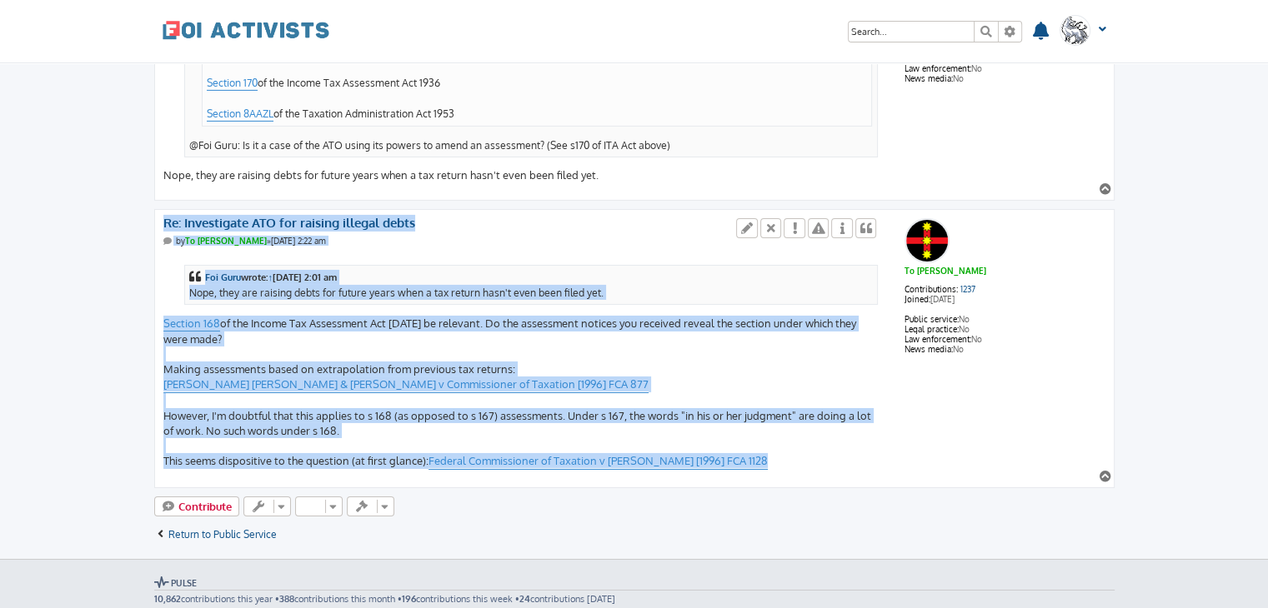
drag, startPoint x: 138, startPoint y: 185, endPoint x: 856, endPoint y: 410, distance: 752.0
click at [856, 410] on div "Foi Guru wrote: ↑ Fri Oct 10, 2025 2:01 am Nope, they are raising debts for fut…" at bounding box center [521, 363] width 716 height 216
drag, startPoint x: 856, startPoint y: 410, endPoint x: 138, endPoint y: 180, distance: 754.3
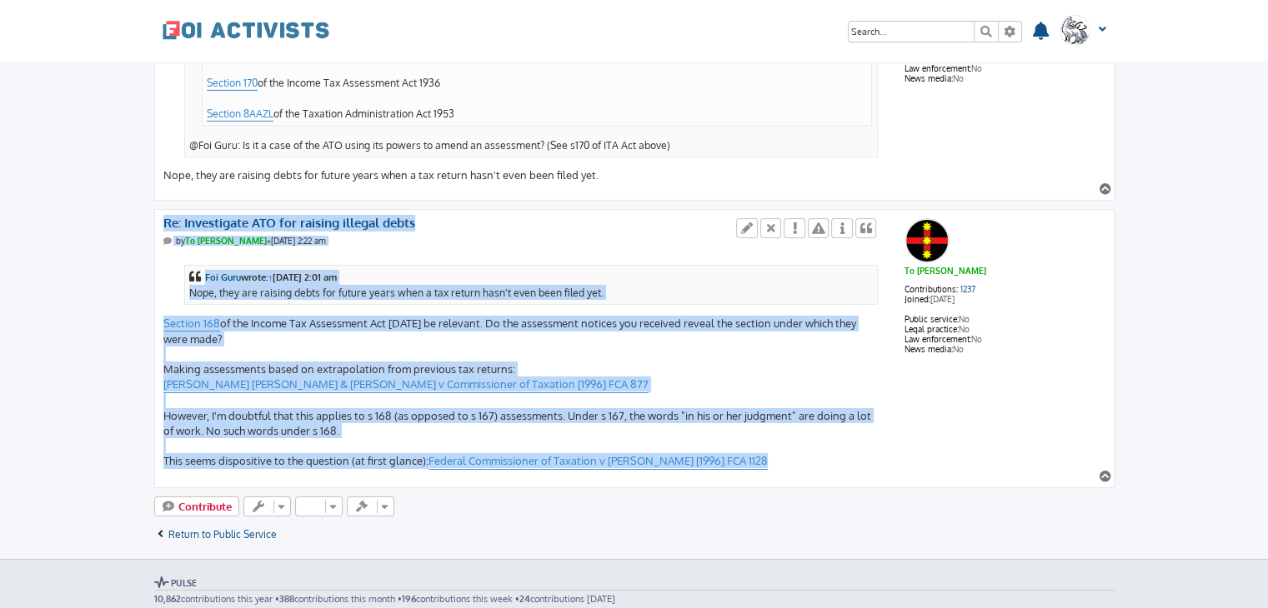
drag, startPoint x: 138, startPoint y: 180, endPoint x: 767, endPoint y: 412, distance: 670.5
click at [767, 412] on div "Foi Guru wrote: ↑ Fri Oct 10, 2025 2:01 am Nope, they are raising debts for fut…" at bounding box center [521, 363] width 716 height 216
drag, startPoint x: 767, startPoint y: 412, endPoint x: 127, endPoint y: 178, distance: 681.5
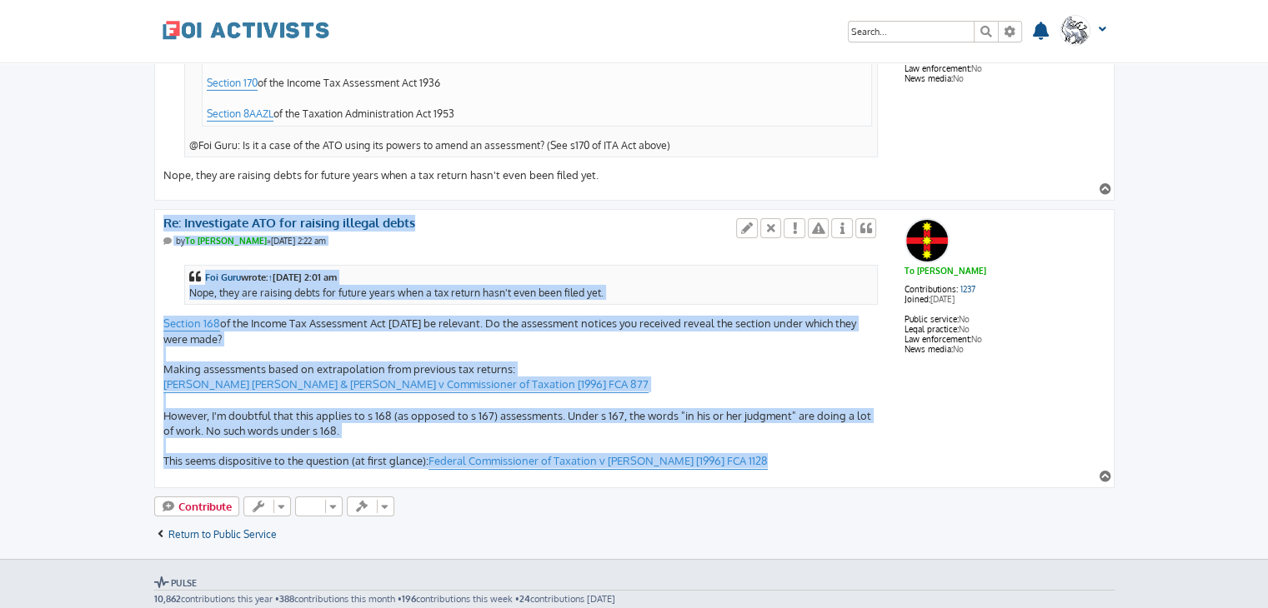
drag, startPoint x: 127, startPoint y: 178, endPoint x: 792, endPoint y: 416, distance: 706.4
click at [792, 416] on div "Foi Guru wrote: ↑ Fri Oct 10, 2025 2:01 am Nope, they are raising debts for fut…" at bounding box center [521, 363] width 716 height 216
drag, startPoint x: 792, startPoint y: 416, endPoint x: 125, endPoint y: 172, distance: 710.0
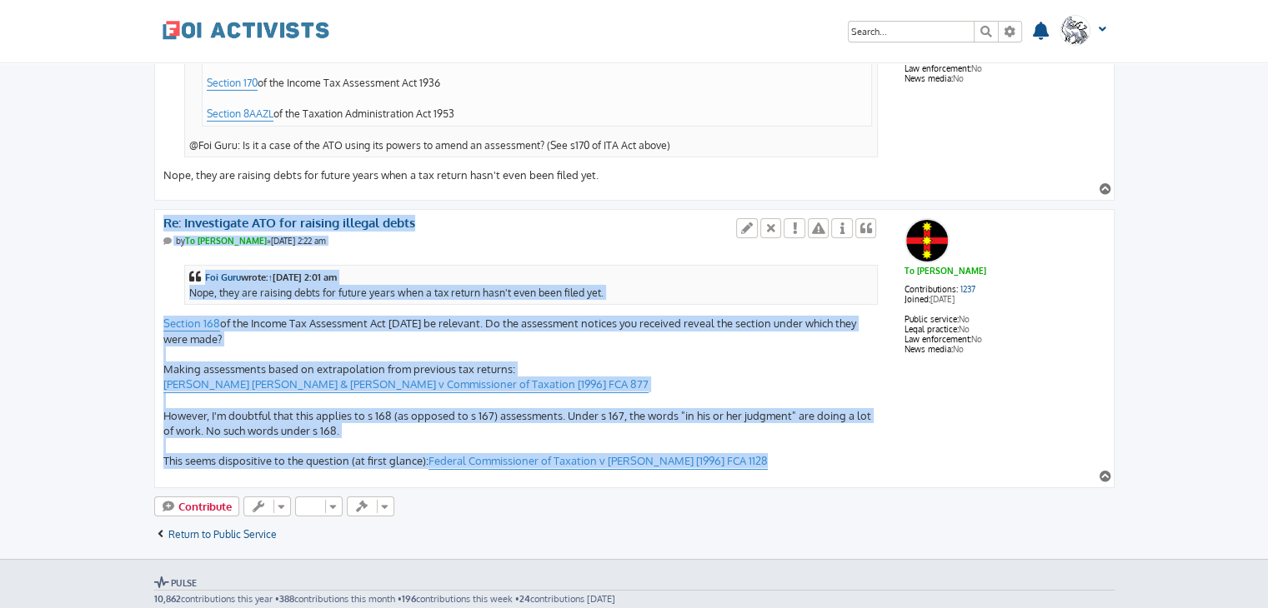
drag, startPoint x: 125, startPoint y: 172, endPoint x: 783, endPoint y: 414, distance: 701.6
click at [783, 414] on div "Foi Guru wrote: ↑ Fri Oct 10, 2025 2:01 am Nope, they are raising debts for fut…" at bounding box center [521, 363] width 716 height 216
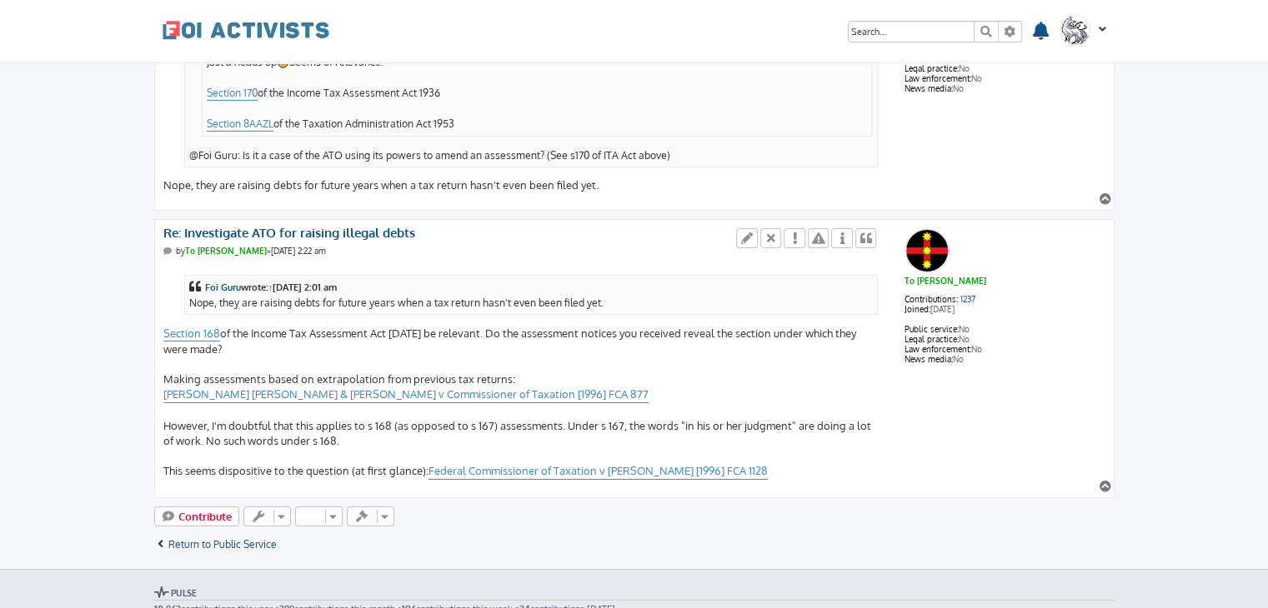
scroll to position [5568, 0]
click at [183, 371] on div "Foi Guru wrote: ↑ Fri Oct 10, 2025 2:01 am Nope, they are raising debts for fut…" at bounding box center [521, 374] width 716 height 216
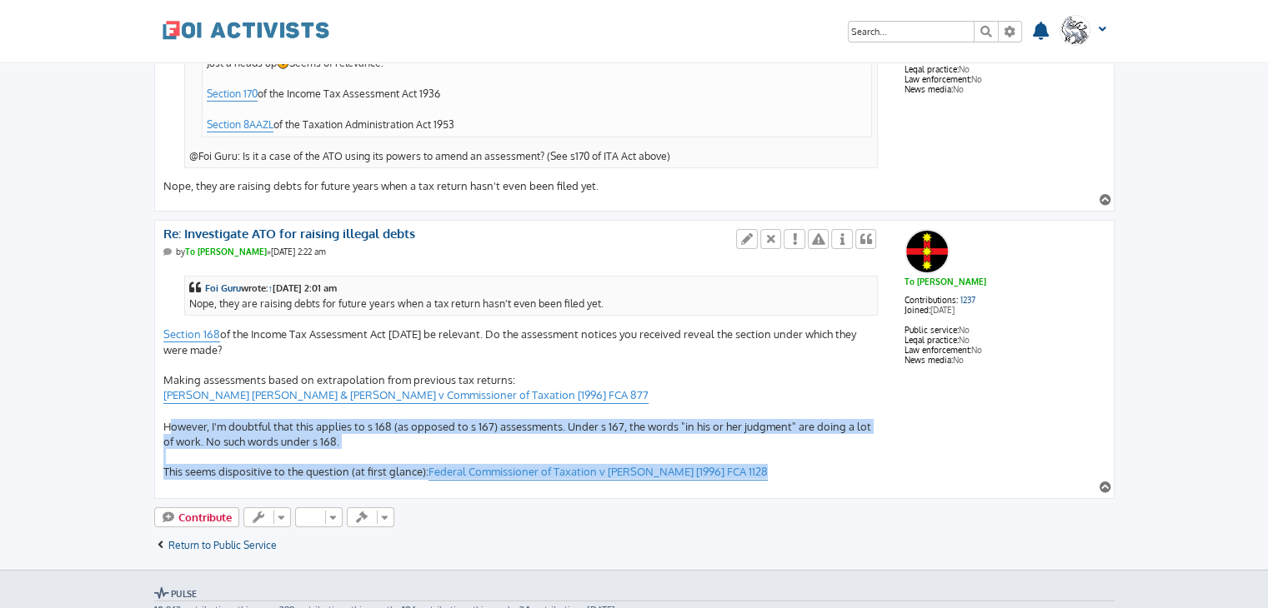
drag, startPoint x: 183, startPoint y: 371, endPoint x: 763, endPoint y: 423, distance: 582.3
click at [763, 423] on div "Foi Guru wrote: ↑ Fri Oct 10, 2025 2:01 am Nope, they are raising debts for fut…" at bounding box center [521, 374] width 716 height 216
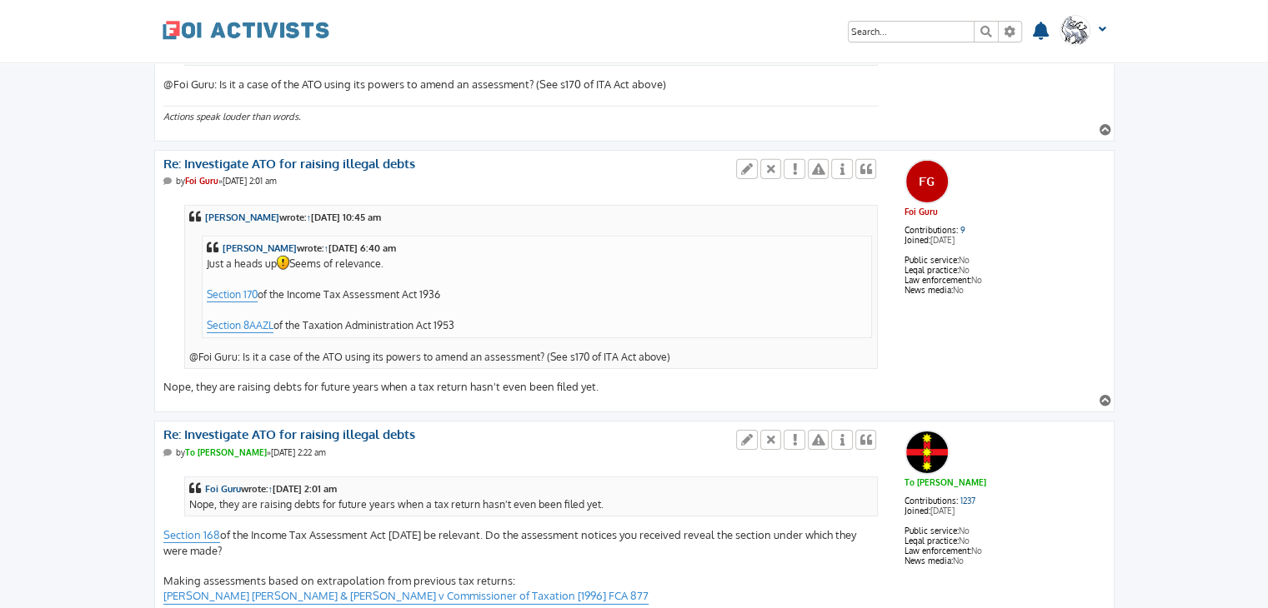
scroll to position [5367, 0]
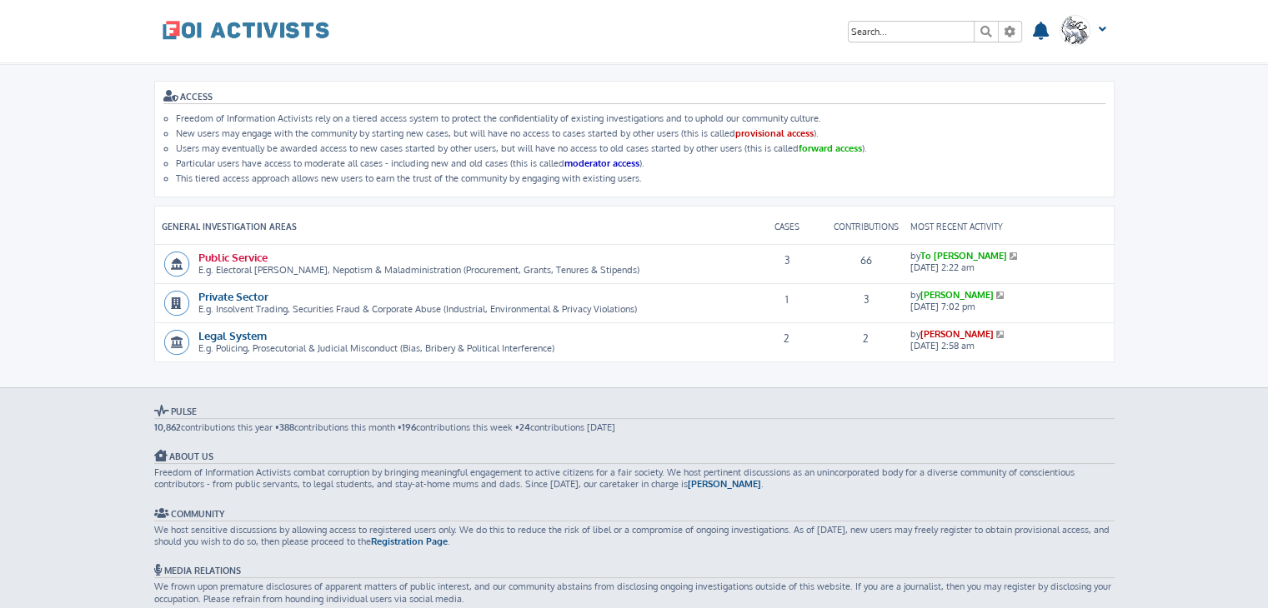
click at [258, 253] on link "Public Service" at bounding box center [232, 257] width 69 height 14
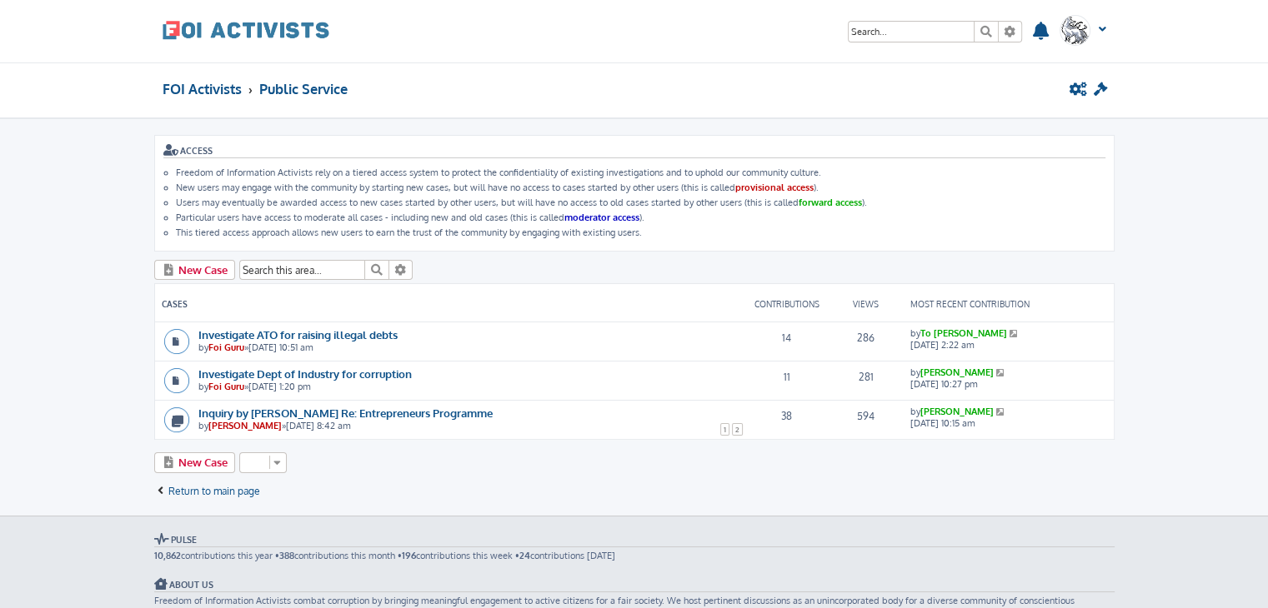
scroll to position [5, 0]
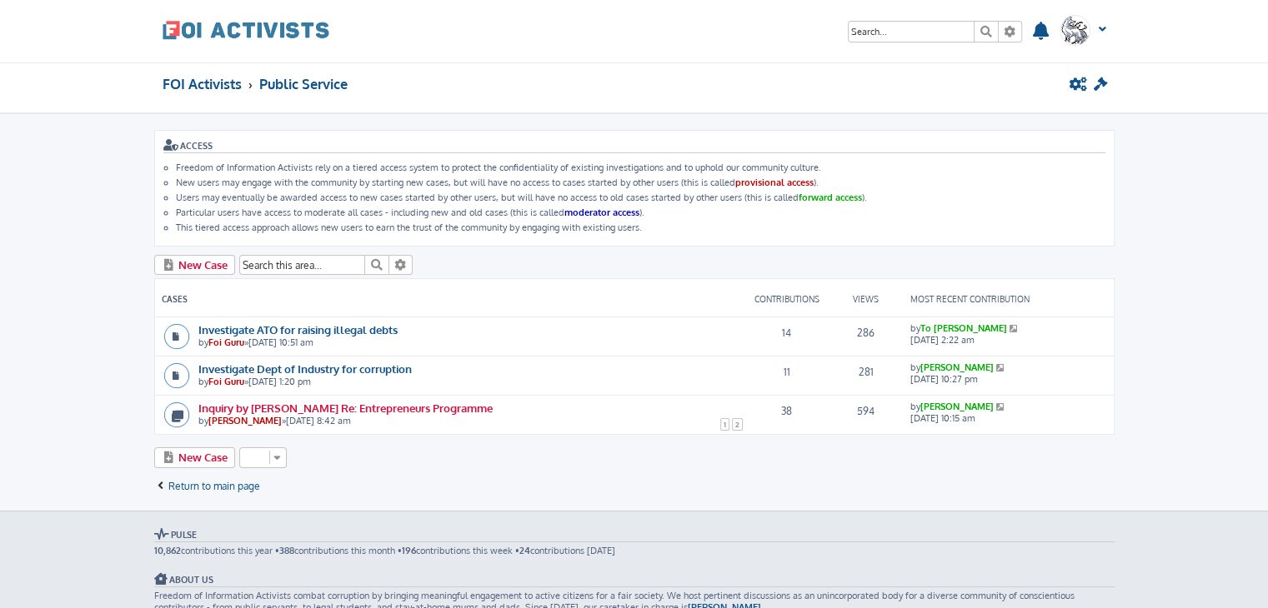
click at [318, 401] on link "Inquiry by Jeremy Nadel Re: Entrepreneurs Programme" at bounding box center [345, 408] width 294 height 14
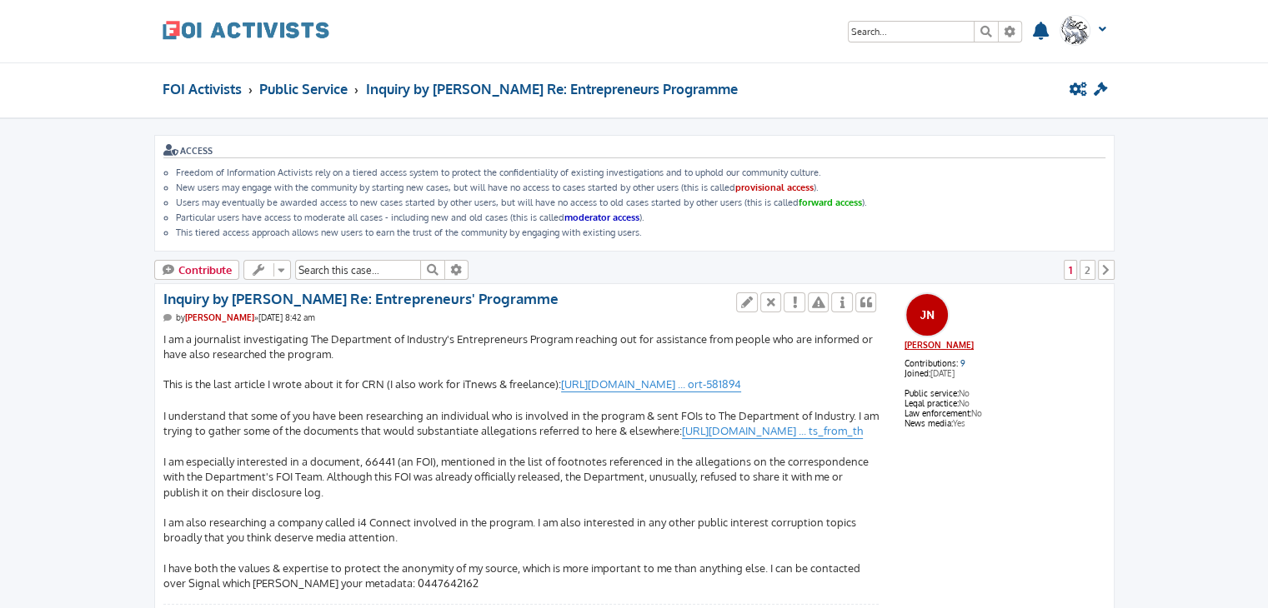
click at [920, 341] on link "[PERSON_NAME]" at bounding box center [938, 345] width 69 height 10
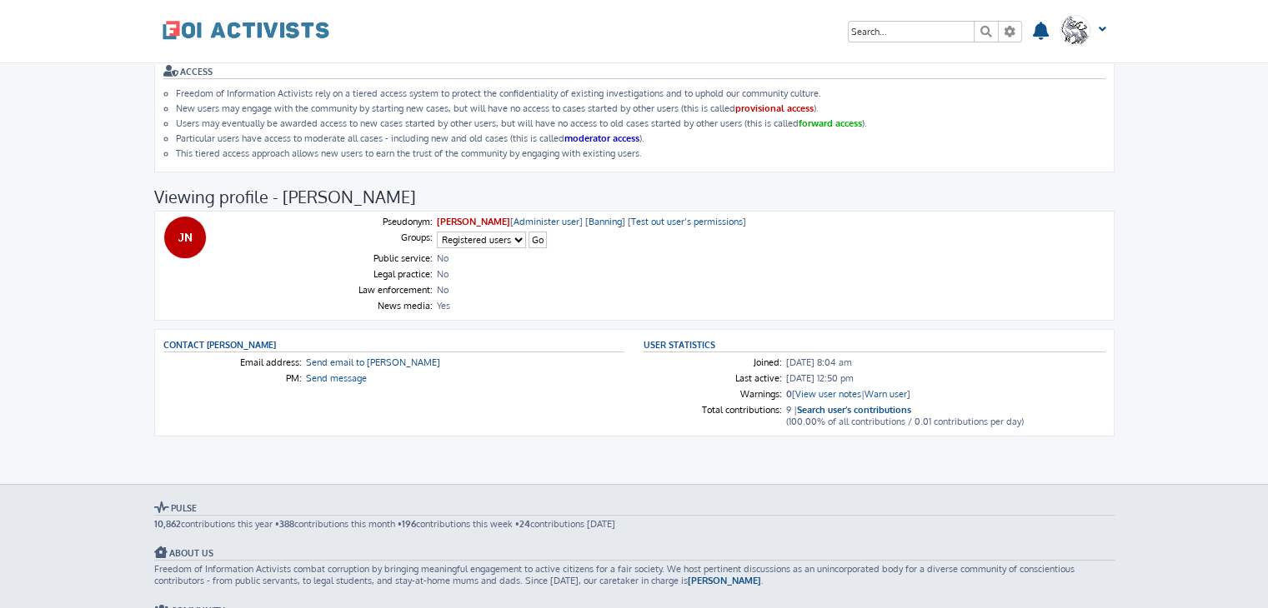
scroll to position [26, 0]
click at [678, 216] on link "Test out user’s permissions" at bounding box center [687, 221] width 112 height 12
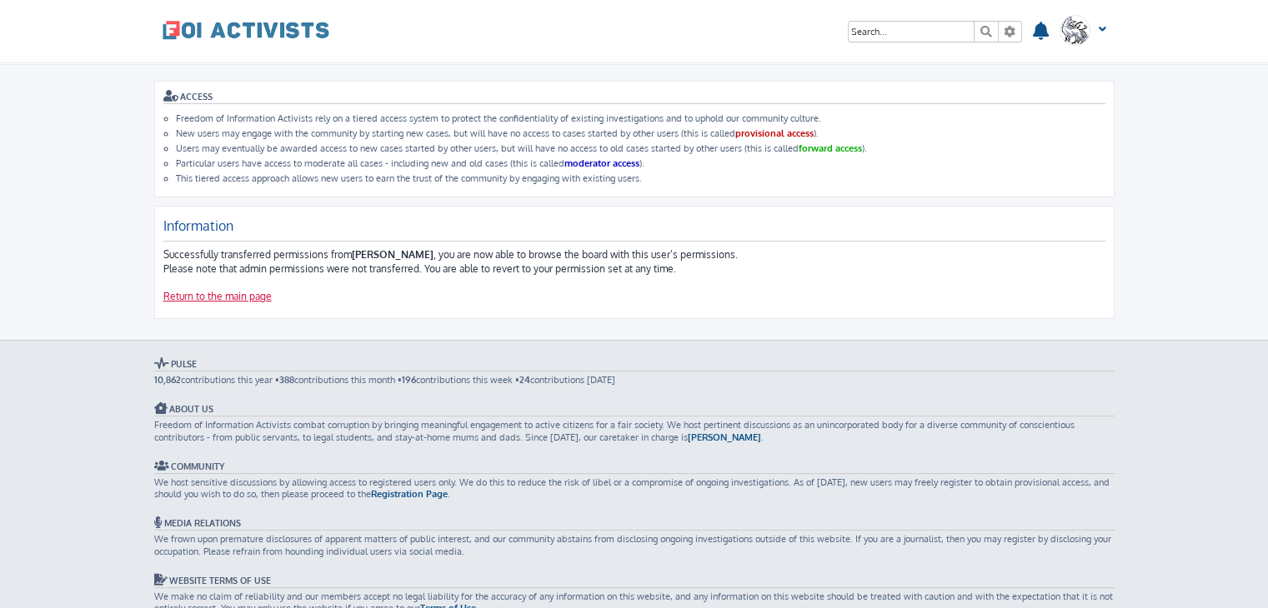
click at [248, 294] on link "Return to the main page" at bounding box center [217, 297] width 108 height 14
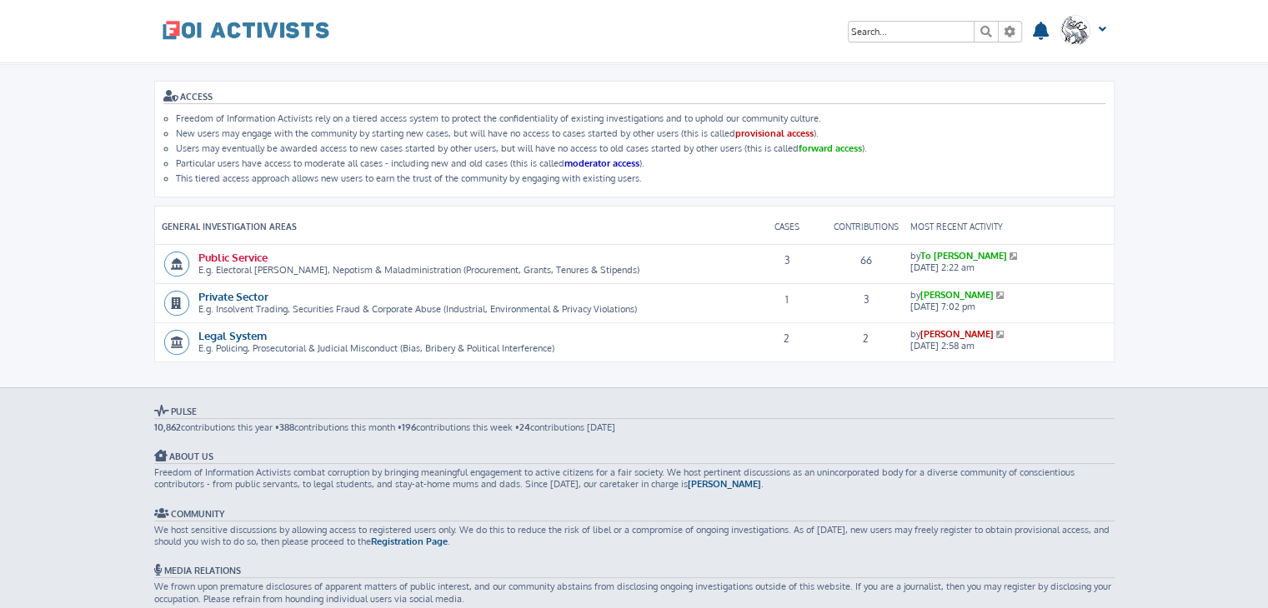
click at [255, 252] on link "Public Service" at bounding box center [232, 257] width 69 height 14
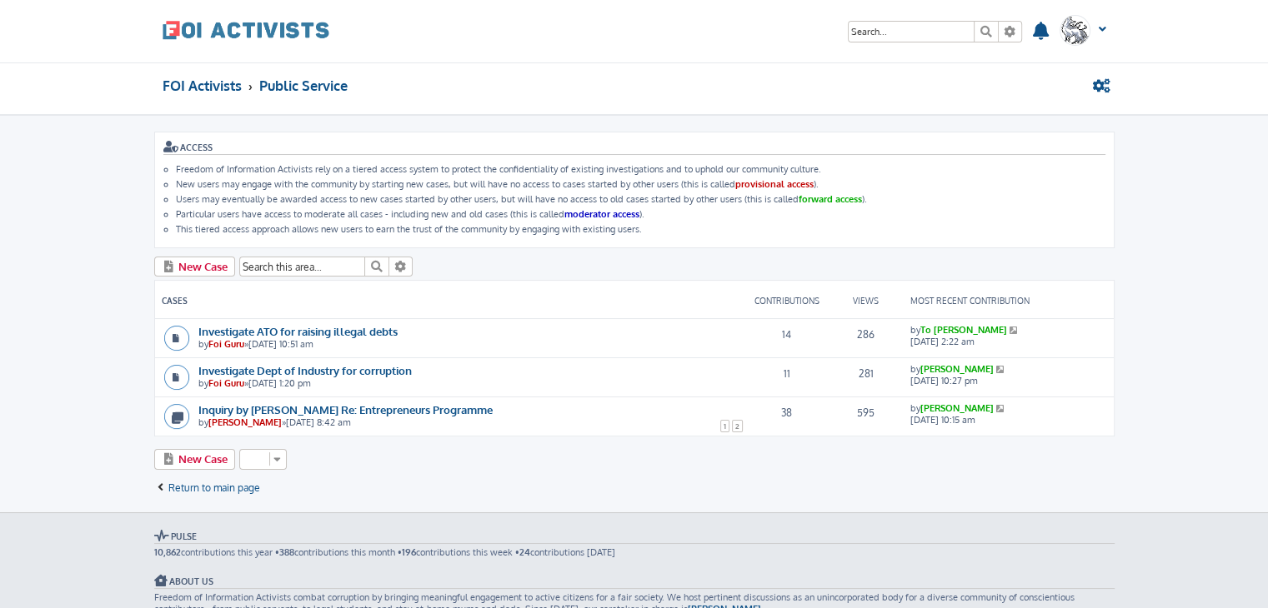
scroll to position [3, 0]
click at [401, 403] on link "Inquiry by [PERSON_NAME] Re: Entrepreneurs Programme" at bounding box center [345, 410] width 294 height 14
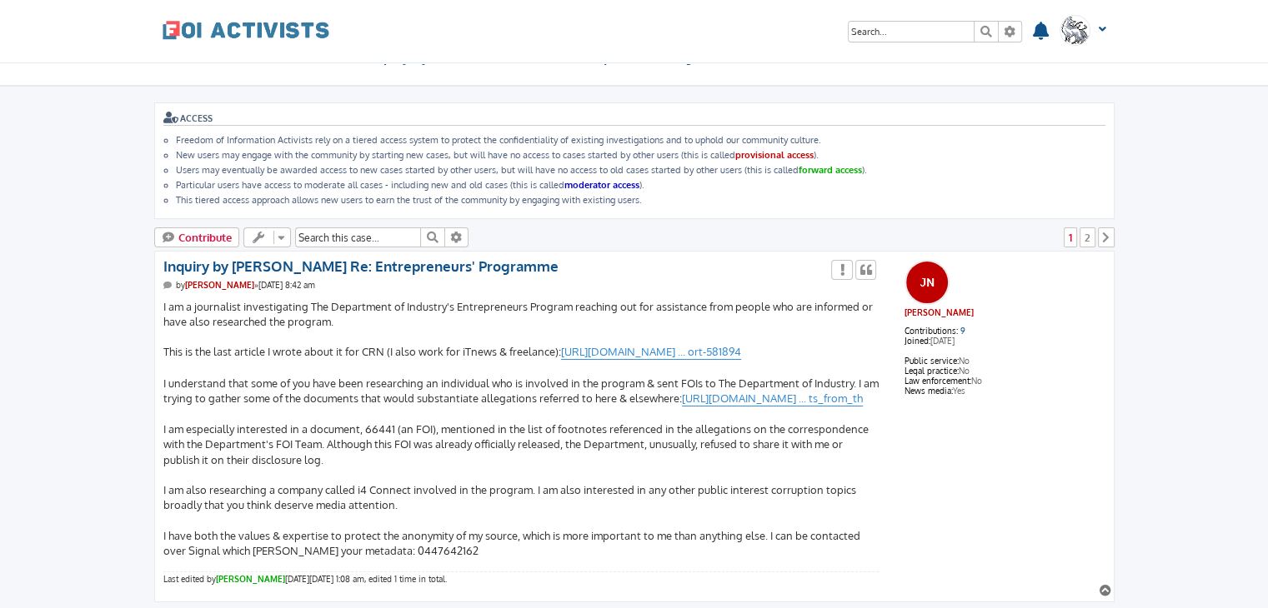
scroll to position [33, 0]
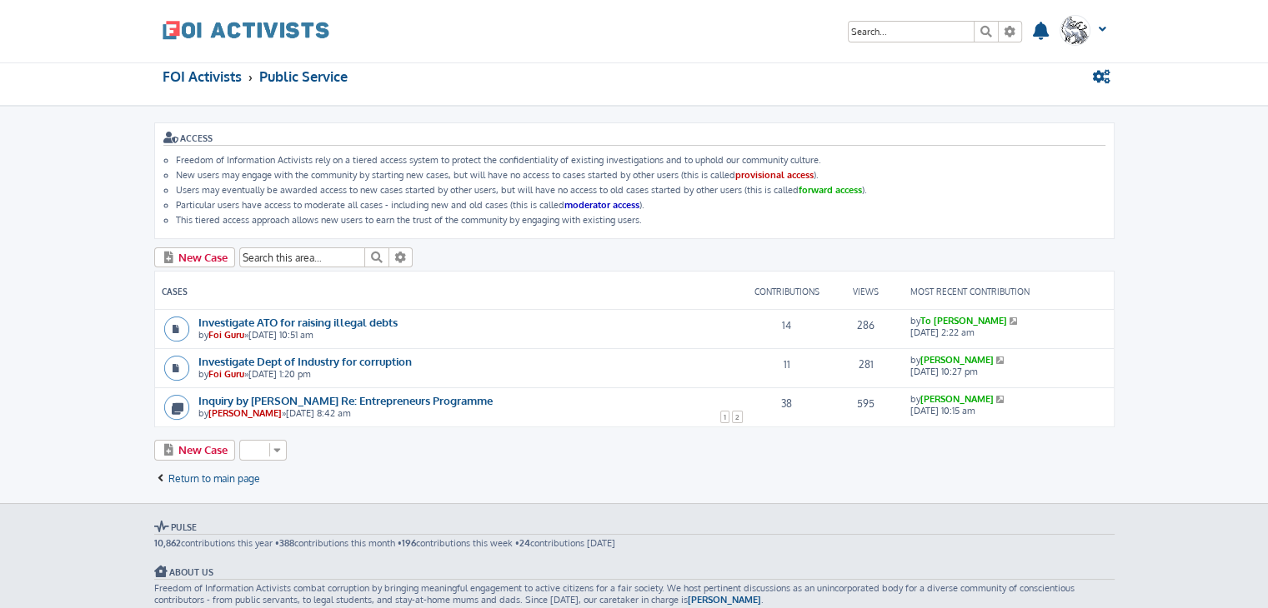
scroll to position [13, 0]
click at [214, 447] on span "New Case" at bounding box center [202, 449] width 49 height 13
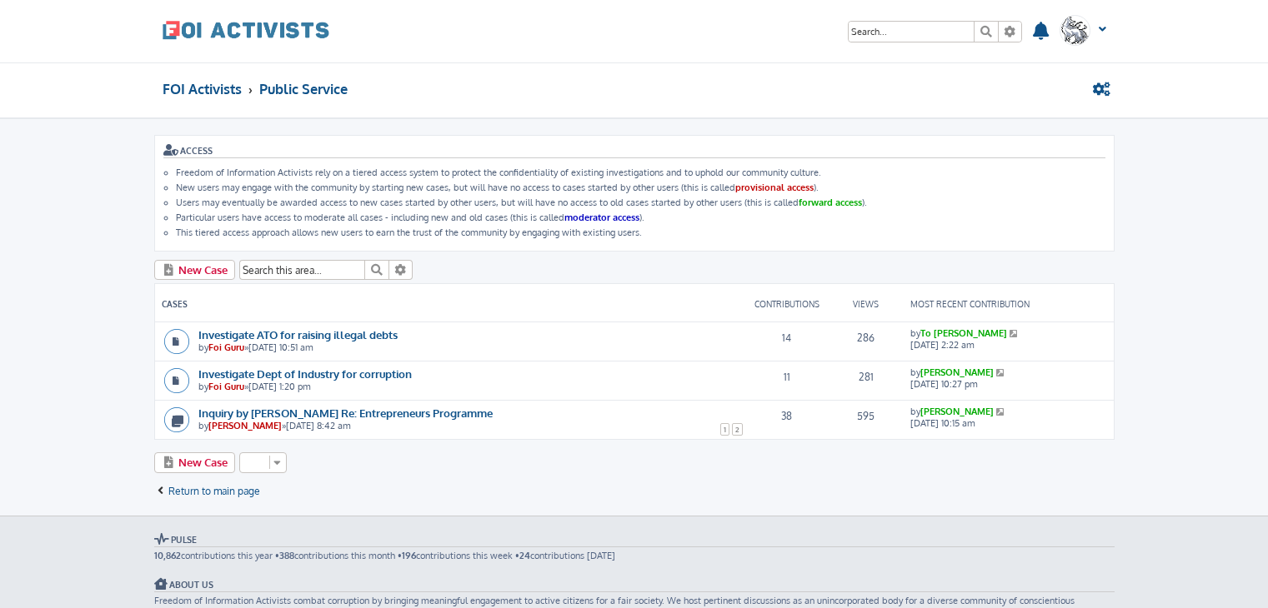
scroll to position [13, 0]
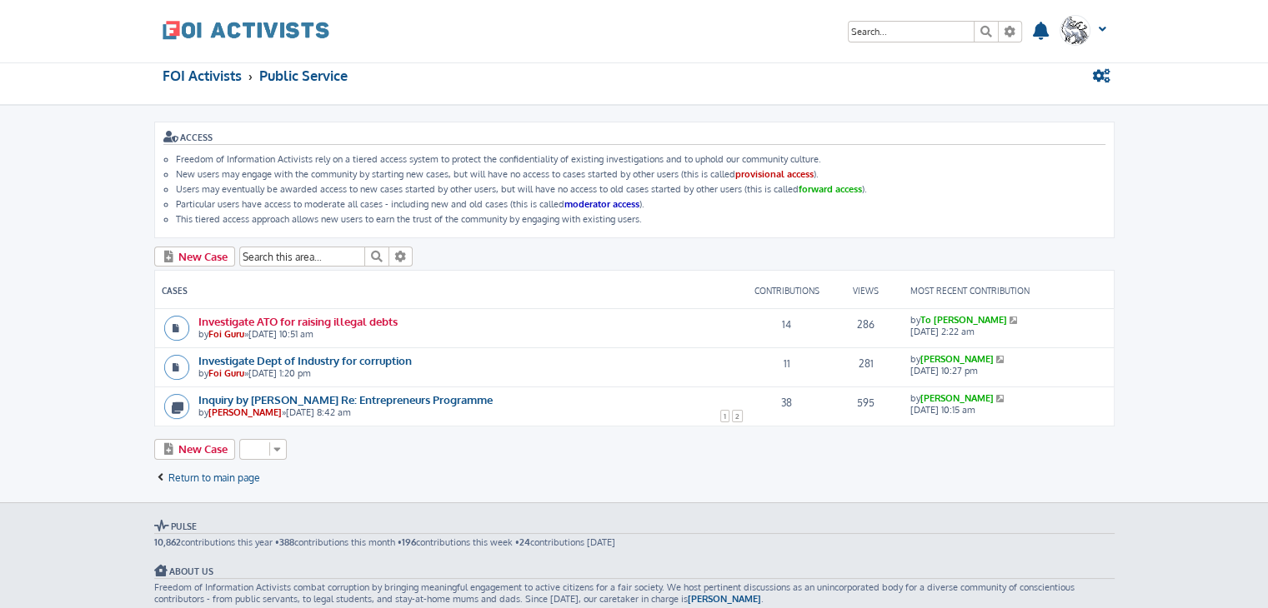
click at [338, 318] on link "Investigate ATO for raising illegal debts" at bounding box center [297, 321] width 199 height 14
drag, startPoint x: 248, startPoint y: 413, endPoint x: 228, endPoint y: 411, distance: 21.0
click at [228, 411] on span "Jeremy Nadel" at bounding box center [244, 413] width 73 height 12
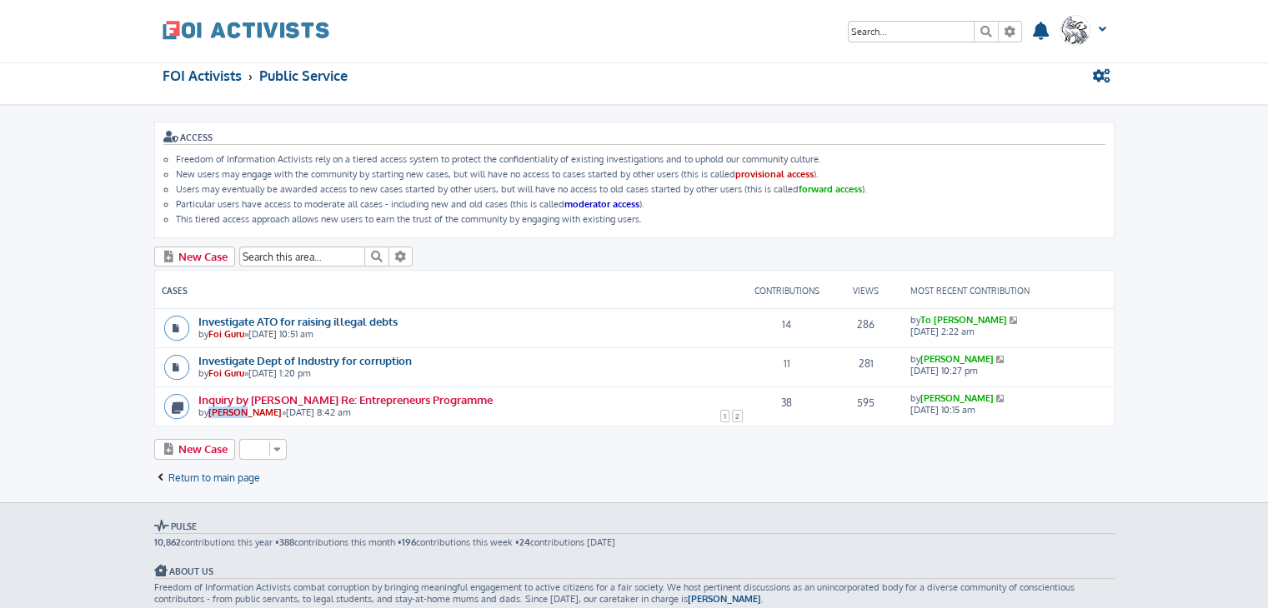
click at [258, 398] on link "Inquiry by Jeremy Nadel Re: Entrepreneurs Programme" at bounding box center [345, 400] width 294 height 14
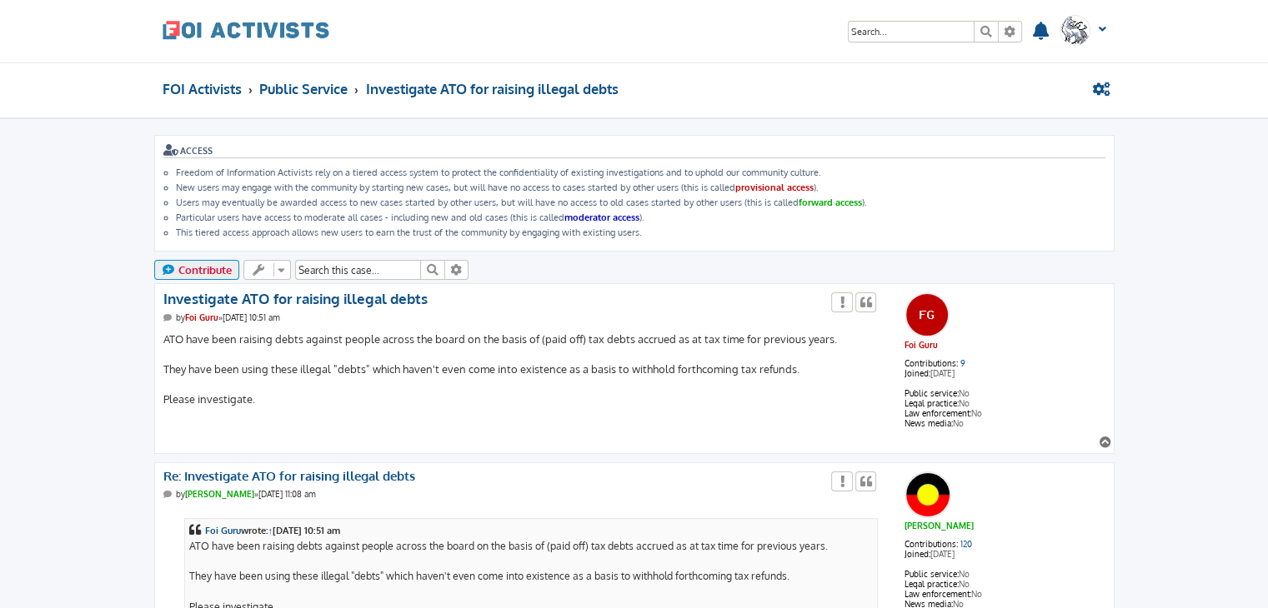
click at [198, 263] on span "Contribute" at bounding box center [204, 269] width 53 height 13
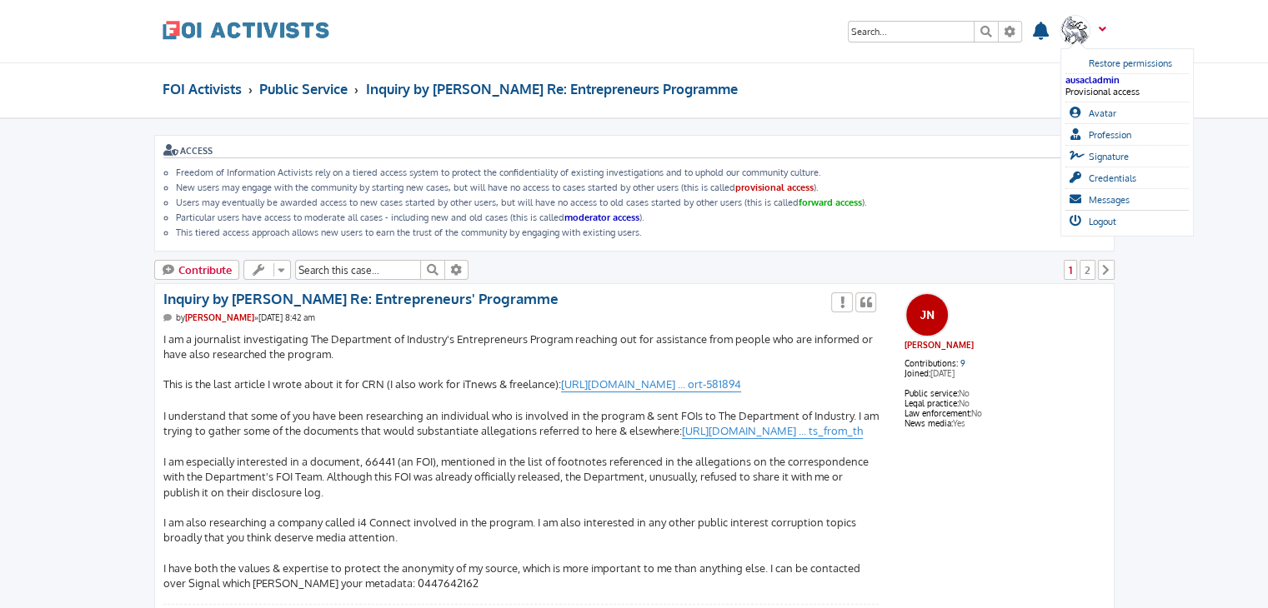
click at [1100, 27] on span at bounding box center [1099, 36] width 13 height 18
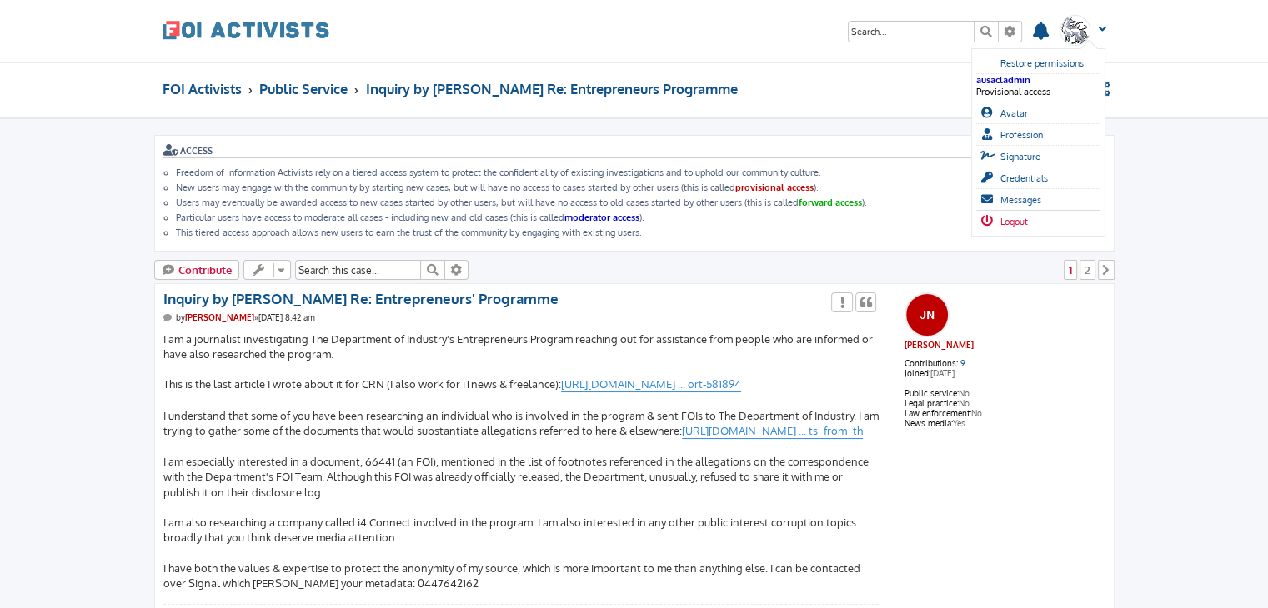
click at [1013, 216] on span "Logout" at bounding box center [1014, 222] width 28 height 12
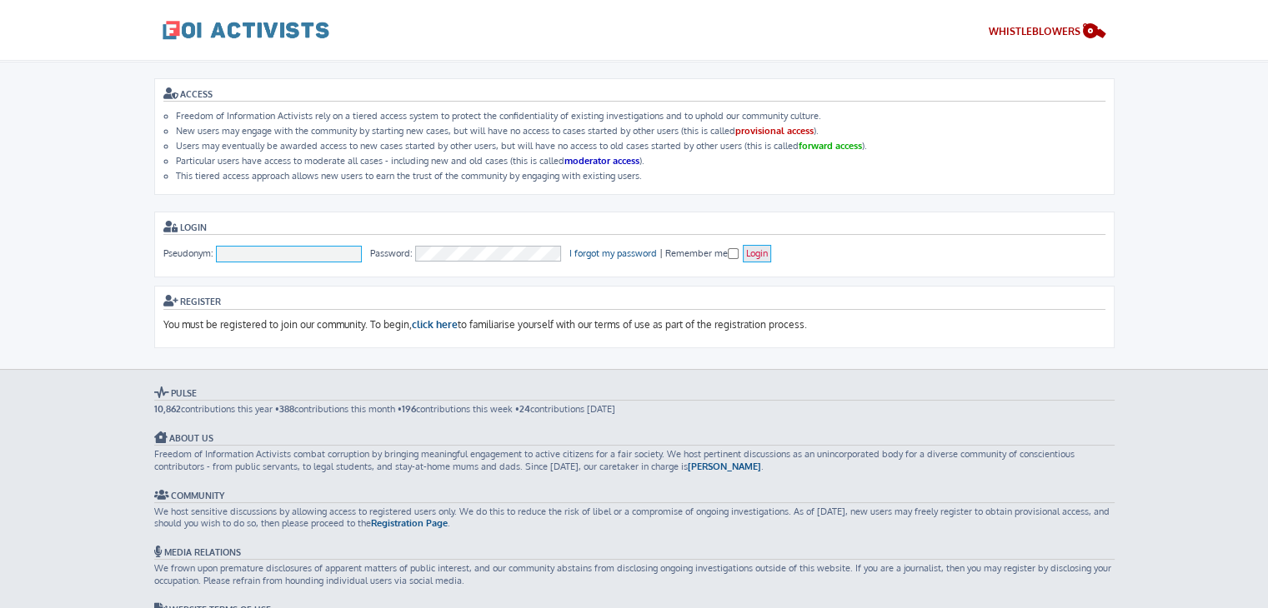
type input "ausacladmin"
click at [762, 258] on input "Login" at bounding box center [757, 254] width 28 height 18
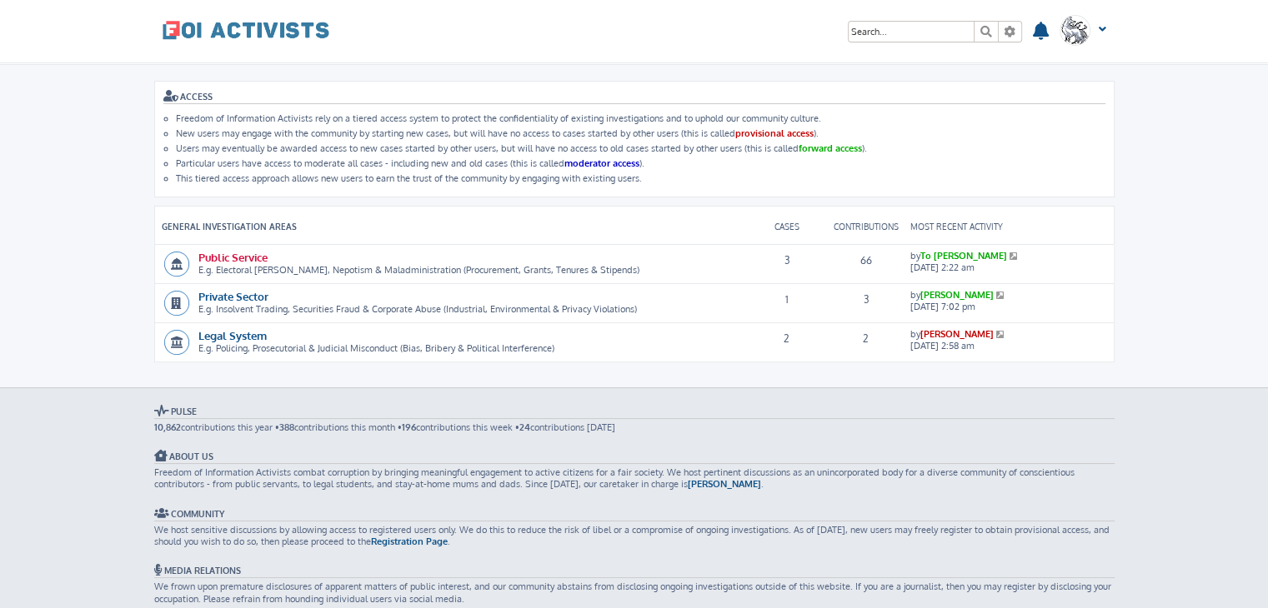
click at [229, 257] on link "Public Service" at bounding box center [232, 257] width 69 height 14
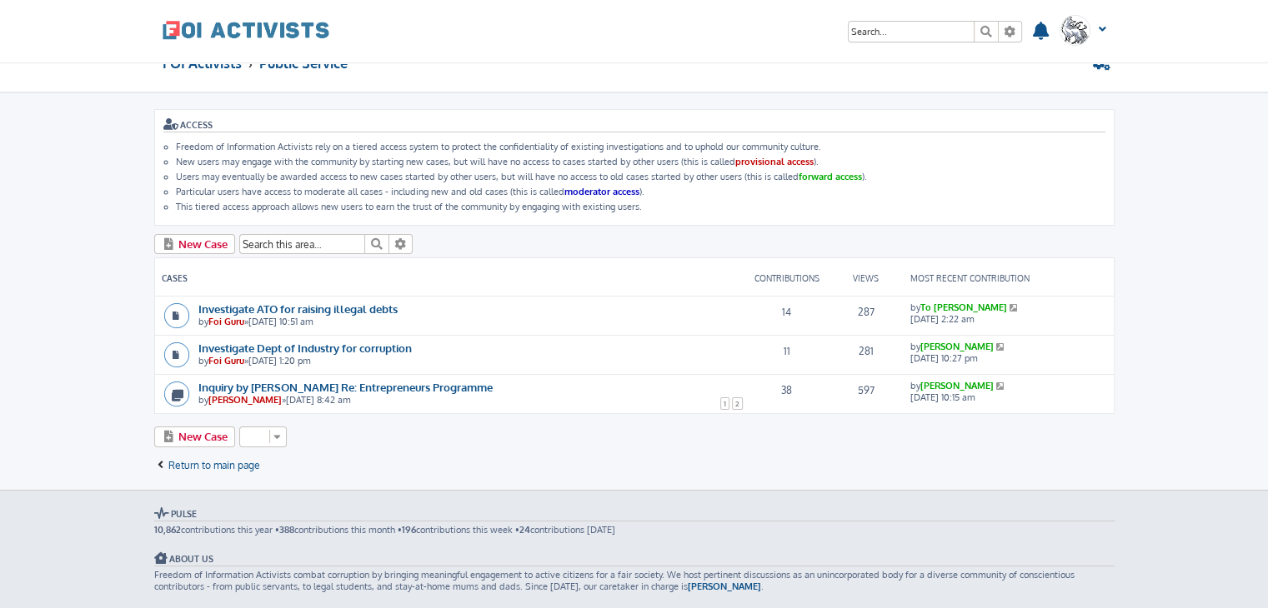
scroll to position [27, 0]
click at [239, 381] on link "Inquiry by [PERSON_NAME] Re: Entrepreneurs Programme" at bounding box center [345, 386] width 294 height 14
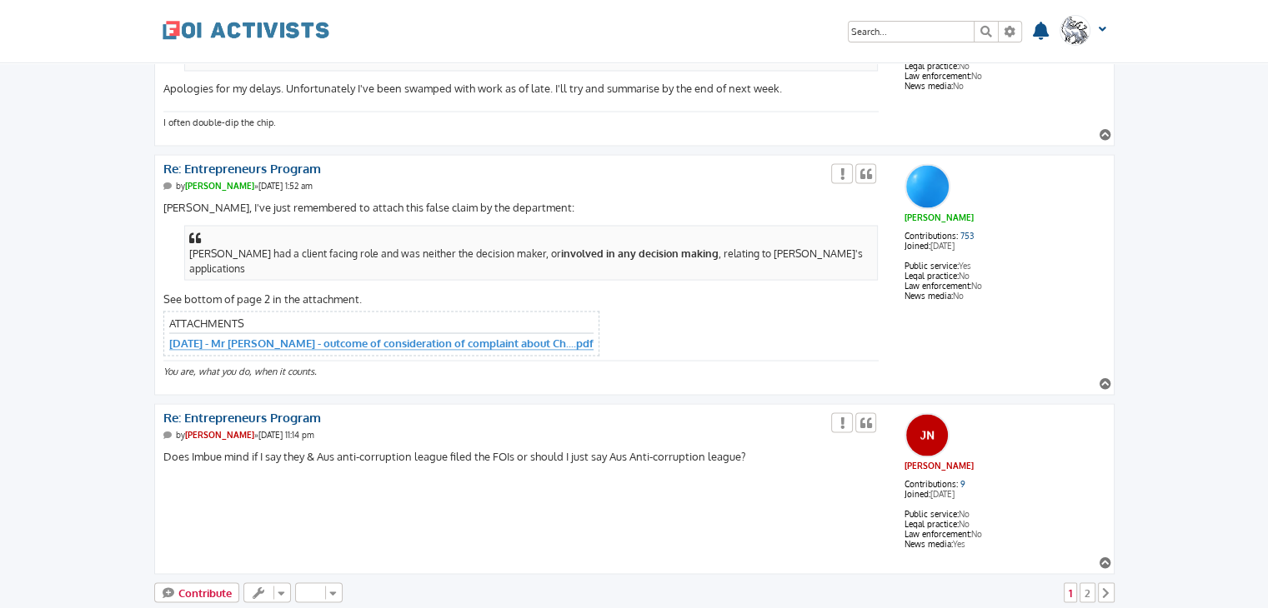
scroll to position [9383, 0]
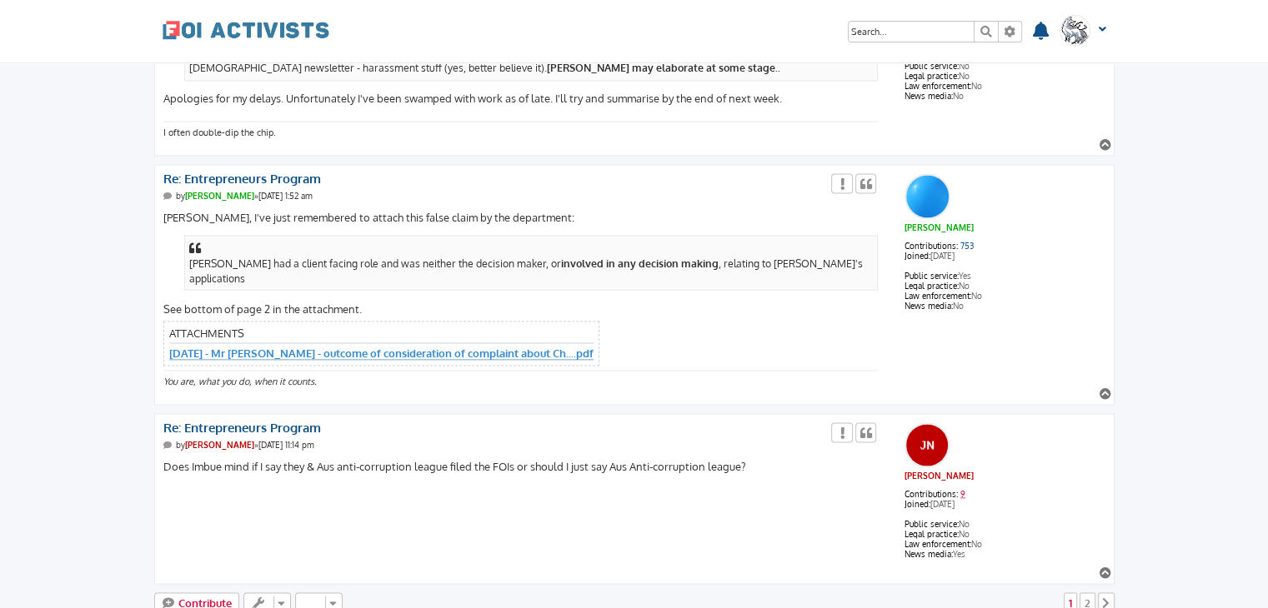
click at [961, 488] on link "9" at bounding box center [962, 493] width 5 height 10
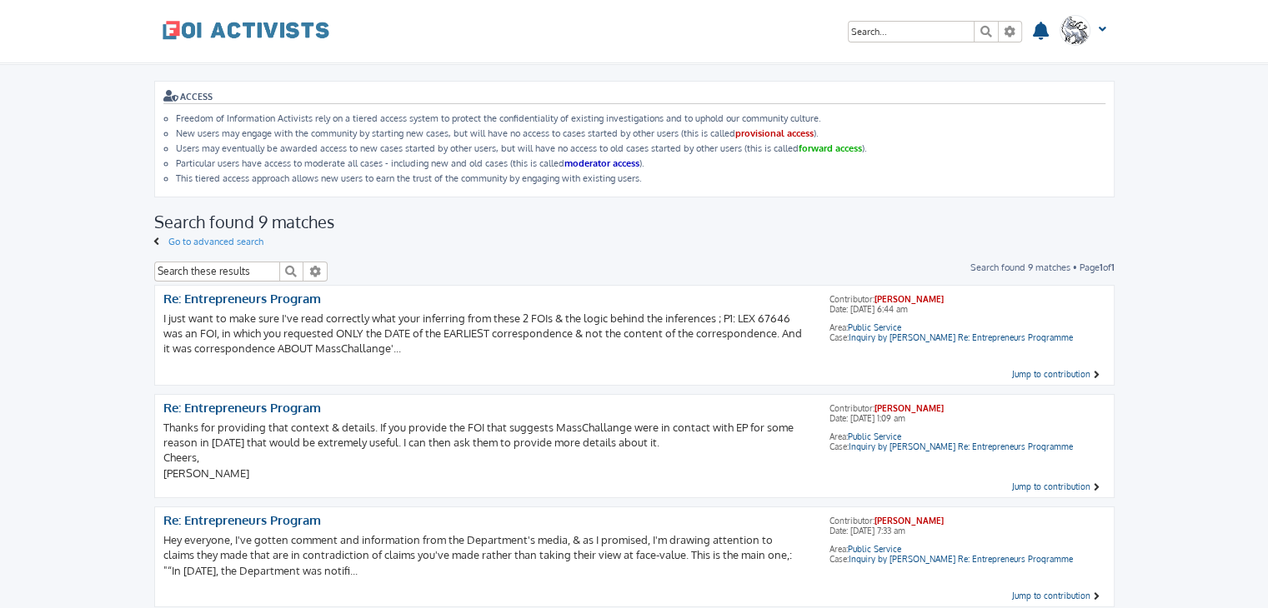
click at [172, 236] on span "Go to advanced search" at bounding box center [215, 242] width 95 height 12
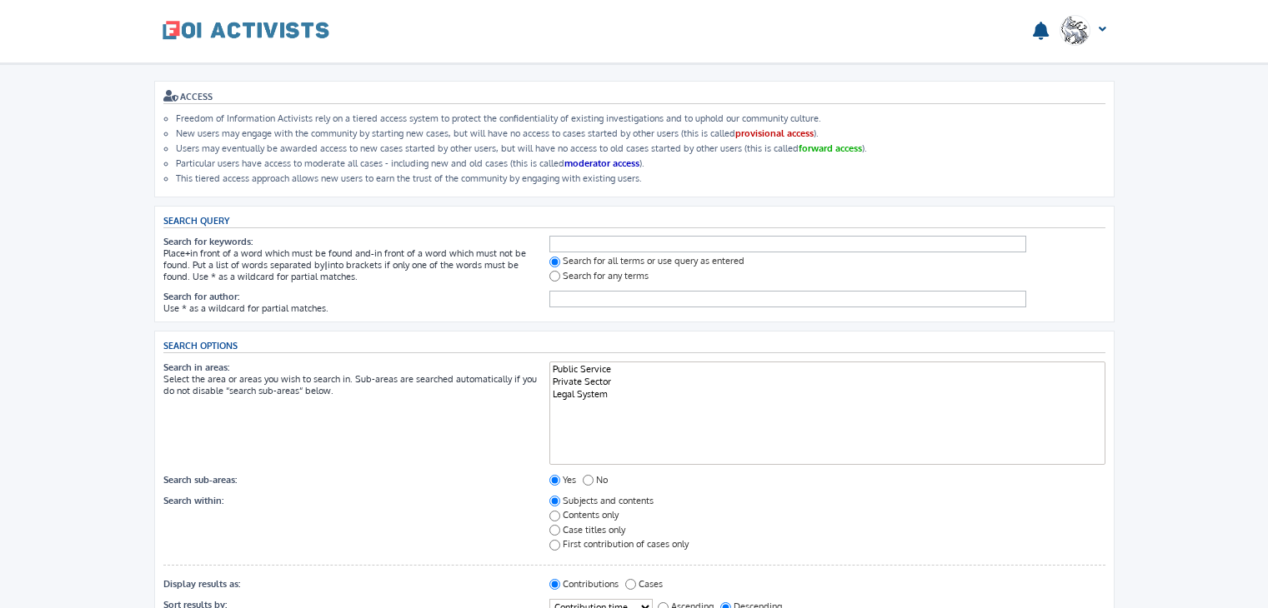
select select
click at [257, 12] on span at bounding box center [246, 29] width 167 height 42
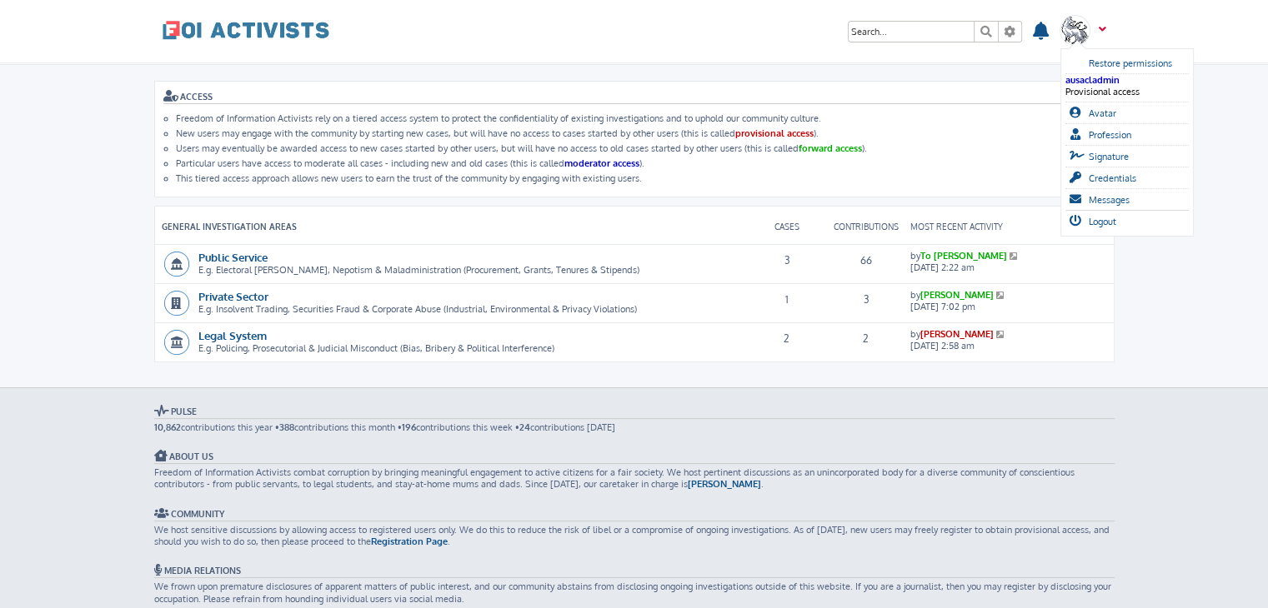
click at [1061, 34] on img at bounding box center [1074, 30] width 31 height 31
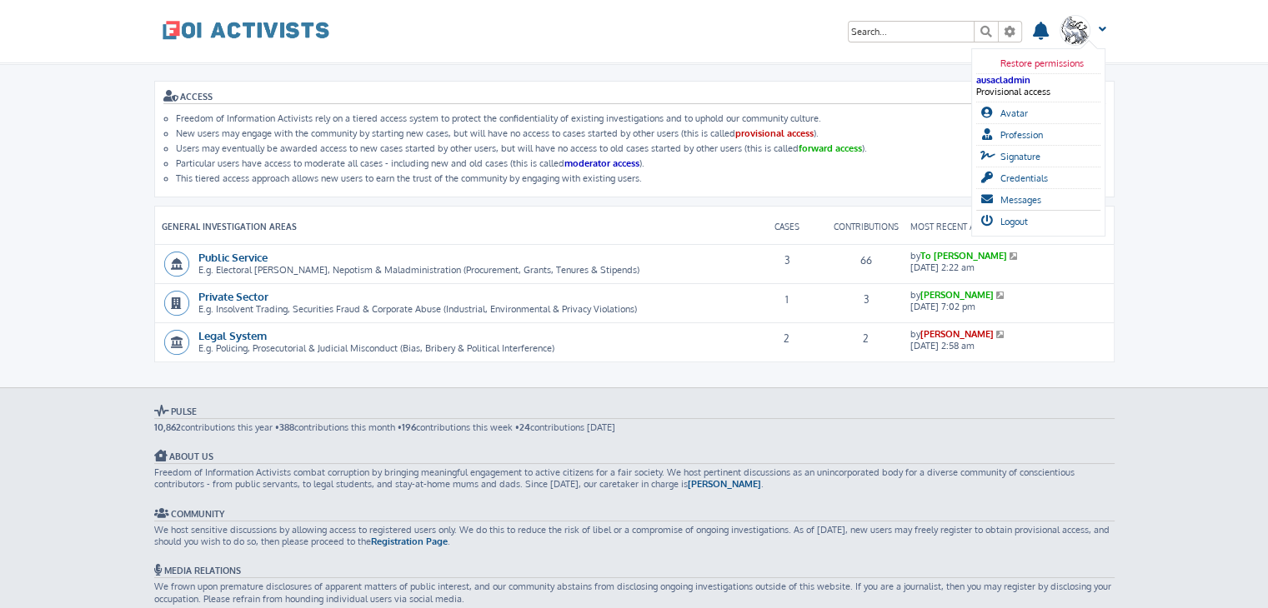
click at [1043, 58] on span "Restore permissions" at bounding box center [1041, 64] width 83 height 12
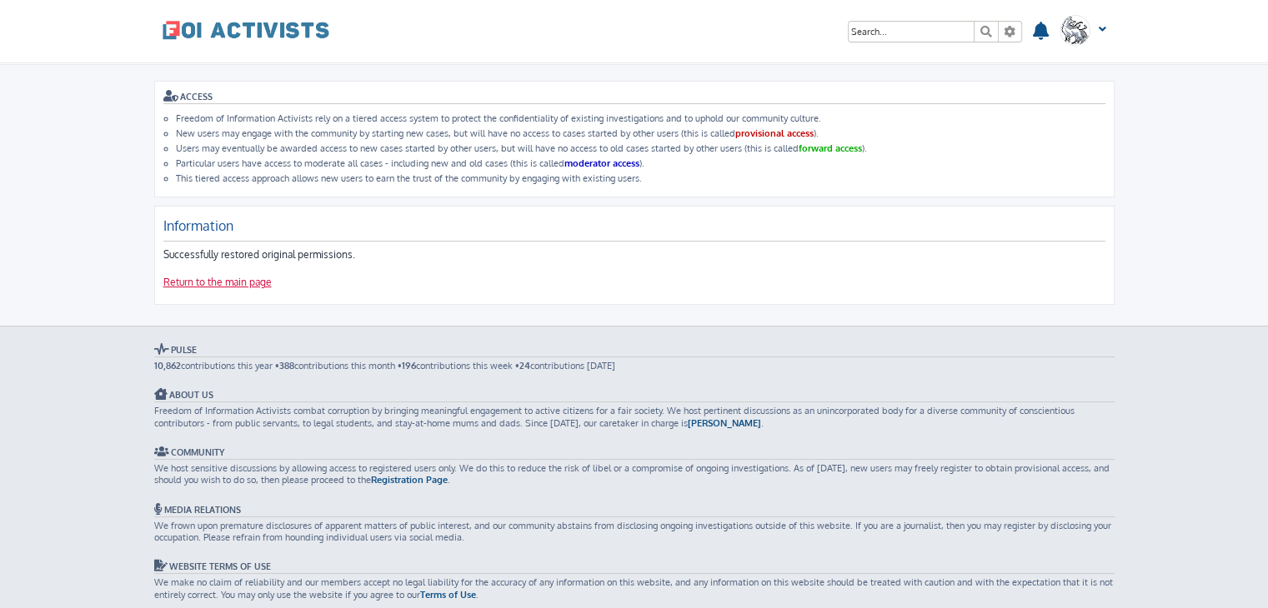
click at [240, 284] on link "Return to the main page" at bounding box center [217, 283] width 108 height 14
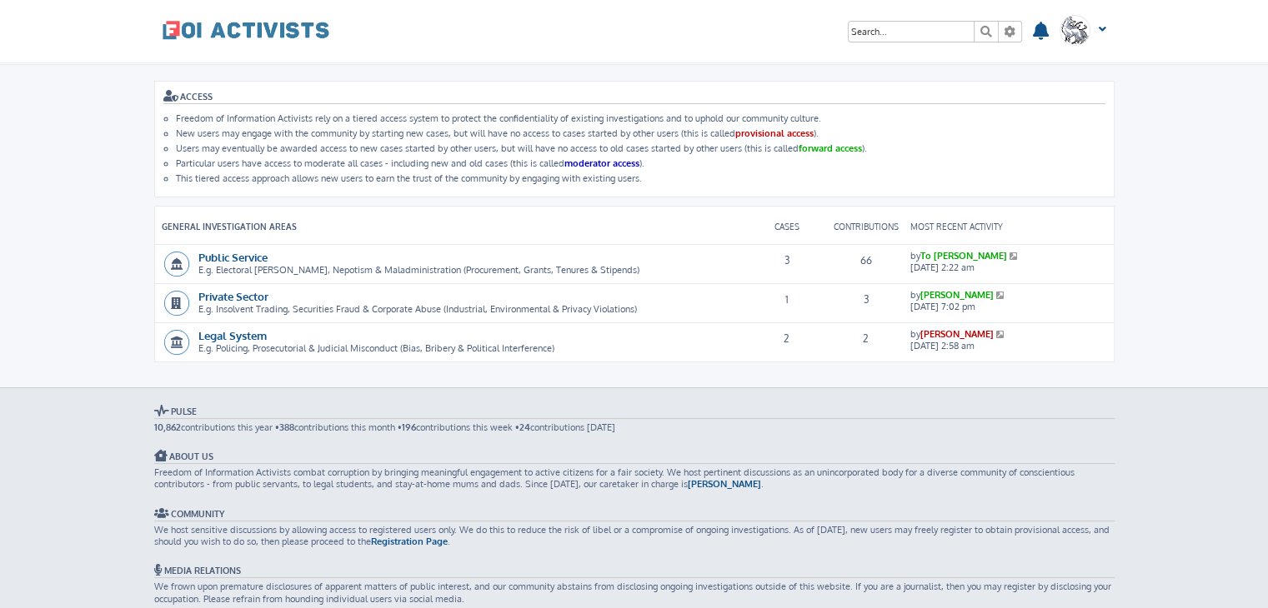
click at [190, 24] on span at bounding box center [246, 29] width 167 height 42
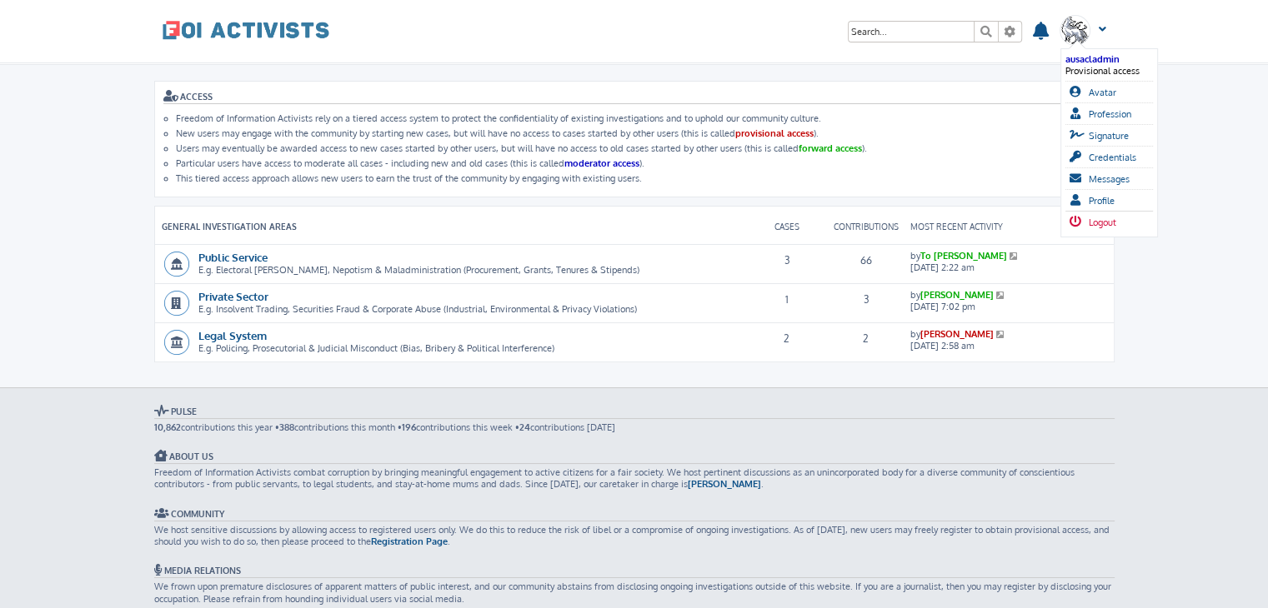
click at [1100, 217] on span "Logout" at bounding box center [1102, 223] width 28 height 12
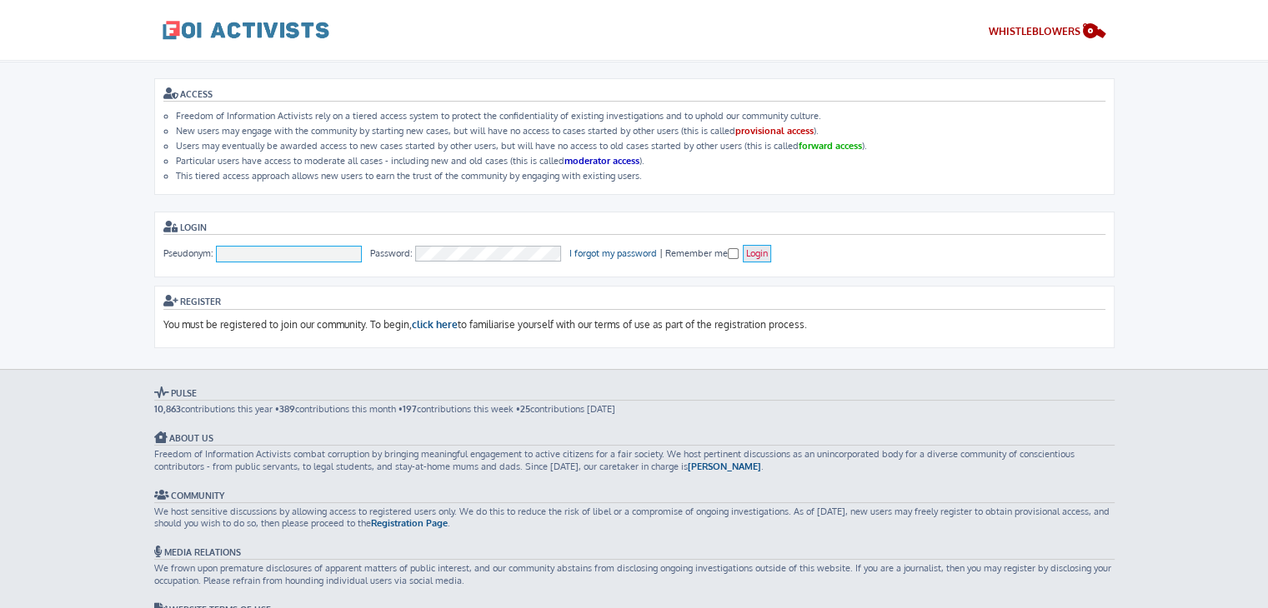
type input "ausacladmin"
click at [743, 246] on input "Login" at bounding box center [757, 254] width 28 height 18
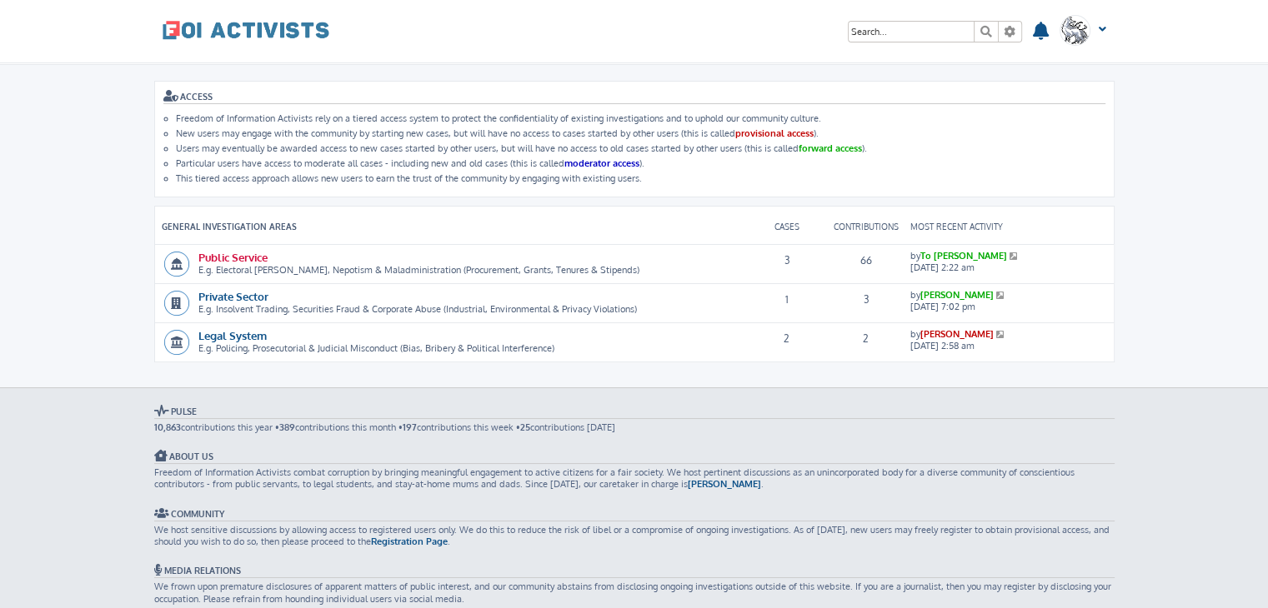
click at [252, 253] on link "Public Service" at bounding box center [232, 257] width 69 height 14
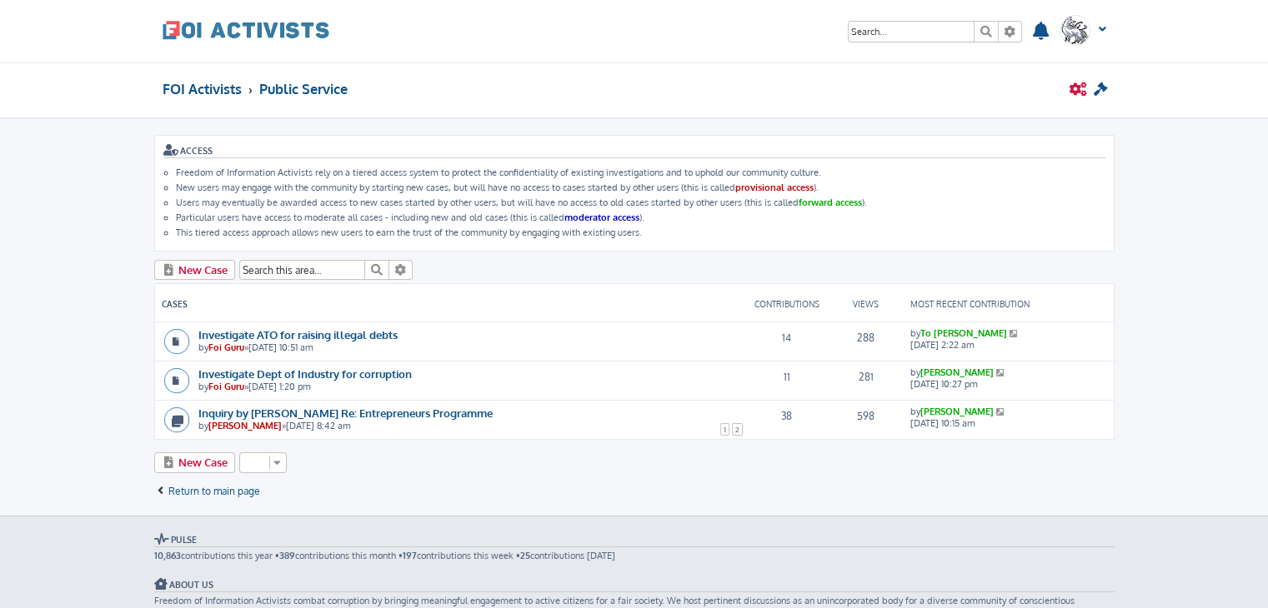
click at [1075, 86] on icon at bounding box center [1078, 90] width 18 height 14
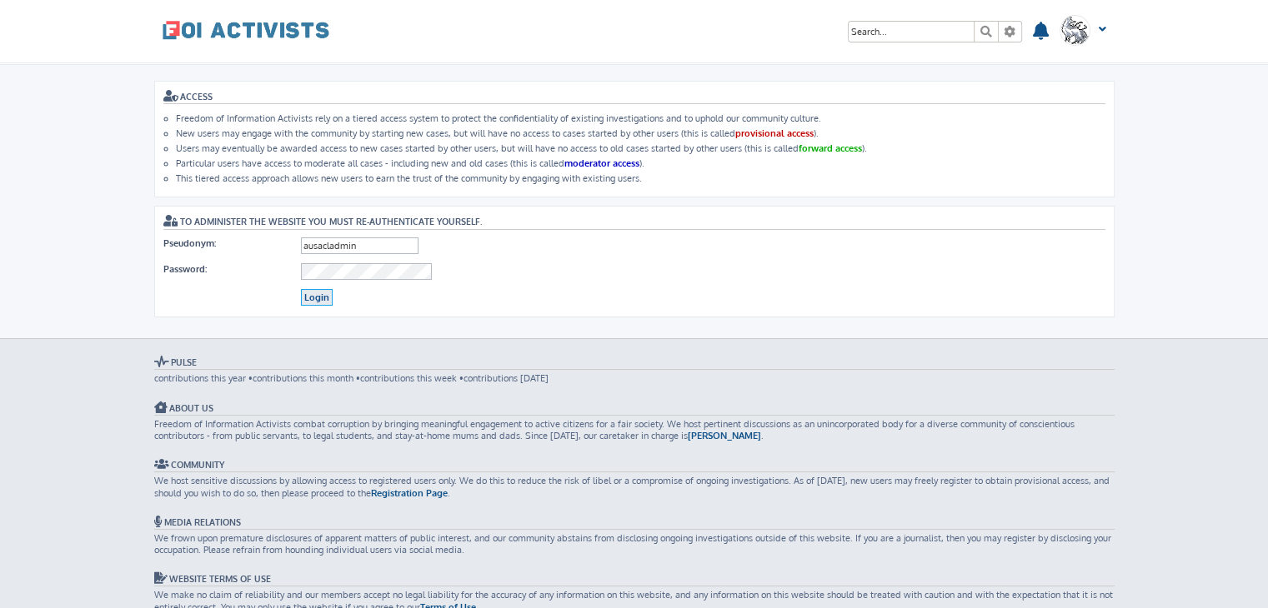
click input "Login"
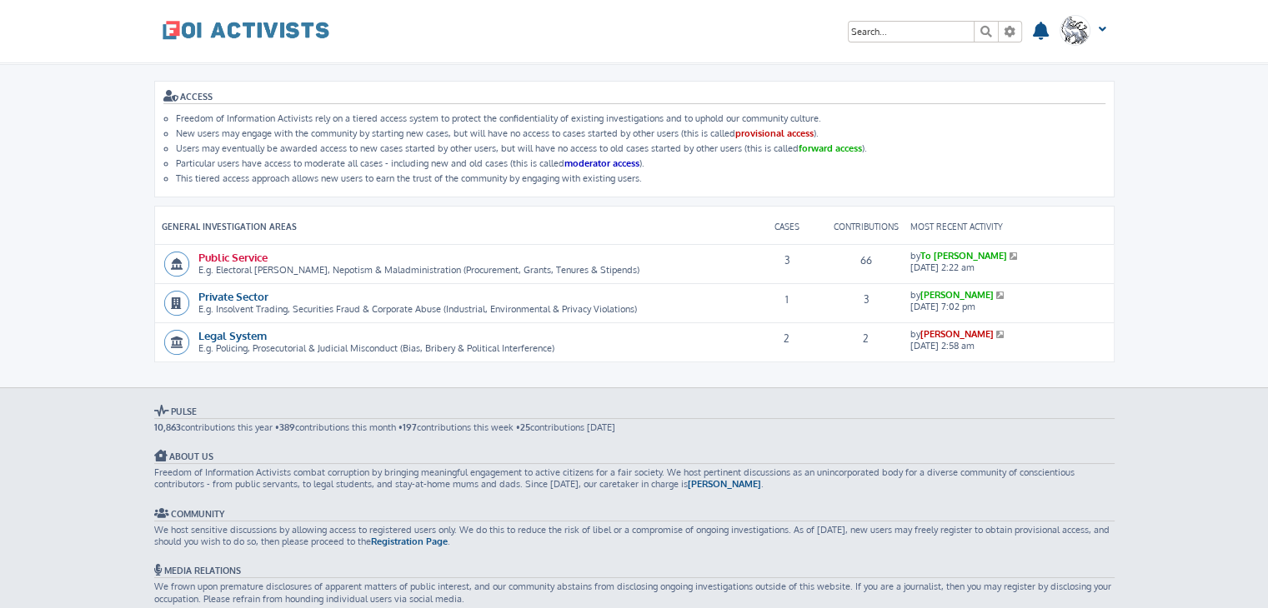
click at [243, 254] on link "Public Service" at bounding box center [232, 257] width 69 height 14
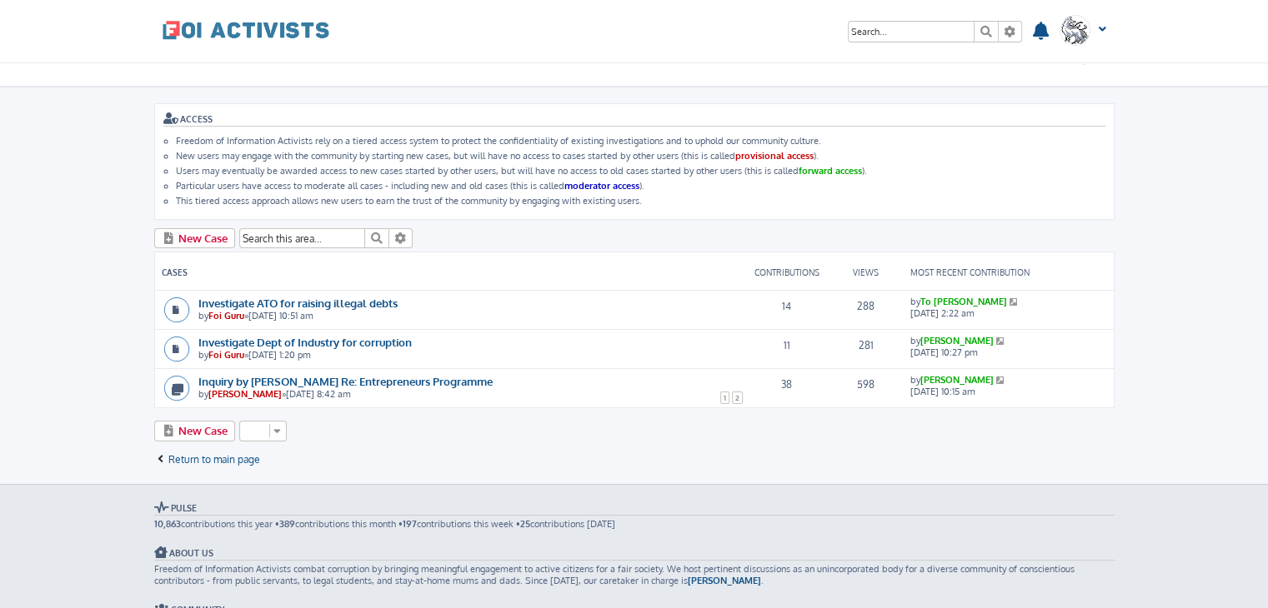
scroll to position [25, 0]
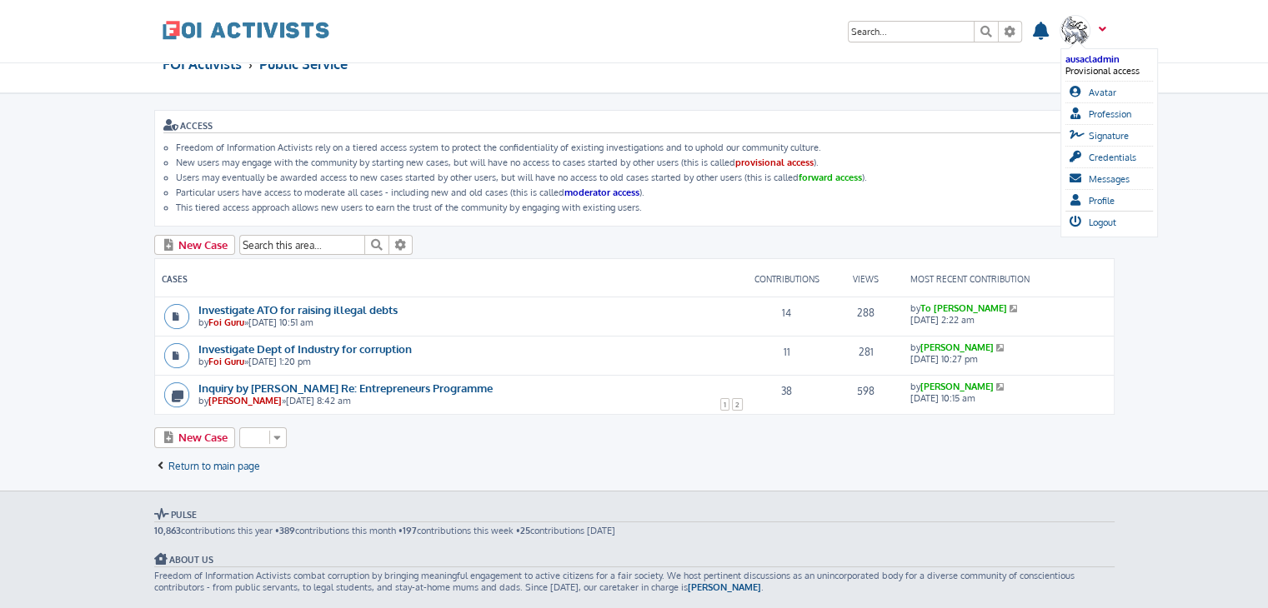
click at [1103, 31] on span at bounding box center [1099, 36] width 13 height 18
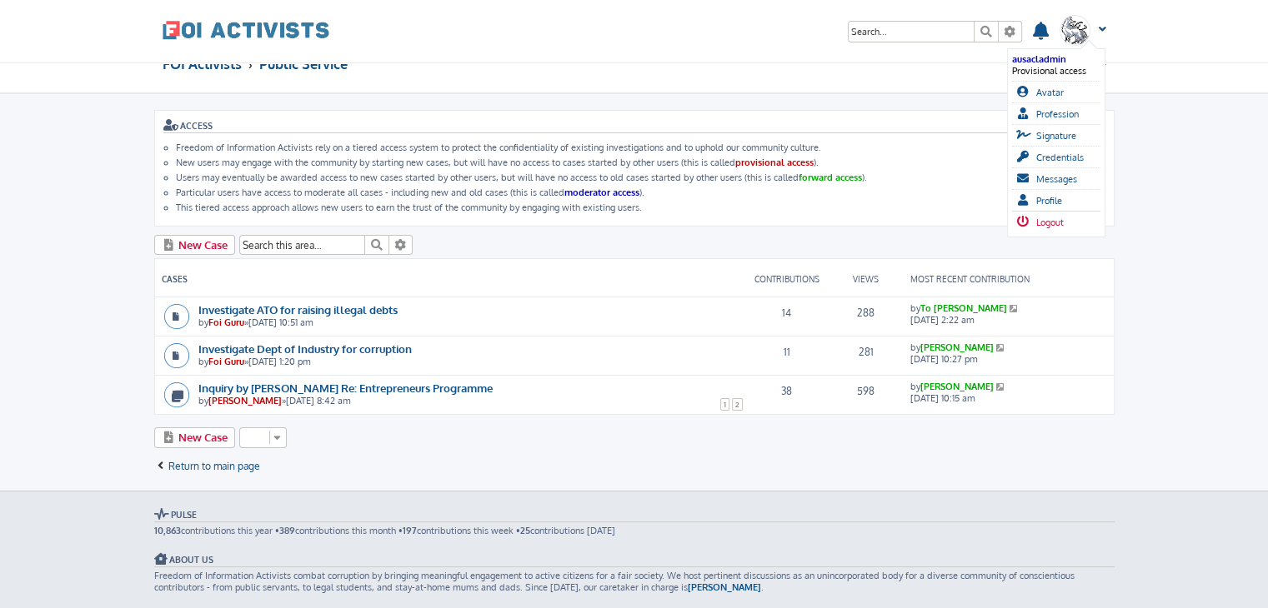
click at [1048, 218] on span "Logout" at bounding box center [1050, 223] width 28 height 12
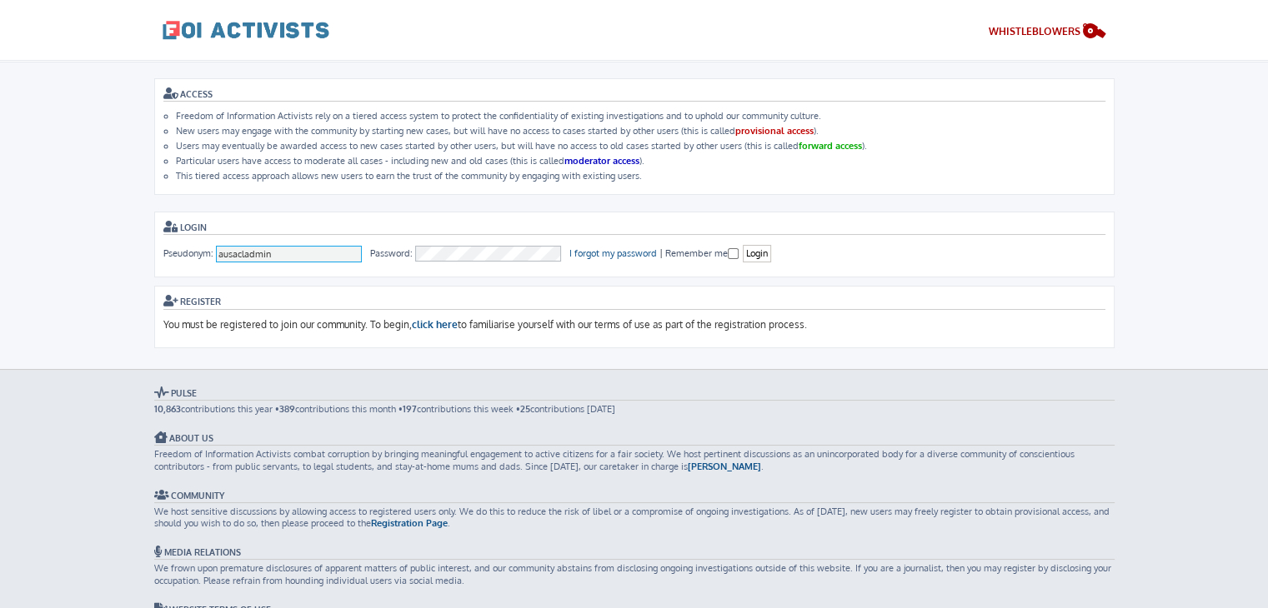
click at [300, 248] on input "ausacladmin" at bounding box center [289, 254] width 147 height 17
type input "To [PERSON_NAME]"
click at [748, 251] on input "Login" at bounding box center [757, 254] width 28 height 18
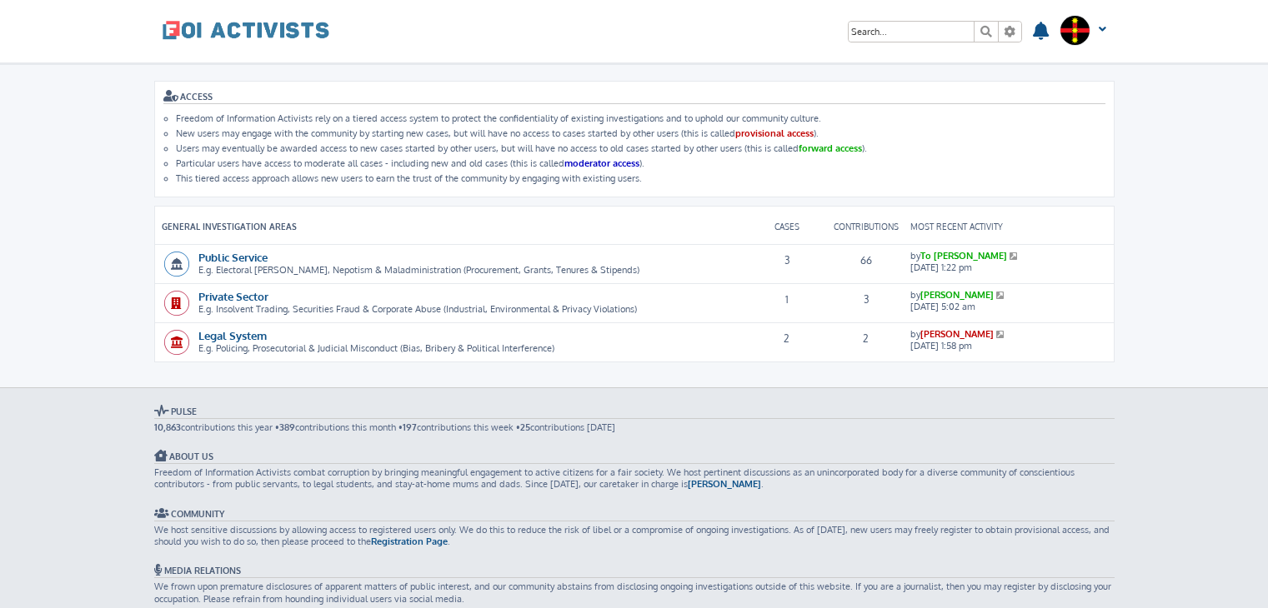
scroll to position [30, 0]
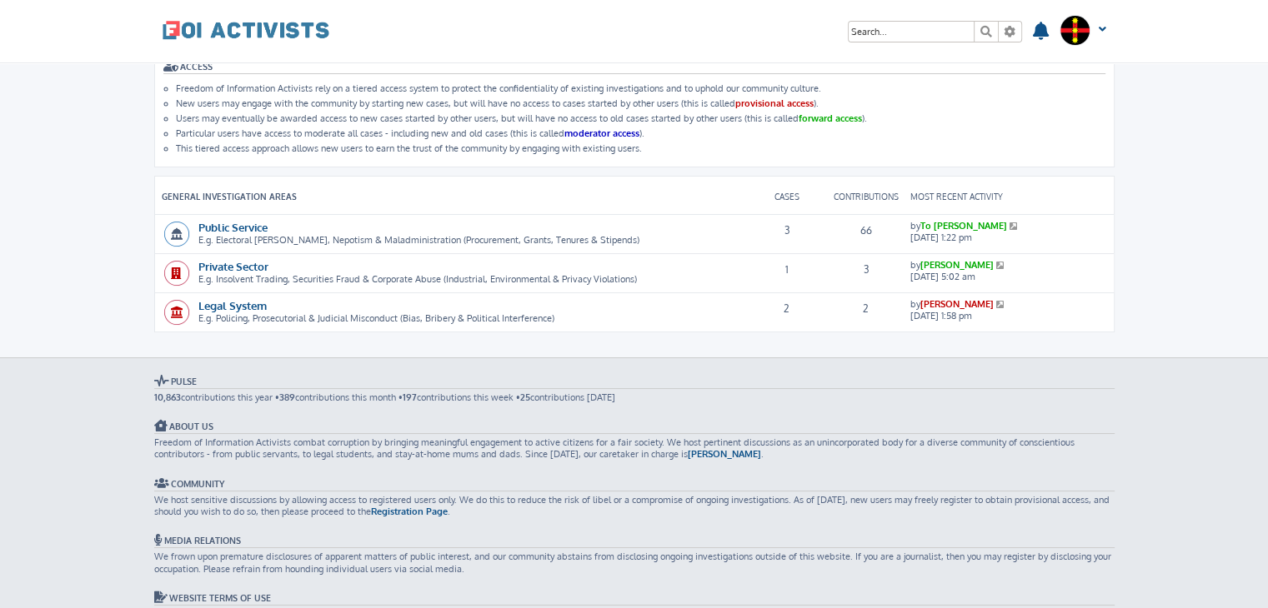
click at [996, 261] on icon at bounding box center [1001, 265] width 11 height 8
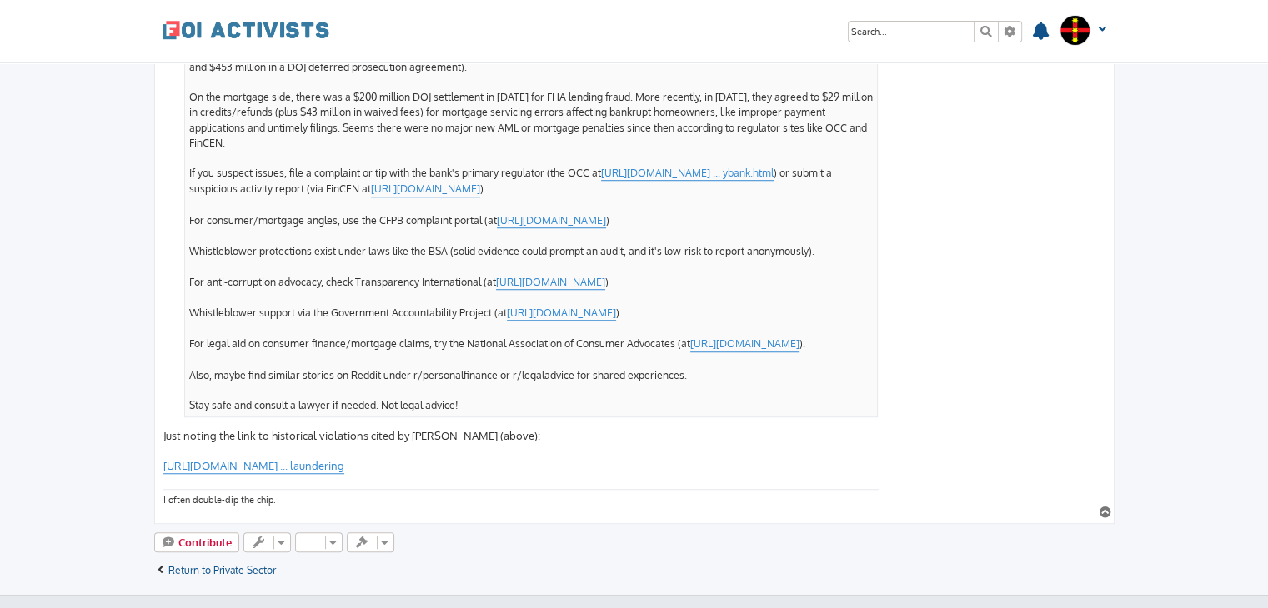
scroll to position [1216, 0]
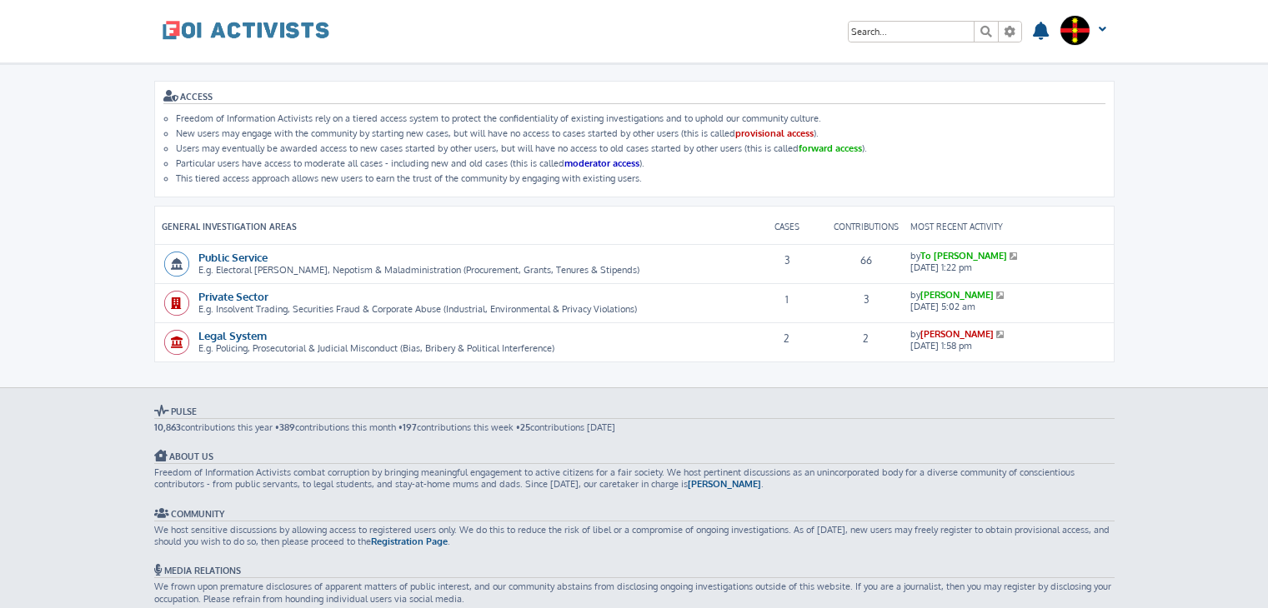
scroll to position [30, 0]
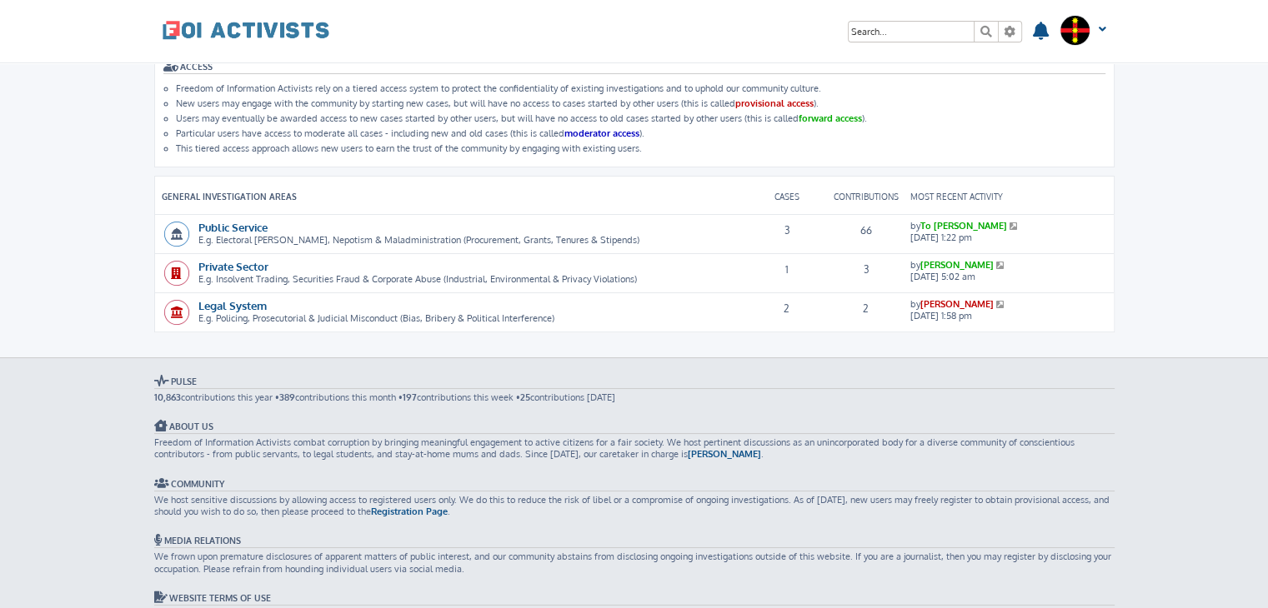
click at [996, 300] on icon at bounding box center [1001, 304] width 11 height 8
click at [220, 298] on link "Legal System" at bounding box center [232, 305] width 68 height 14
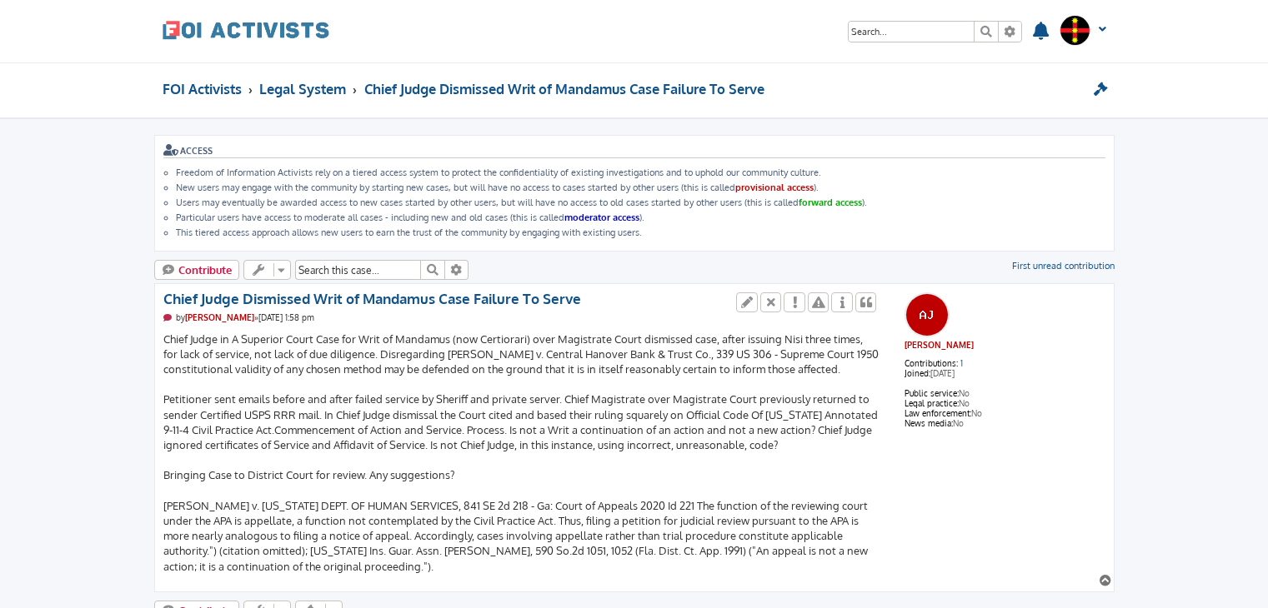
scroll to position [280, 0]
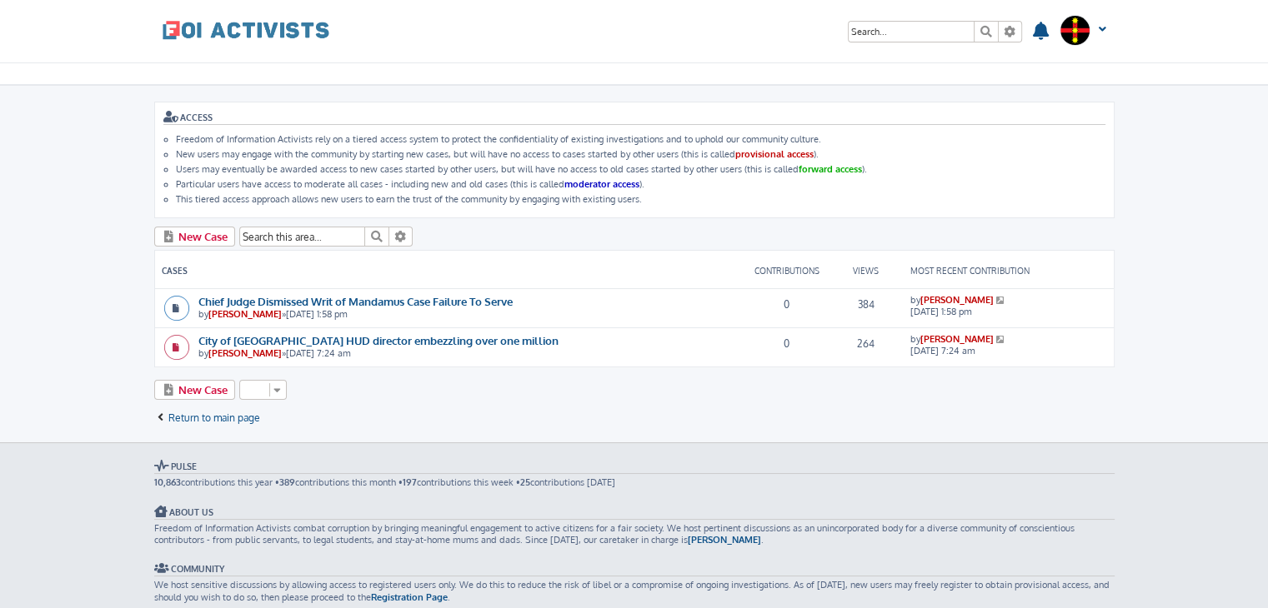
scroll to position [37, 0]
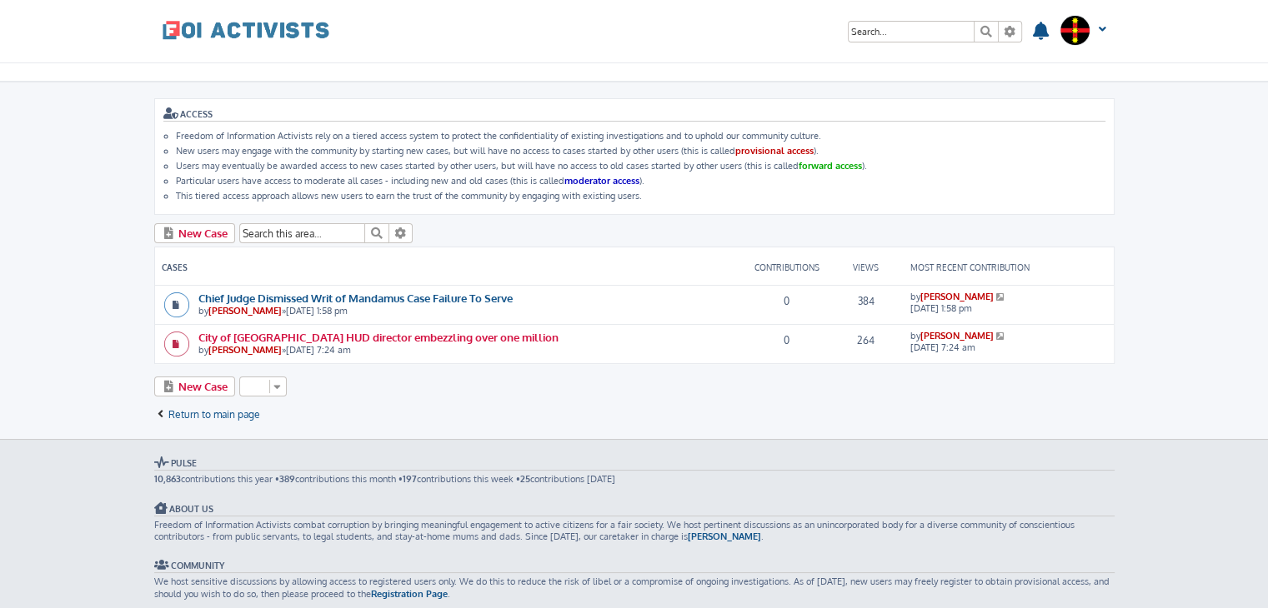
click at [459, 334] on link "City of [GEOGRAPHIC_DATA] HUD director embezzling over one million" at bounding box center [378, 337] width 360 height 14
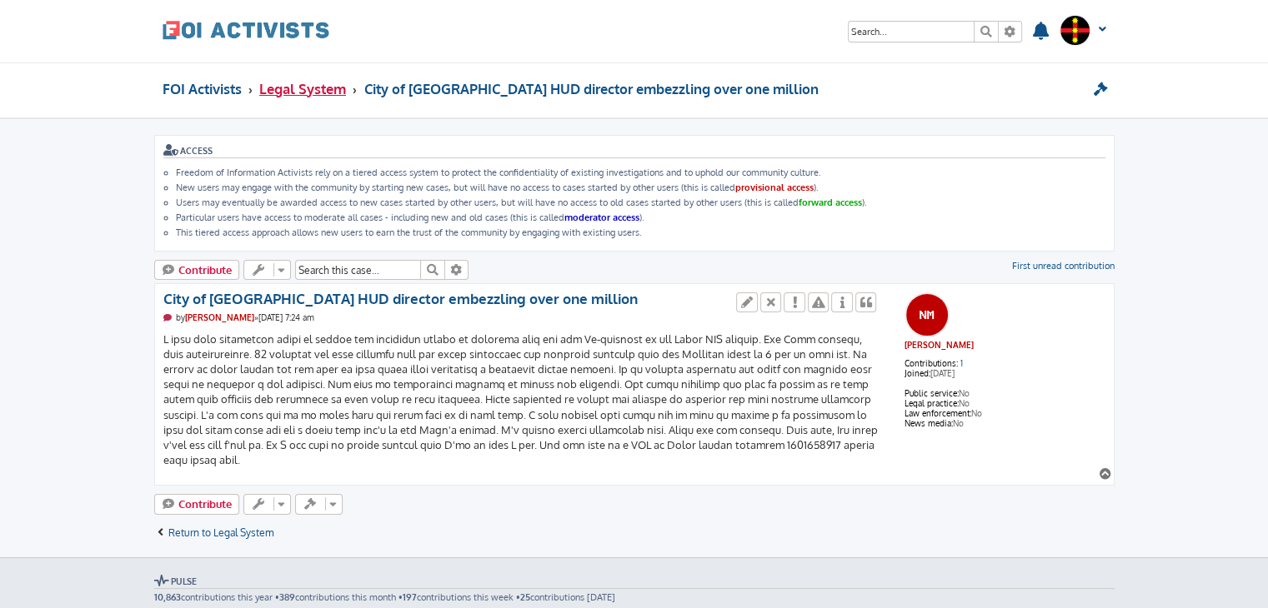
click at [296, 80] on span "Legal System" at bounding box center [302, 89] width 87 height 18
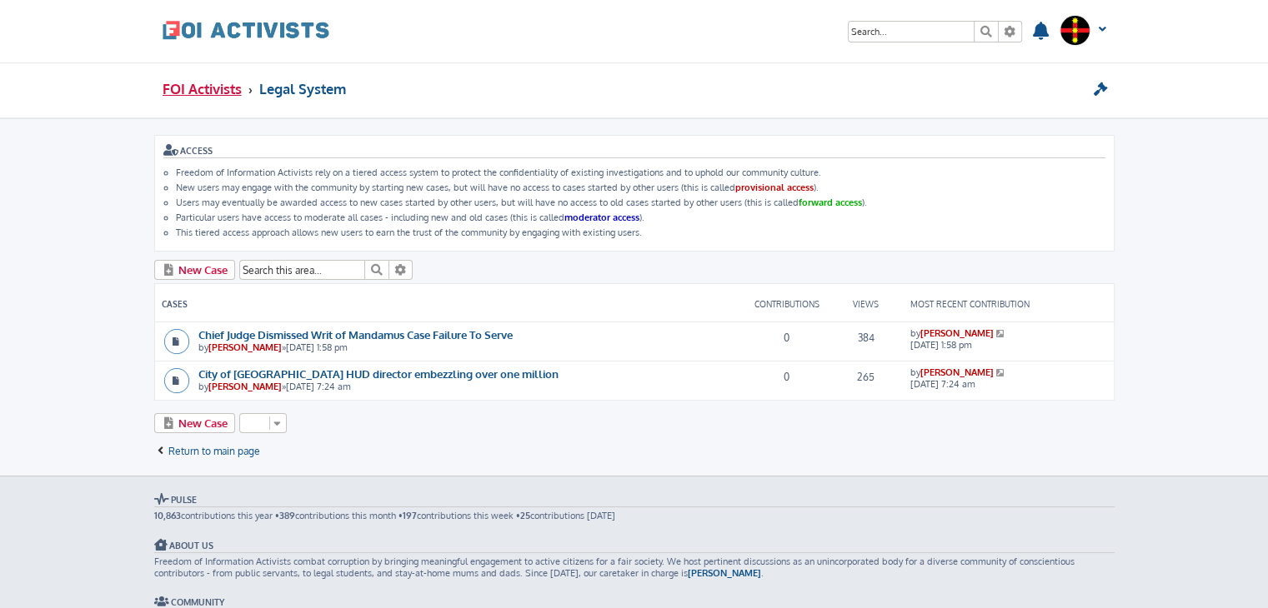
click at [220, 88] on span "FOI Activists" at bounding box center [202, 89] width 79 height 18
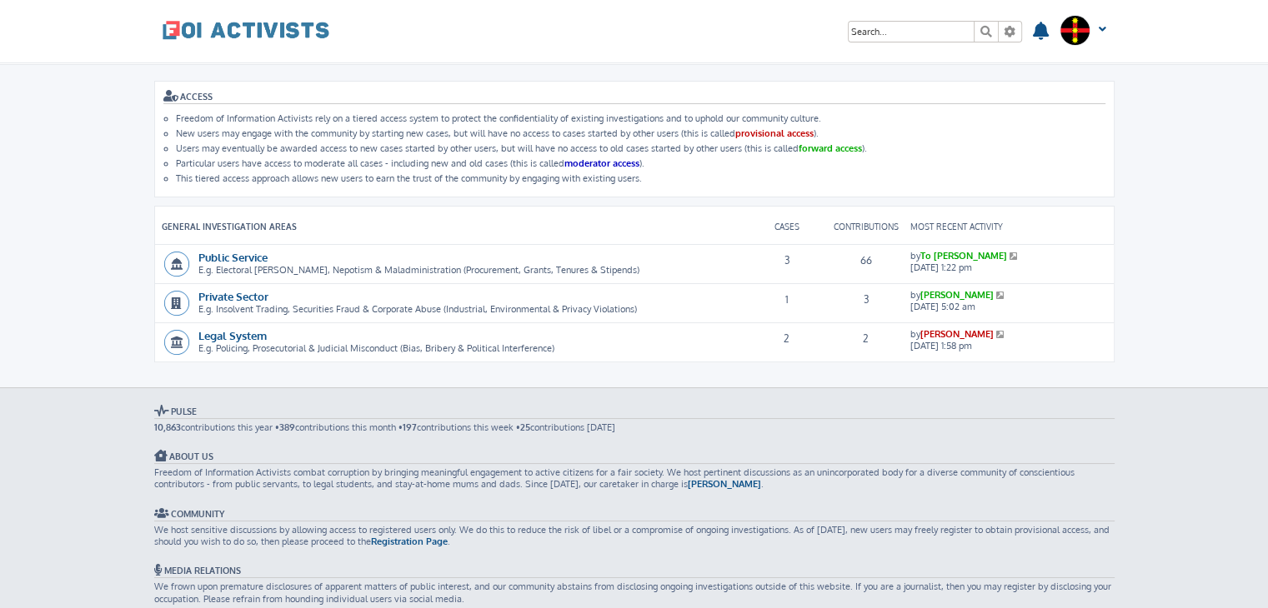
click at [1009, 254] on icon at bounding box center [1014, 256] width 11 height 8
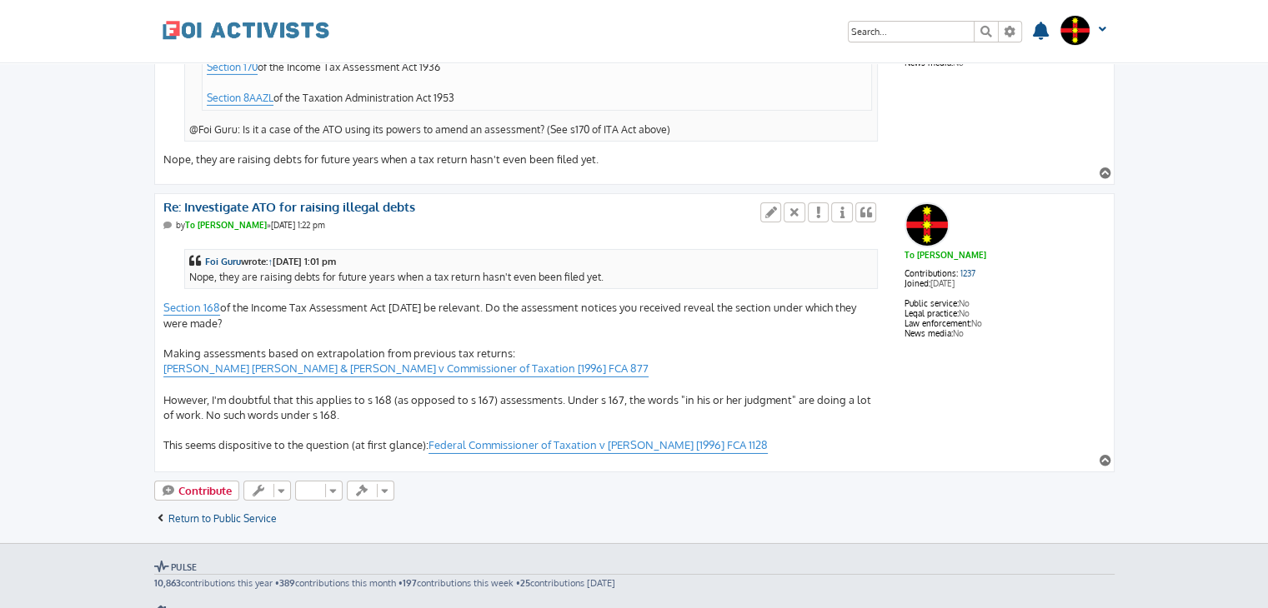
scroll to position [5589, 0]
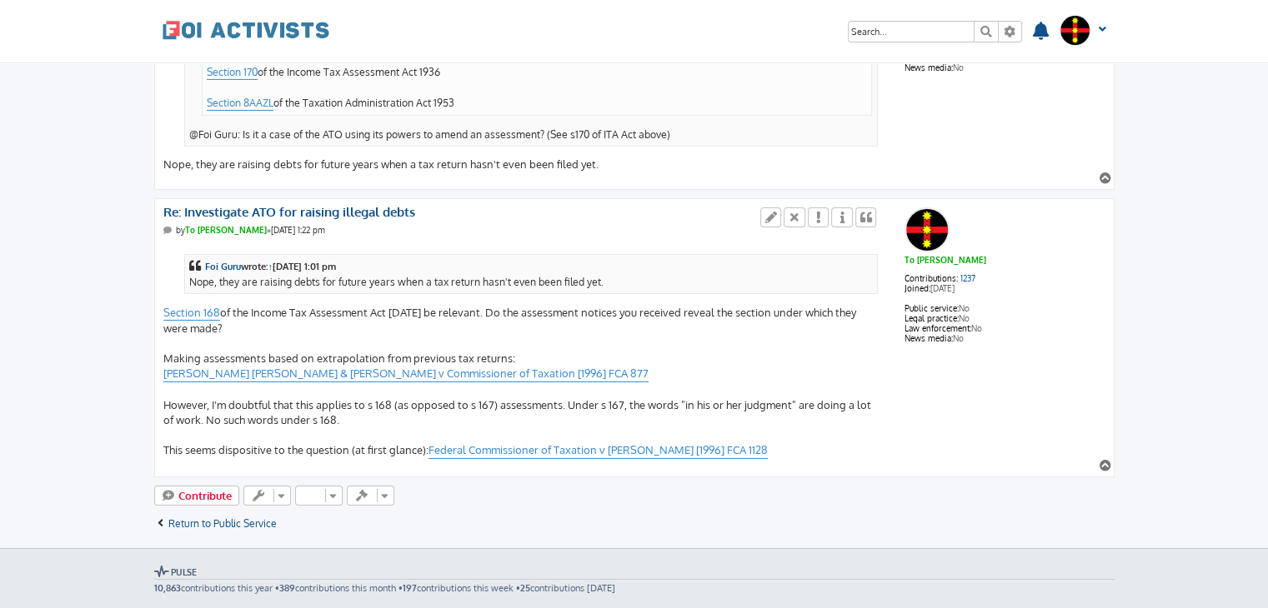
click at [163, 354] on div "Foi Guru wrote: ↑ [DATE] 1:01 pm Nope, they are raising debts for future years …" at bounding box center [521, 352] width 716 height 216
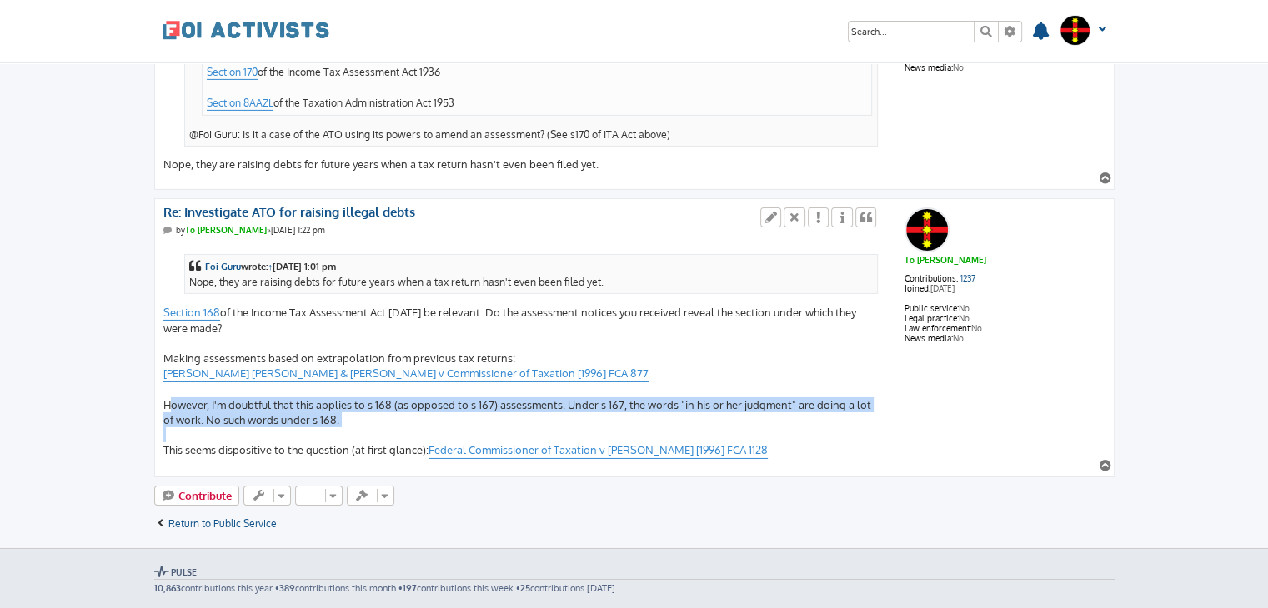
drag, startPoint x: 163, startPoint y: 354, endPoint x: 386, endPoint y: 380, distance: 224.0
click at [386, 380] on div "Foi Guru wrote: ↑ [DATE] 1:01 pm Nope, they are raising debts for future years …" at bounding box center [521, 352] width 716 height 216
click at [386, 380] on div "Foi Guru wrote: ↑ Fri Oct 10, 2025 1:01 pm Nope, they are raising debts for fut…" at bounding box center [521, 352] width 716 height 216
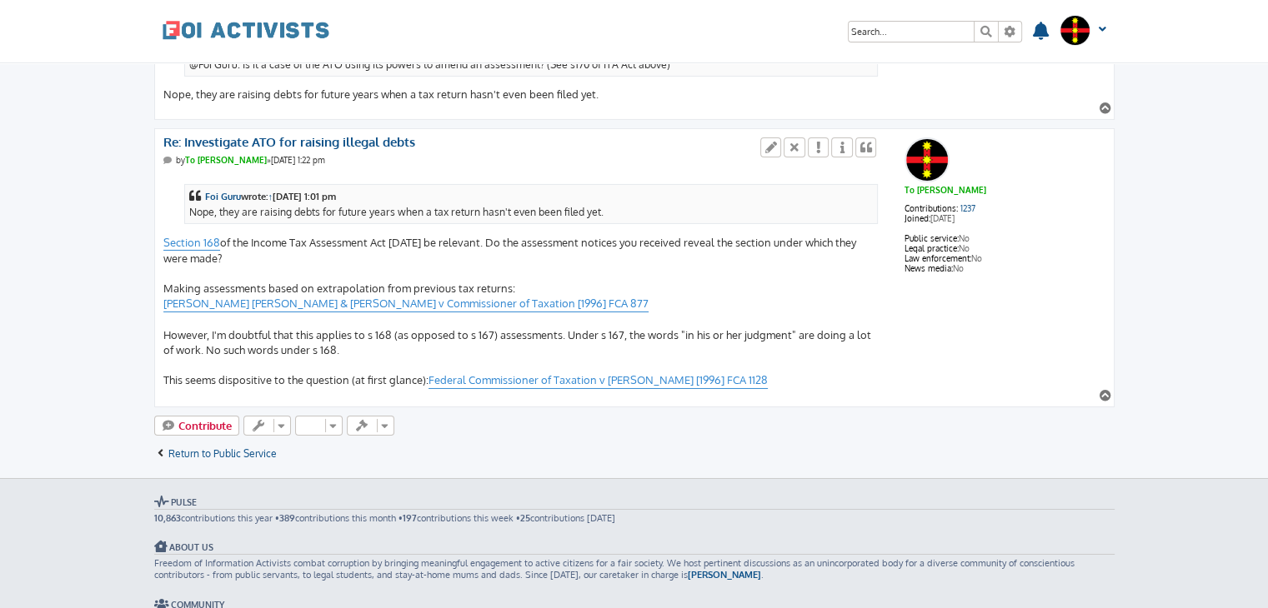
scroll to position [5597, 0]
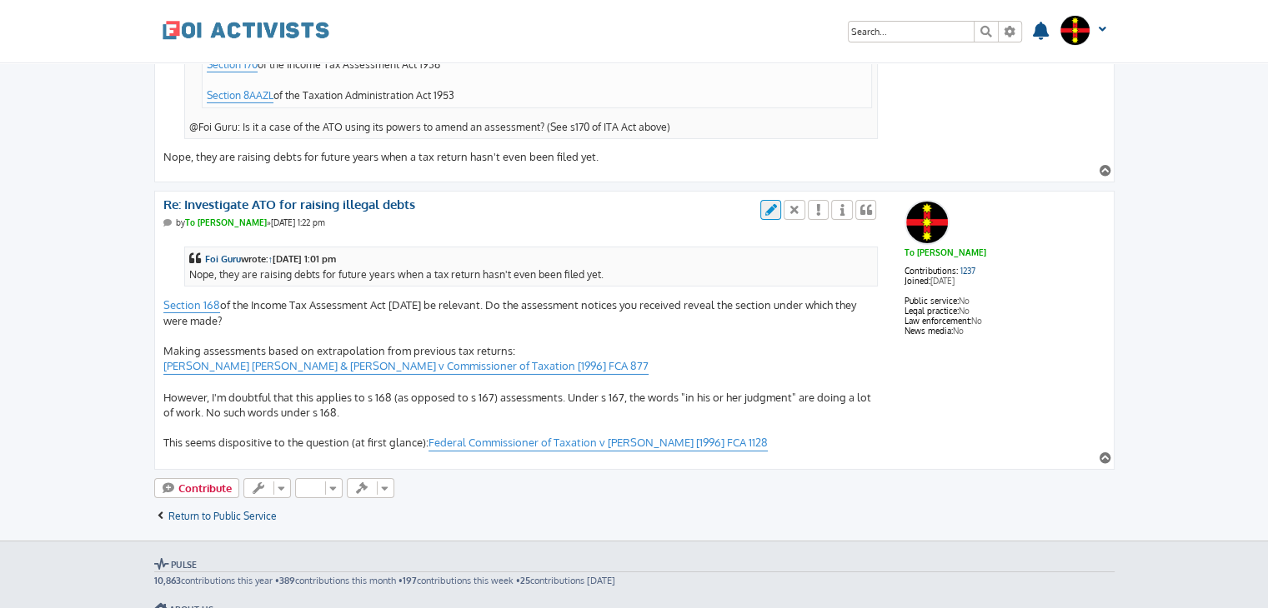
click at [772, 204] on icon at bounding box center [770, 210] width 15 height 12
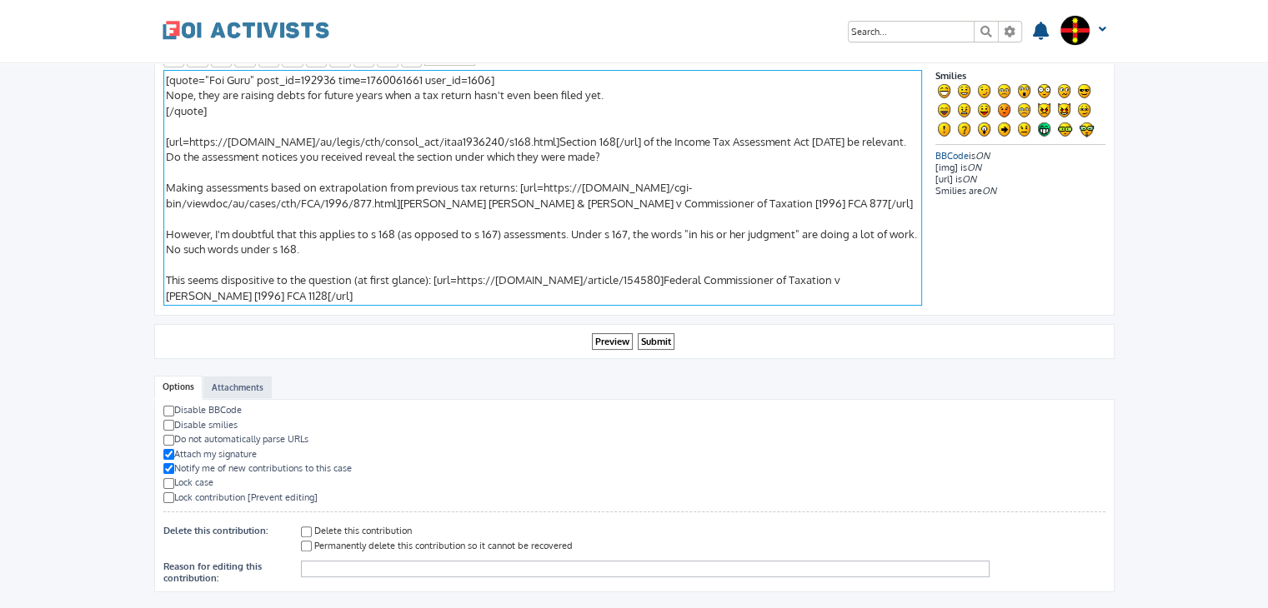
scroll to position [279, 0]
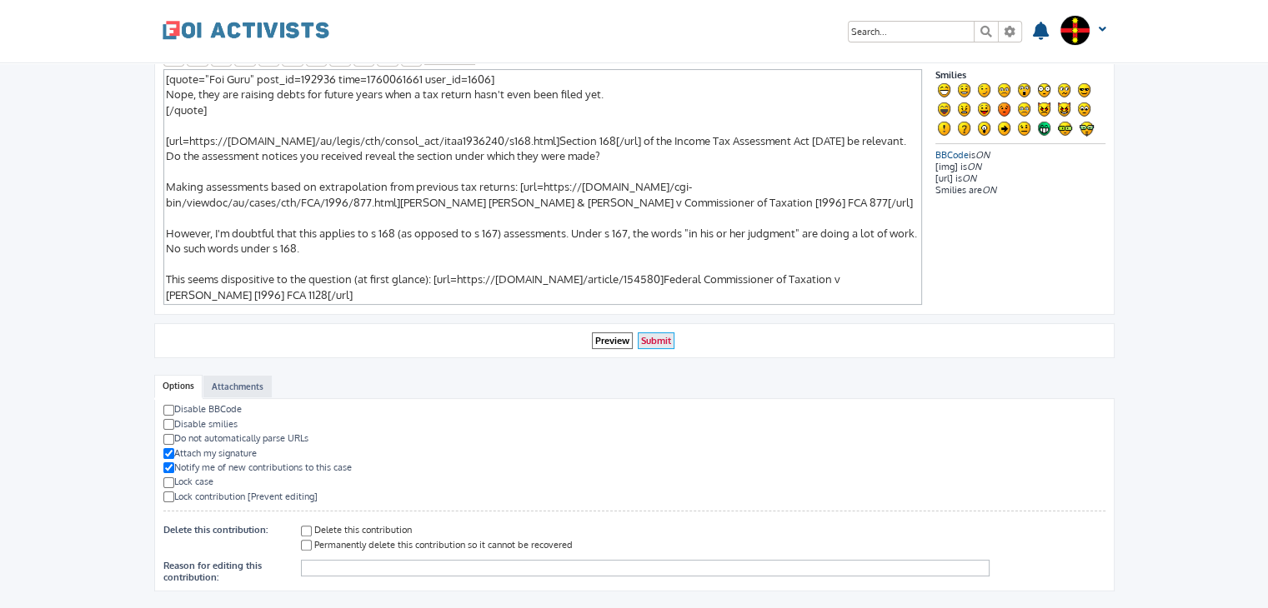
click at [673, 337] on fieldset "Preview Submit" at bounding box center [634, 342] width 942 height 18
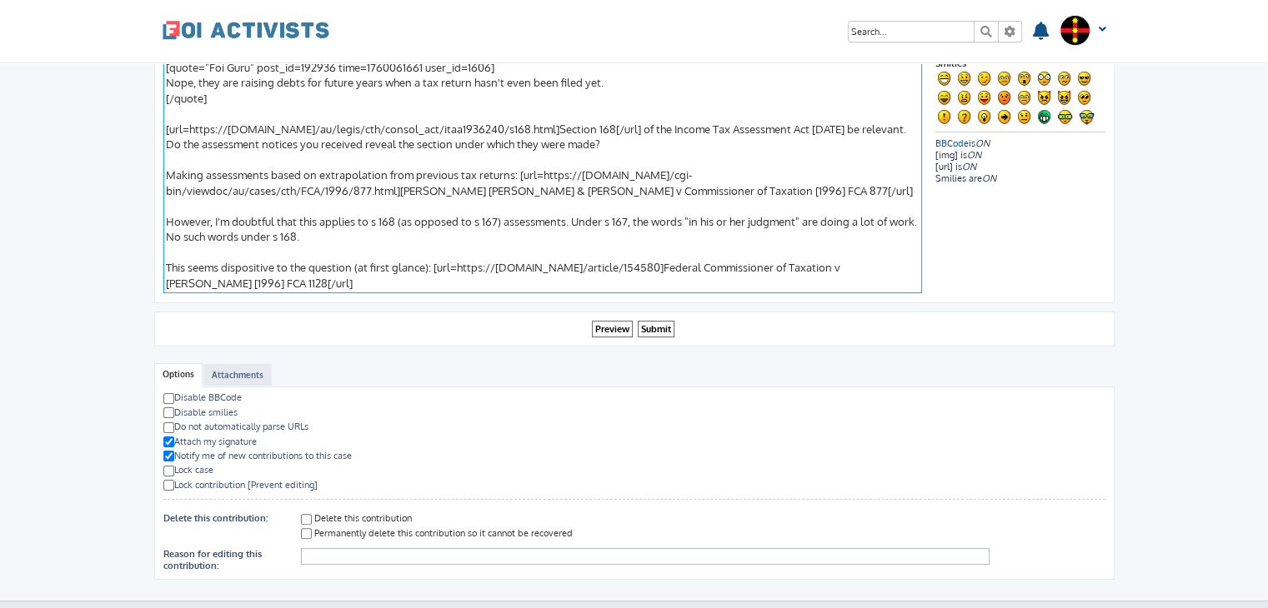
scroll to position [289, 0]
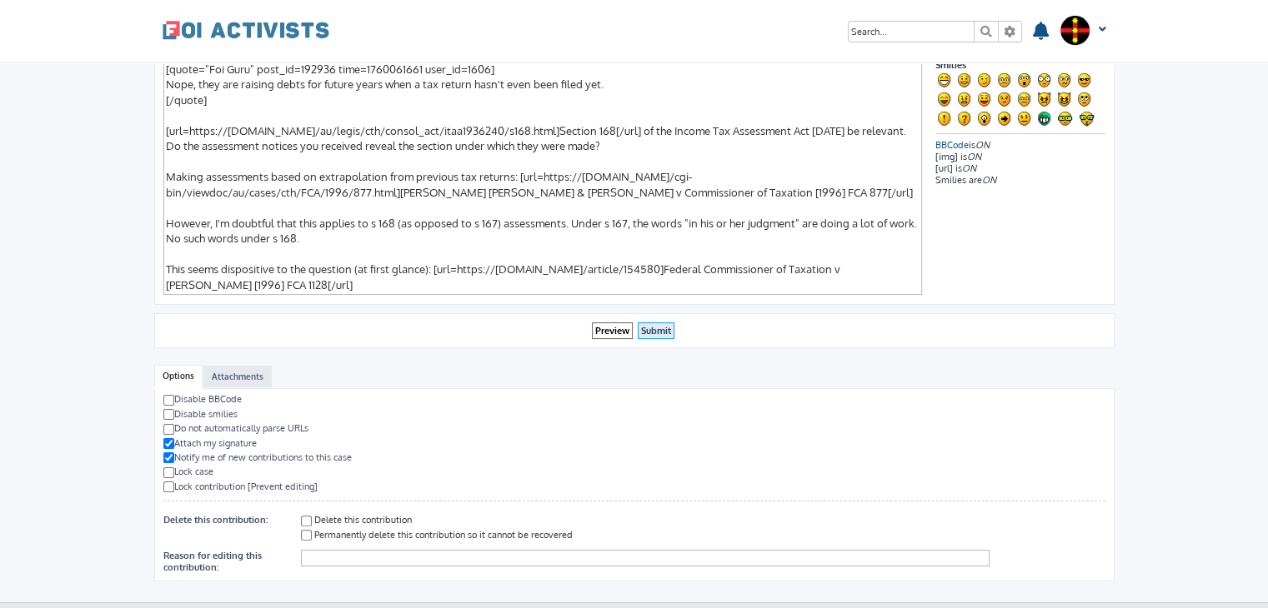
click at [646, 323] on input "Submit" at bounding box center [656, 332] width 37 height 18
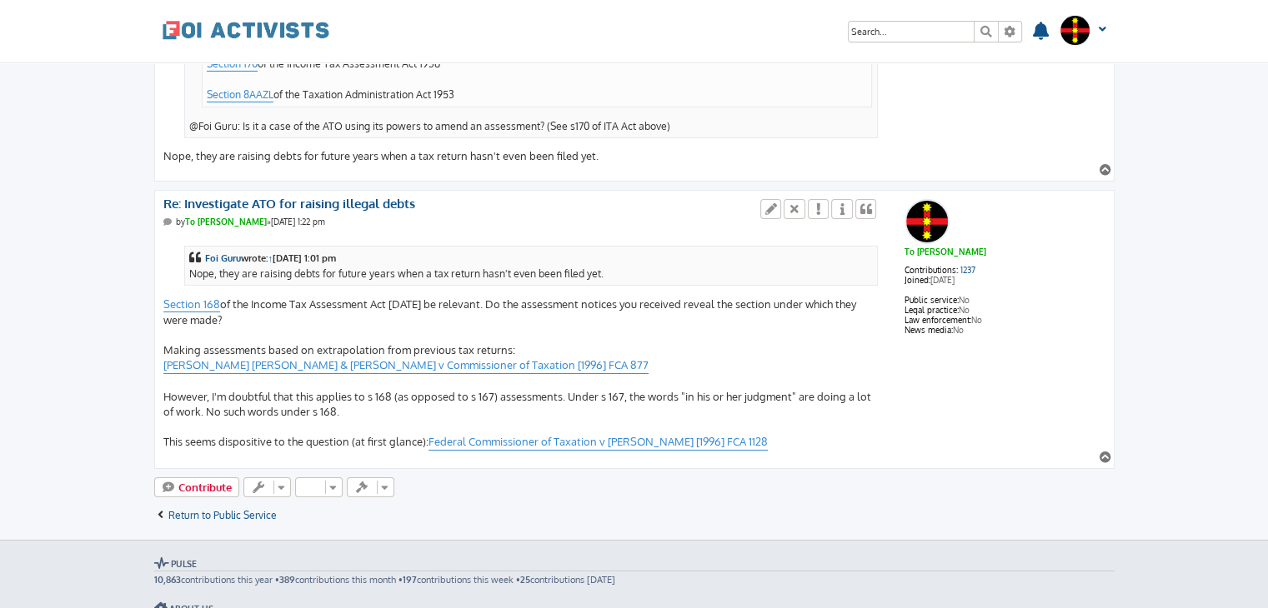
scroll to position [5597, 0]
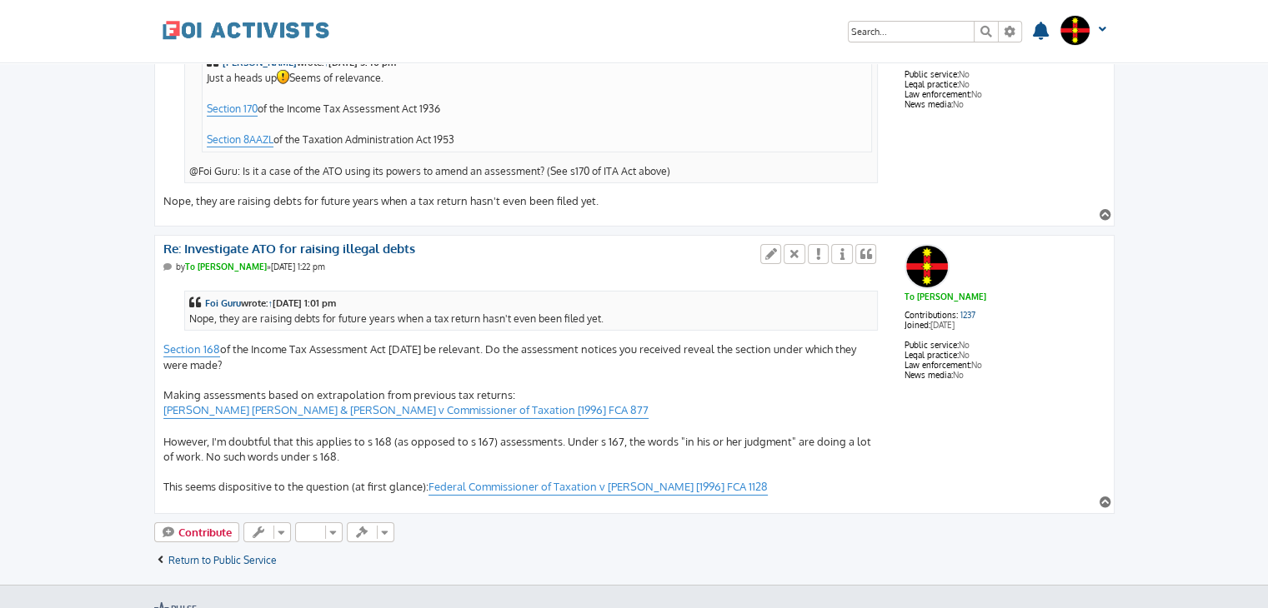
scroll to position [5553, 0]
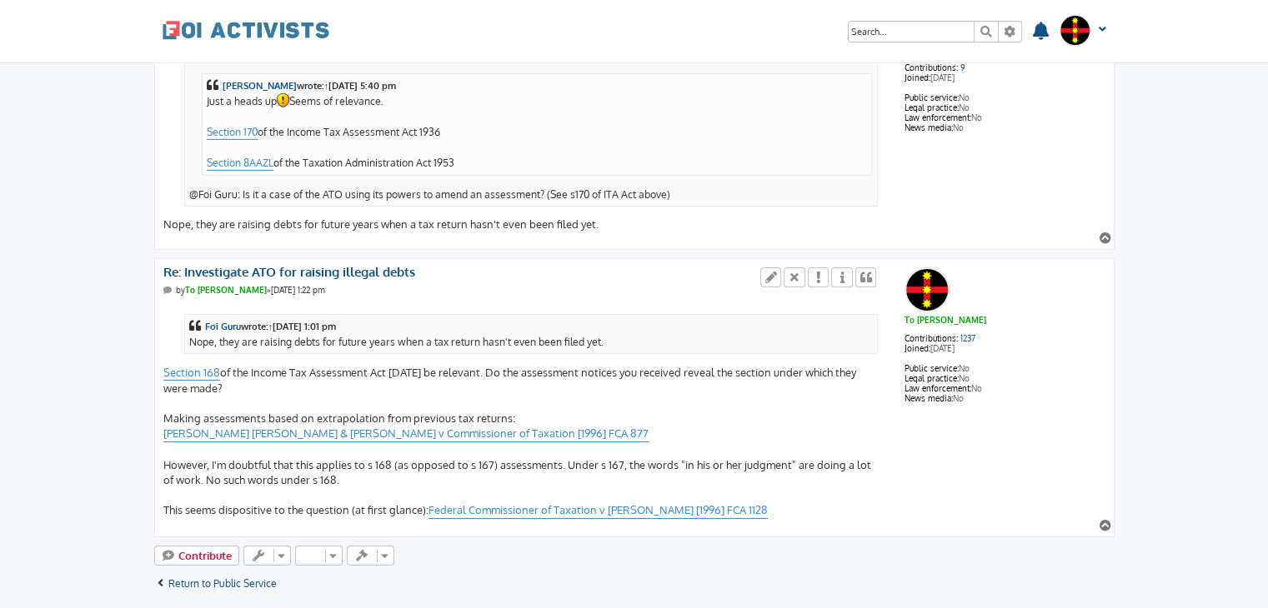
click at [639, 206] on div "Foi Guru Contributions: 9 Joined: Sep 16, 2025 Public service: No Legal practic…" at bounding box center [634, 118] width 942 height 253
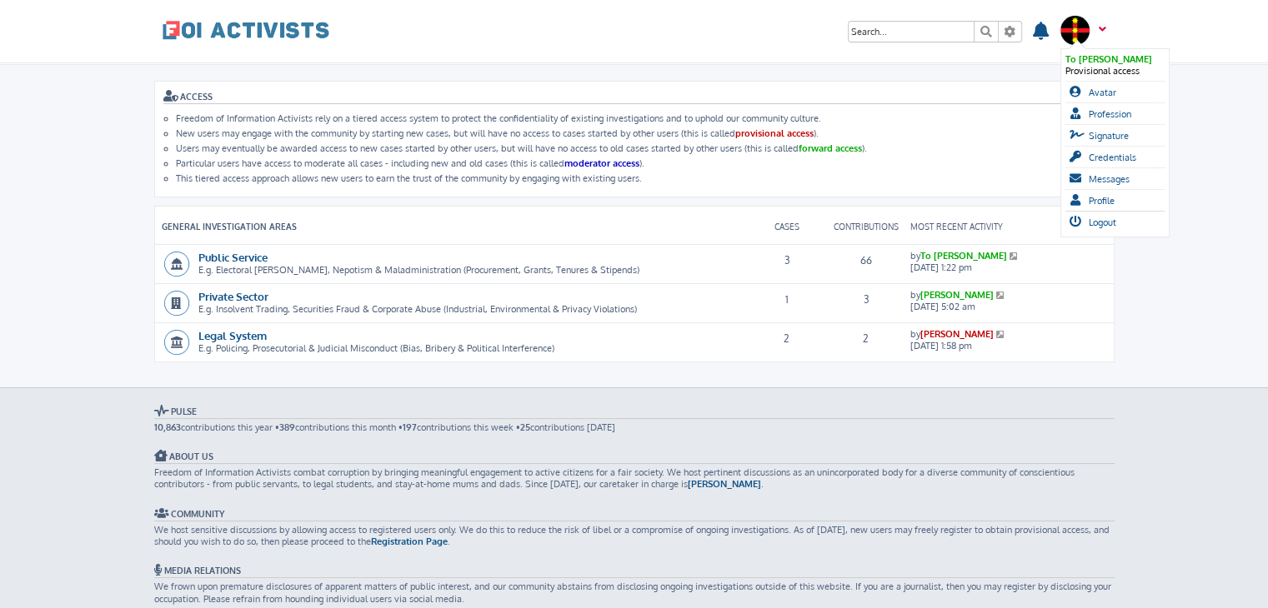
click at [1097, 35] on span at bounding box center [1099, 36] width 13 height 18
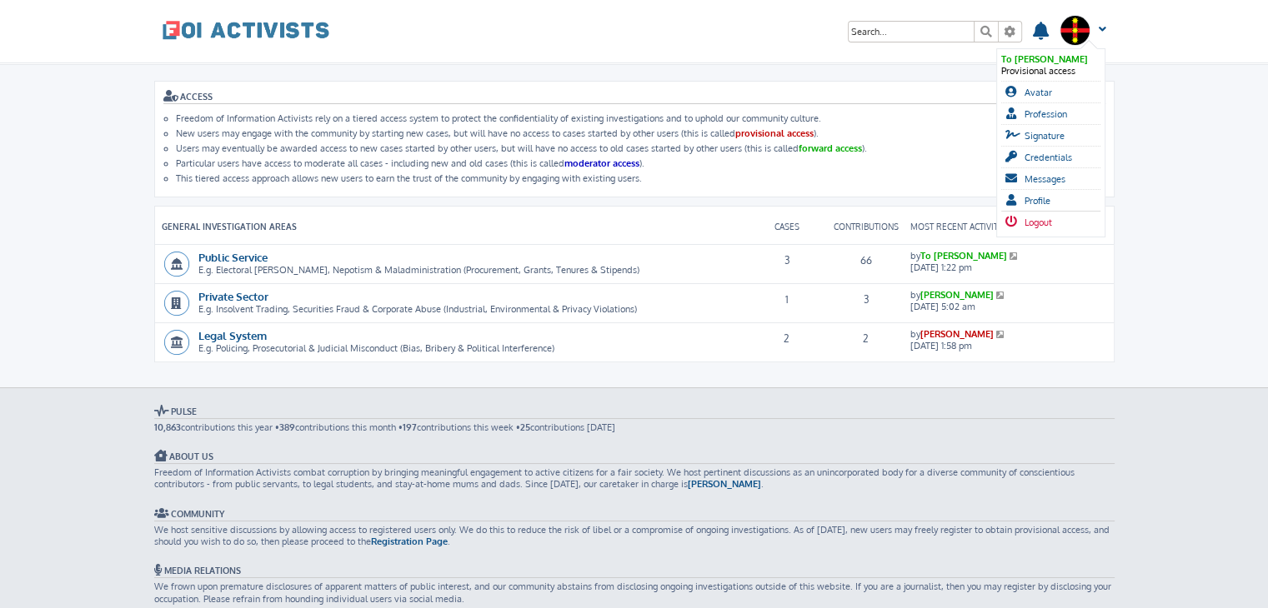
click at [1047, 218] on span "Logout" at bounding box center [1038, 223] width 28 height 12
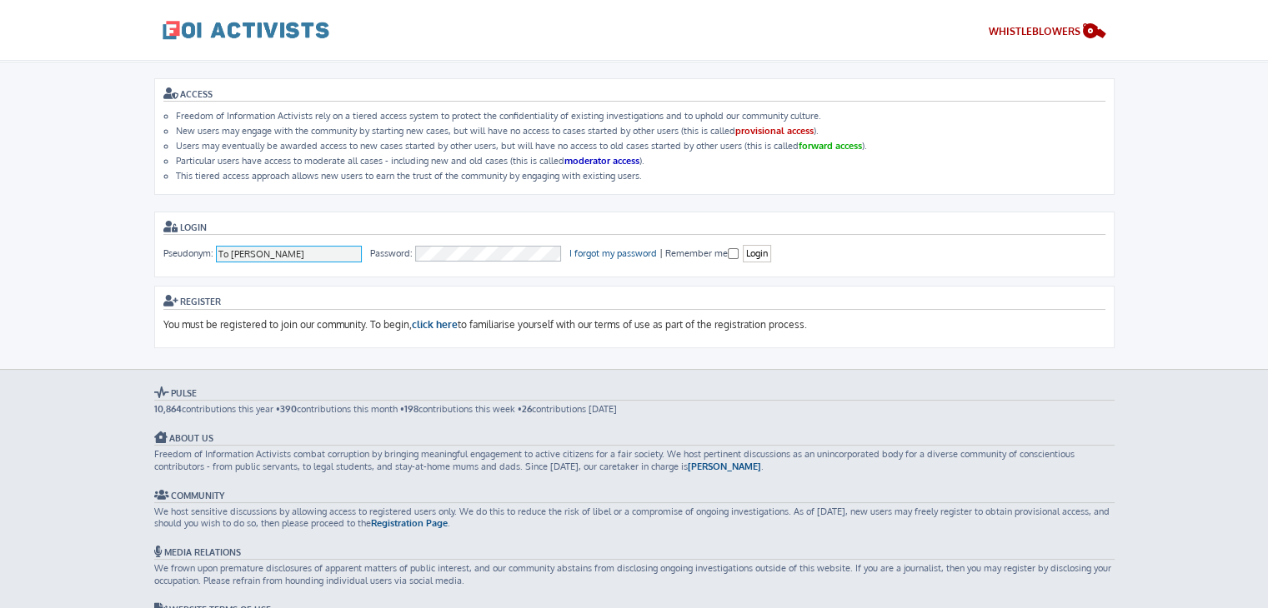
drag, startPoint x: 301, startPoint y: 240, endPoint x: 280, endPoint y: 251, distance: 23.5
click at [280, 251] on form "Login Pseudonym: To Nguyen Password: I forgot my password | Remember me Login" at bounding box center [634, 245] width 960 height 66
click at [280, 251] on input "To [PERSON_NAME]" at bounding box center [289, 254] width 147 height 17
type input "ausacladmin"
click at [760, 248] on input "Login" at bounding box center [757, 254] width 28 height 18
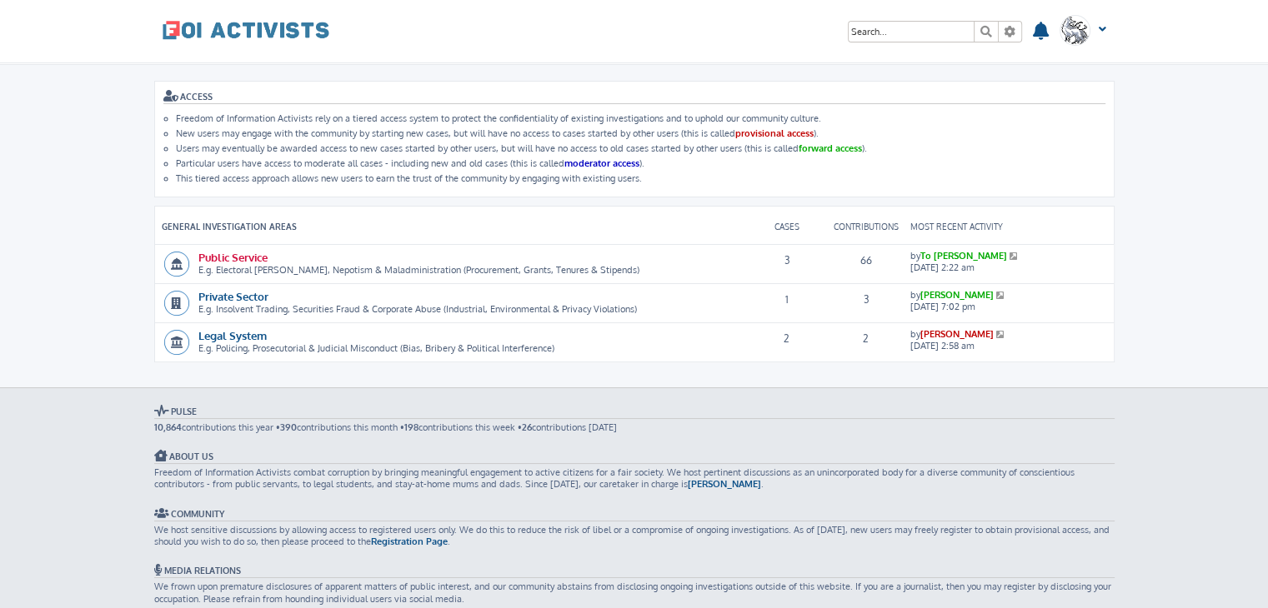
click at [223, 251] on link "Public Service" at bounding box center [232, 257] width 69 height 14
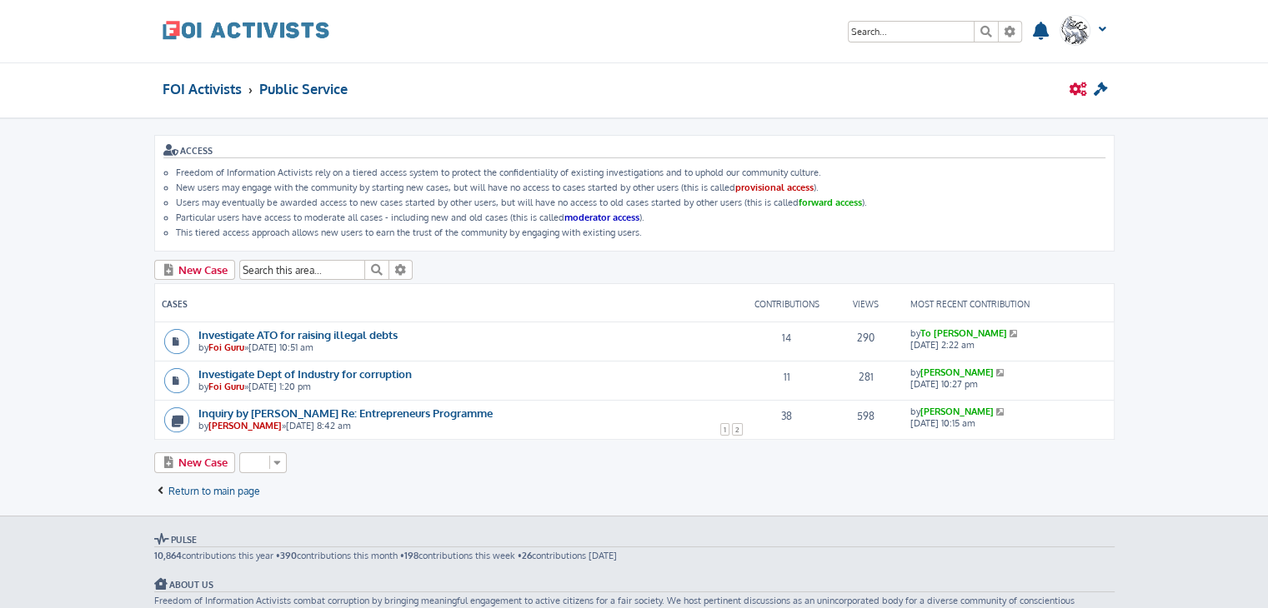
click at [1081, 88] on icon at bounding box center [1078, 90] width 18 height 14
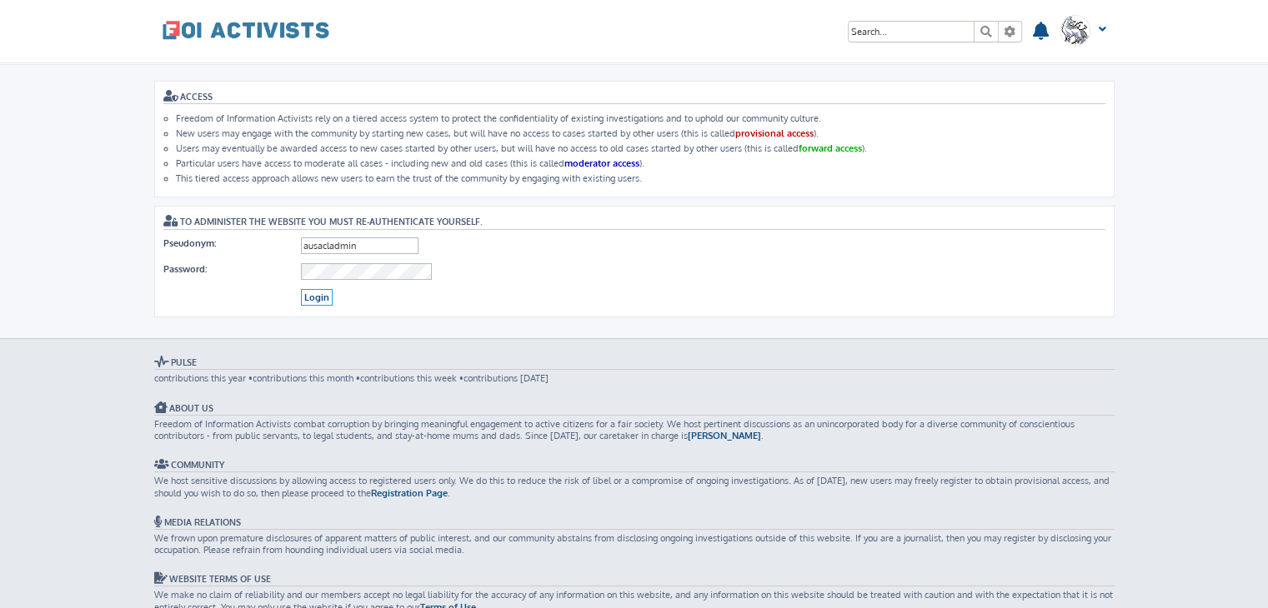
click at [330, 289] on input "Login" at bounding box center [317, 298] width 32 height 18
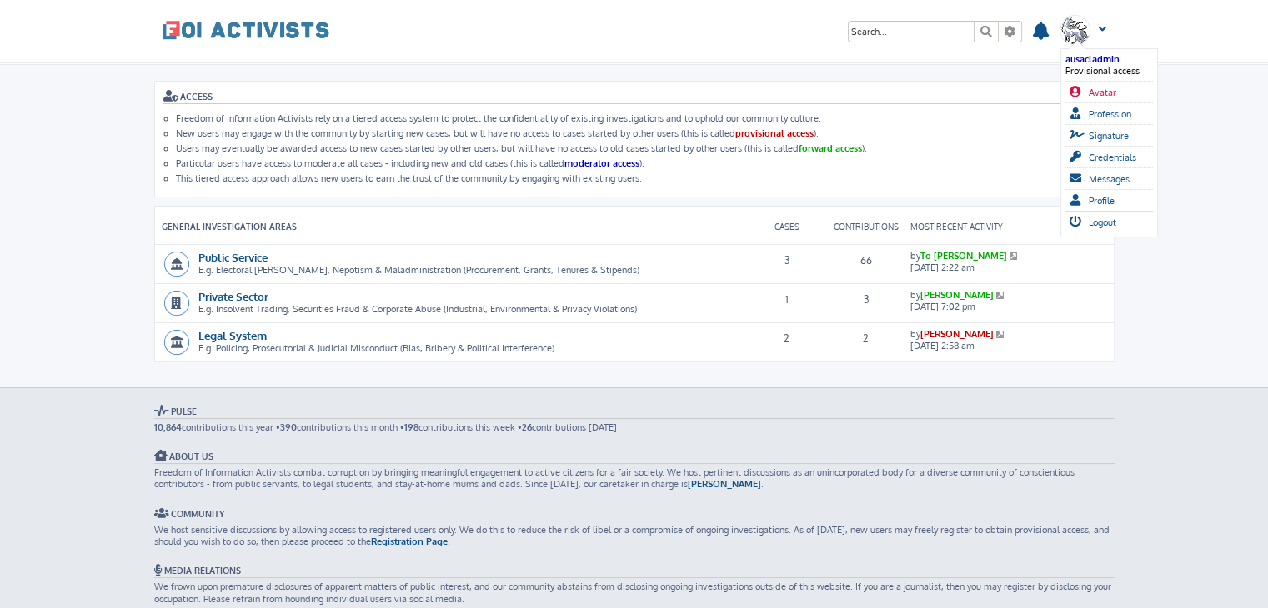
click at [1102, 96] on span "Avatar" at bounding box center [1102, 93] width 28 height 12
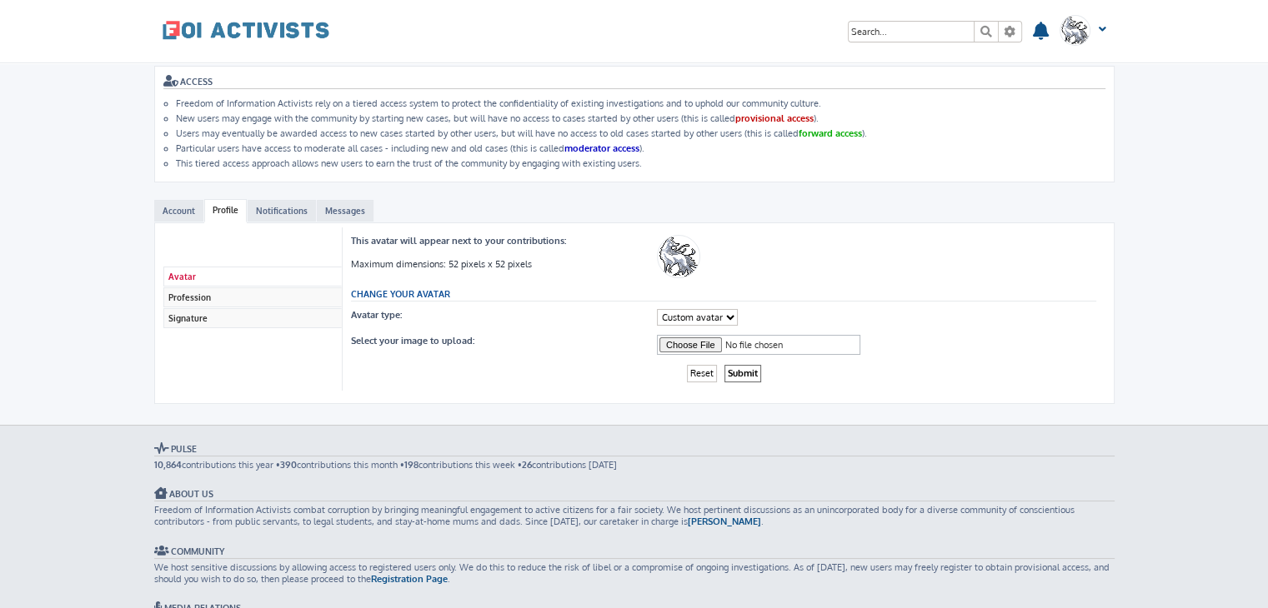
scroll to position [13, 0]
click at [700, 313] on select "Custom avatar" at bounding box center [697, 319] width 81 height 17
click at [768, 273] on dd at bounding box center [877, 258] width 440 height 43
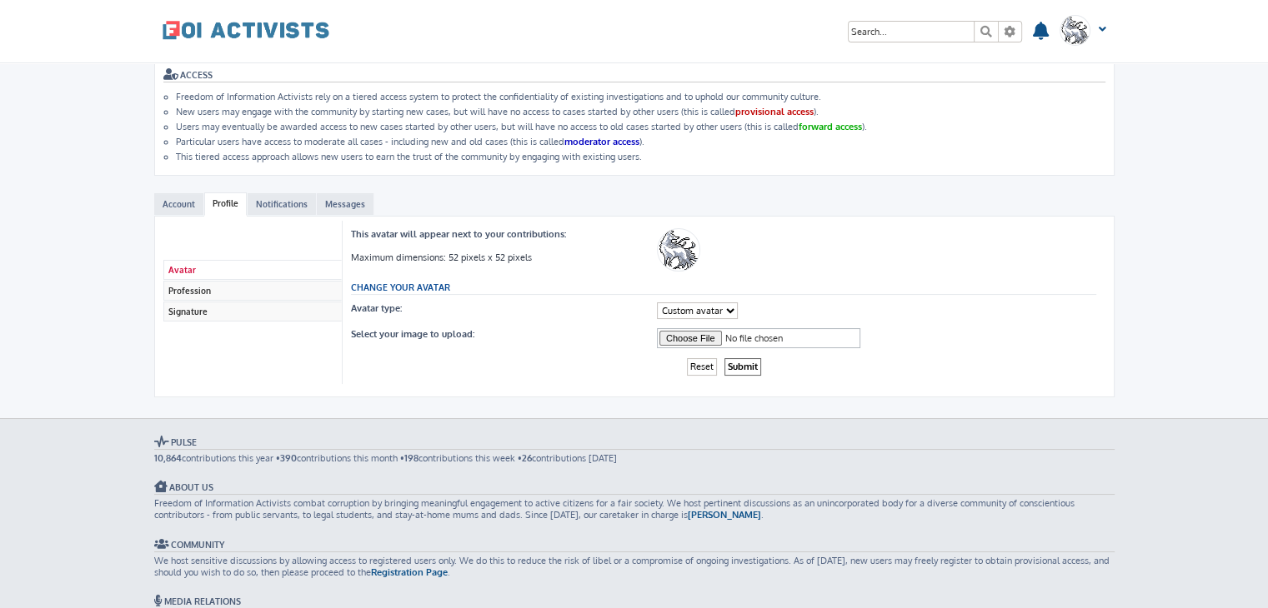
scroll to position [0, 0]
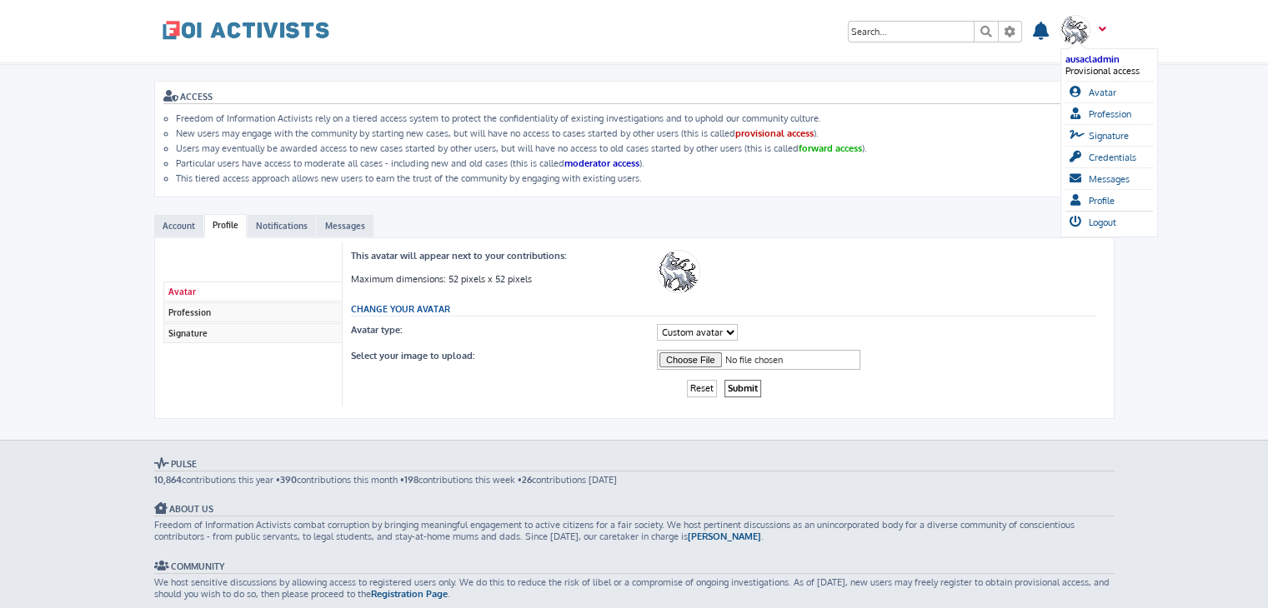
click at [1087, 27] on img at bounding box center [1074, 30] width 31 height 31
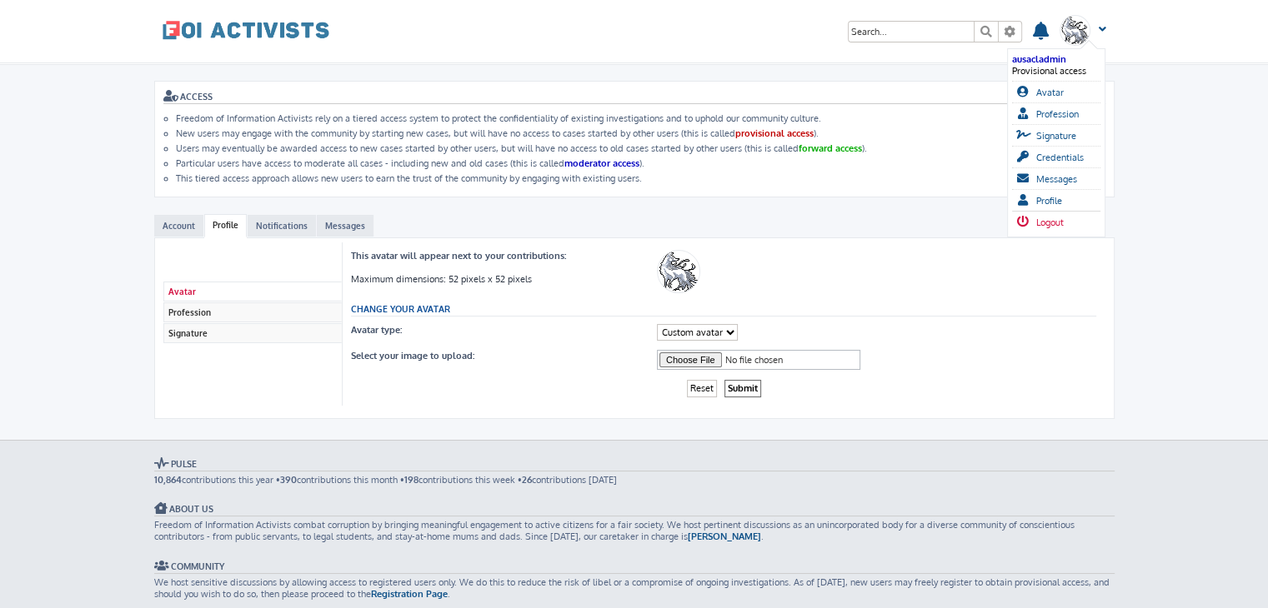
click at [1073, 215] on link "Logout" at bounding box center [1050, 222] width 76 height 21
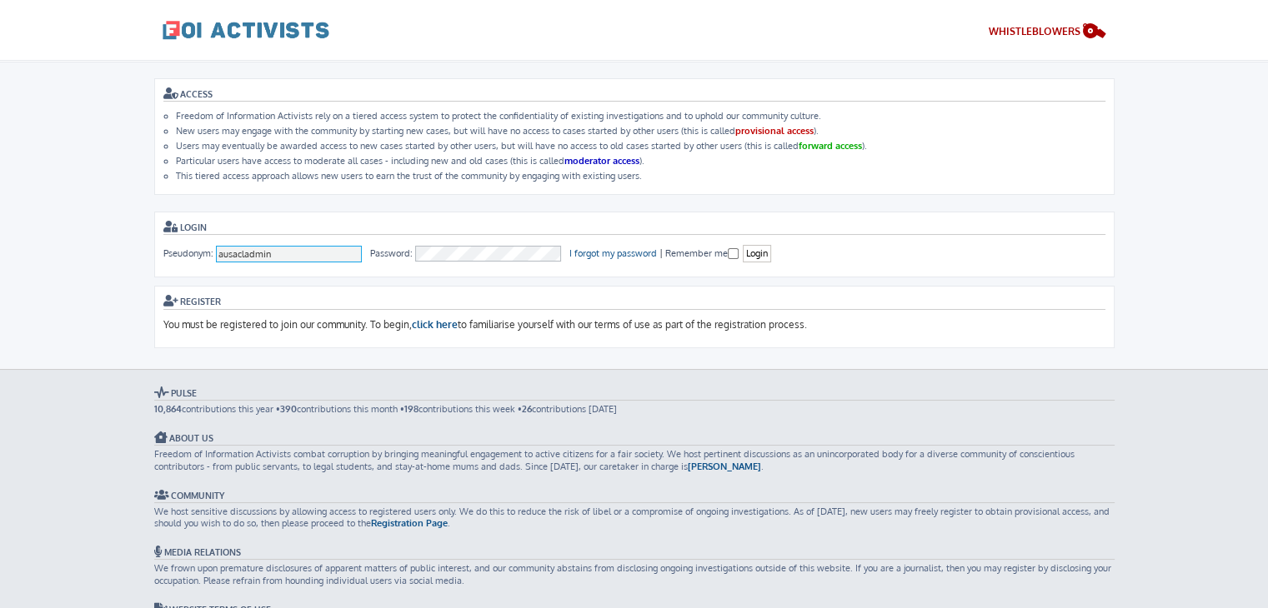
click at [301, 246] on input "ausacladmin" at bounding box center [289, 254] width 147 height 17
type input "To [PERSON_NAME]"
click at [757, 253] on input "Login" at bounding box center [757, 254] width 28 height 18
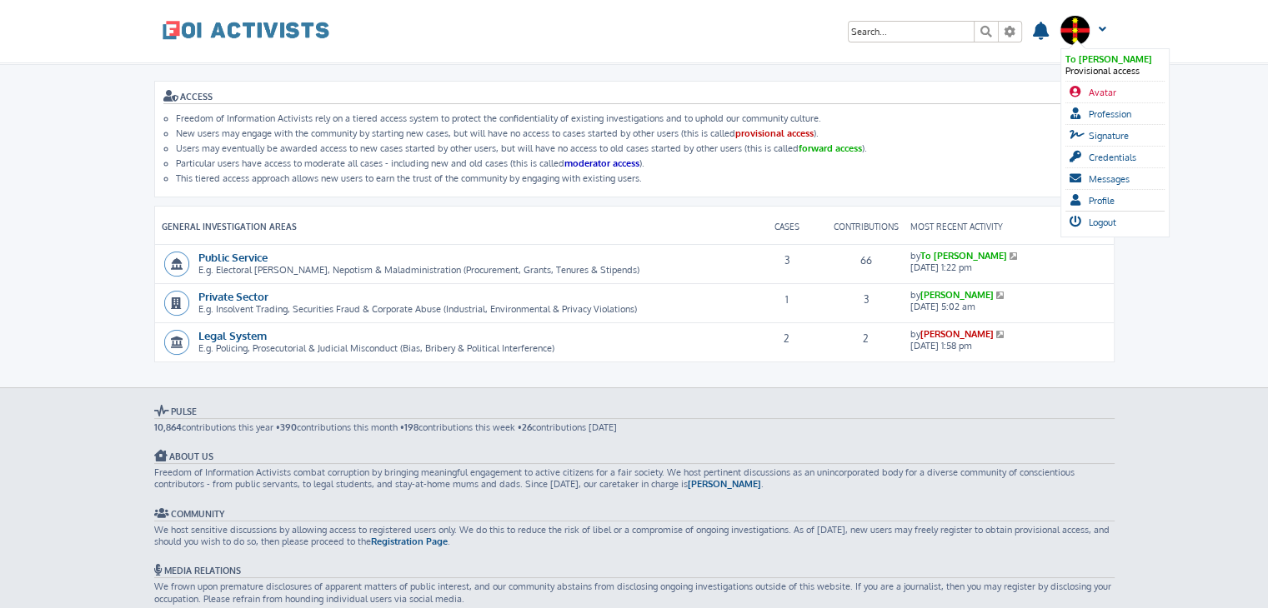
click at [1092, 93] on span "Avatar" at bounding box center [1102, 93] width 28 height 12
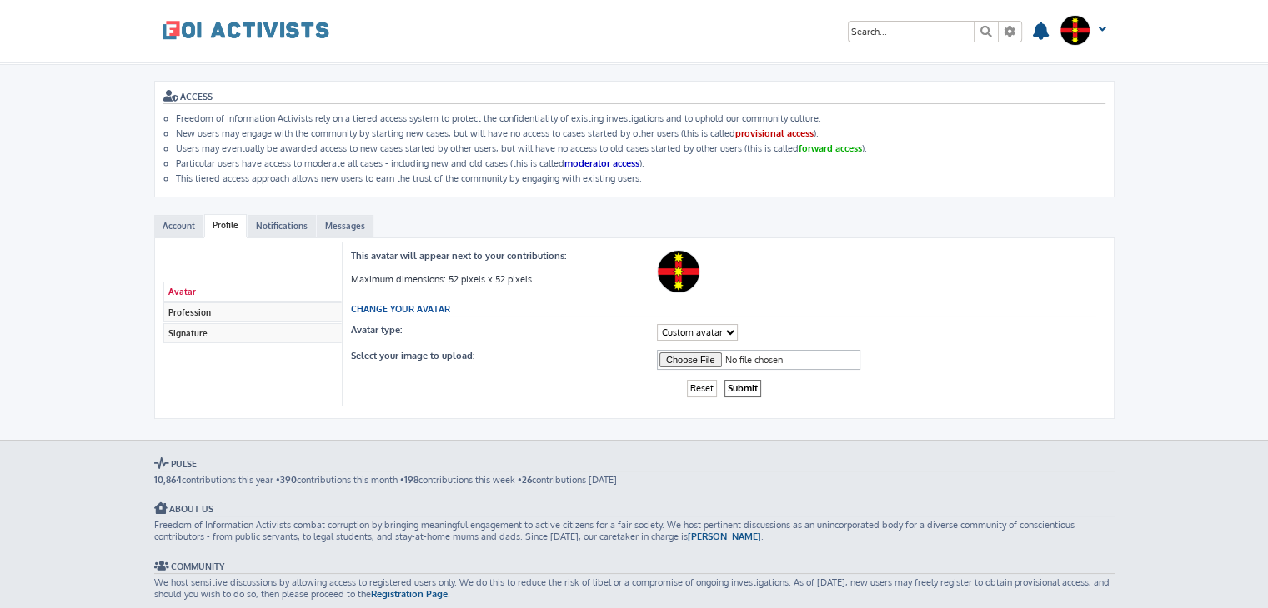
drag, startPoint x: 678, startPoint y: 260, endPoint x: 668, endPoint y: 192, distance: 68.9
click at [668, 192] on div "ACCESS Freedom of Information Activists rely on a tiered access system to prote…" at bounding box center [634, 139] width 960 height 117
click at [267, 39] on span at bounding box center [246, 29] width 167 height 42
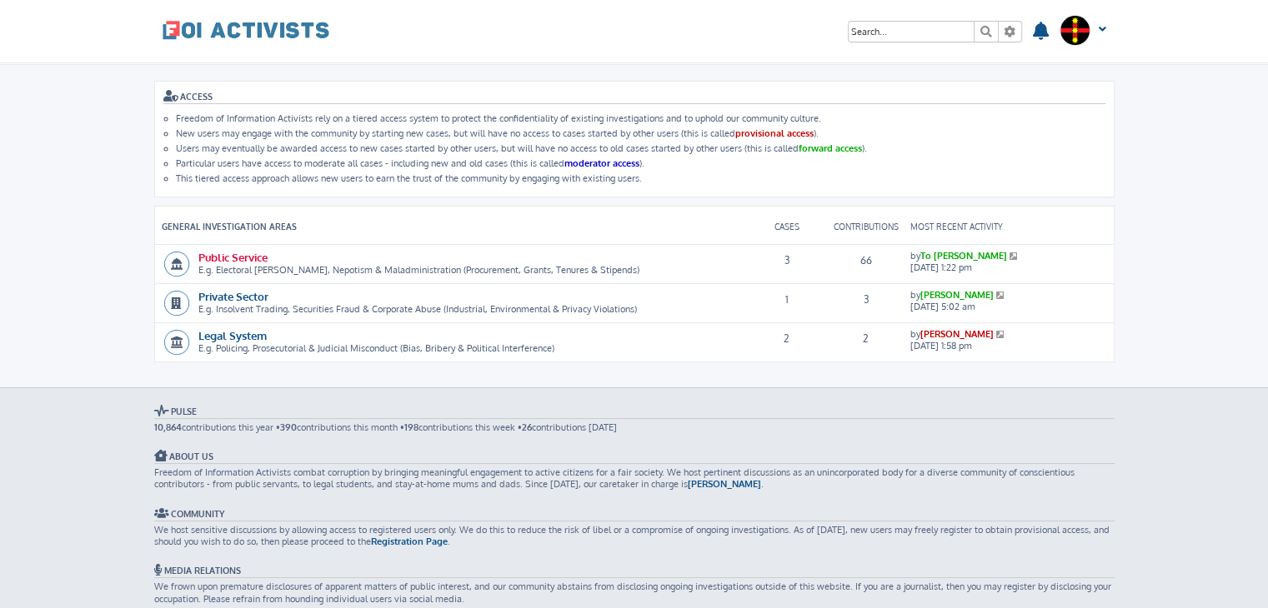
click at [233, 253] on link "Public Service" at bounding box center [232, 257] width 69 height 14
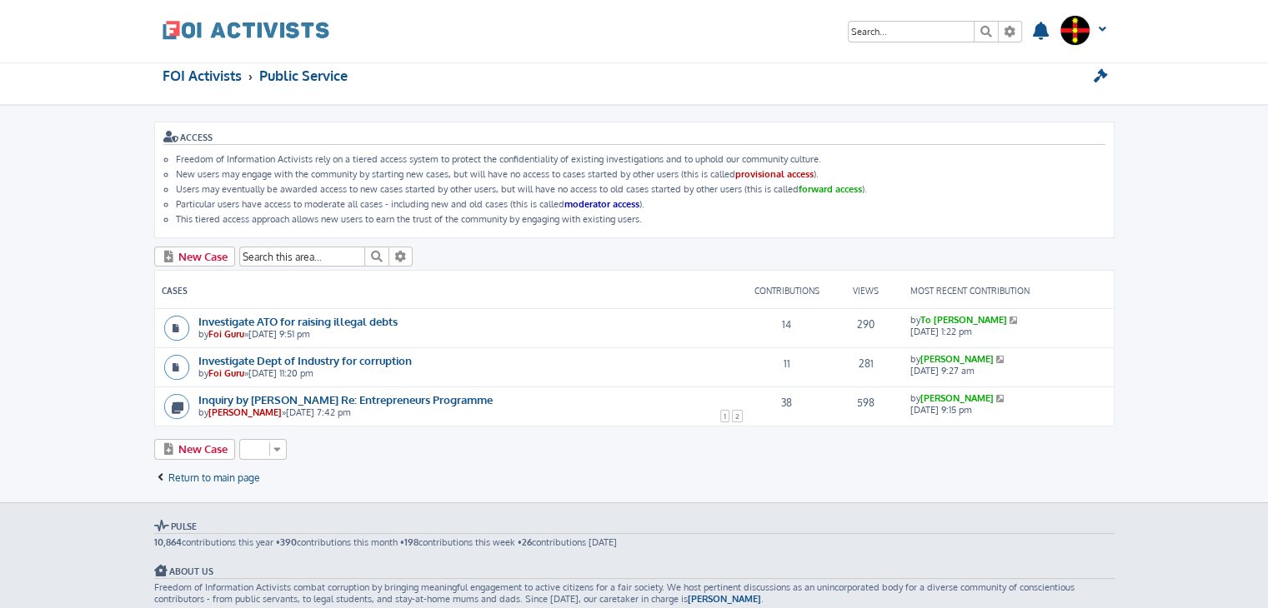
scroll to position [13, 0]
click at [1009, 316] on icon at bounding box center [1014, 320] width 11 height 8
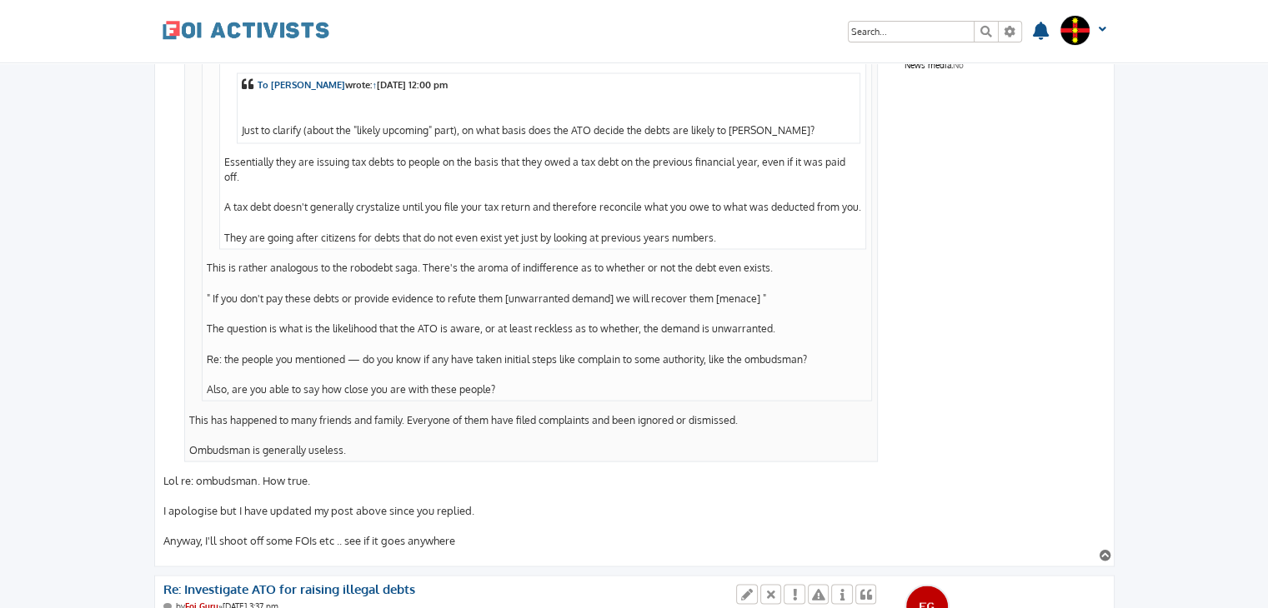
scroll to position [2731, 0]
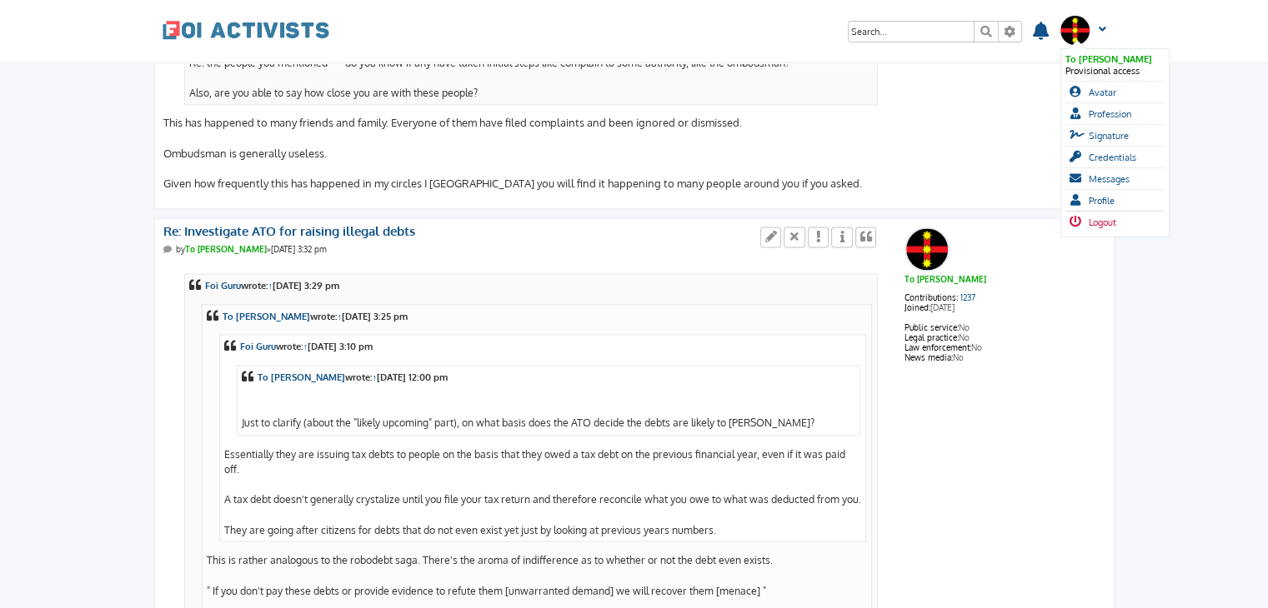
click at [1083, 220] on icon at bounding box center [1076, 222] width 15 height 12
